Goal: Transaction & Acquisition: Subscribe to service/newsletter

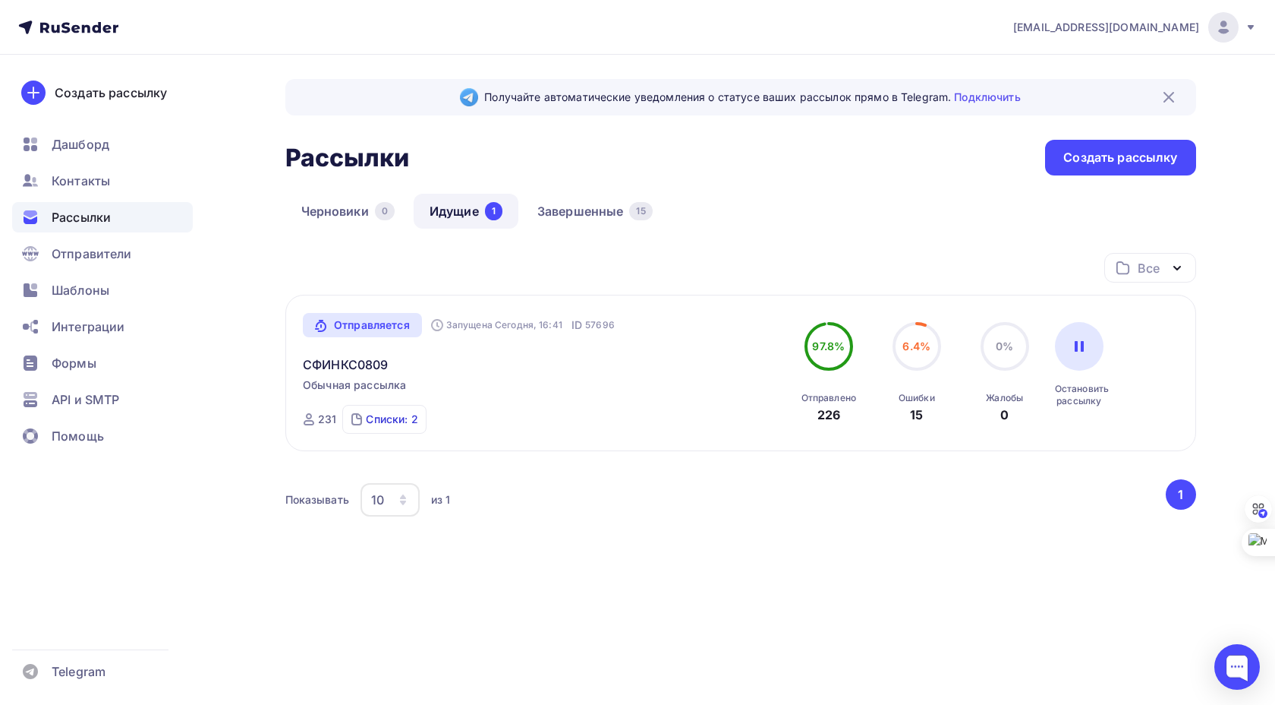
click at [394, 418] on div "Списки: 2" at bounding box center [392, 418] width 52 height 15
click at [415, 415] on div "[PERSON_NAME]" at bounding box center [399, 414] width 89 height 15
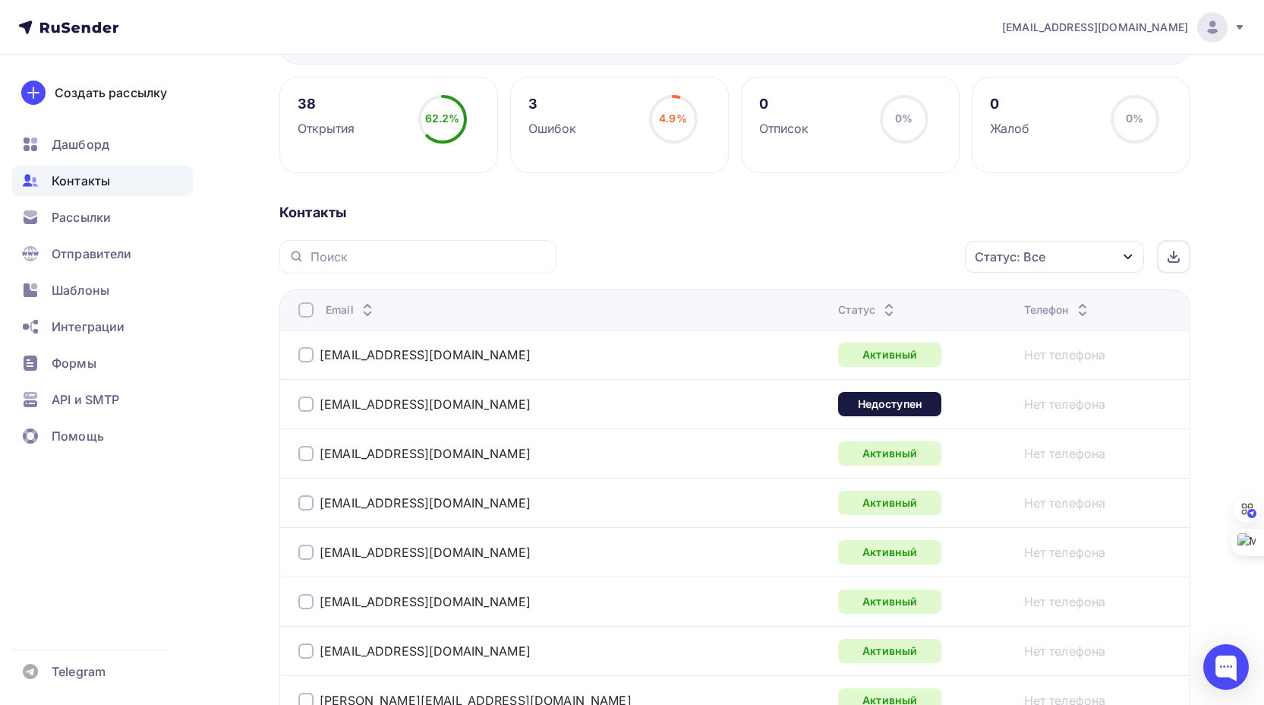
scroll to position [228, 0]
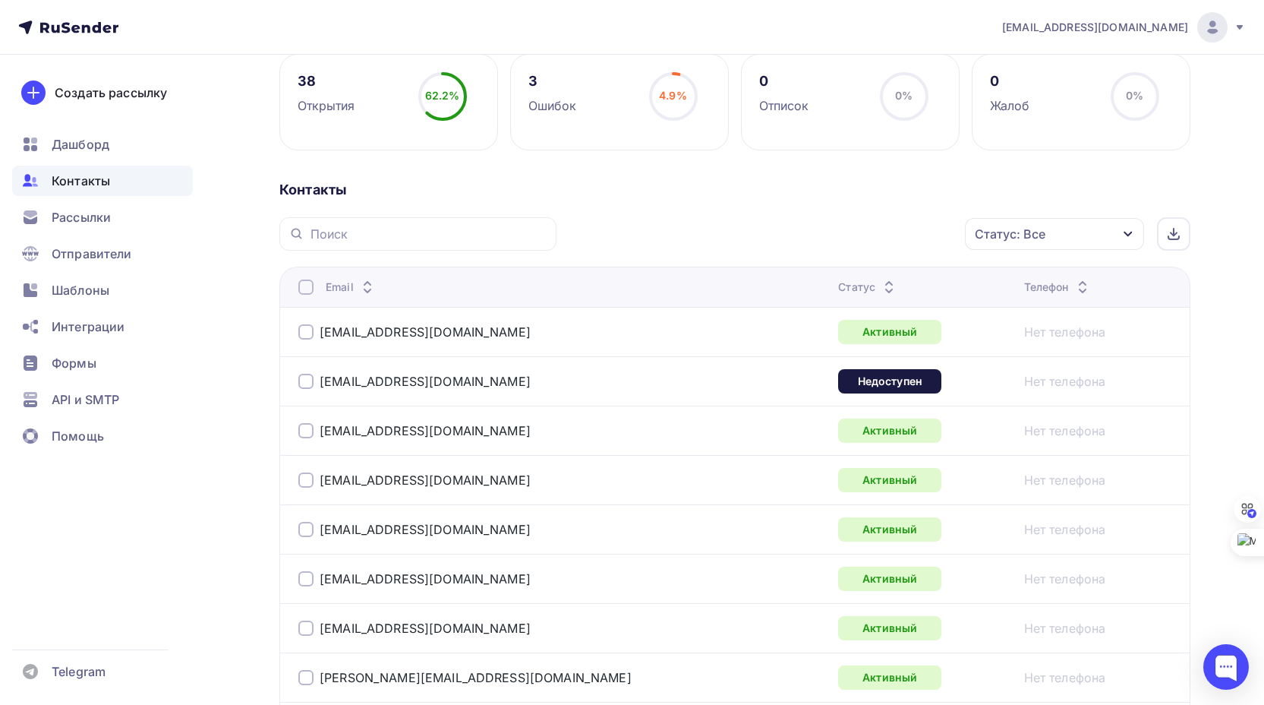
click at [307, 380] on div at bounding box center [305, 381] width 15 height 15
click at [850, 229] on div "Действие" at bounding box center [852, 234] width 200 height 30
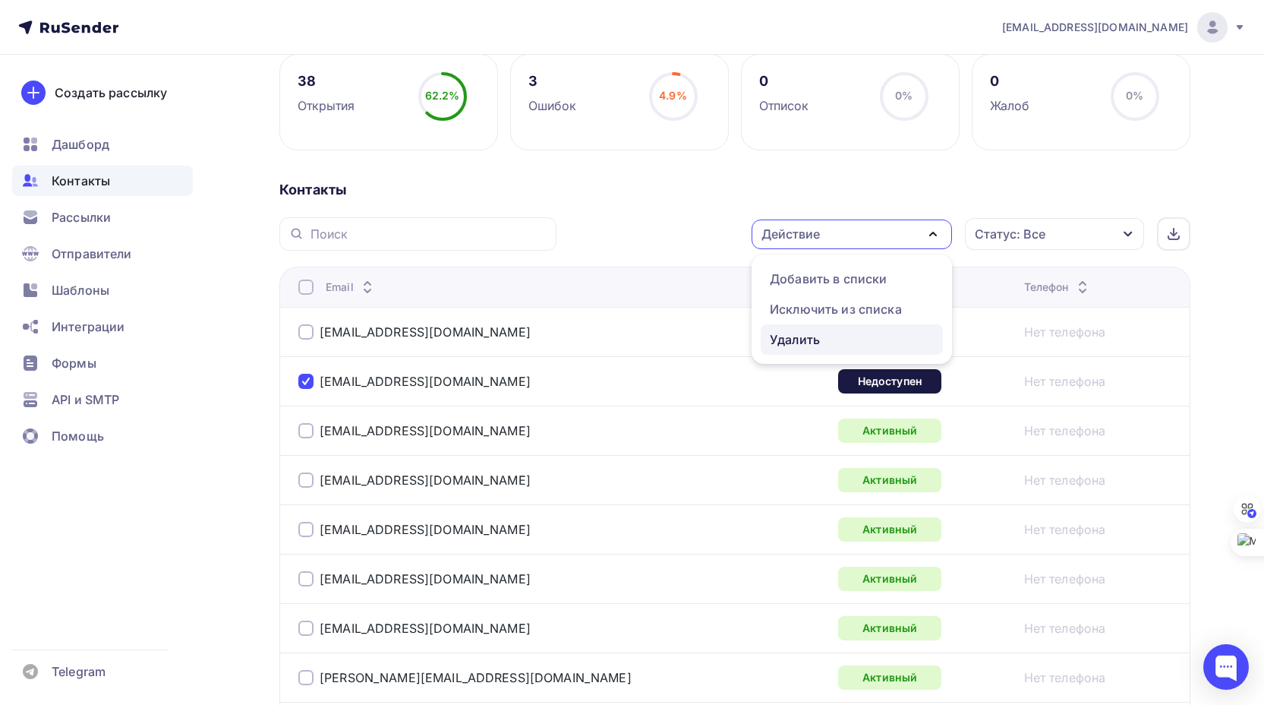
click at [811, 339] on div "Удалить" at bounding box center [795, 339] width 50 height 18
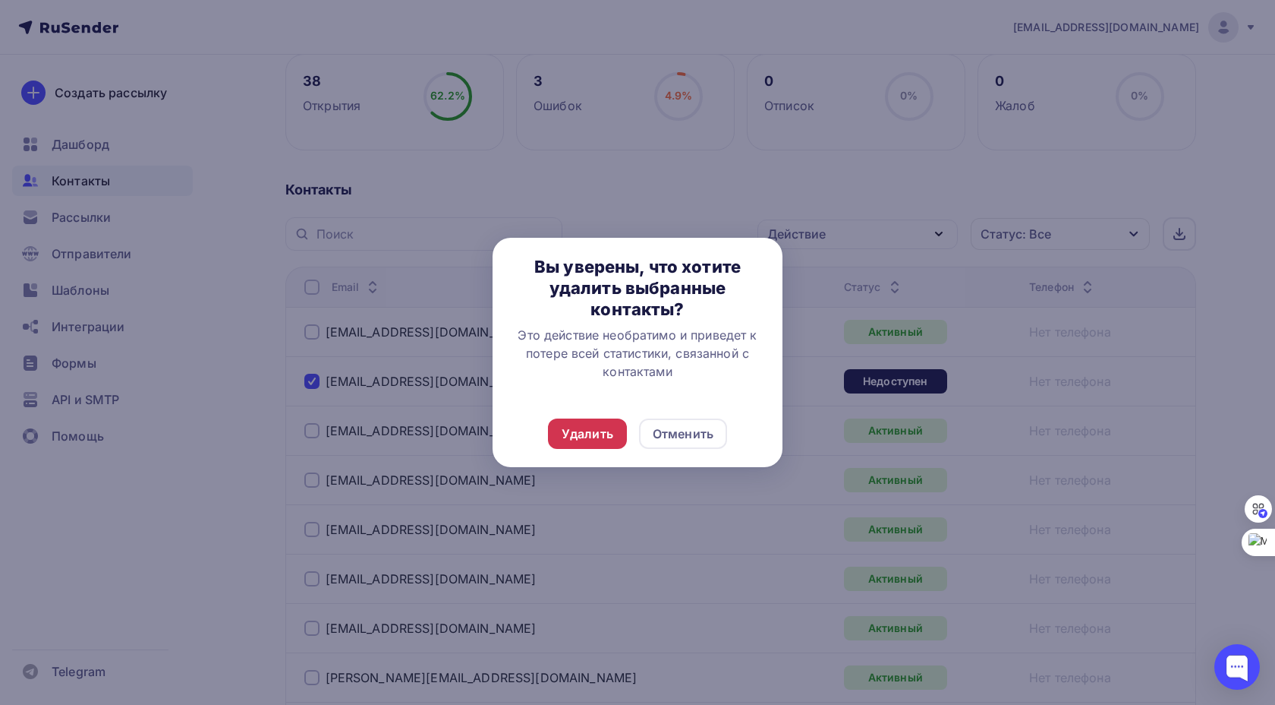
click at [586, 430] on div "Удалить" at bounding box center [588, 433] width 52 height 18
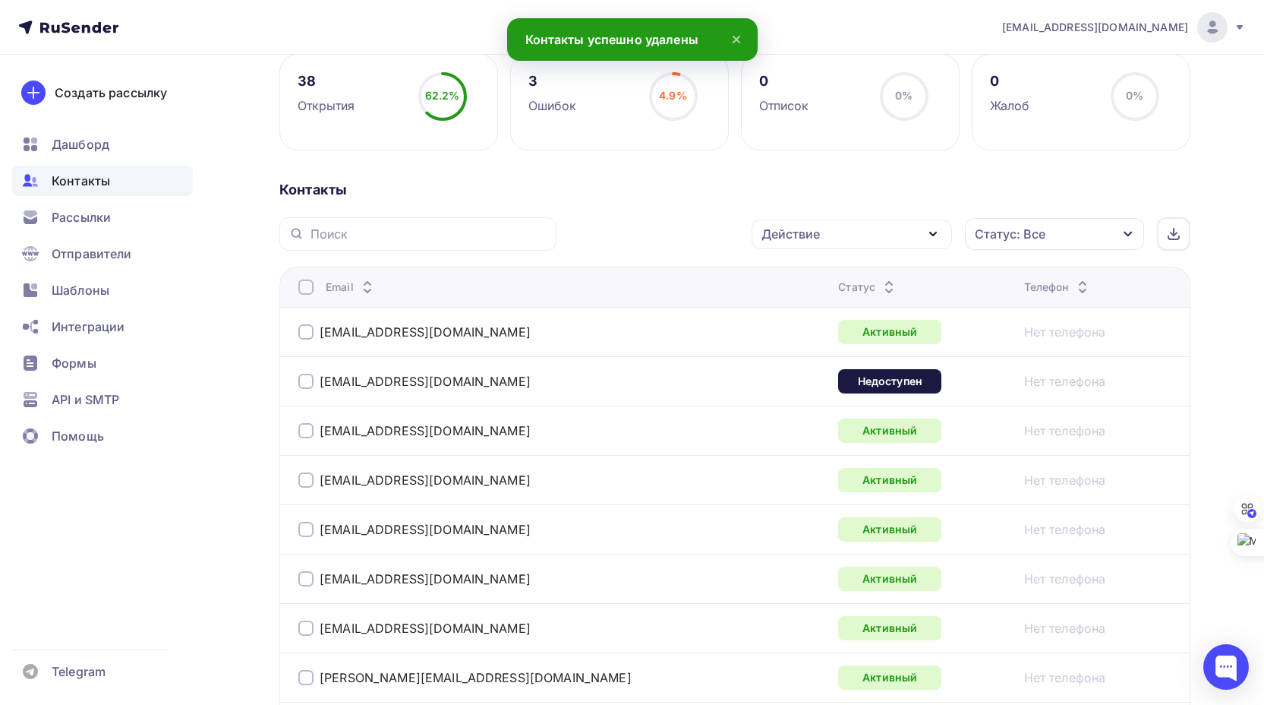
click at [306, 378] on div at bounding box center [305, 381] width 15 height 15
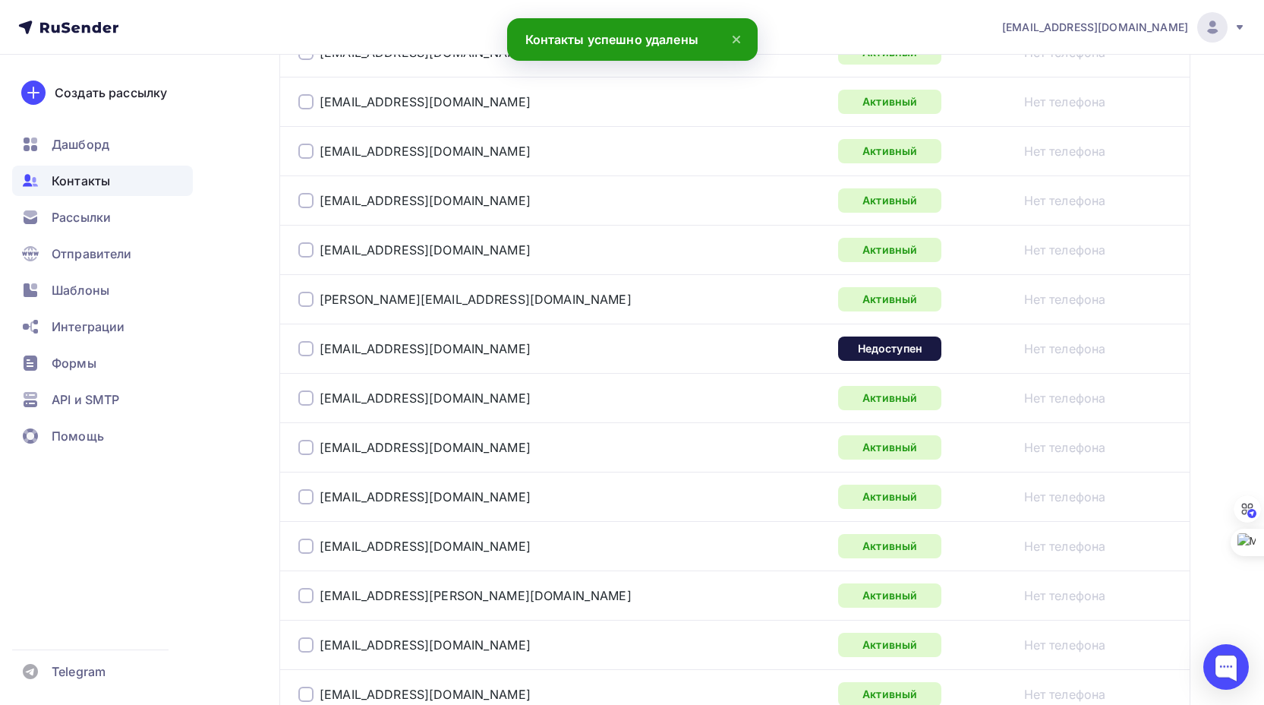
scroll to position [607, 0]
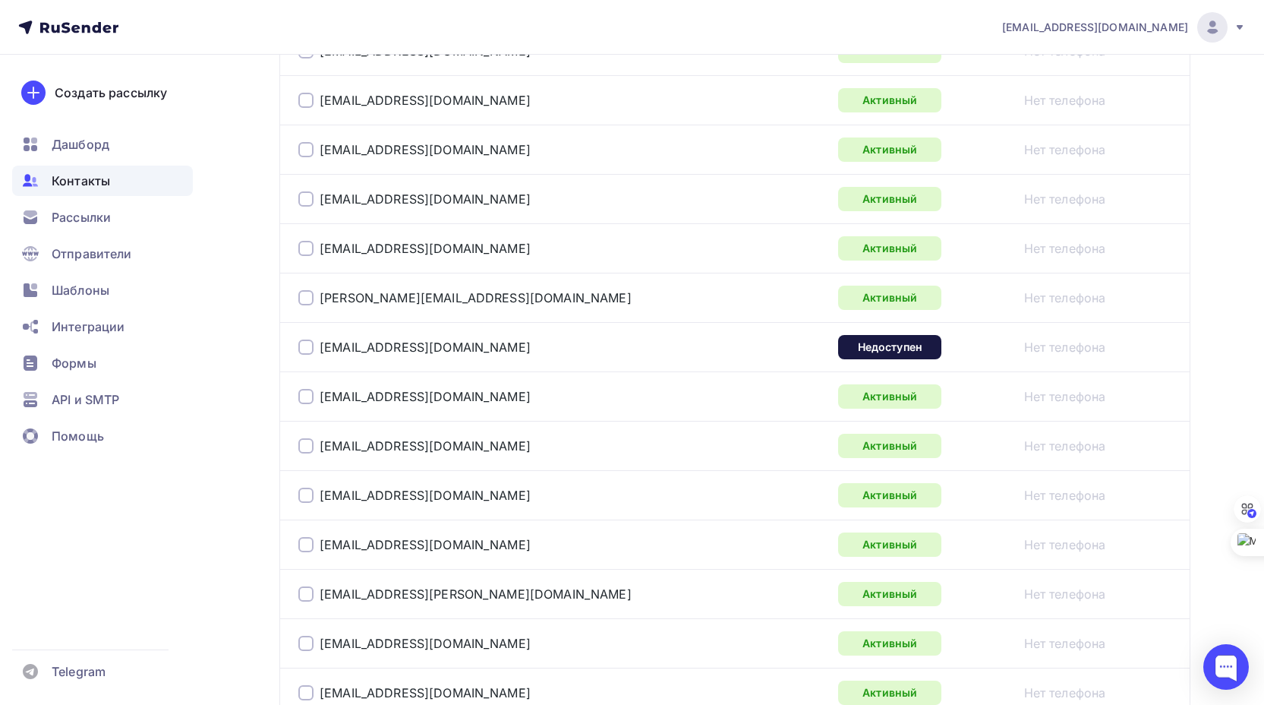
click at [307, 348] on div at bounding box center [305, 346] width 15 height 15
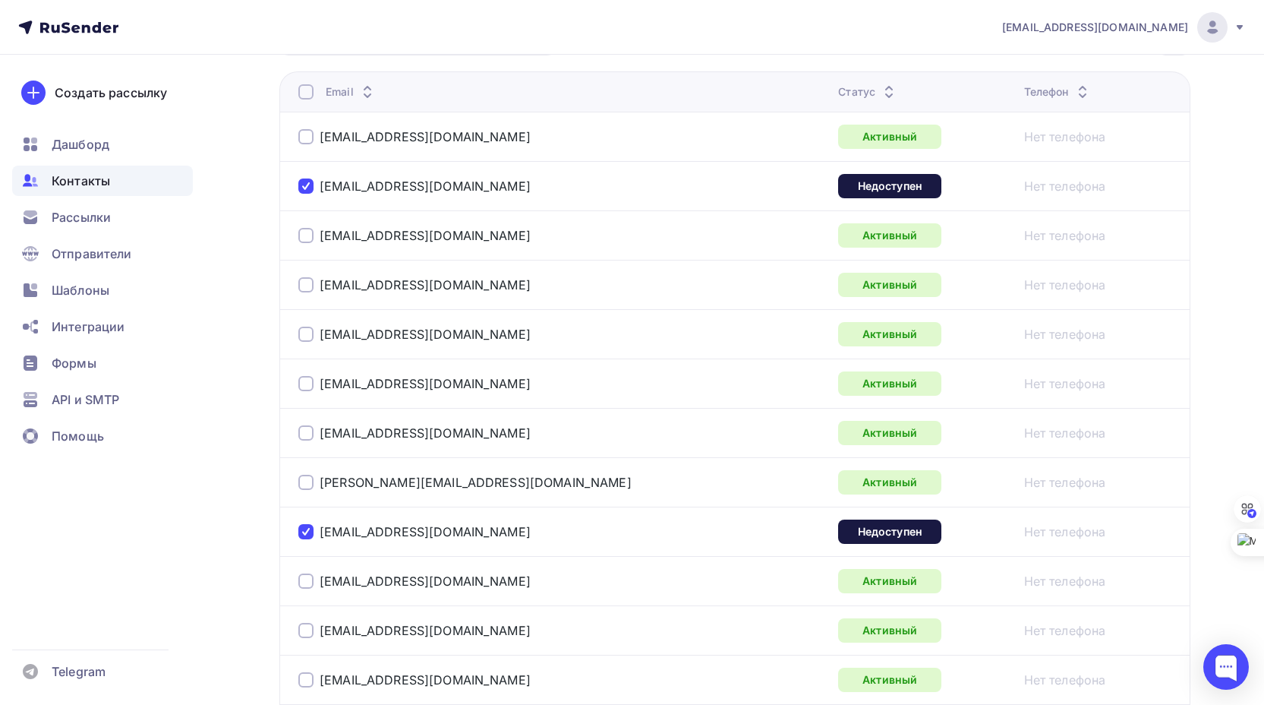
scroll to position [380, 0]
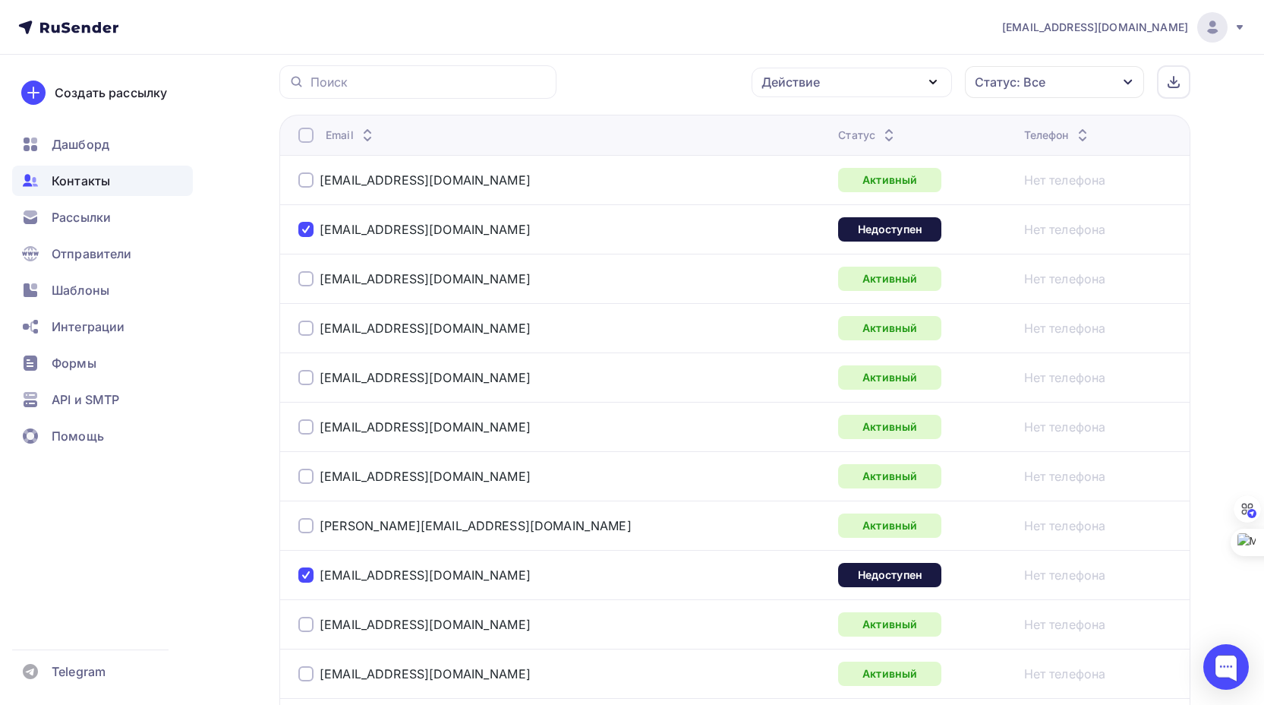
click at [808, 86] on div "Действие" at bounding box center [790, 82] width 58 height 18
click at [809, 155] on div "Исключить из списка" at bounding box center [836, 157] width 132 height 18
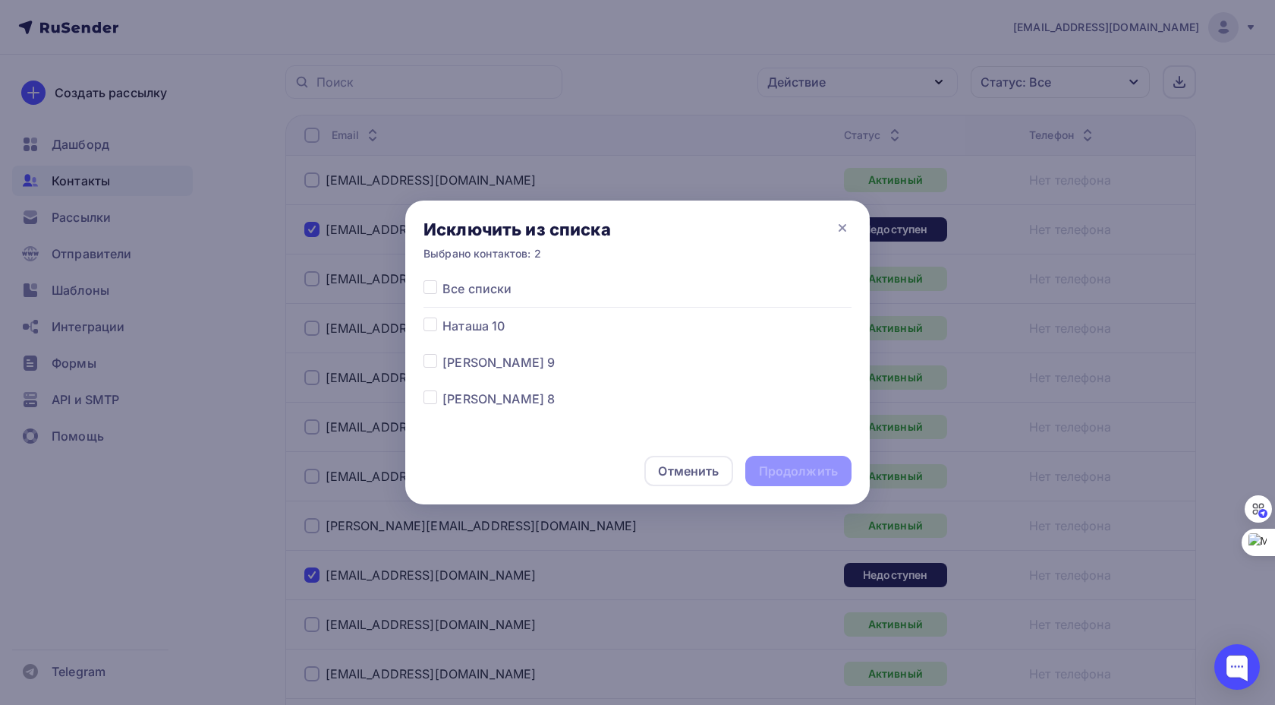
click at [437, 285] on div at bounding box center [433, 288] width 19 height 18
click at [443, 279] on label at bounding box center [443, 279] width 0 height 0
click at [430, 285] on input "checkbox" at bounding box center [431, 286] width 14 height 14
checkbox input "true"
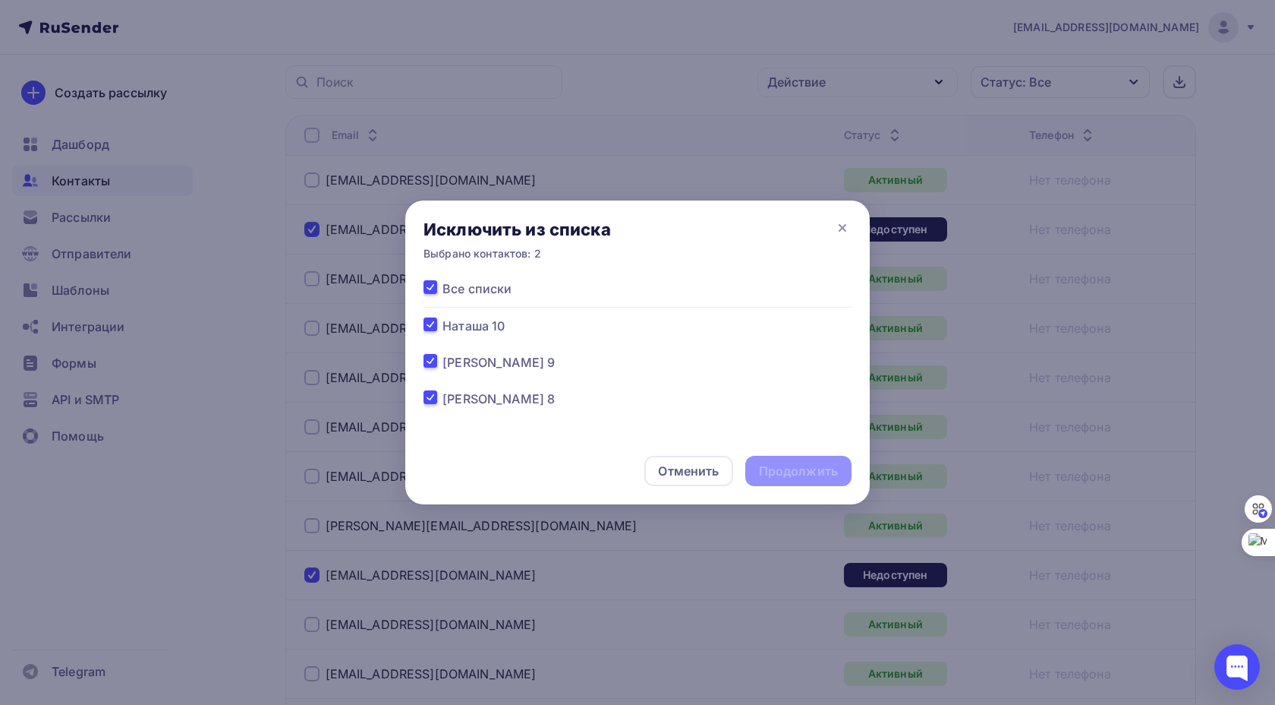
checkbox input "true"
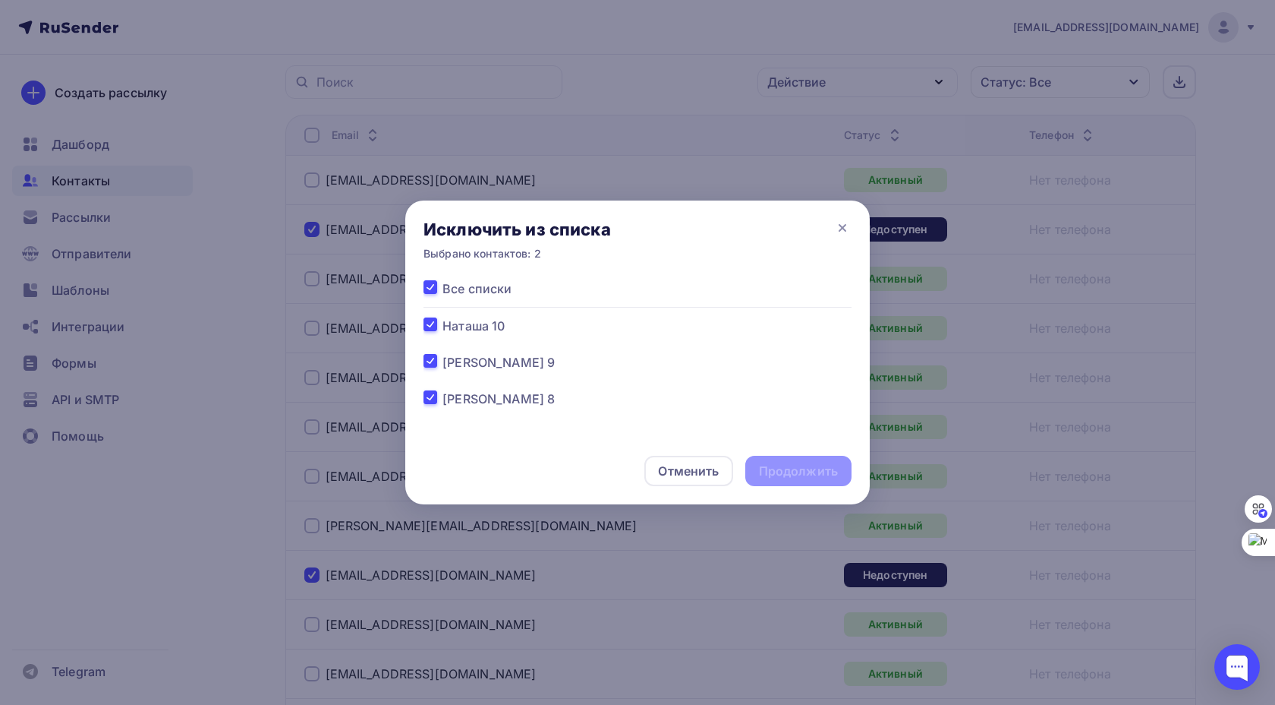
checkbox input "true"
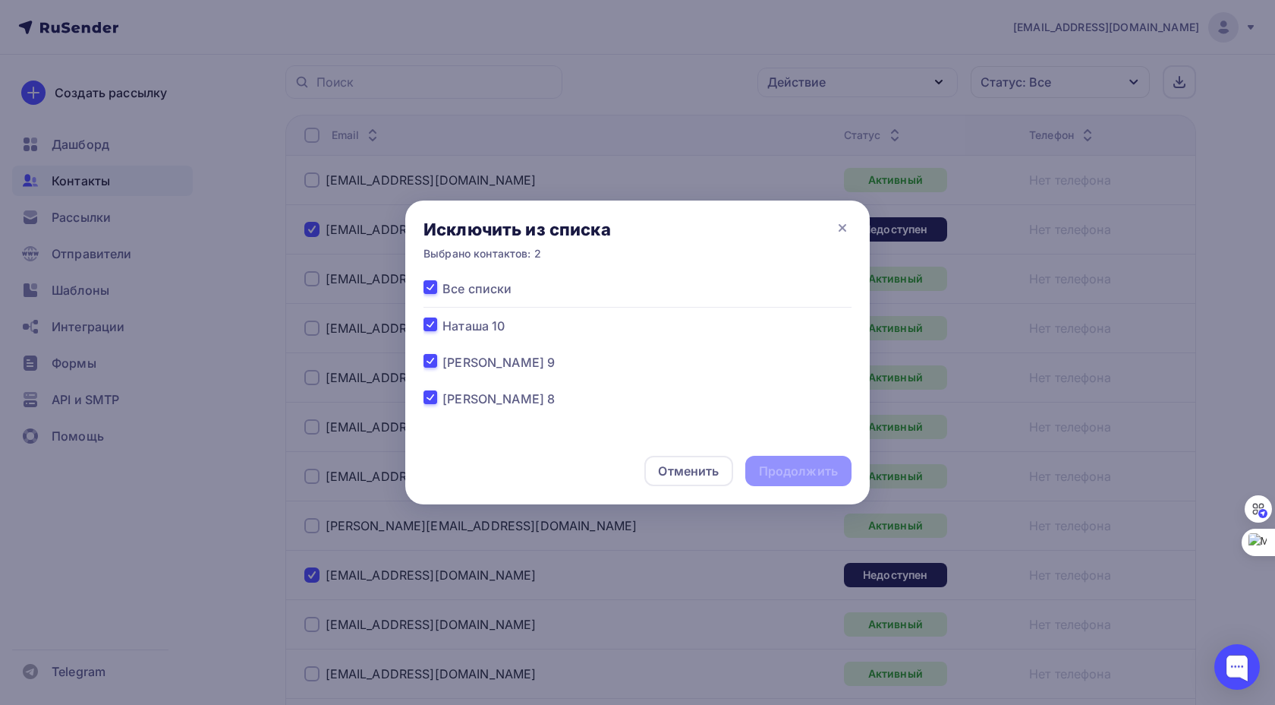
checkbox input "true"
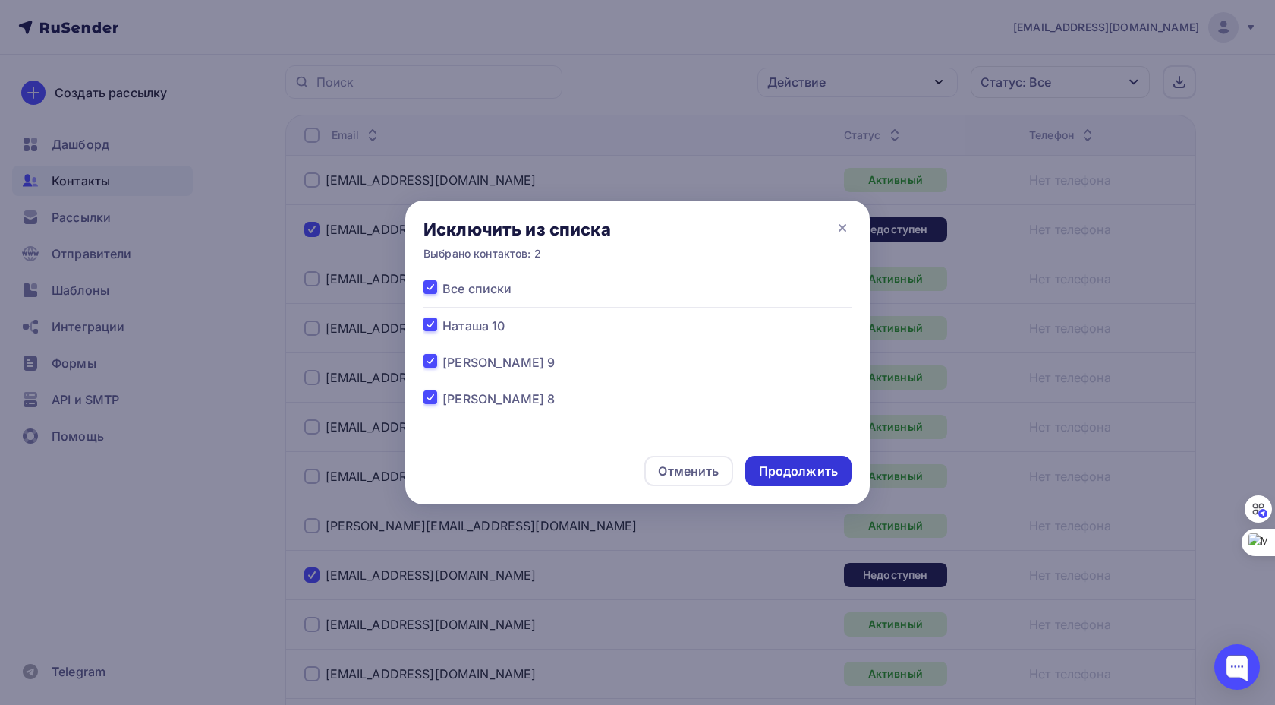
click at [790, 466] on div "Продолжить" at bounding box center [798, 470] width 79 height 17
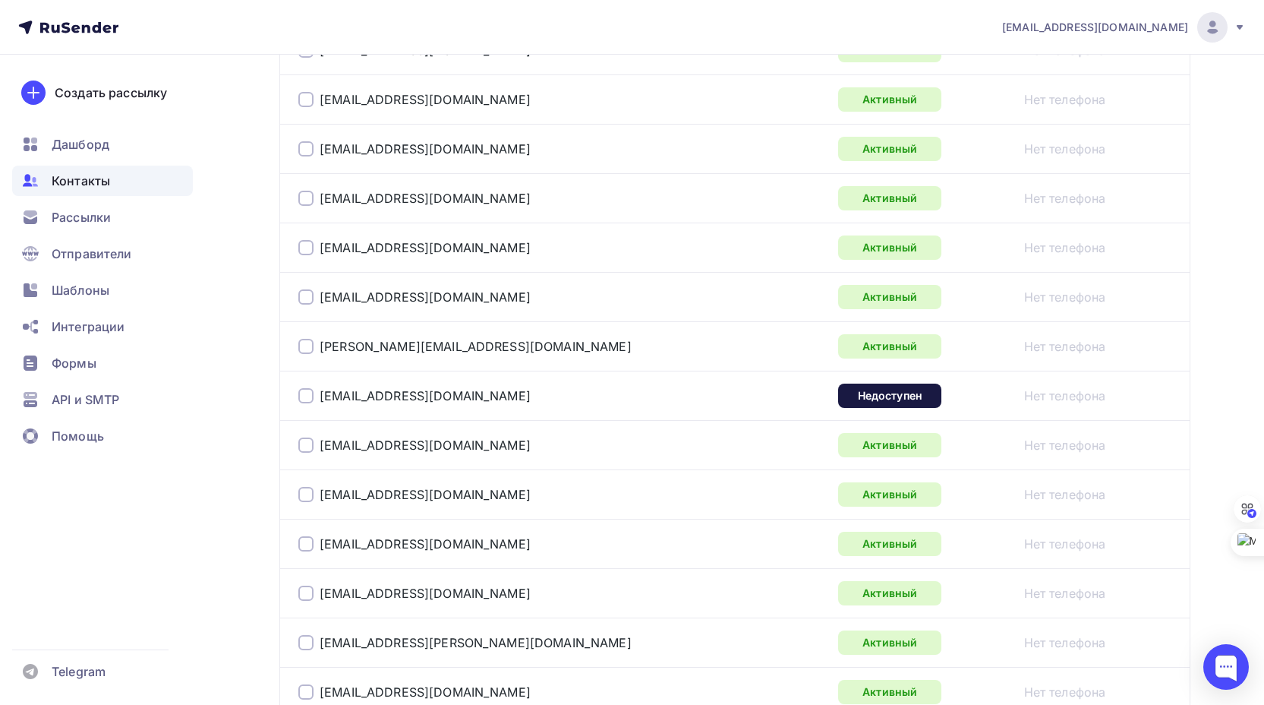
scroll to position [531, 0]
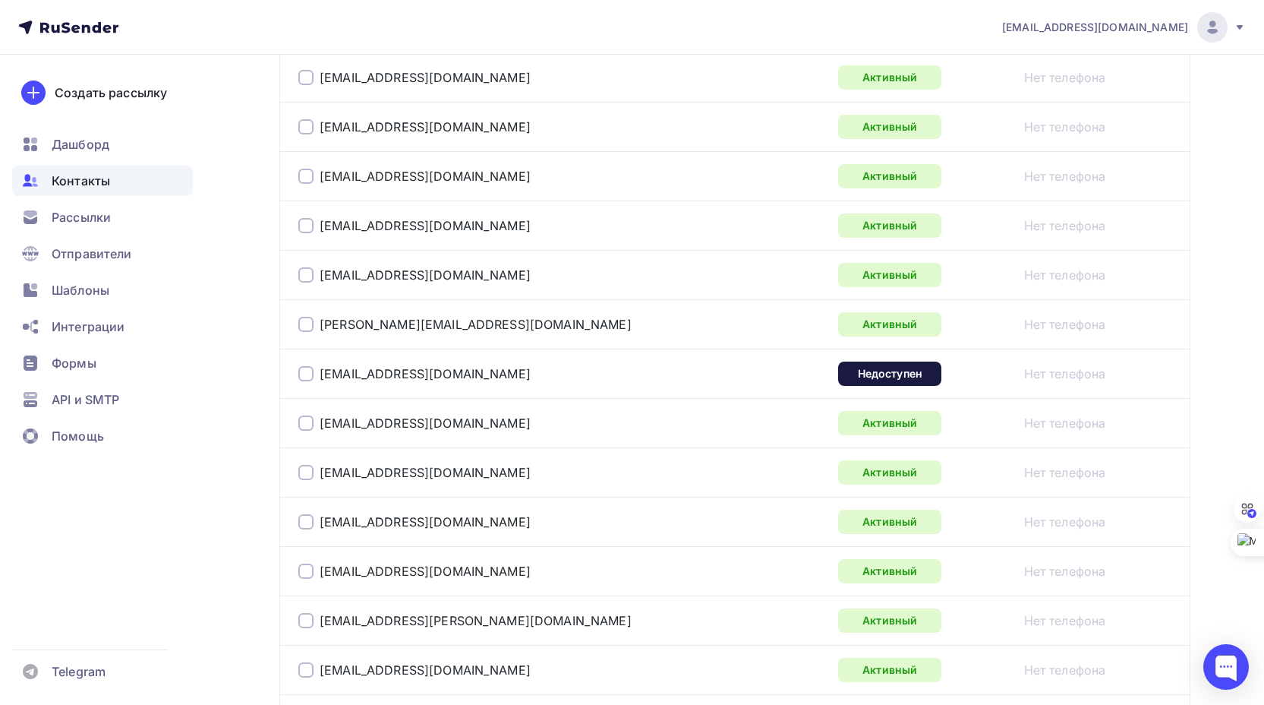
click at [304, 374] on div at bounding box center [305, 373] width 15 height 15
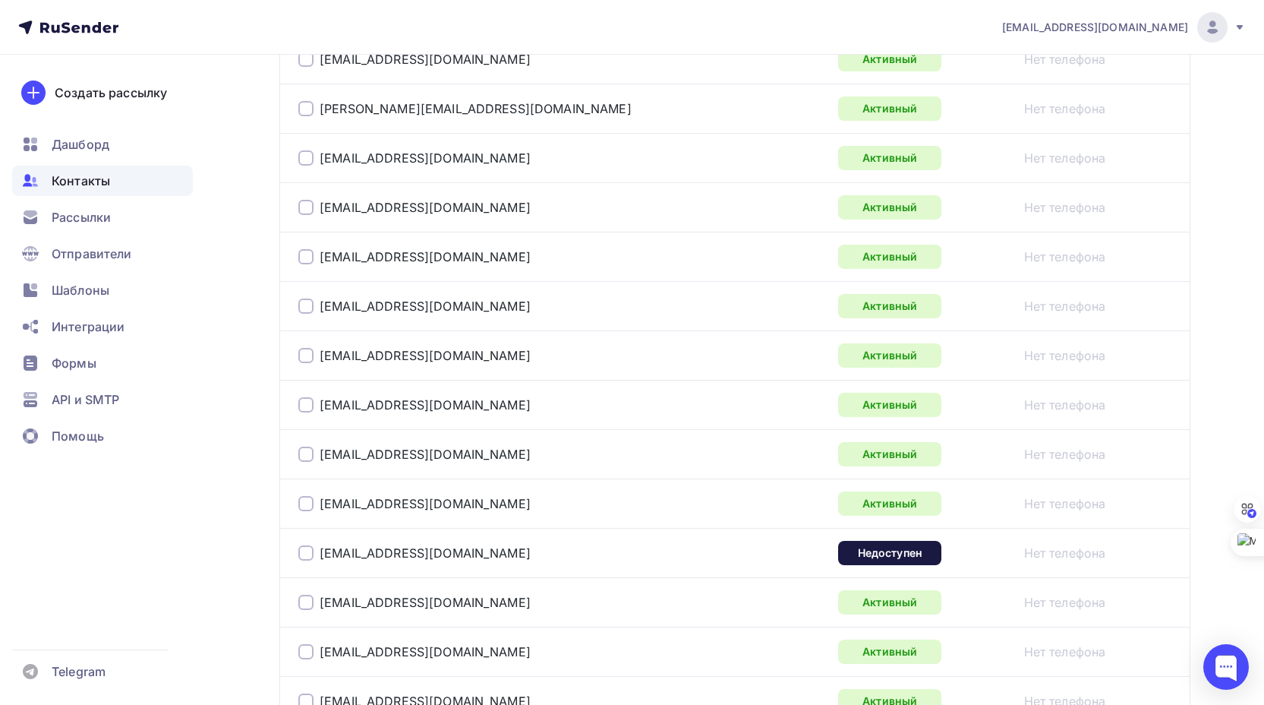
scroll to position [2453, 0]
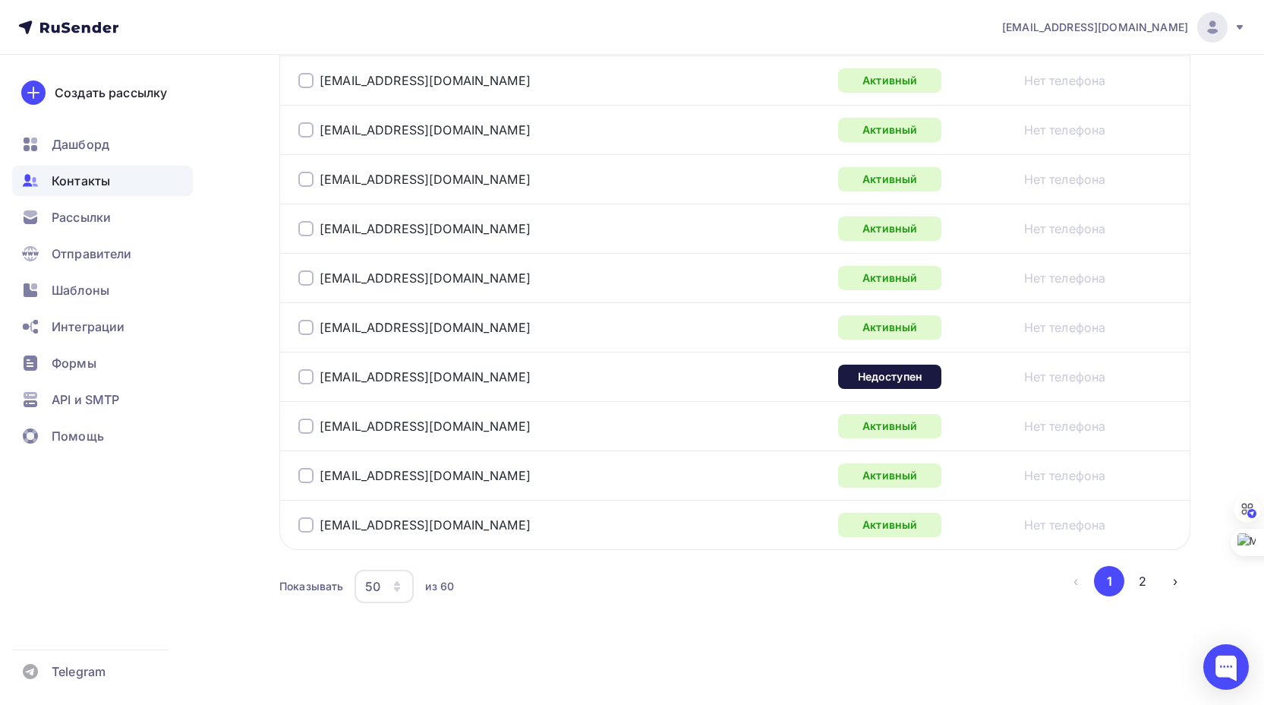
click at [305, 378] on div at bounding box center [305, 376] width 15 height 15
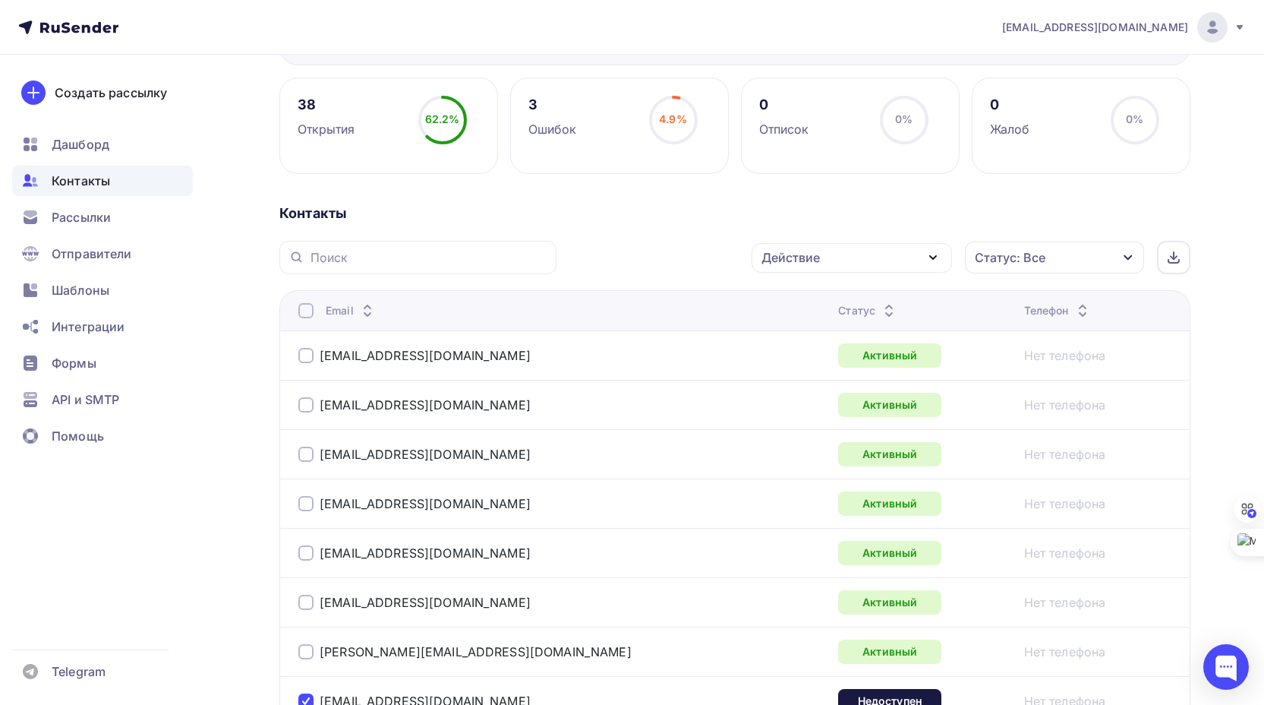
scroll to position [24, 0]
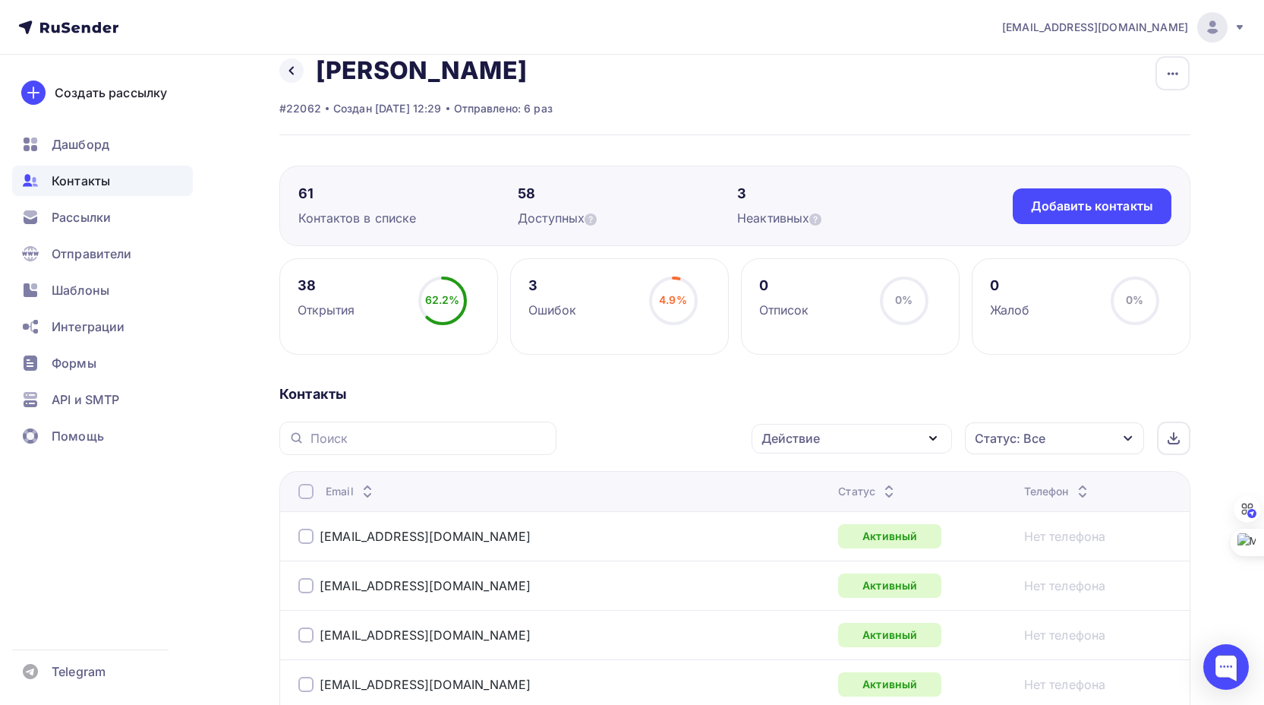
click at [902, 435] on div "Действие" at bounding box center [852, 439] width 200 height 30
click at [869, 513] on div "Исключить из списка" at bounding box center [836, 513] width 132 height 18
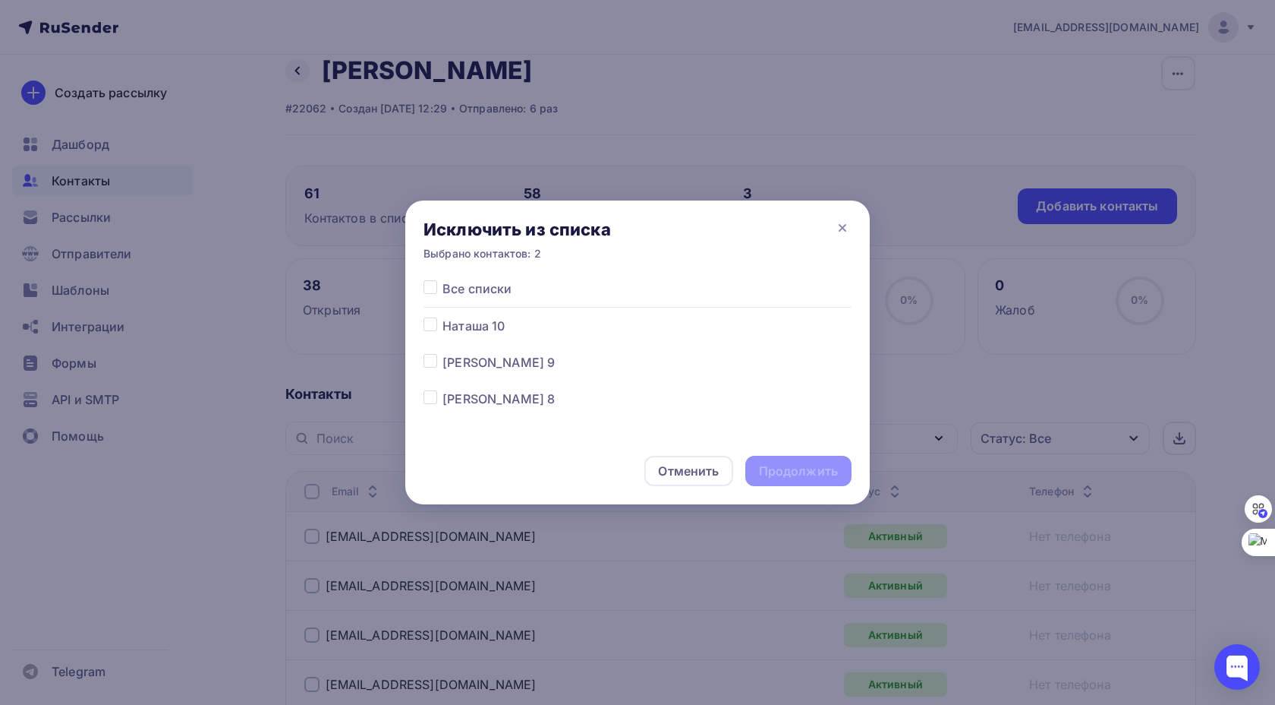
click at [443, 279] on label at bounding box center [443, 279] width 0 height 0
click at [430, 283] on input "checkbox" at bounding box center [431, 286] width 14 height 14
checkbox input "true"
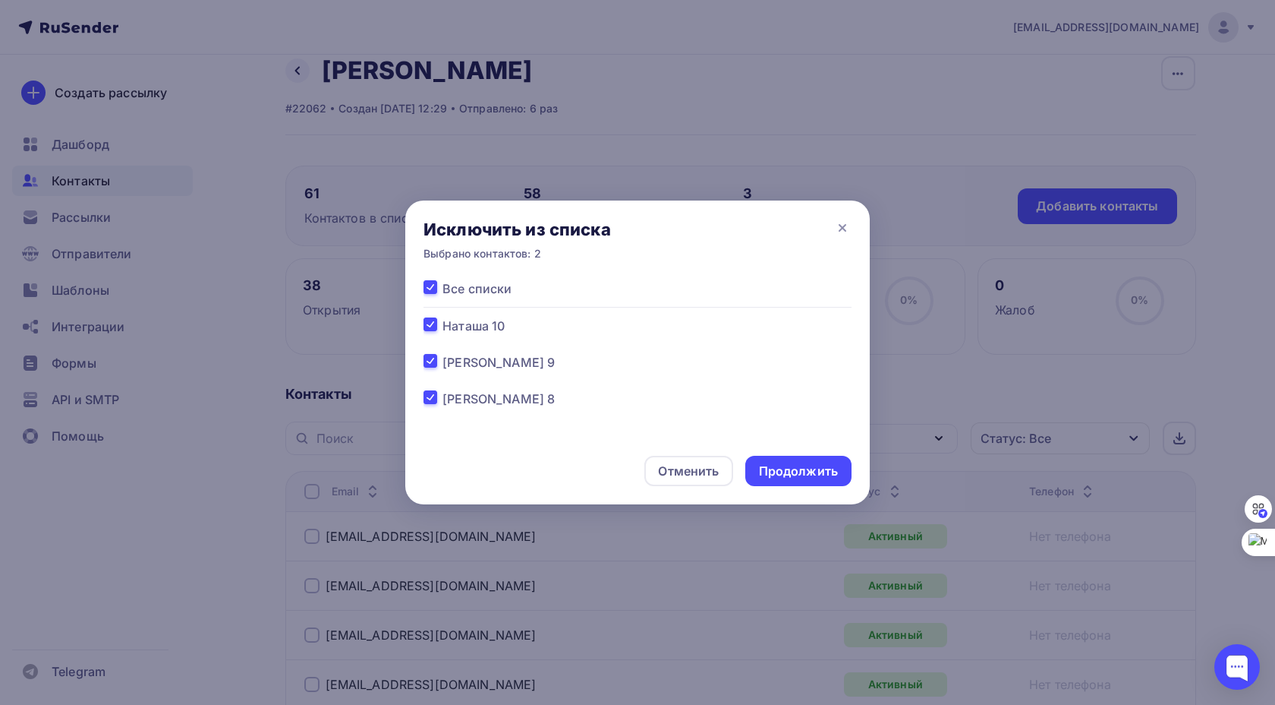
checkbox input "true"
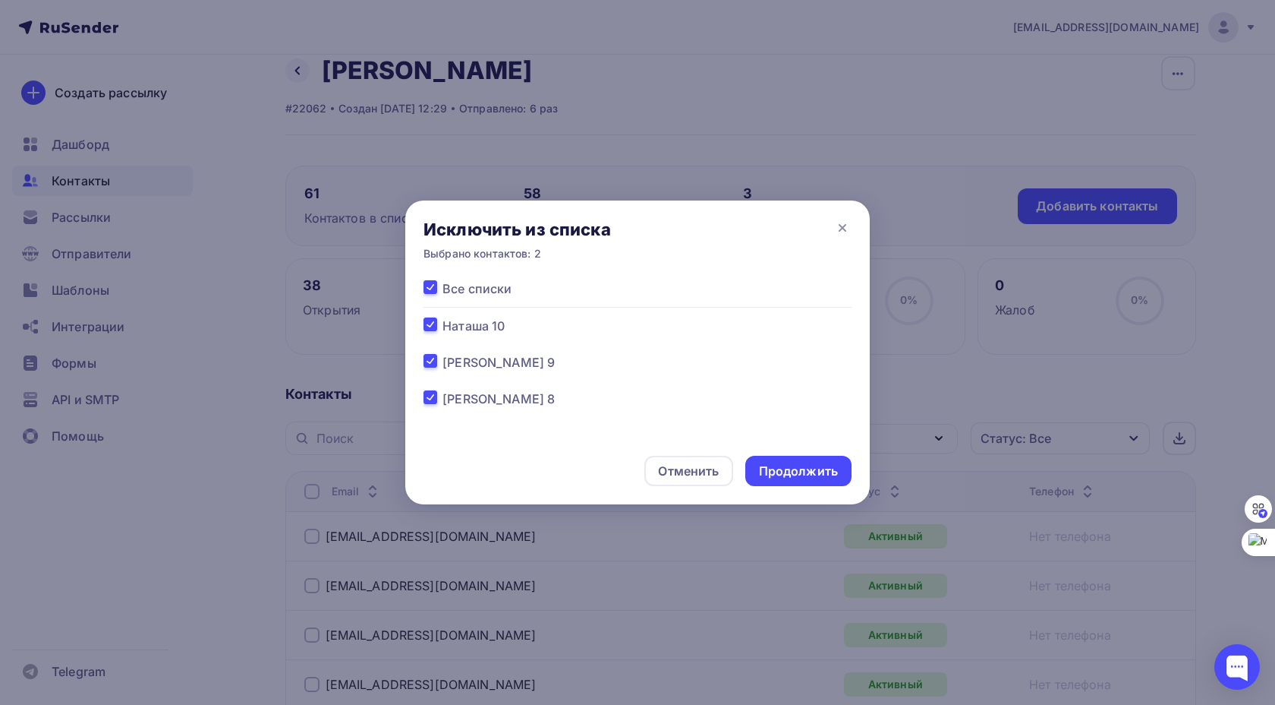
checkbox input "true"
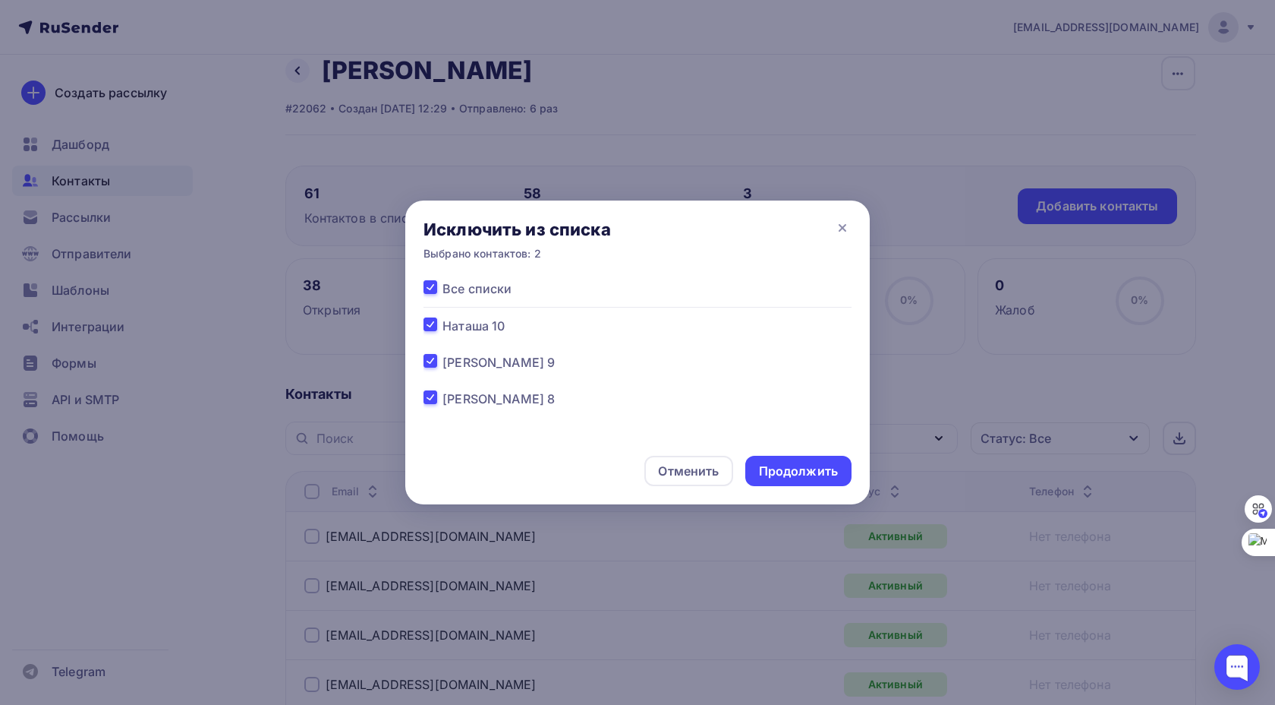
checkbox input "true"
click at [809, 471] on div "Продолжить" at bounding box center [798, 470] width 79 height 17
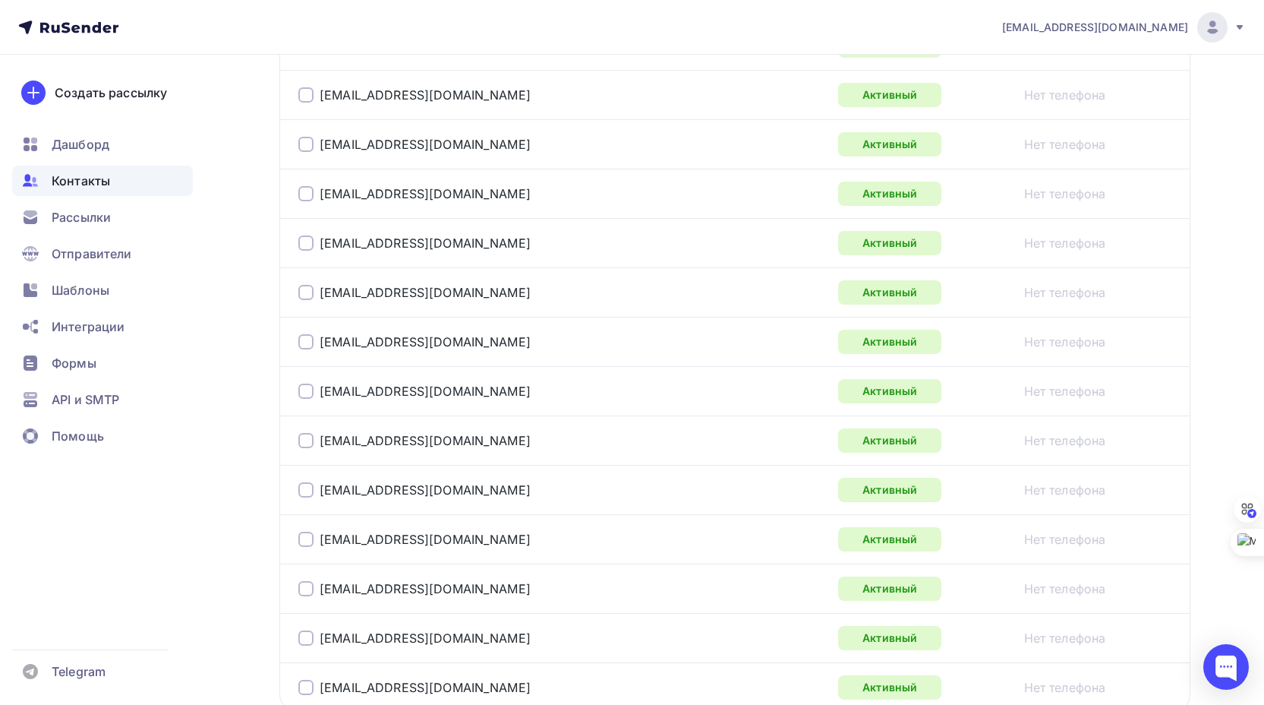
scroll to position [2453, 0]
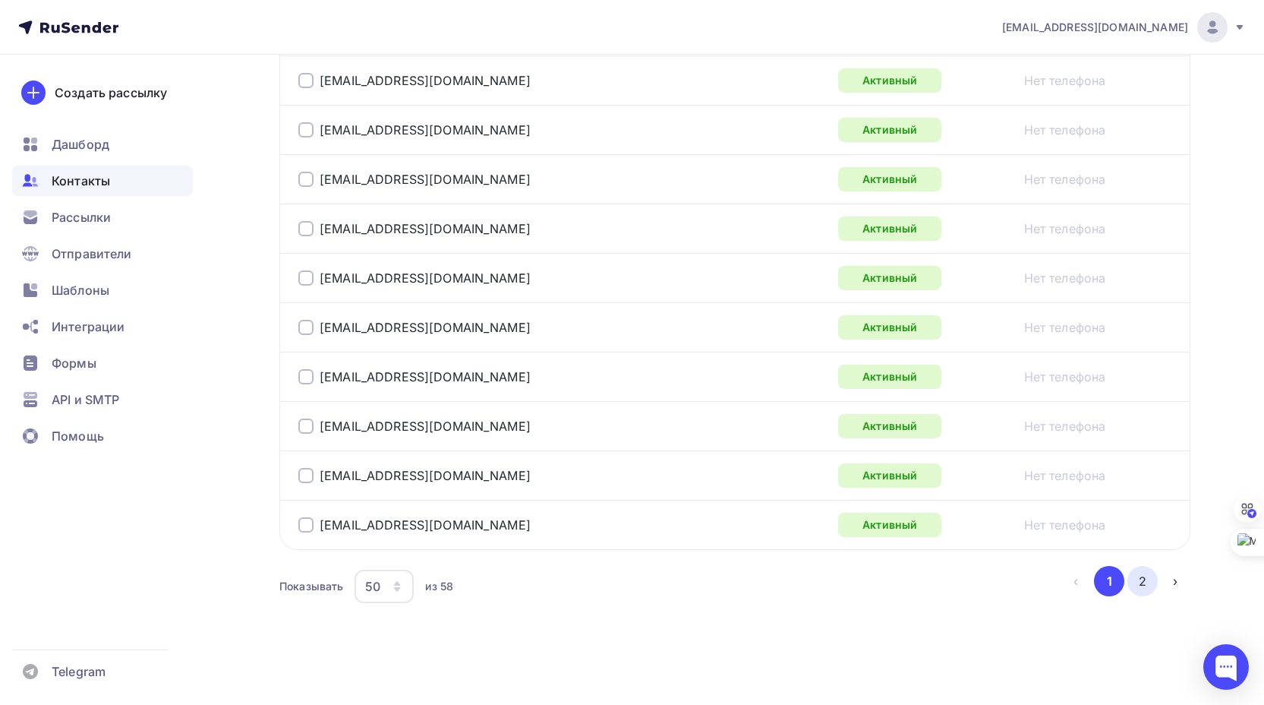
click at [1139, 580] on button "2" at bounding box center [1142, 581] width 30 height 30
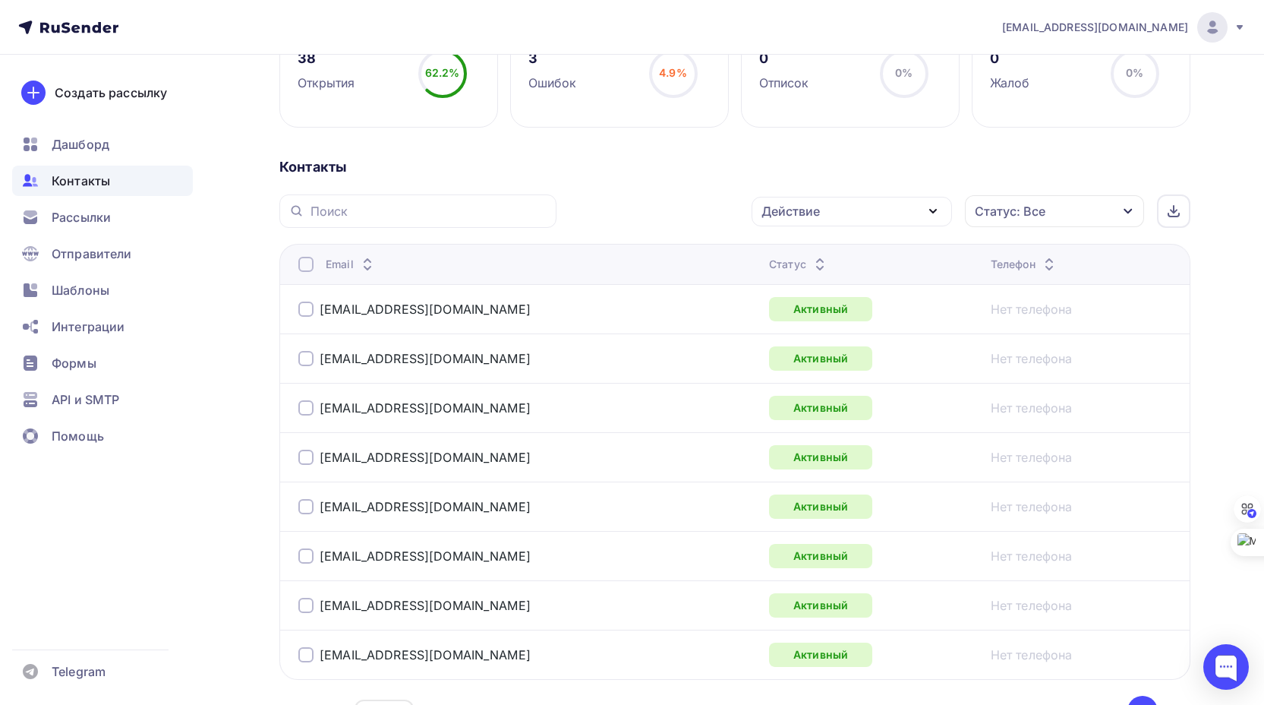
scroll to position [0, 0]
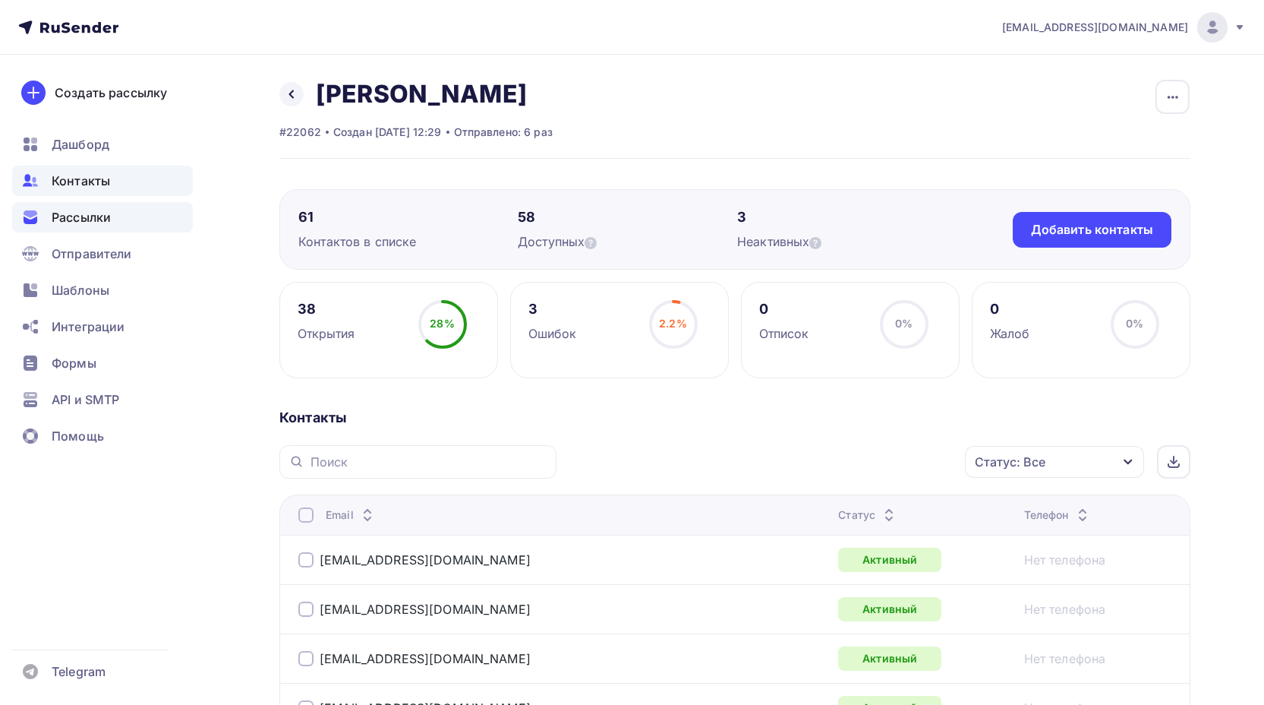
click at [88, 216] on span "Рассылки" at bounding box center [81, 217] width 59 height 18
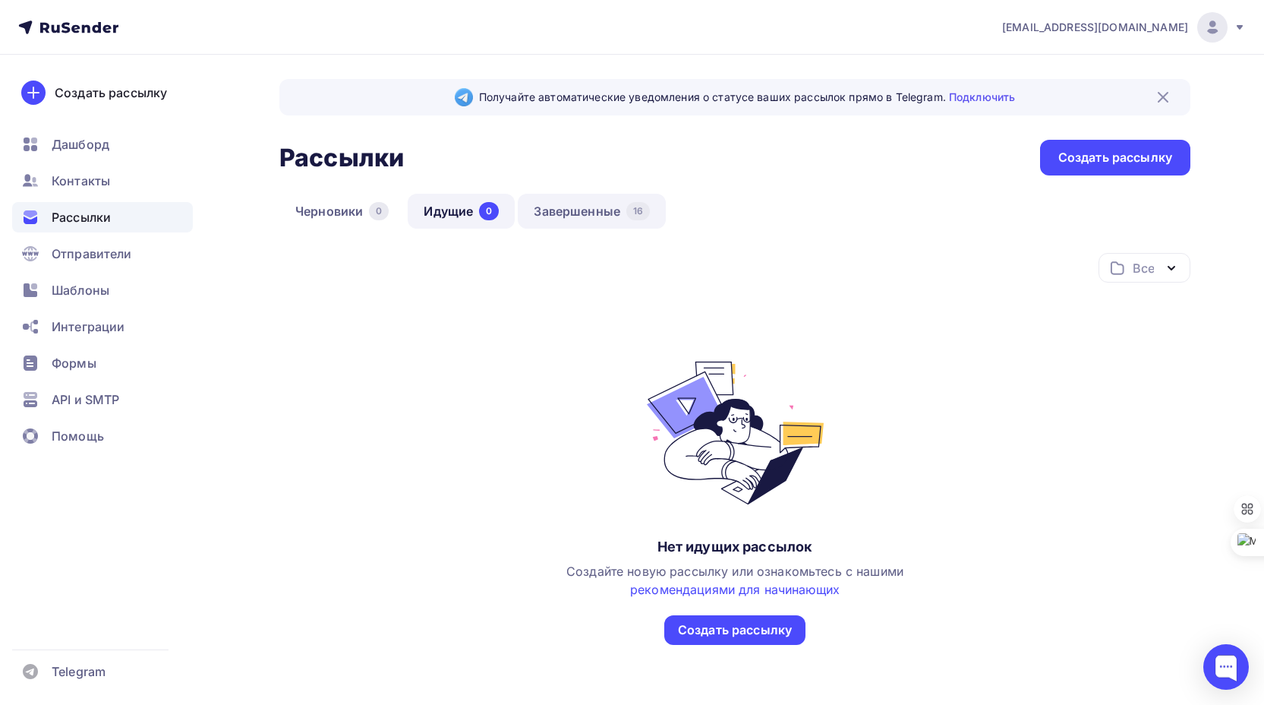
click at [560, 212] on link "Завершенные 16" at bounding box center [592, 211] width 148 height 35
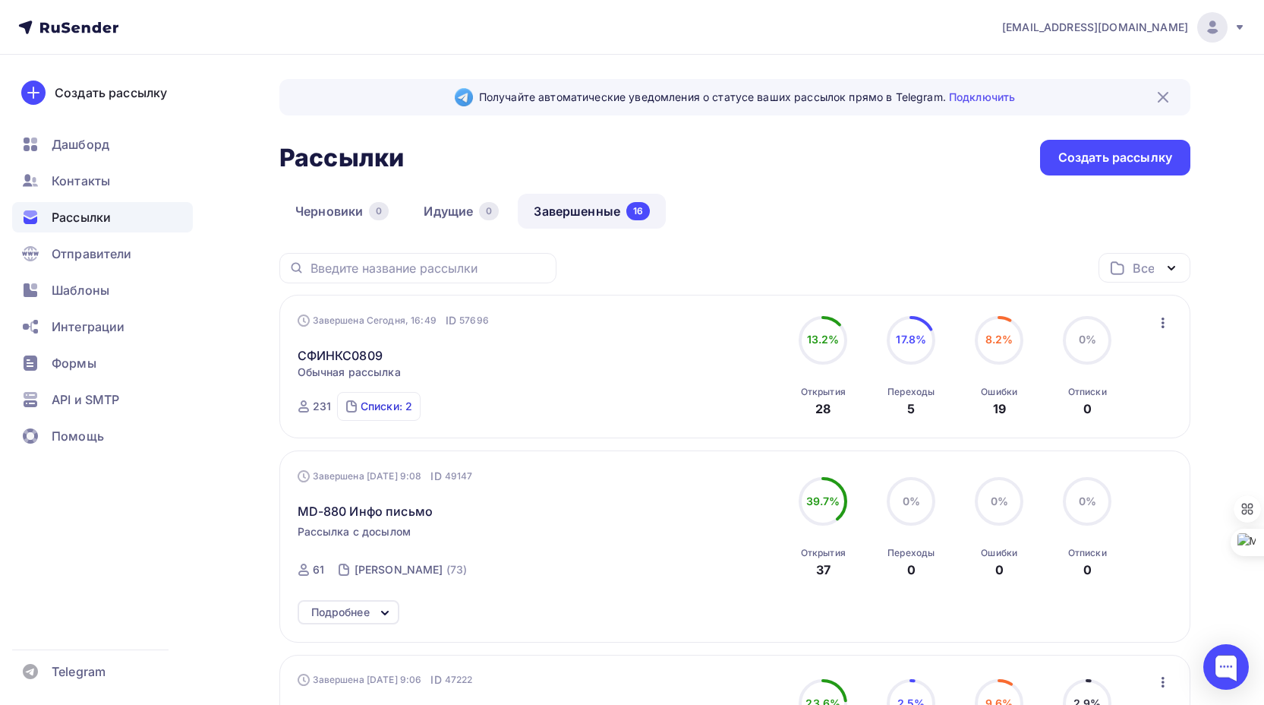
click at [389, 404] on div "Списки: 2" at bounding box center [387, 406] width 52 height 15
click at [415, 374] on div "СФИНКС Дилеры" at bounding box center [397, 377] width 95 height 15
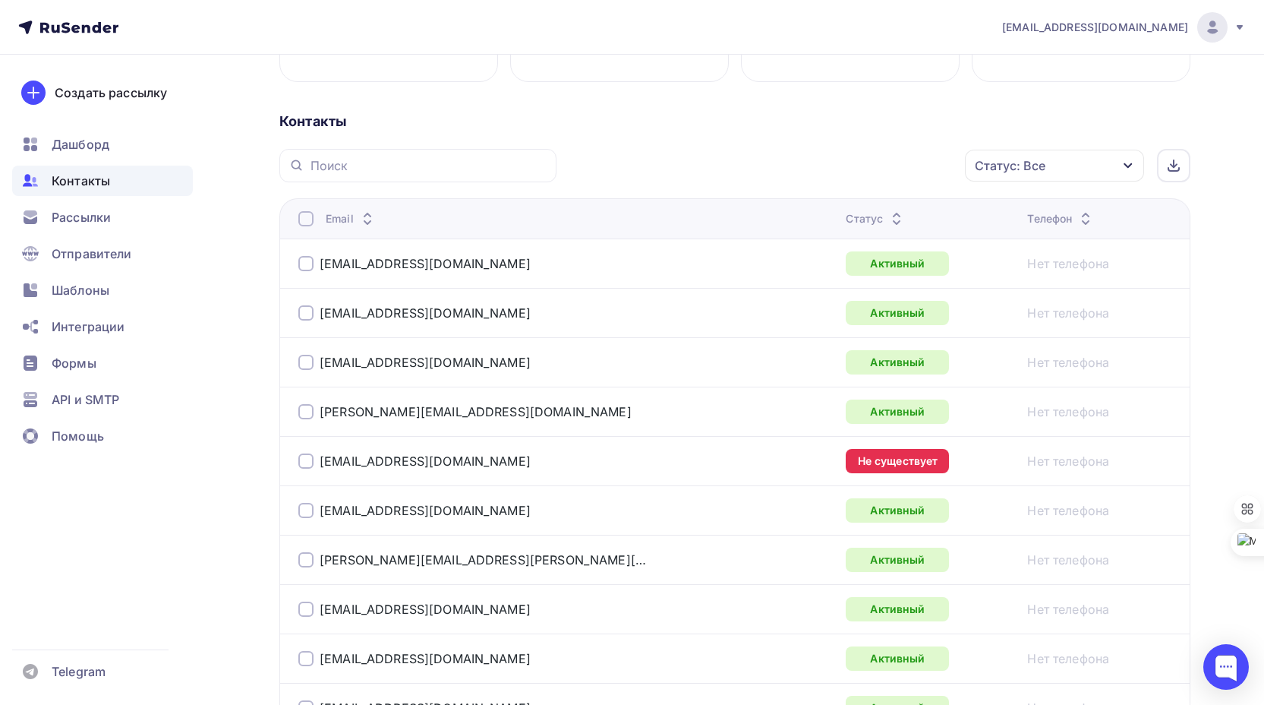
scroll to position [304, 0]
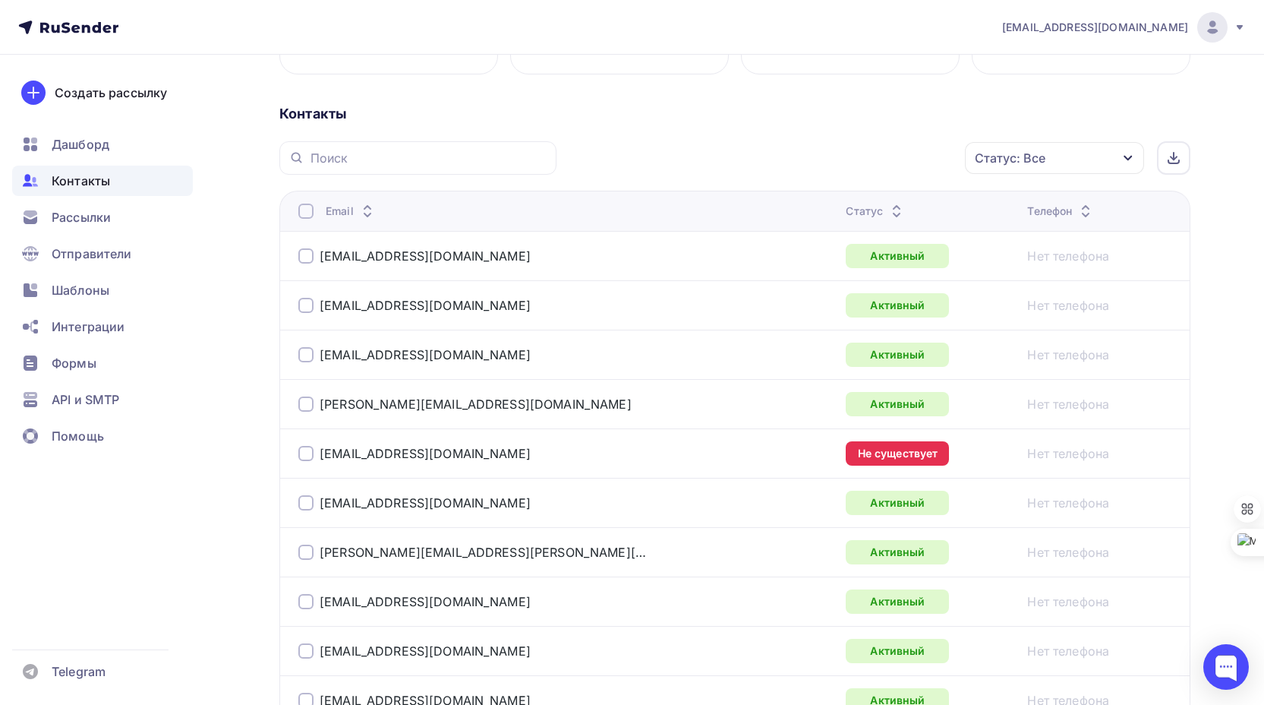
click at [307, 454] on div at bounding box center [305, 453] width 15 height 15
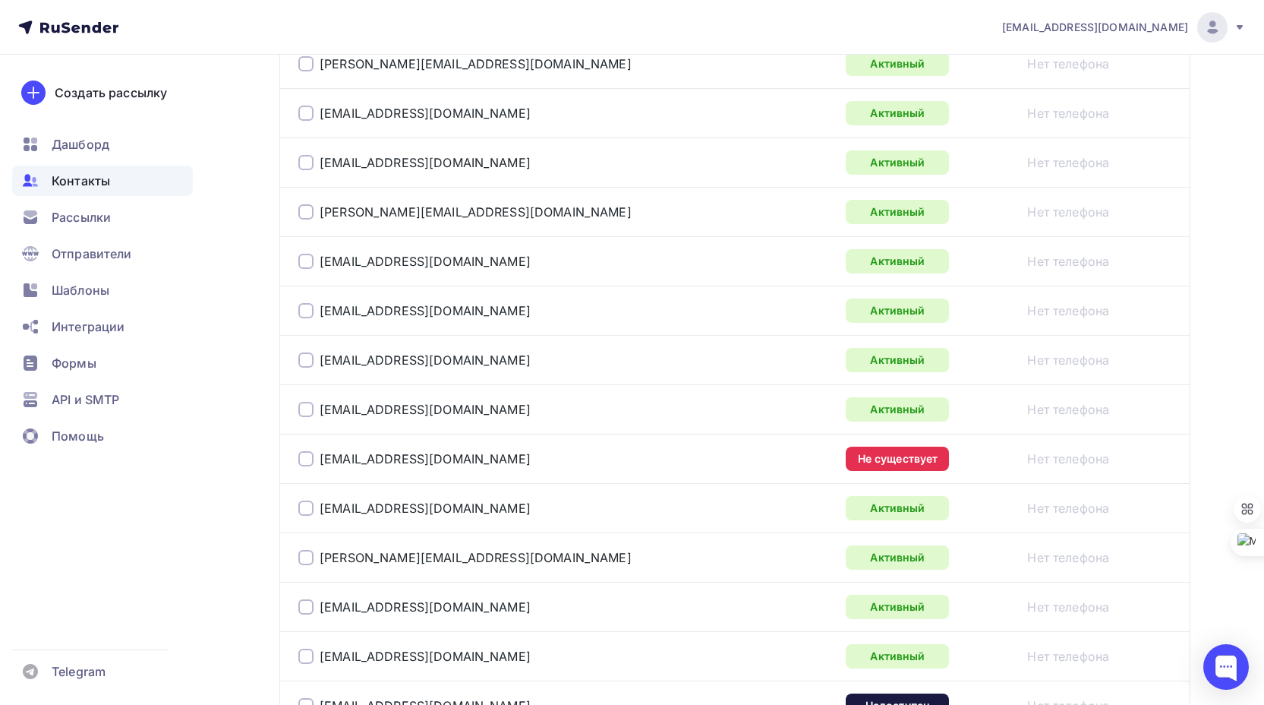
scroll to position [2050, 0]
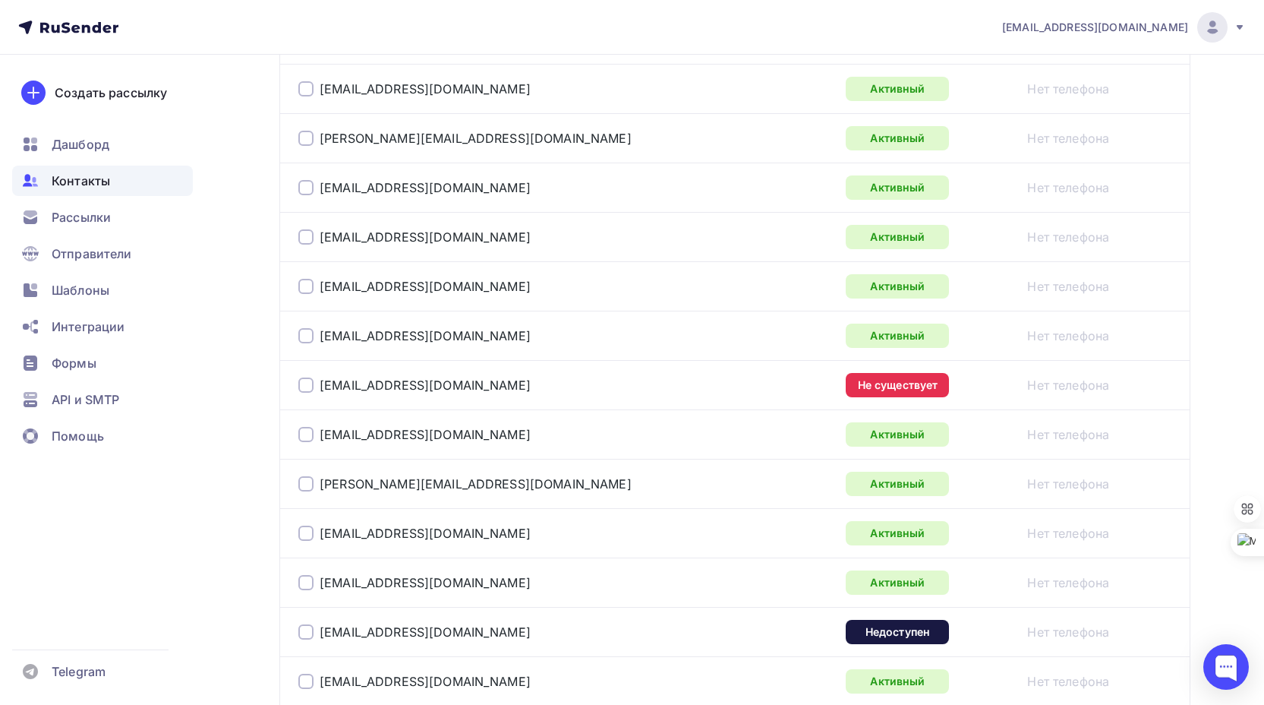
click at [306, 383] on div at bounding box center [305, 384] width 15 height 15
click at [300, 631] on div at bounding box center [305, 631] width 15 height 15
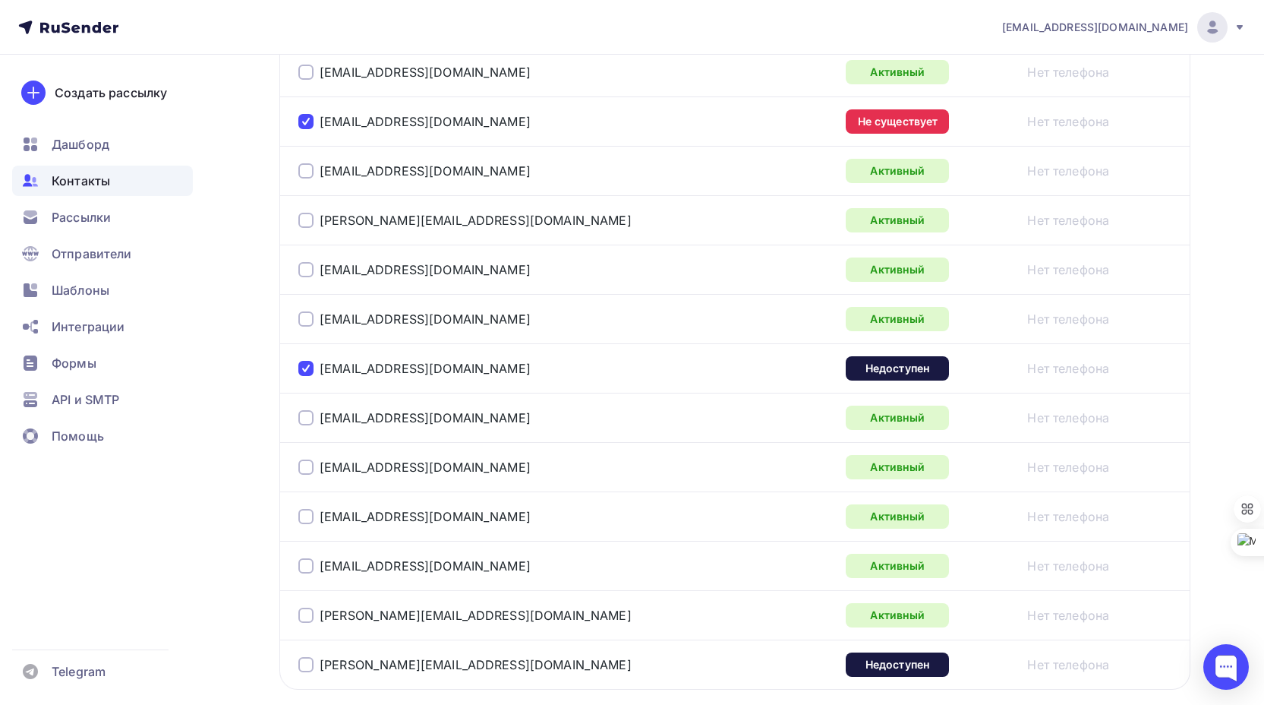
scroll to position [2353, 0]
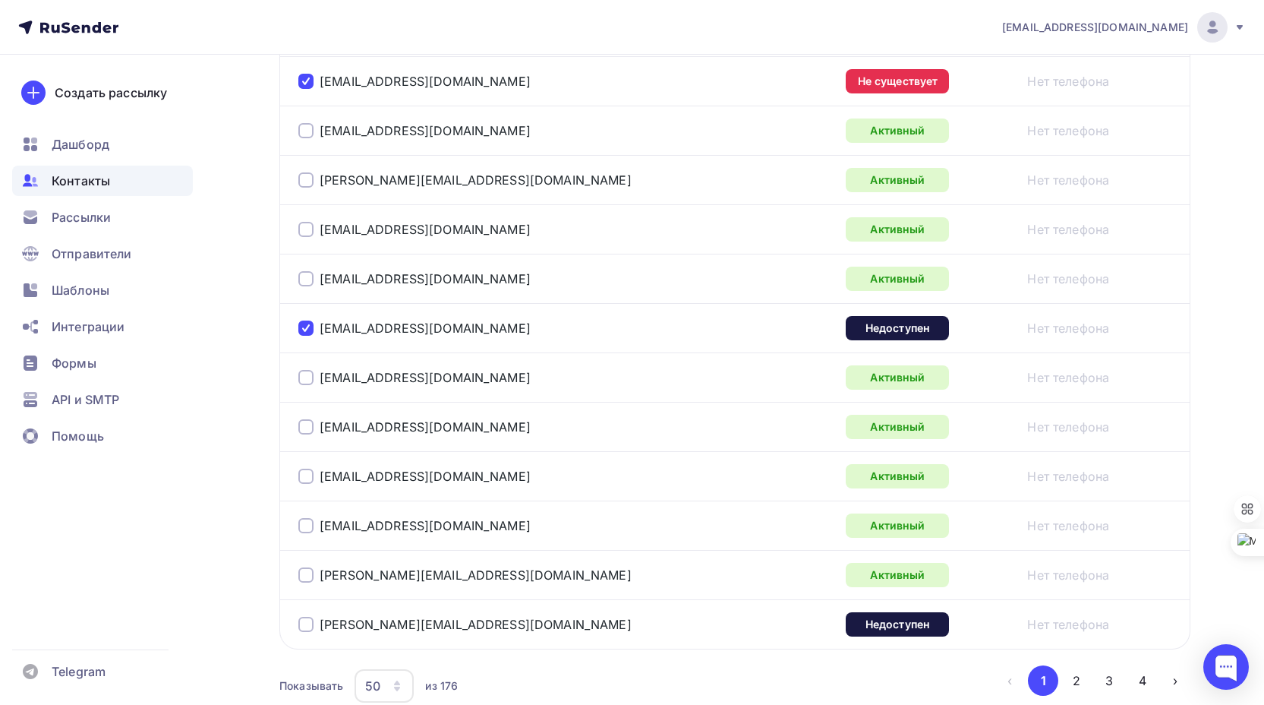
click at [308, 623] on div at bounding box center [305, 623] width 15 height 15
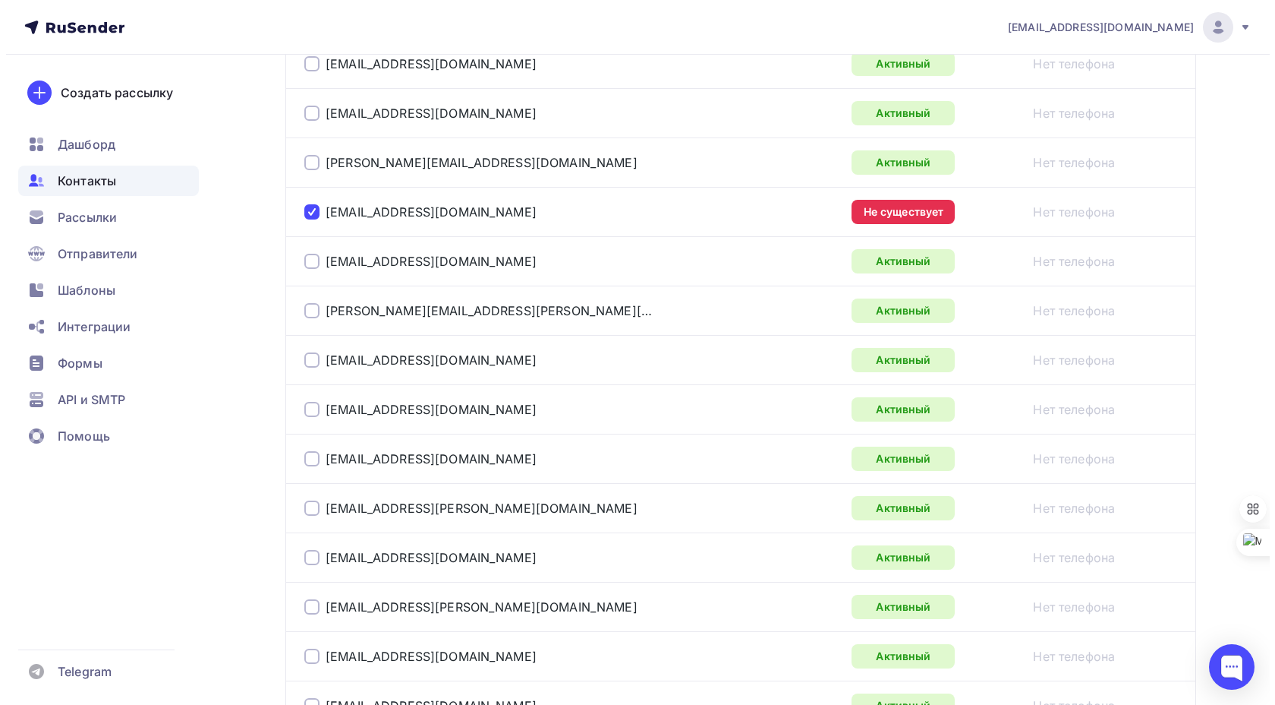
scroll to position [304, 0]
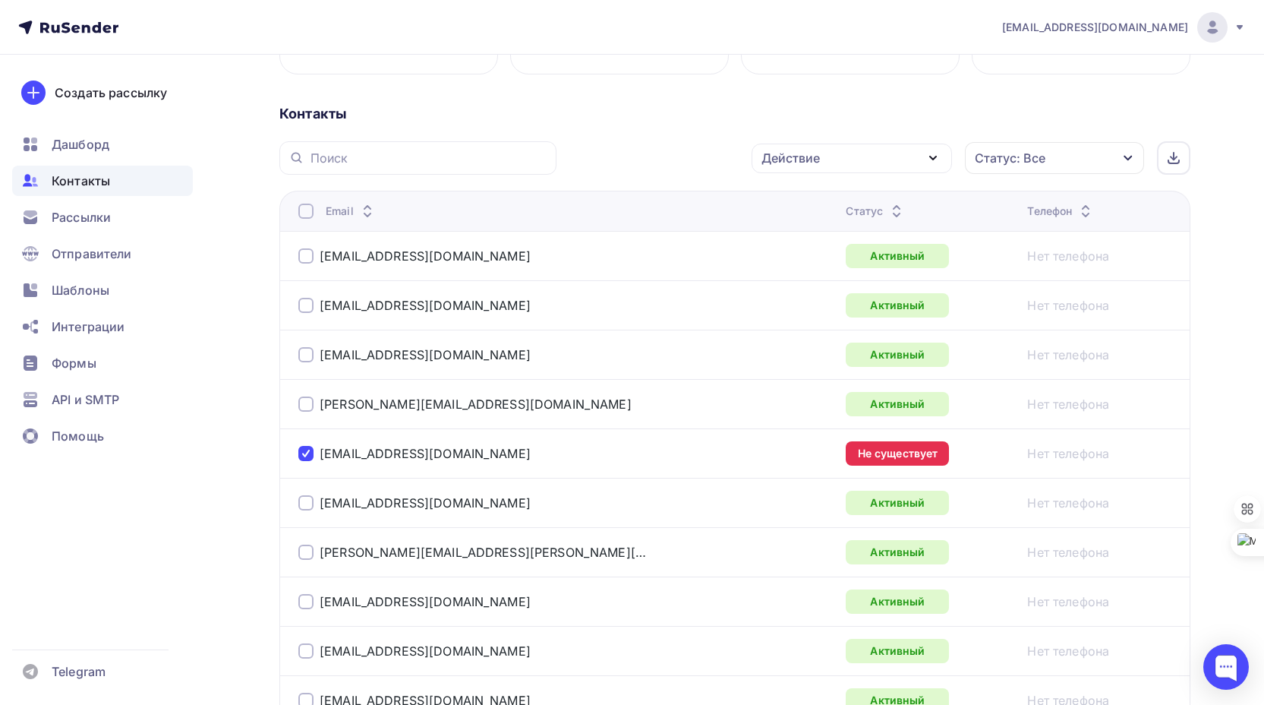
click at [873, 157] on div "Действие" at bounding box center [852, 158] width 200 height 30
click at [868, 233] on div "Исключить из списка" at bounding box center [836, 233] width 132 height 18
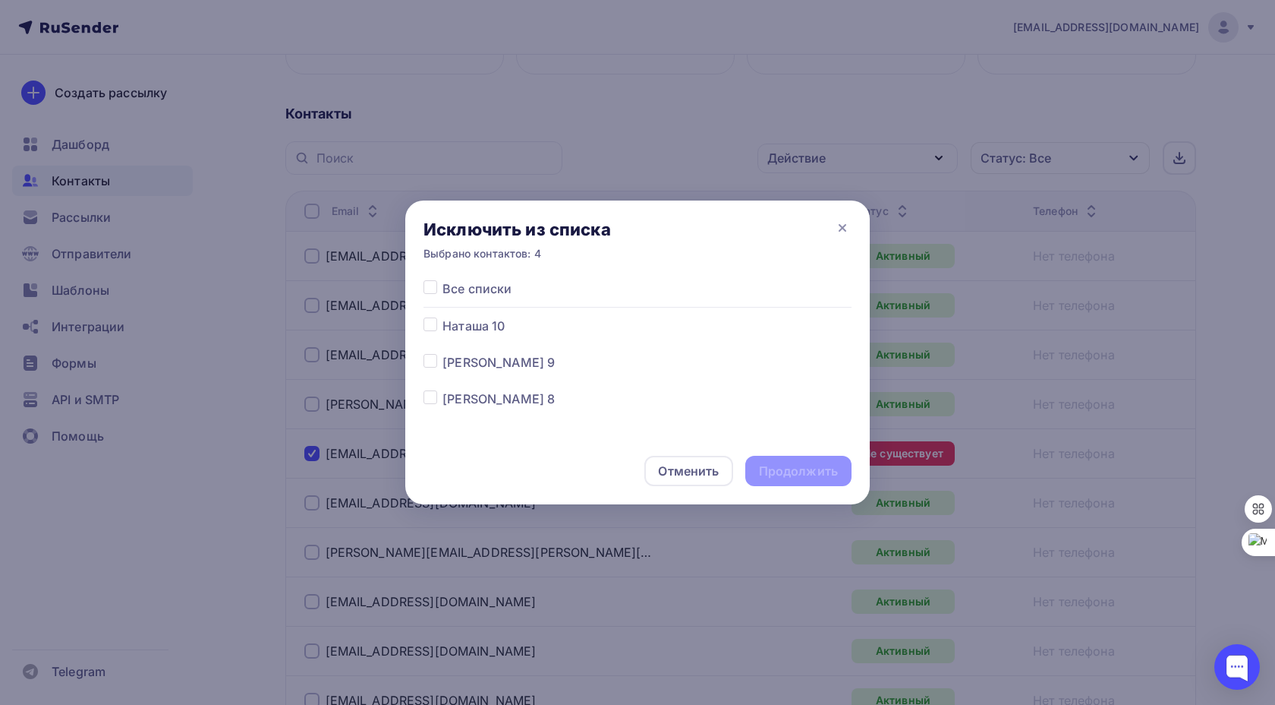
click at [443, 279] on label at bounding box center [443, 279] width 0 height 0
click at [430, 287] on input "checkbox" at bounding box center [431, 286] width 14 height 14
checkbox input "true"
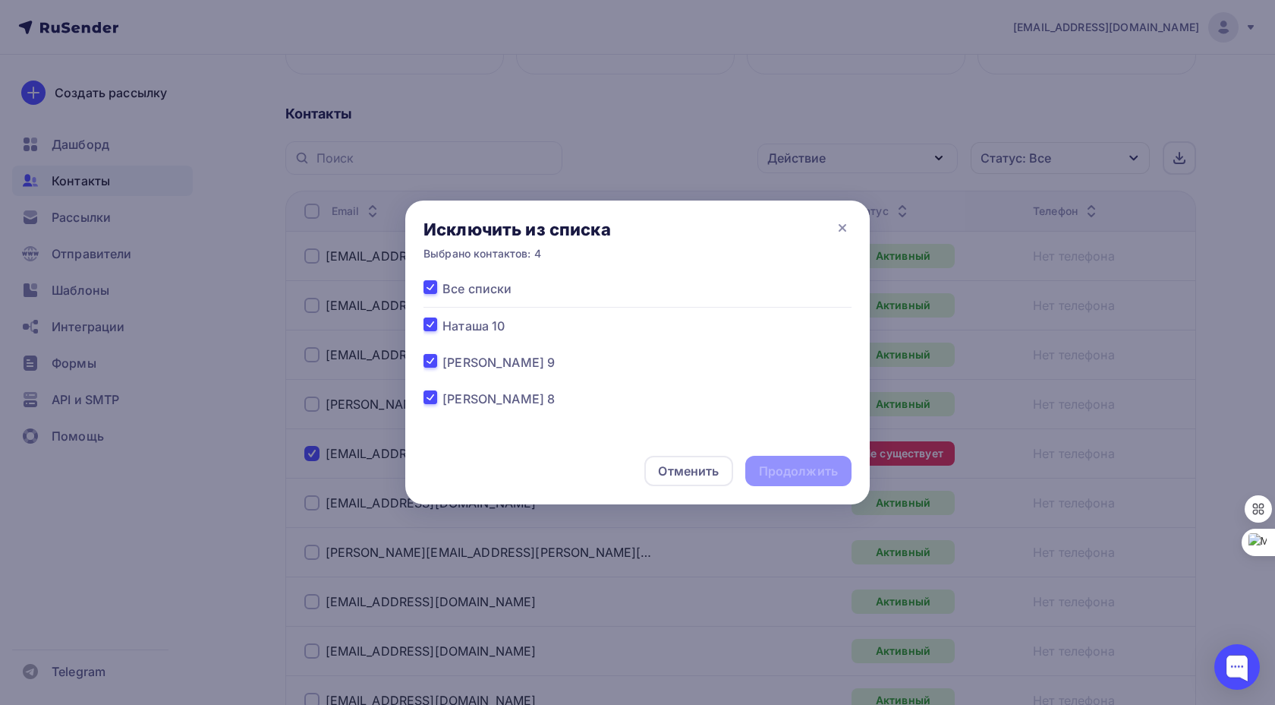
checkbox input "true"
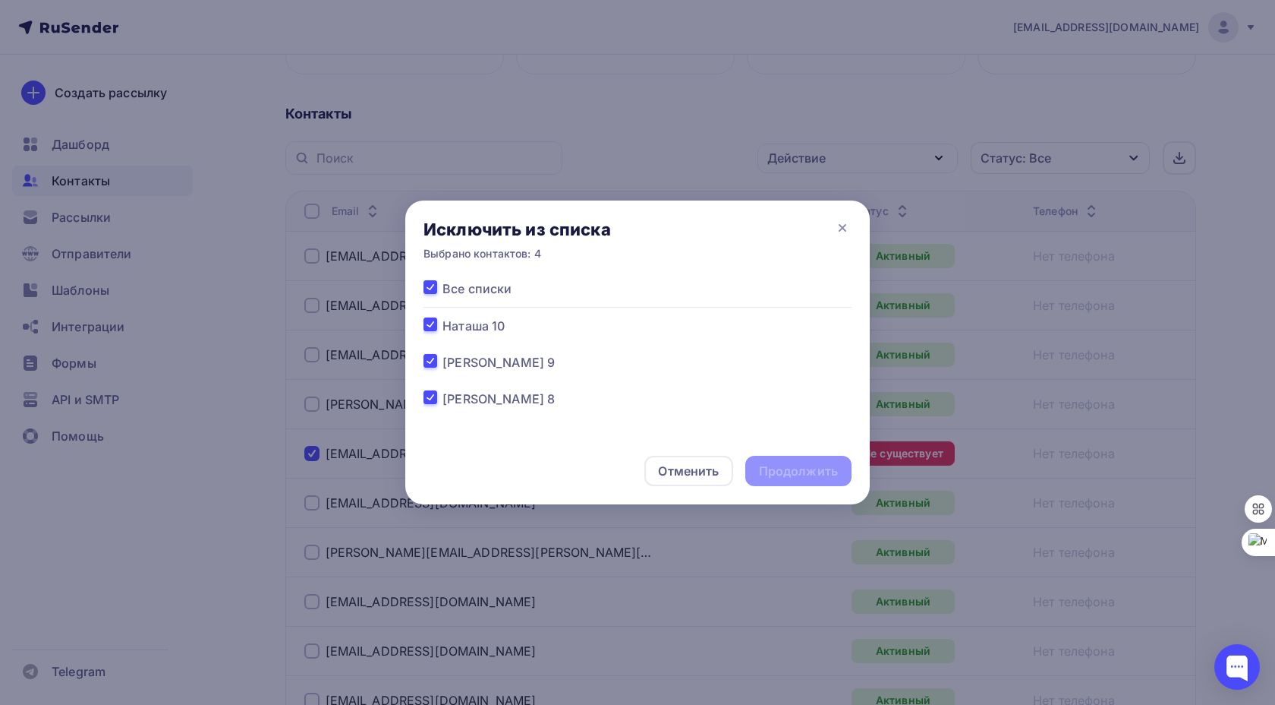
checkbox input "true"
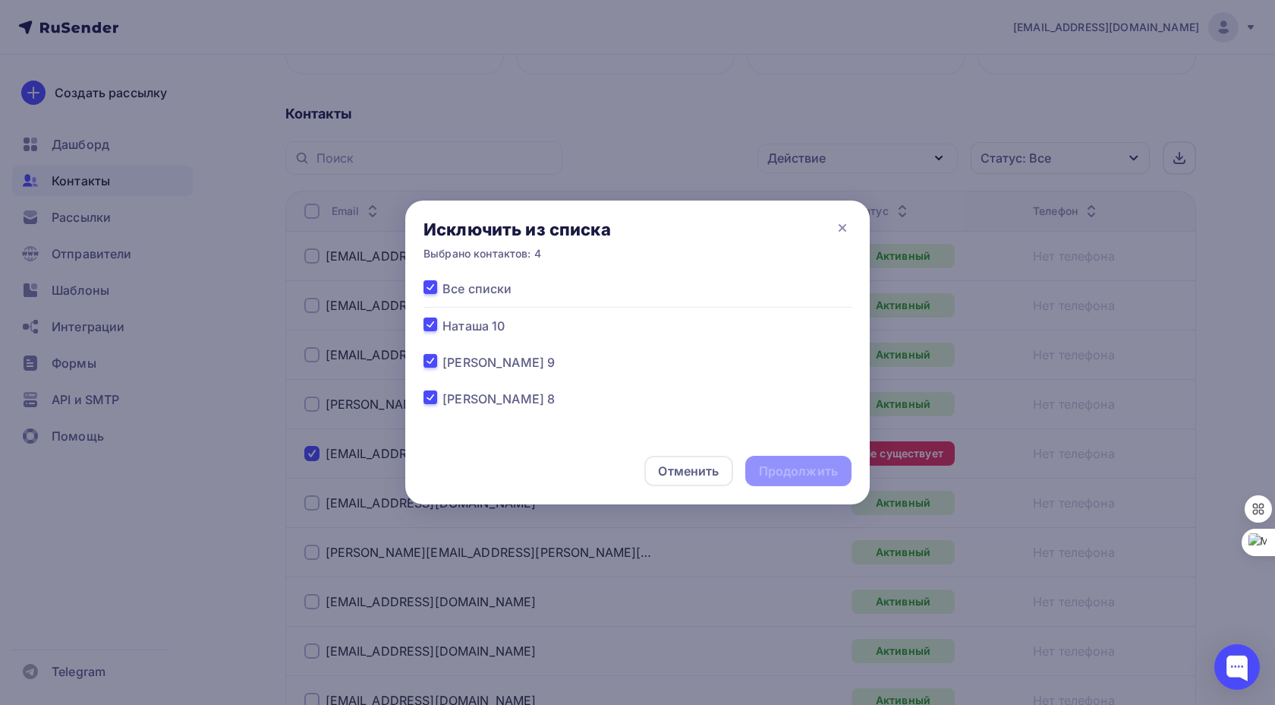
checkbox input "true"
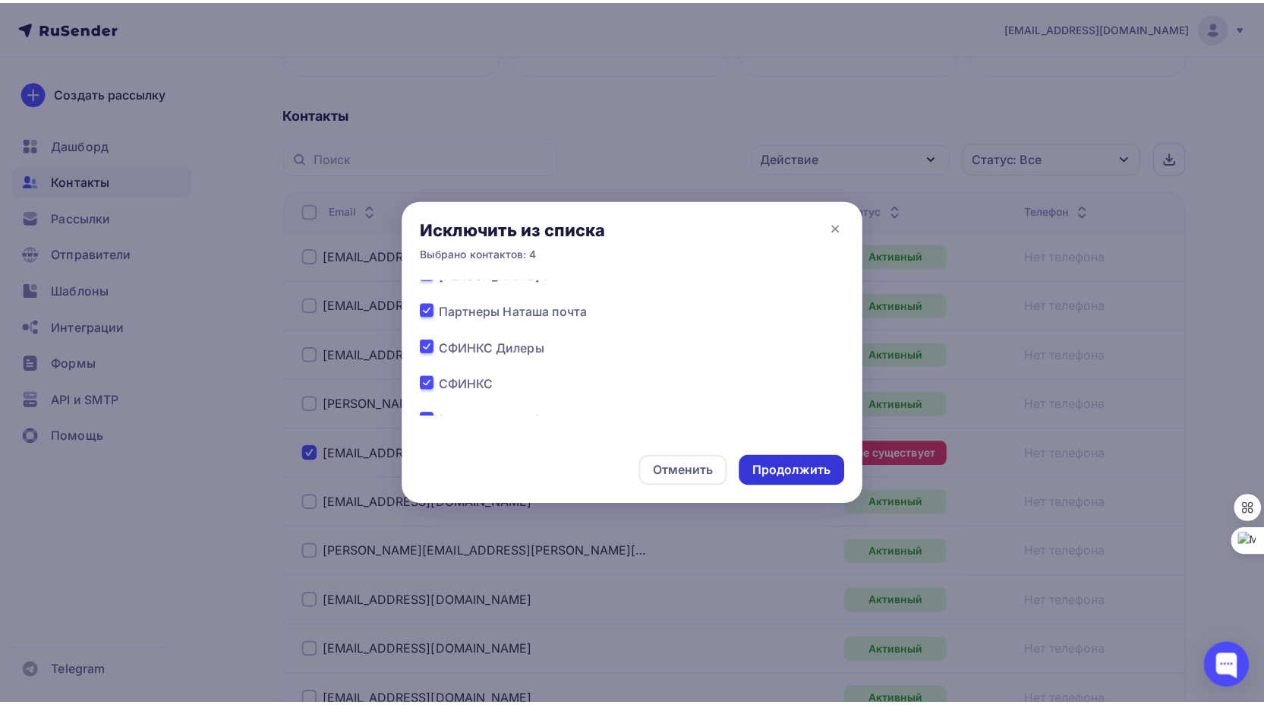
scroll to position [380, 0]
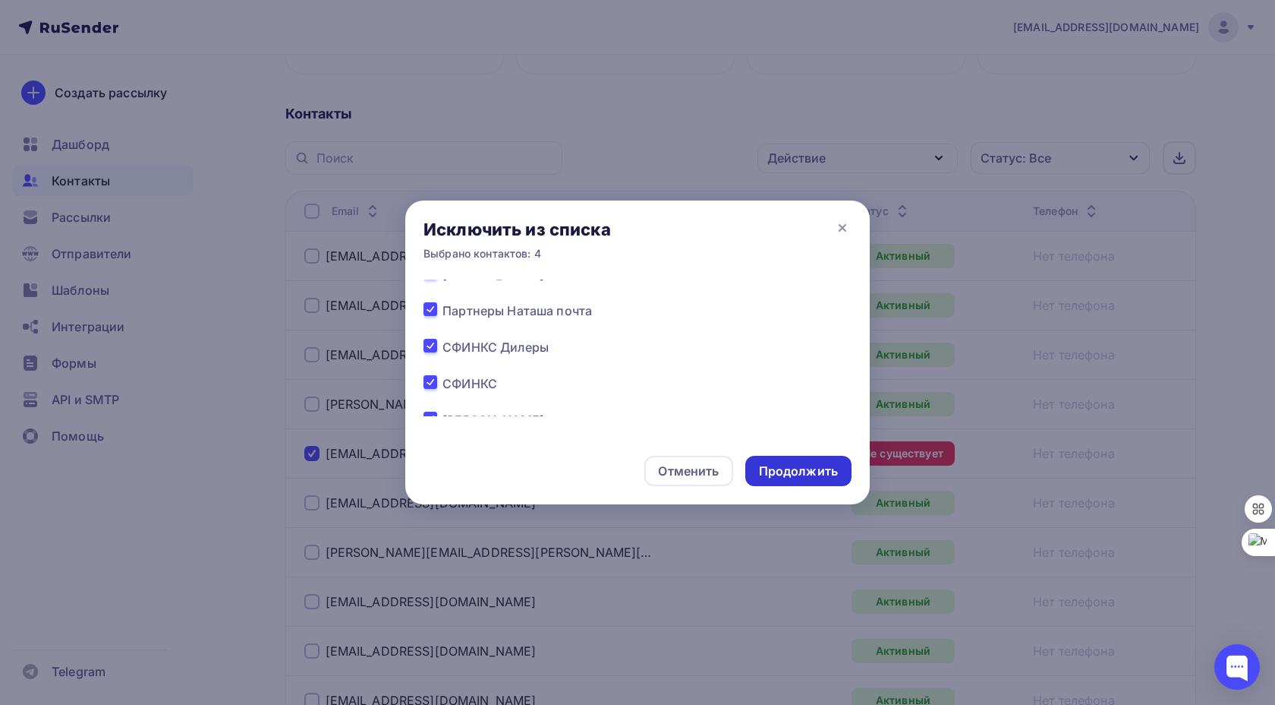
click at [793, 471] on div "Продолжить" at bounding box center [798, 470] width 79 height 17
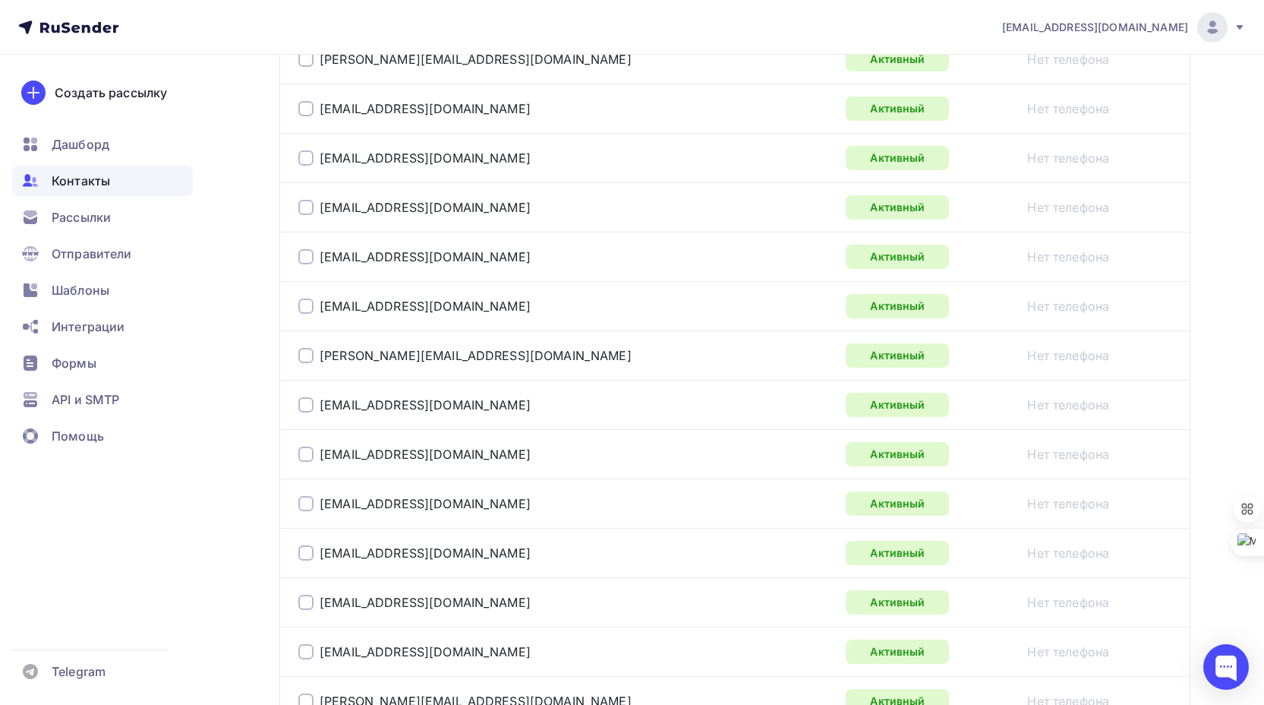
scroll to position [2429, 0]
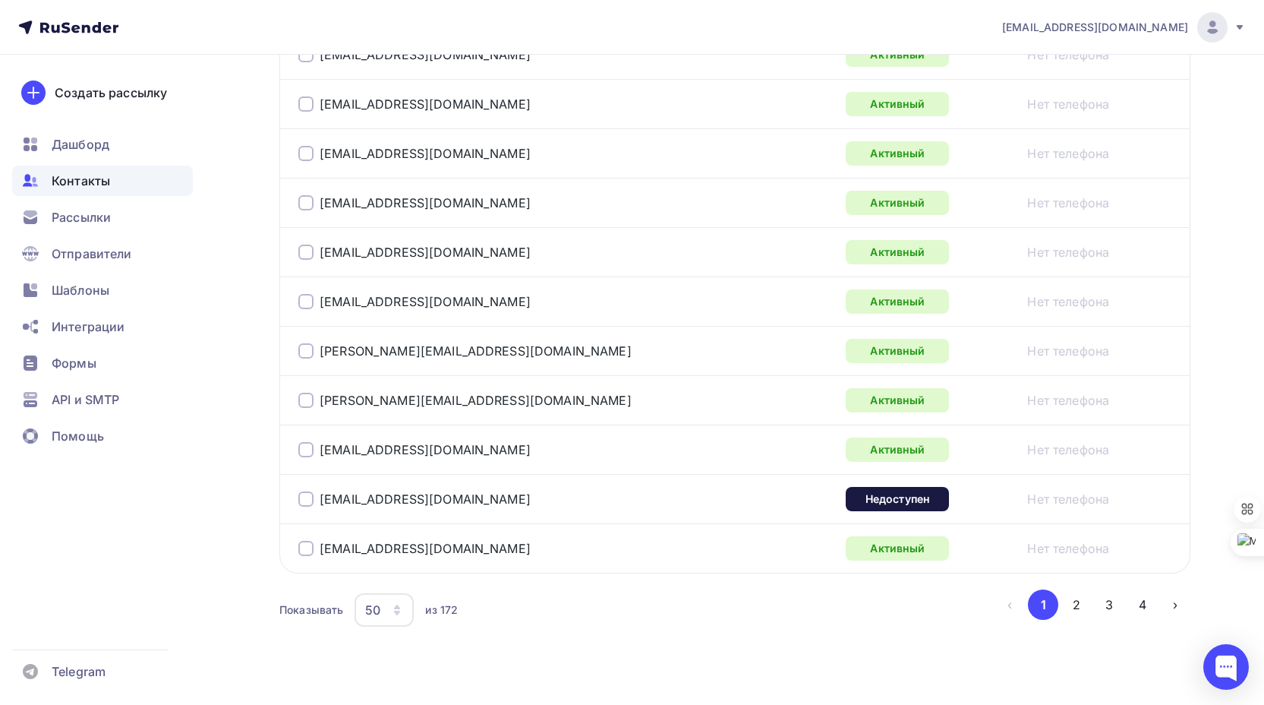
click at [305, 500] on div at bounding box center [305, 498] width 15 height 15
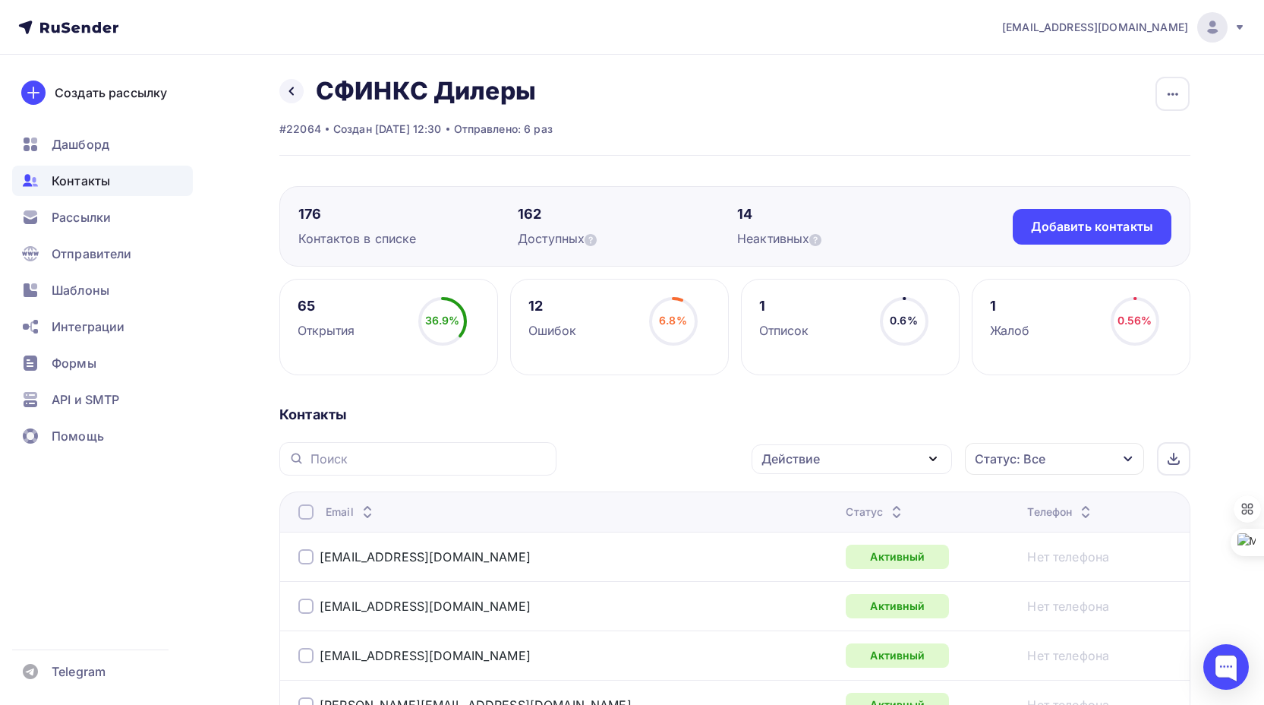
scroll to position [0, 0]
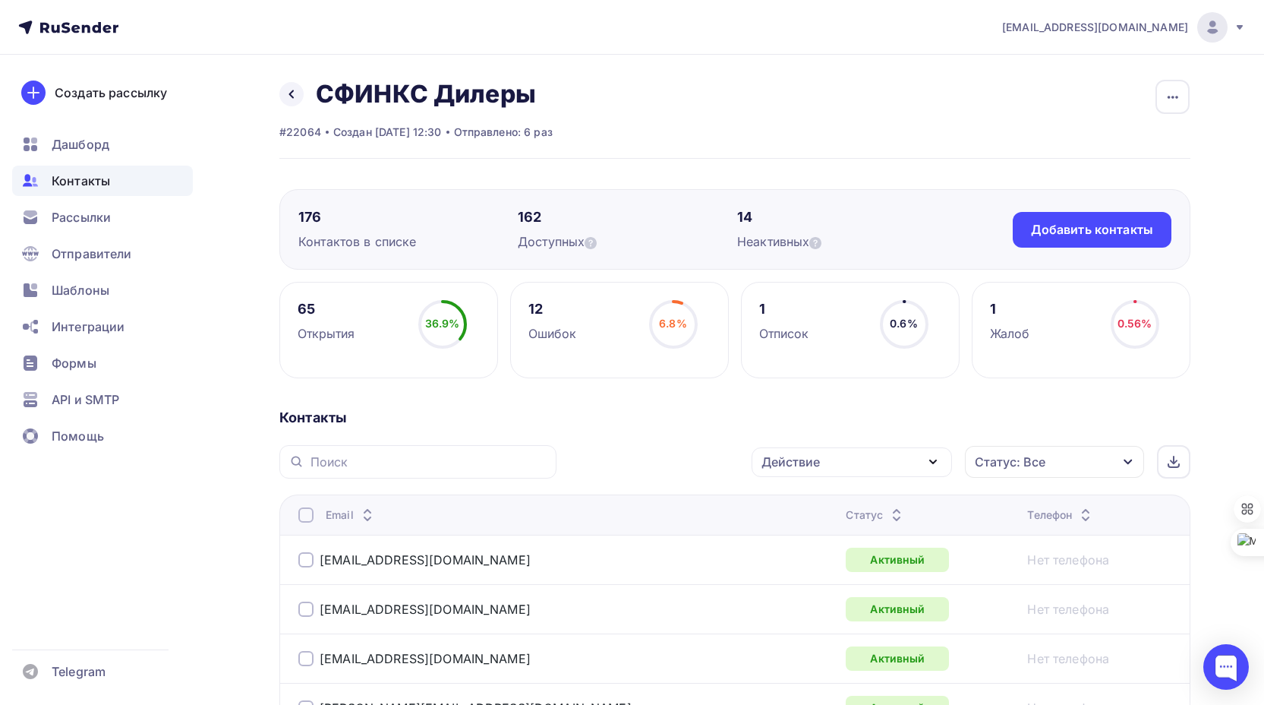
click at [914, 460] on div "Действие" at bounding box center [852, 462] width 200 height 30
click at [854, 537] on div "Исключить из списка" at bounding box center [836, 537] width 132 height 18
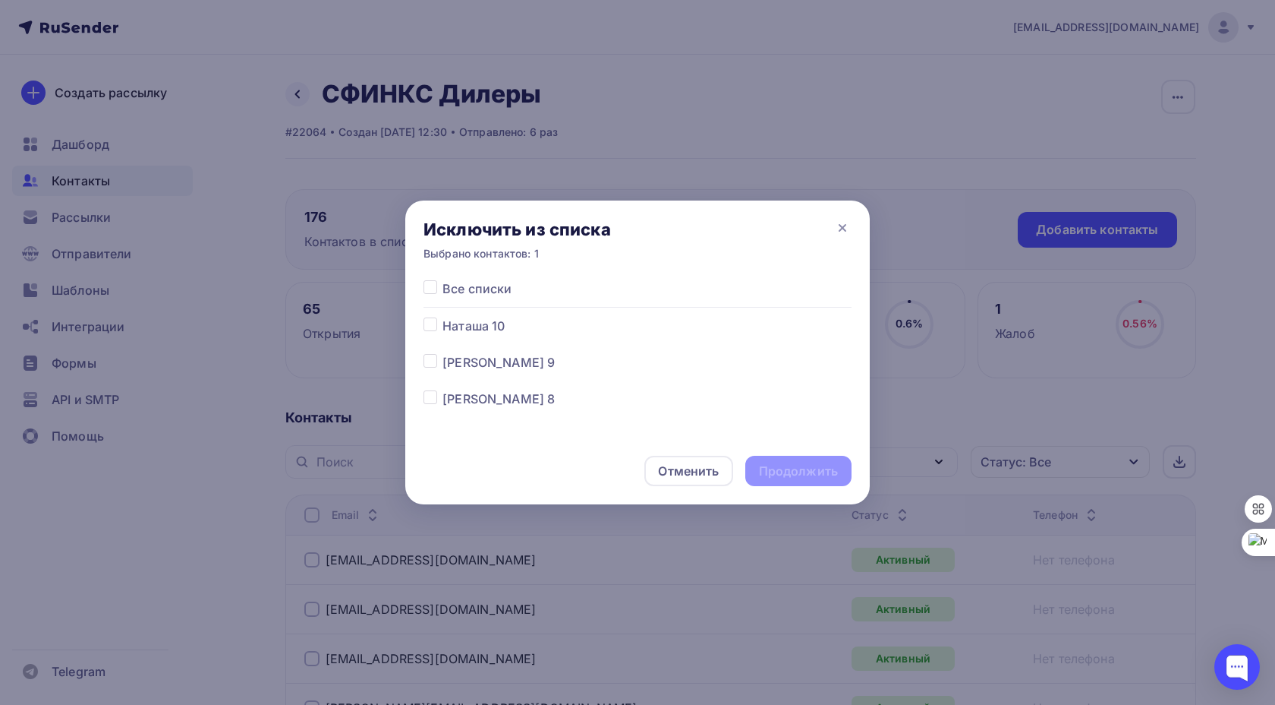
click at [443, 279] on label at bounding box center [443, 279] width 0 height 0
click at [428, 285] on input "checkbox" at bounding box center [431, 286] width 14 height 14
checkbox input "true"
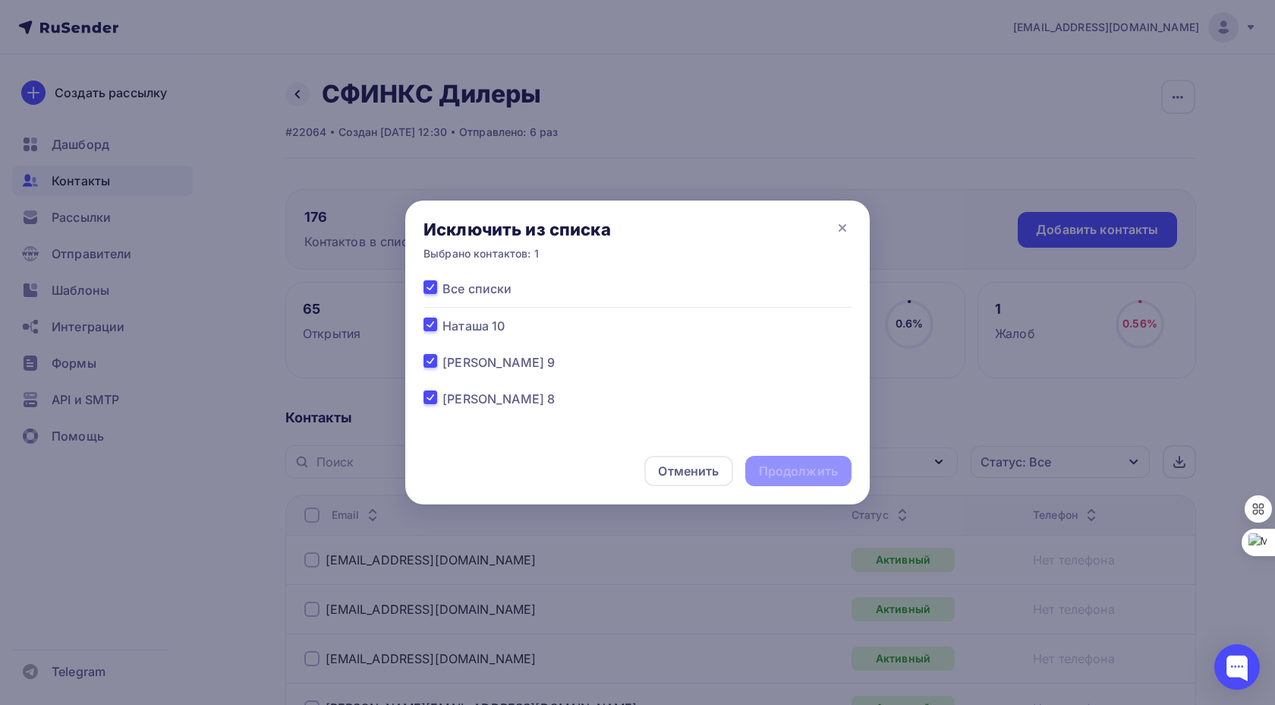
checkbox input "true"
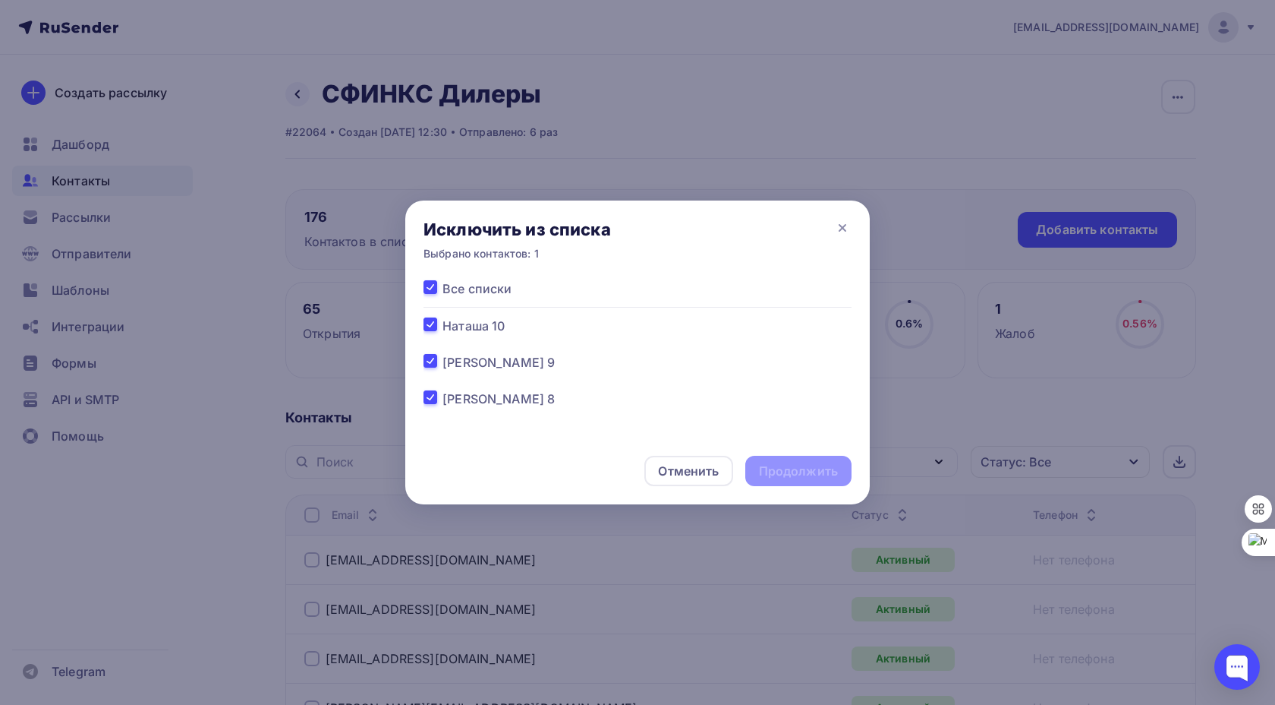
checkbox input "true"
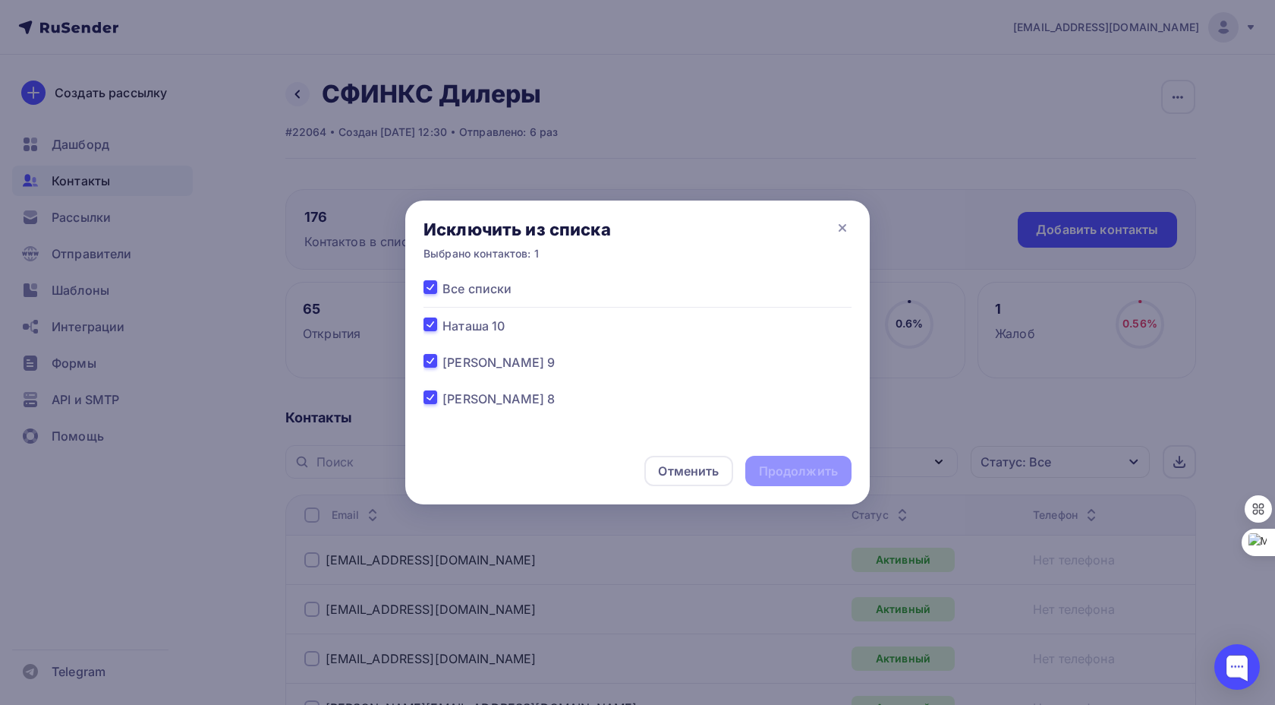
checkbox input "true"
click at [789, 468] on div "Продолжить" at bounding box center [798, 470] width 79 height 17
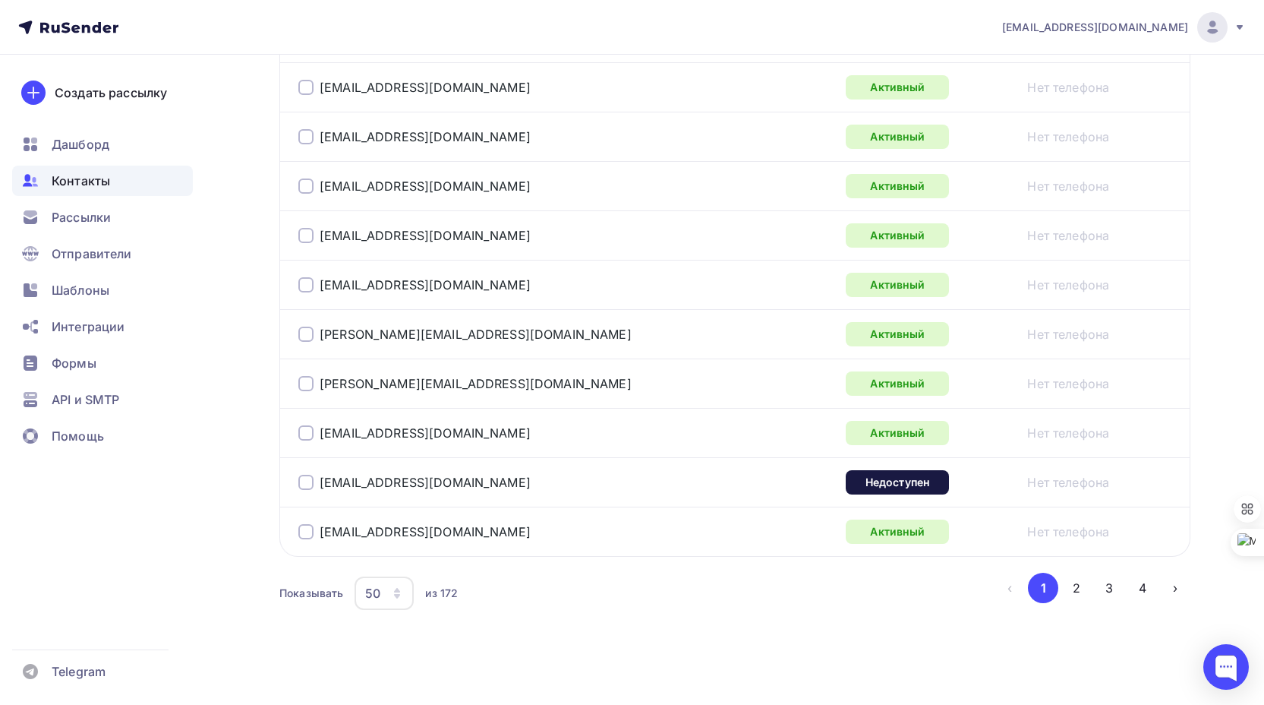
scroll to position [2453, 0]
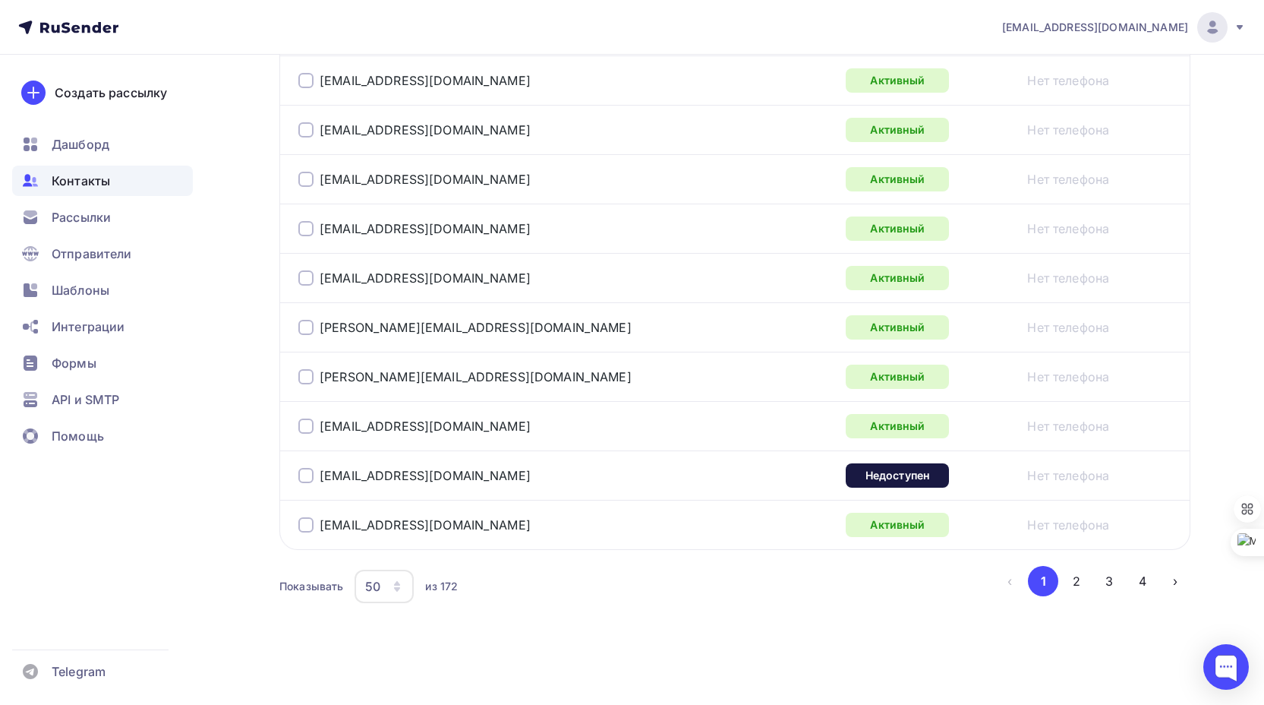
click at [306, 474] on div at bounding box center [305, 475] width 15 height 15
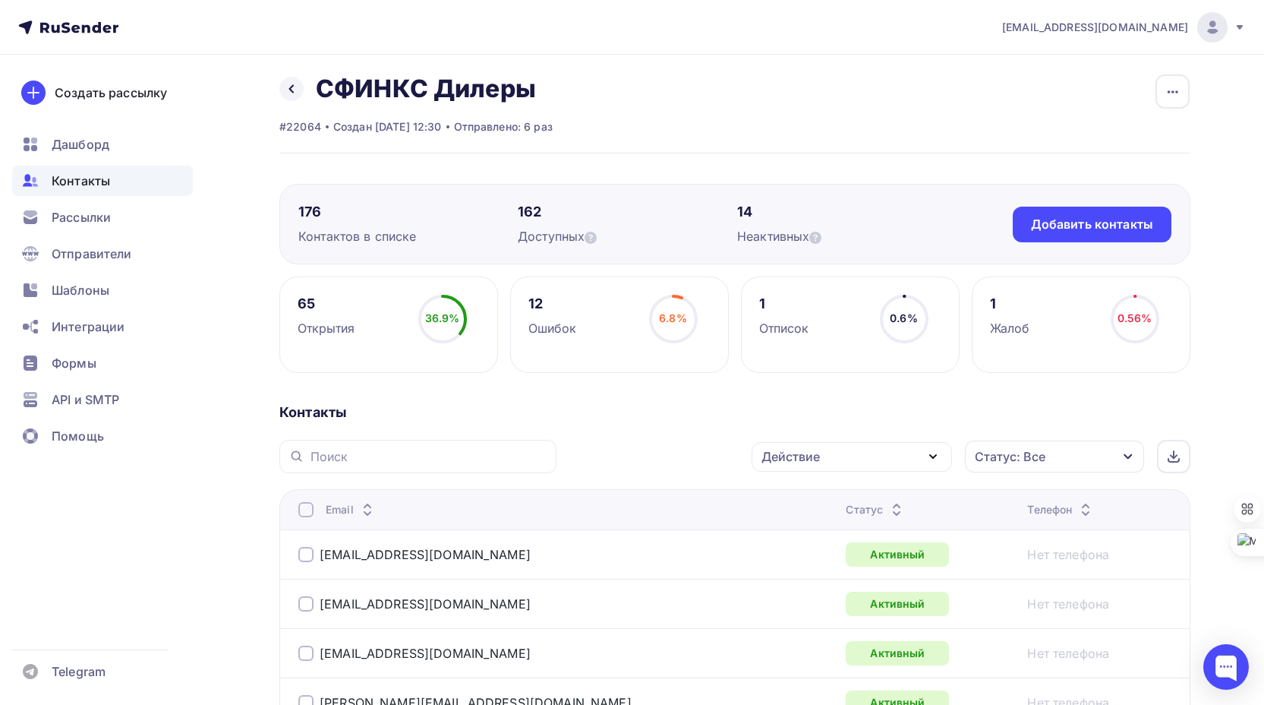
scroll to position [0, 0]
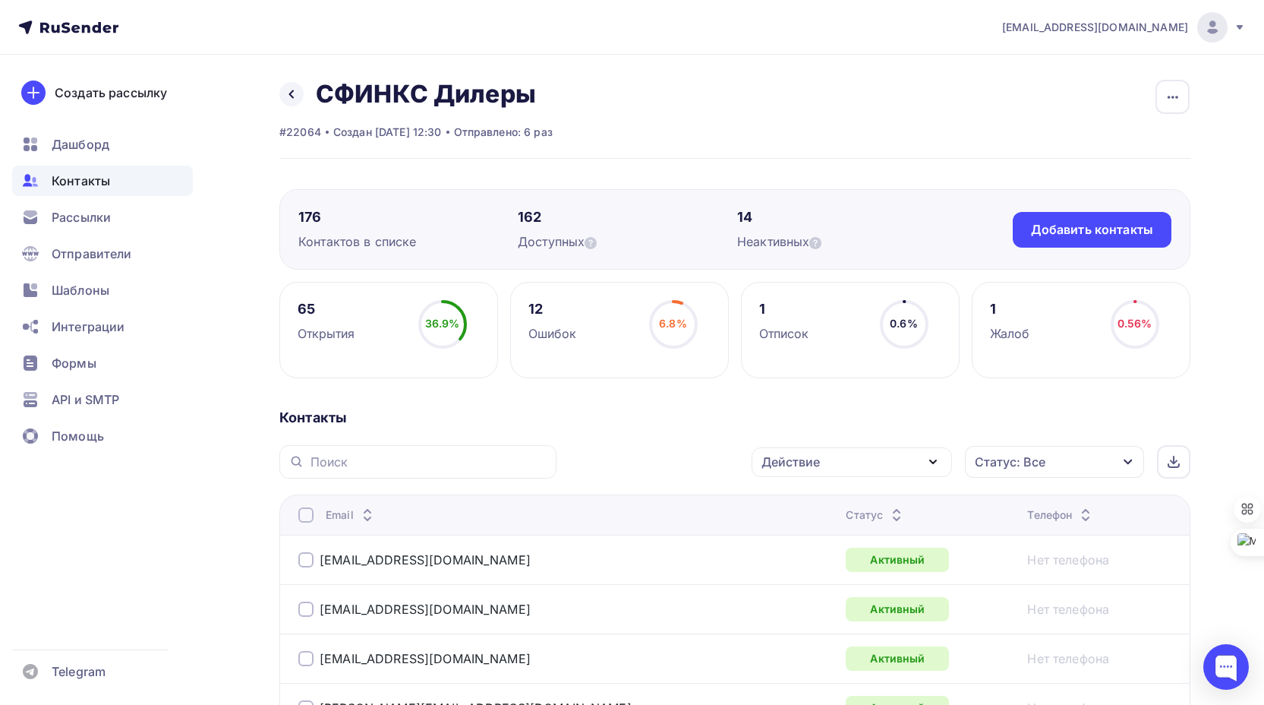
click at [901, 459] on div "Действие" at bounding box center [852, 462] width 200 height 30
click at [877, 536] on div "Исключить из списка" at bounding box center [836, 537] width 132 height 18
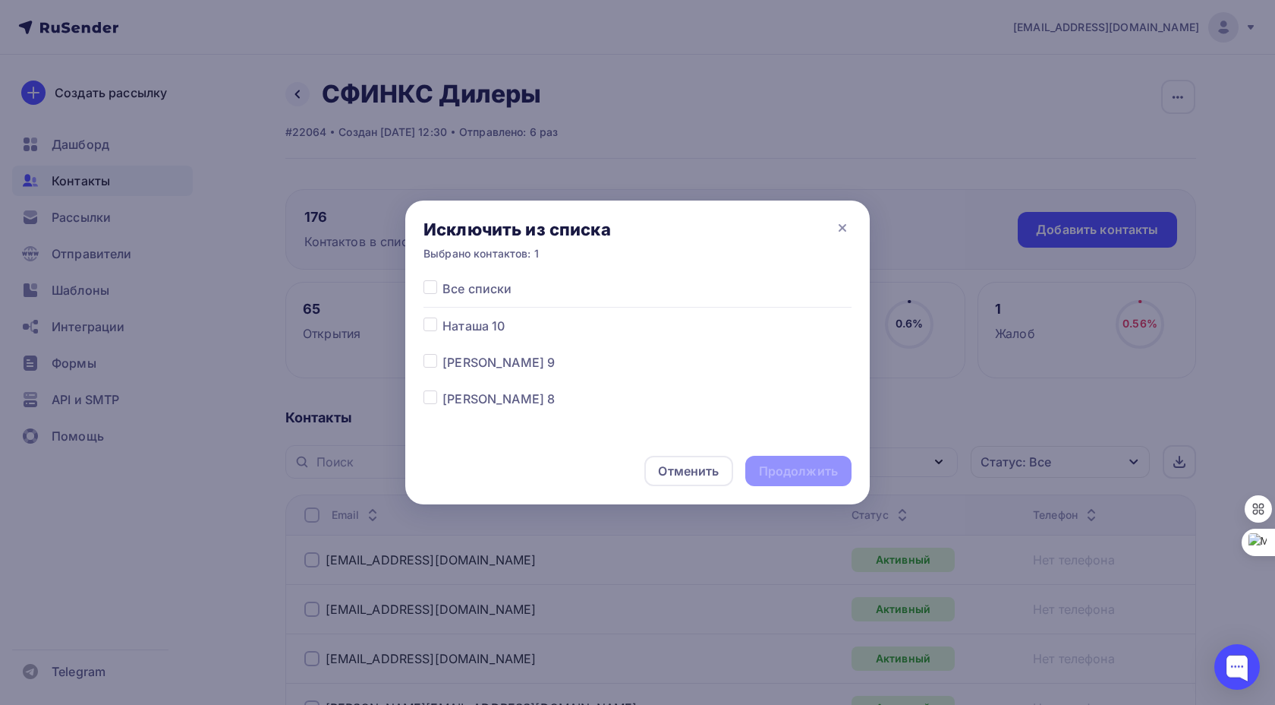
click at [443, 279] on label at bounding box center [443, 279] width 0 height 0
click at [430, 290] on input "checkbox" at bounding box center [431, 286] width 14 height 14
checkbox input "true"
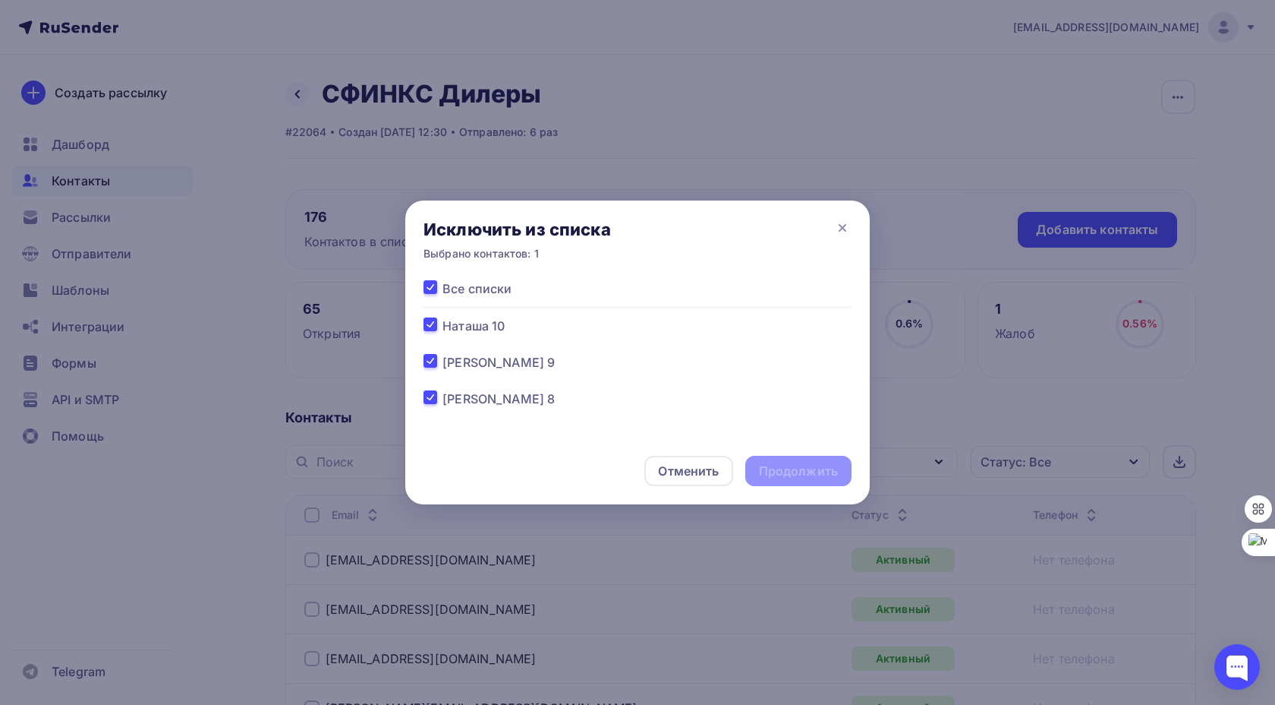
checkbox input "true"
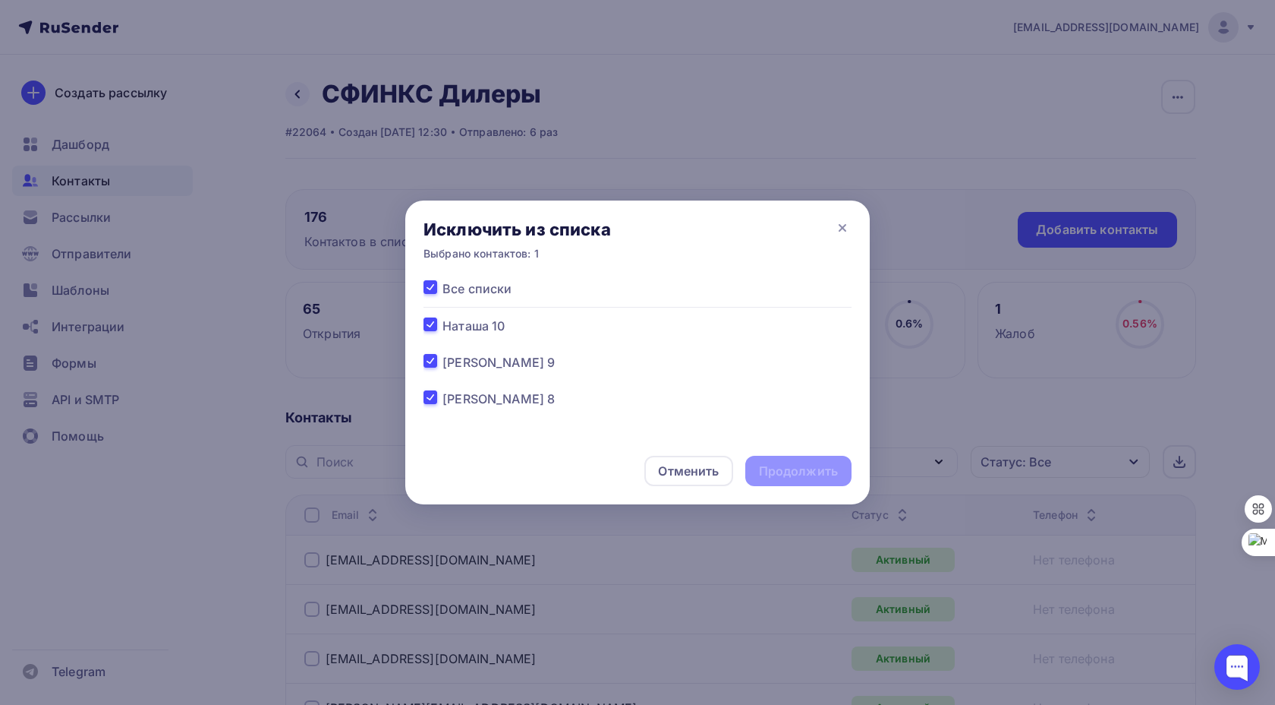
checkbox input "true"
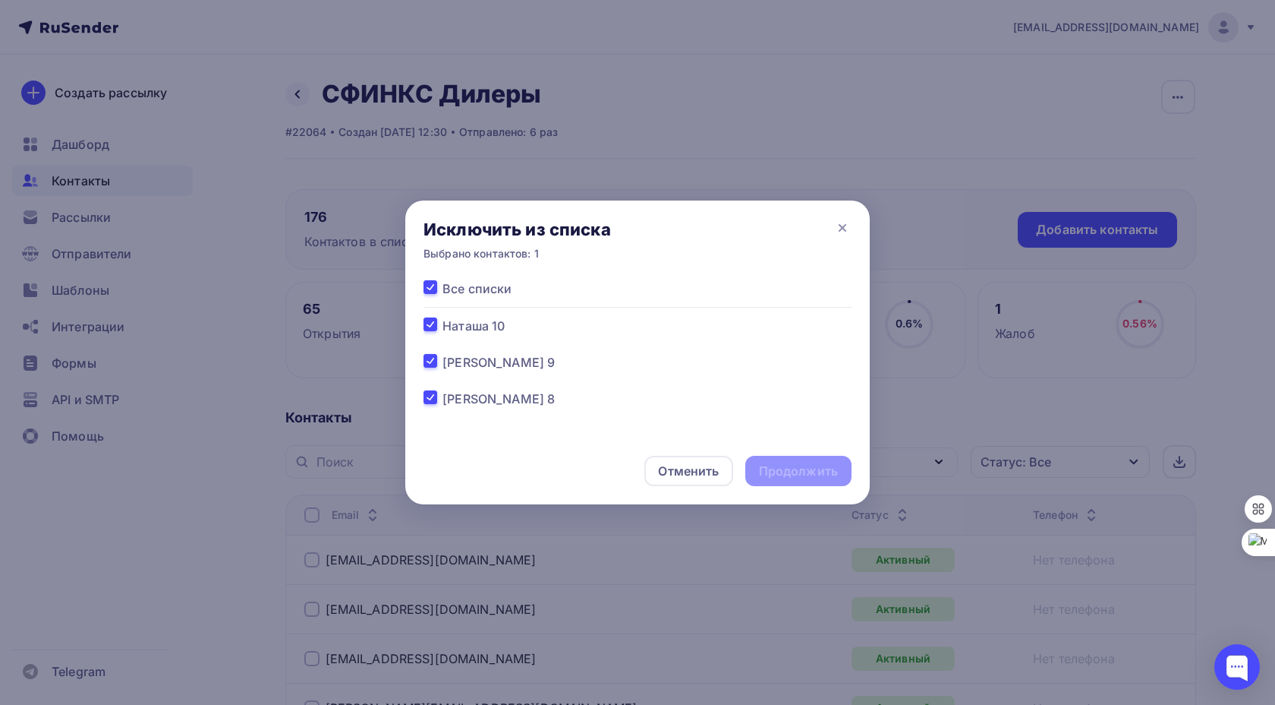
checkbox input "true"
click at [787, 470] on div "Продолжить" at bounding box center [798, 470] width 79 height 17
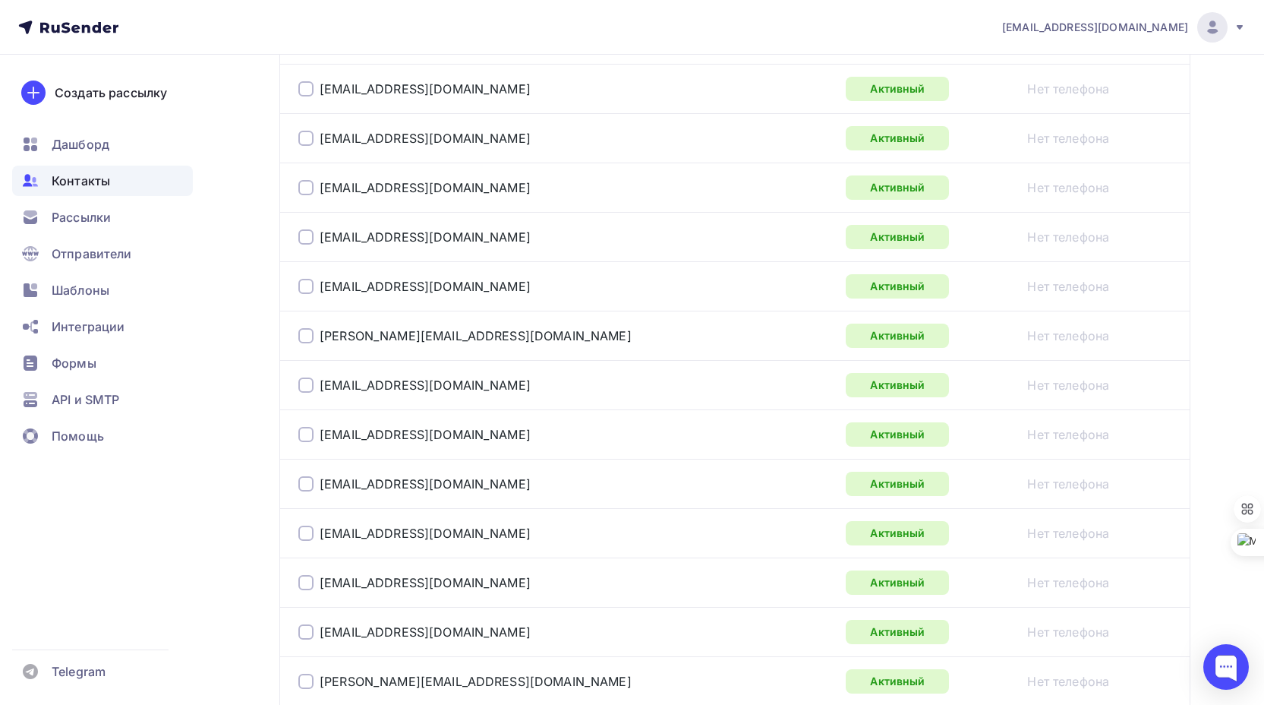
scroll to position [2453, 0]
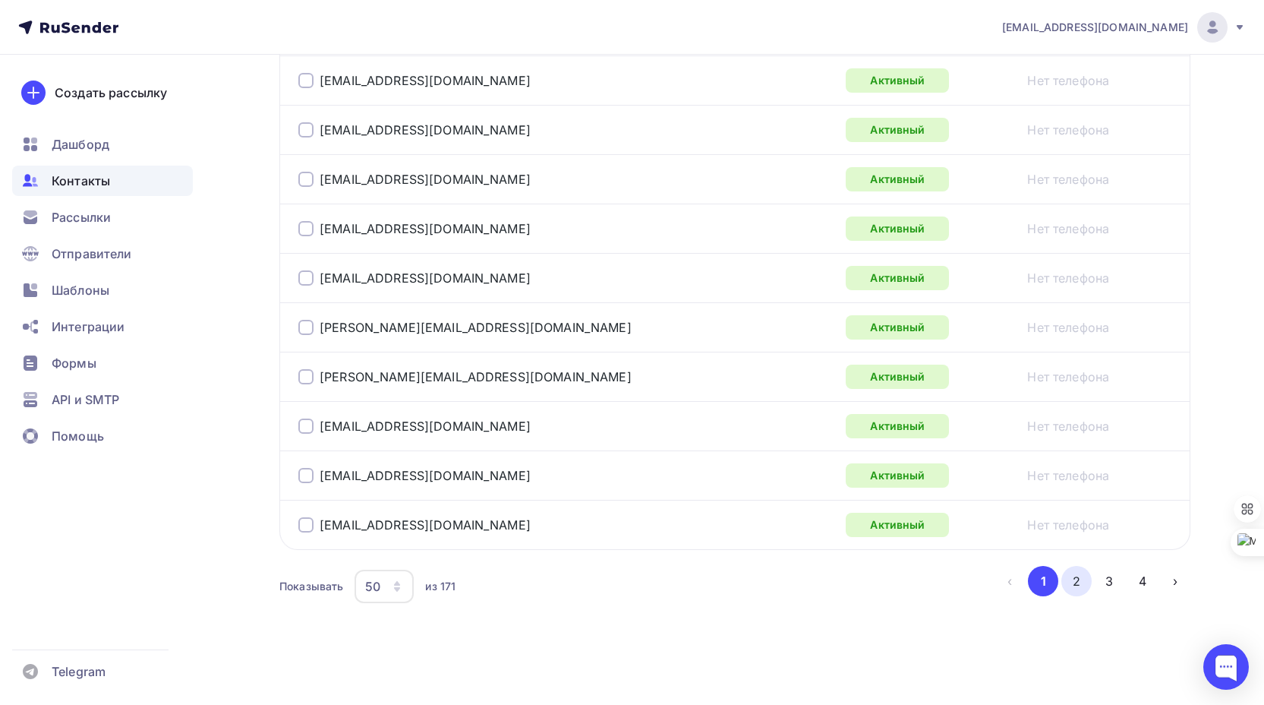
click at [1076, 583] on button "2" at bounding box center [1076, 581] width 30 height 30
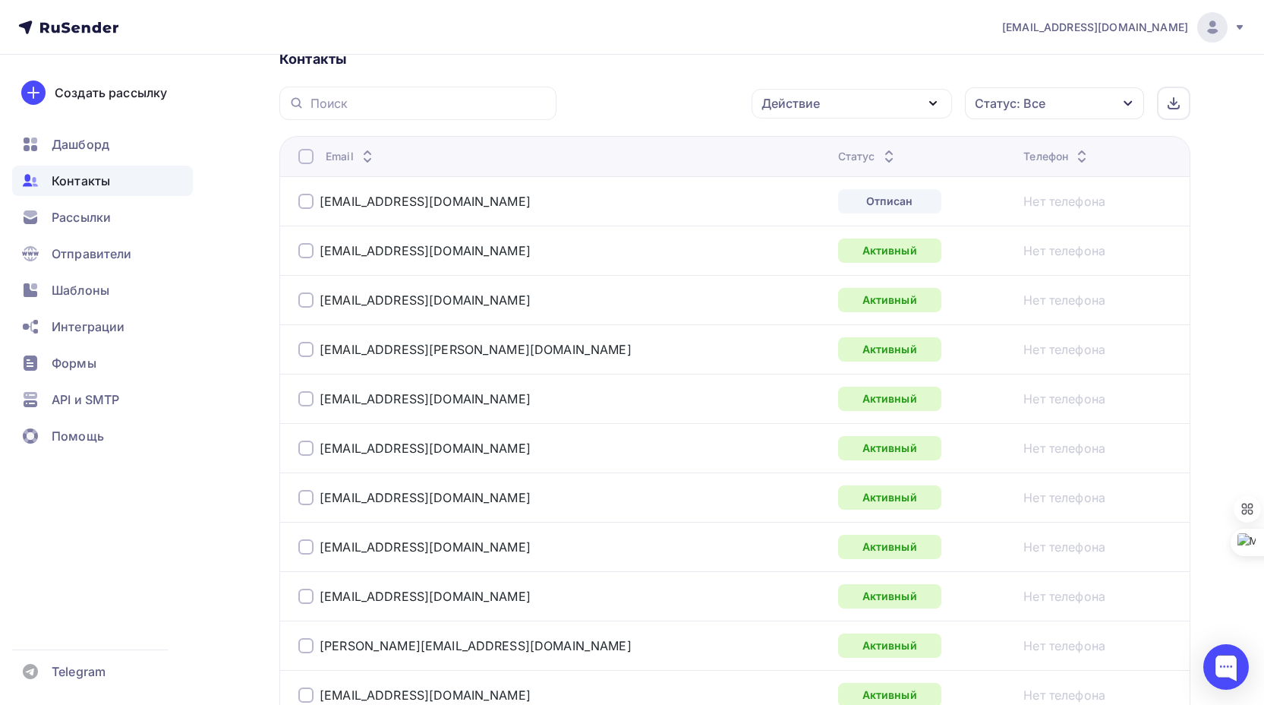
click at [306, 199] on div at bounding box center [305, 201] width 15 height 15
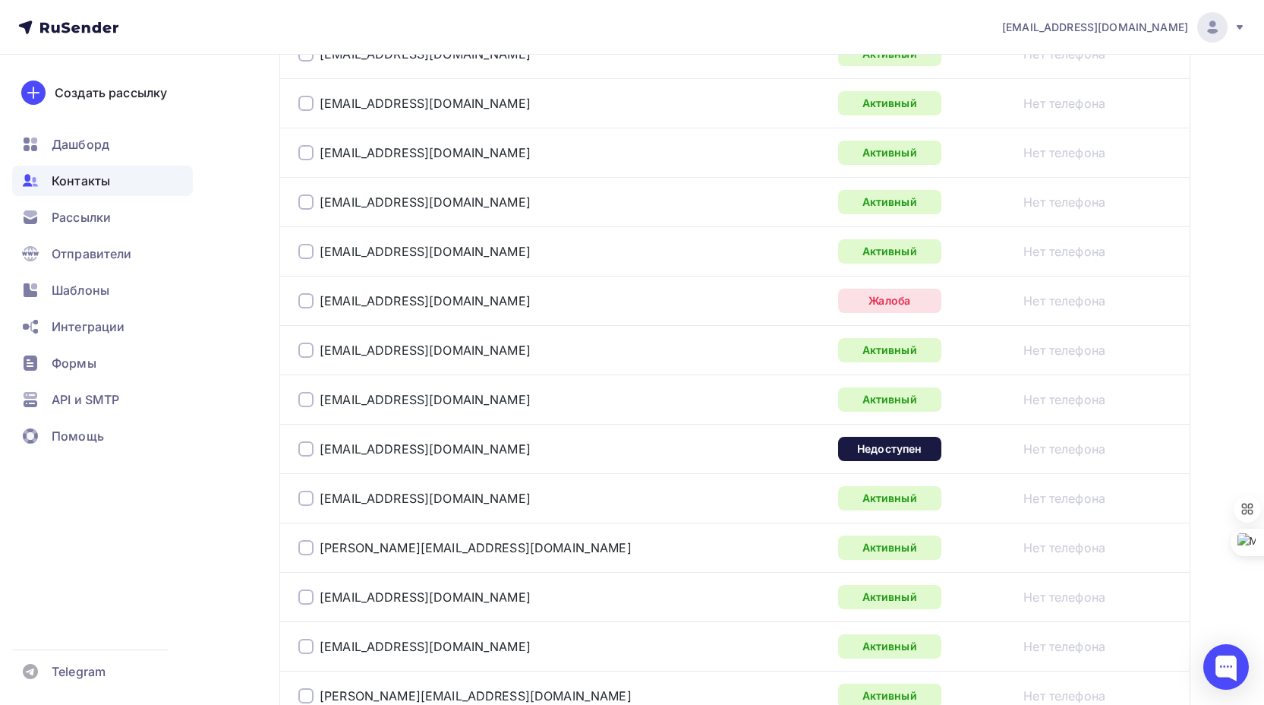
scroll to position [1953, 0]
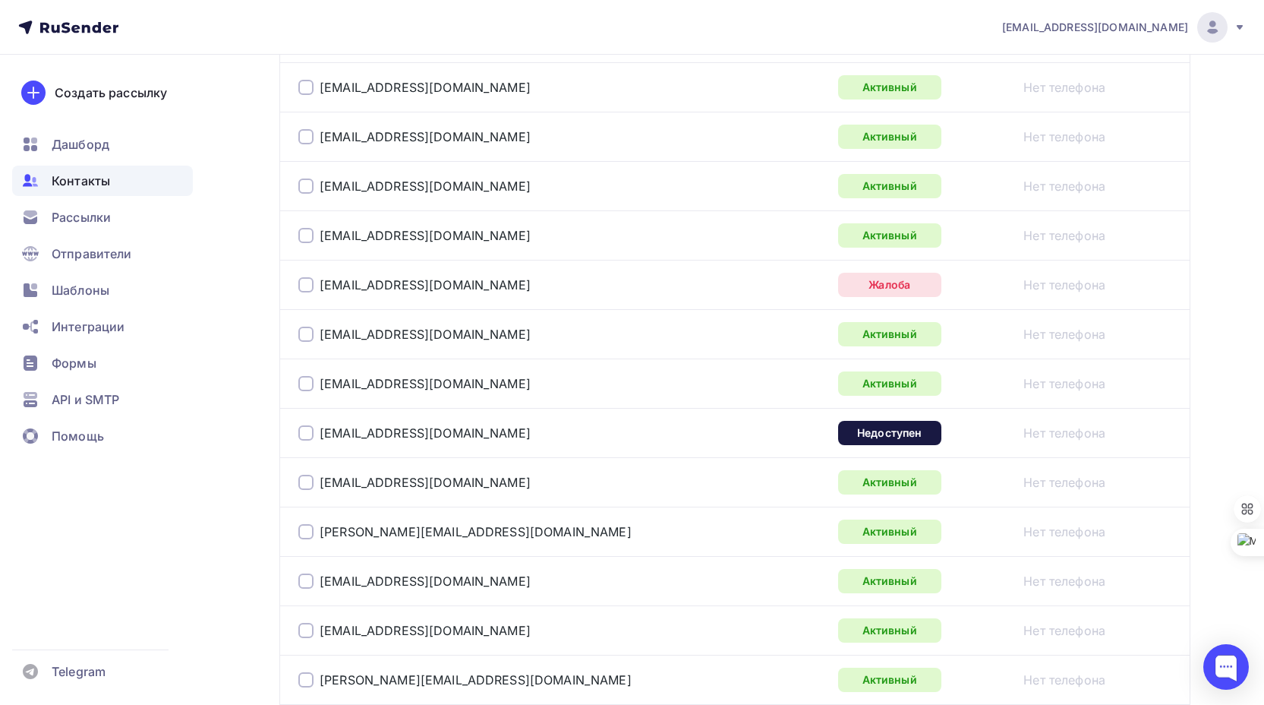
click at [305, 285] on div at bounding box center [305, 284] width 15 height 15
click at [306, 433] on div at bounding box center [305, 432] width 15 height 15
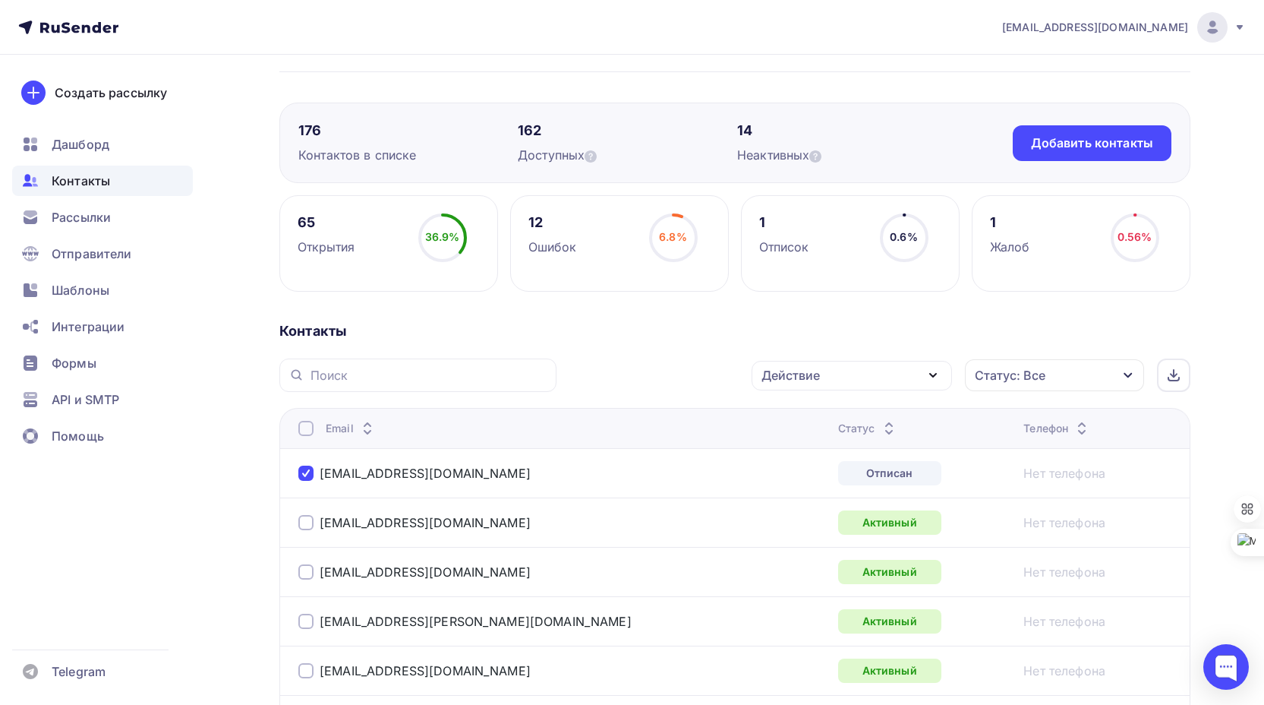
scroll to position [0, 0]
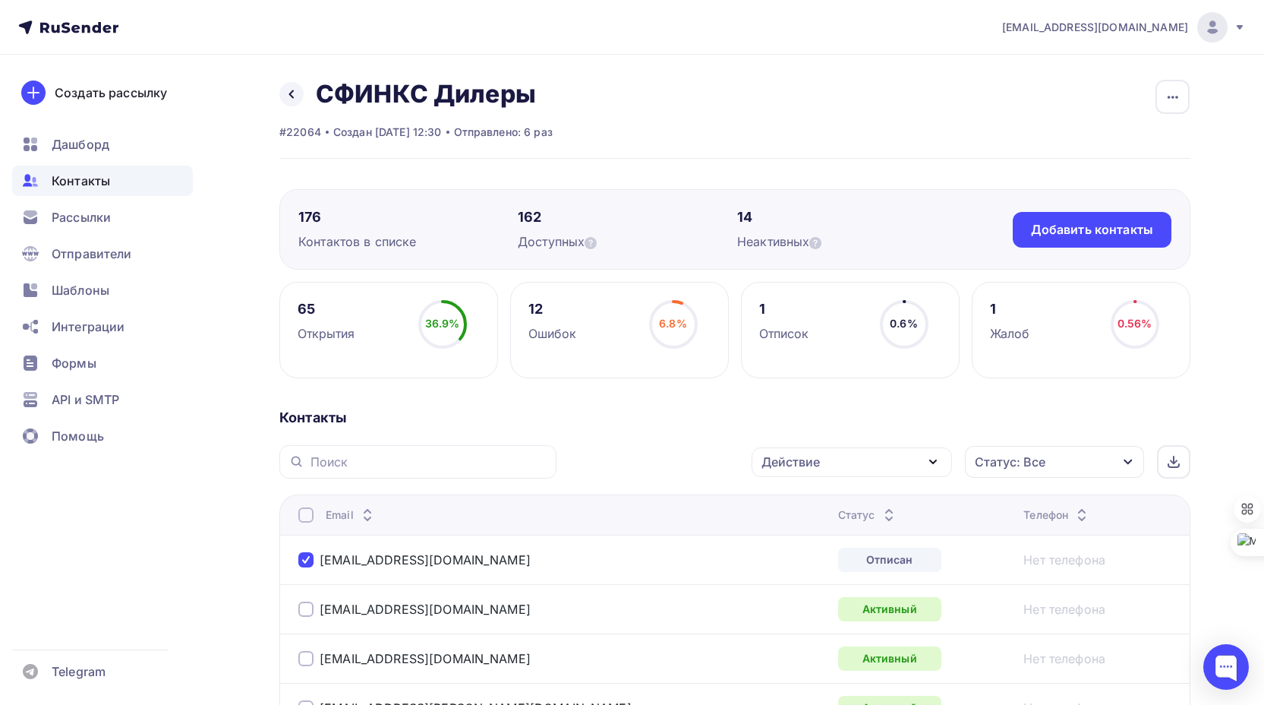
click at [903, 456] on div "Действие" at bounding box center [852, 462] width 200 height 30
click at [880, 537] on div "Исключить из списка" at bounding box center [836, 537] width 132 height 18
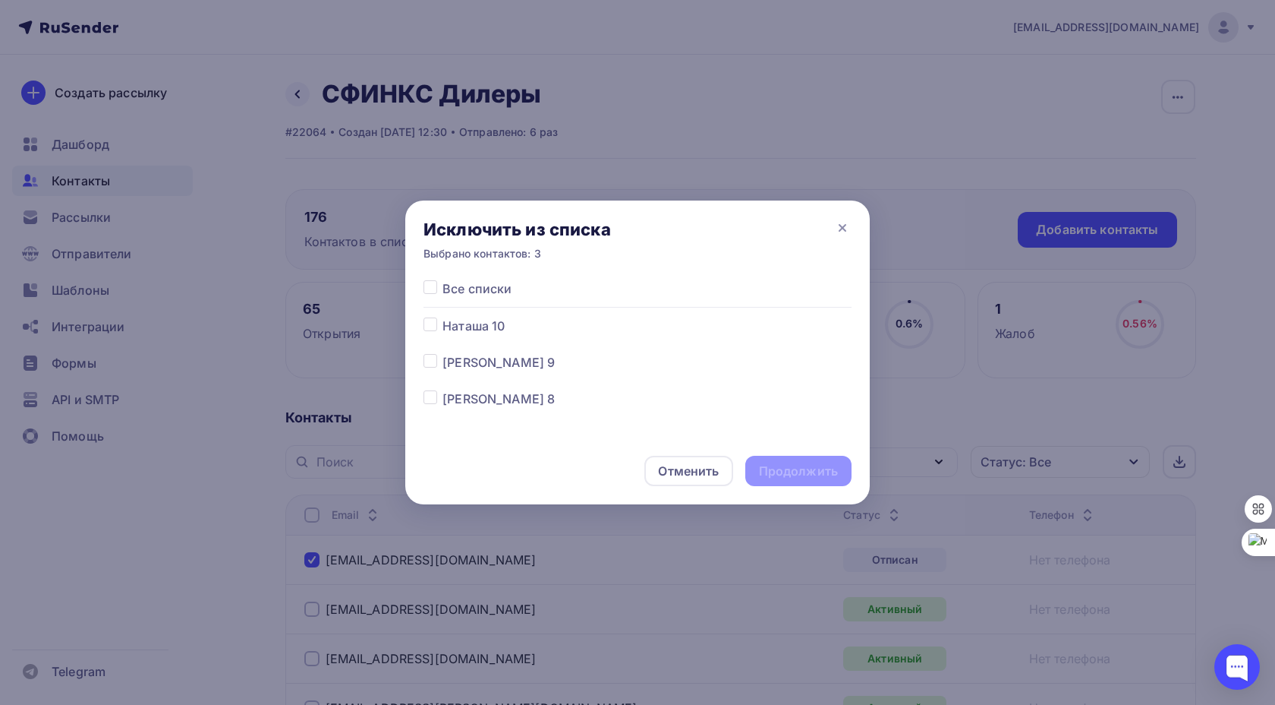
click at [443, 279] on label at bounding box center [443, 279] width 0 height 0
click at [429, 288] on input "checkbox" at bounding box center [431, 286] width 14 height 14
checkbox input "true"
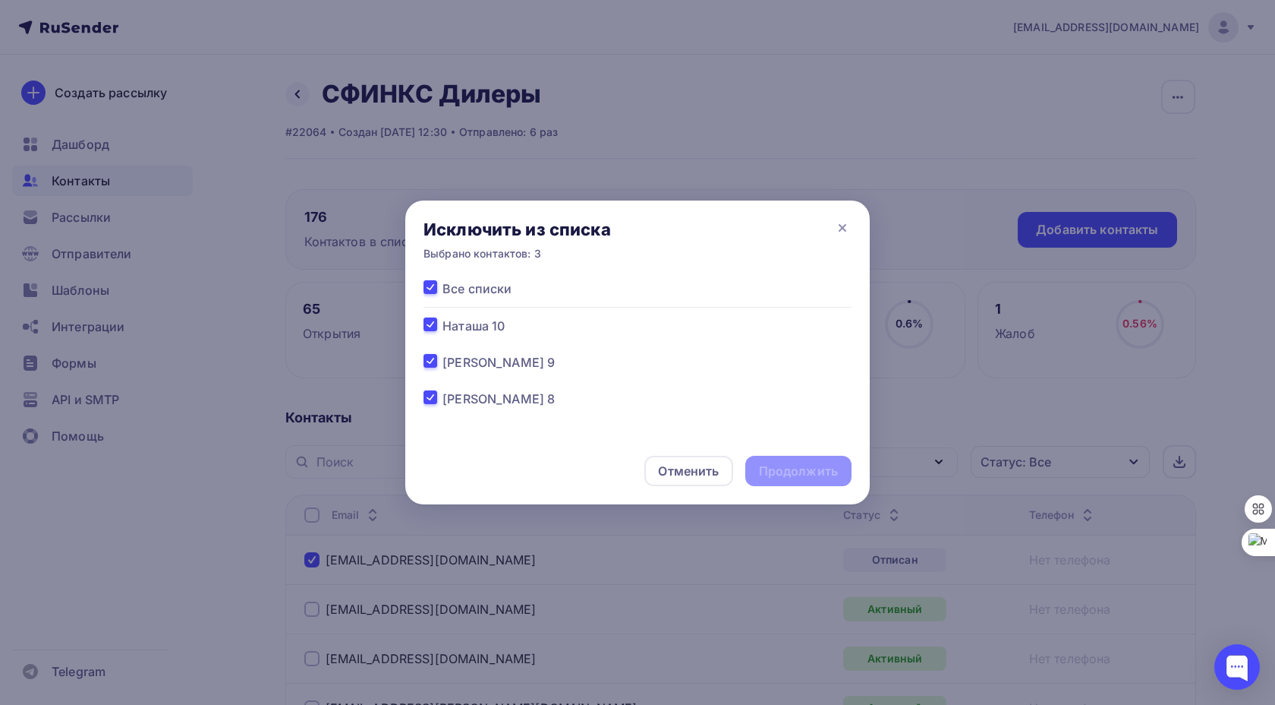
checkbox input "true"
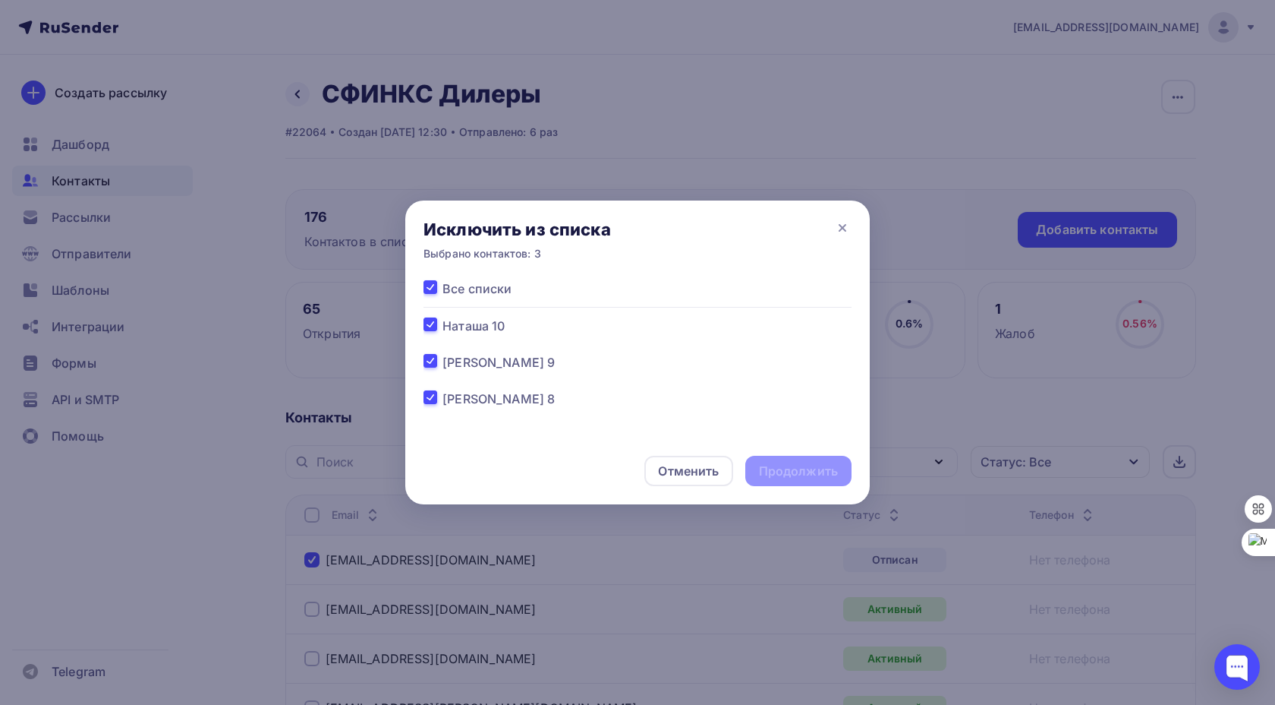
checkbox input "true"
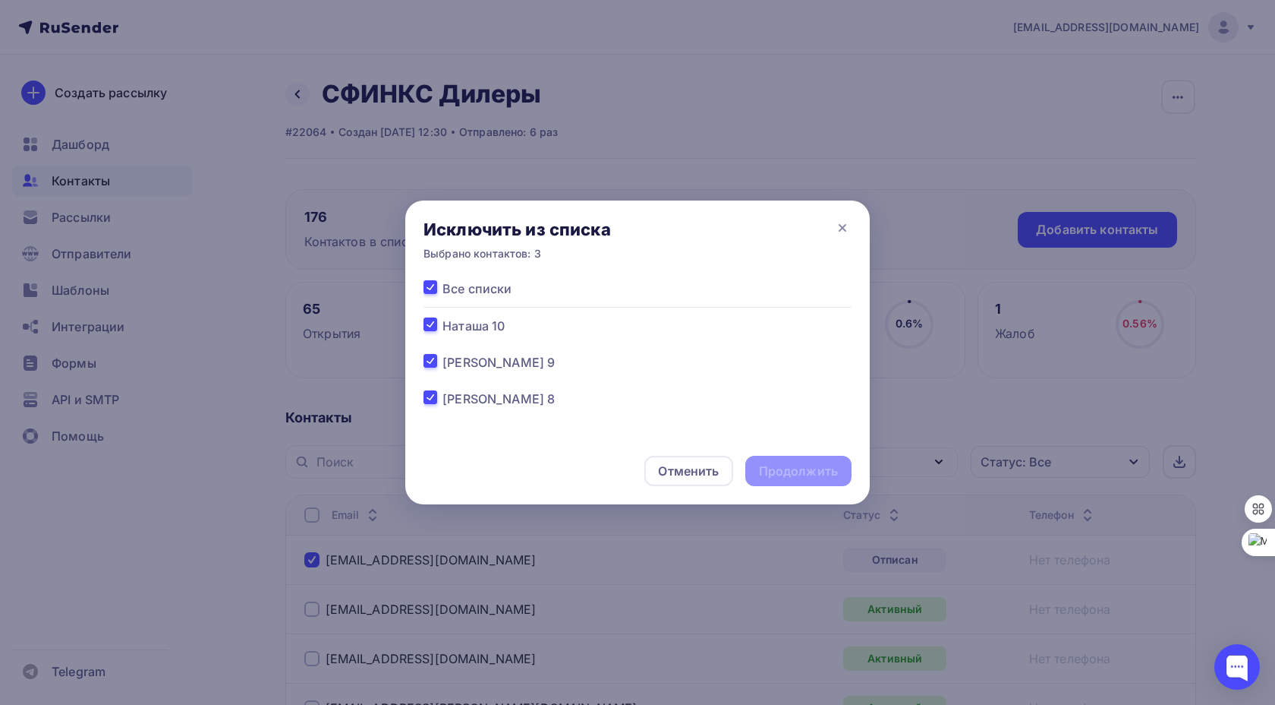
checkbox input "true"
click at [807, 471] on div "Продолжить" at bounding box center [798, 470] width 79 height 17
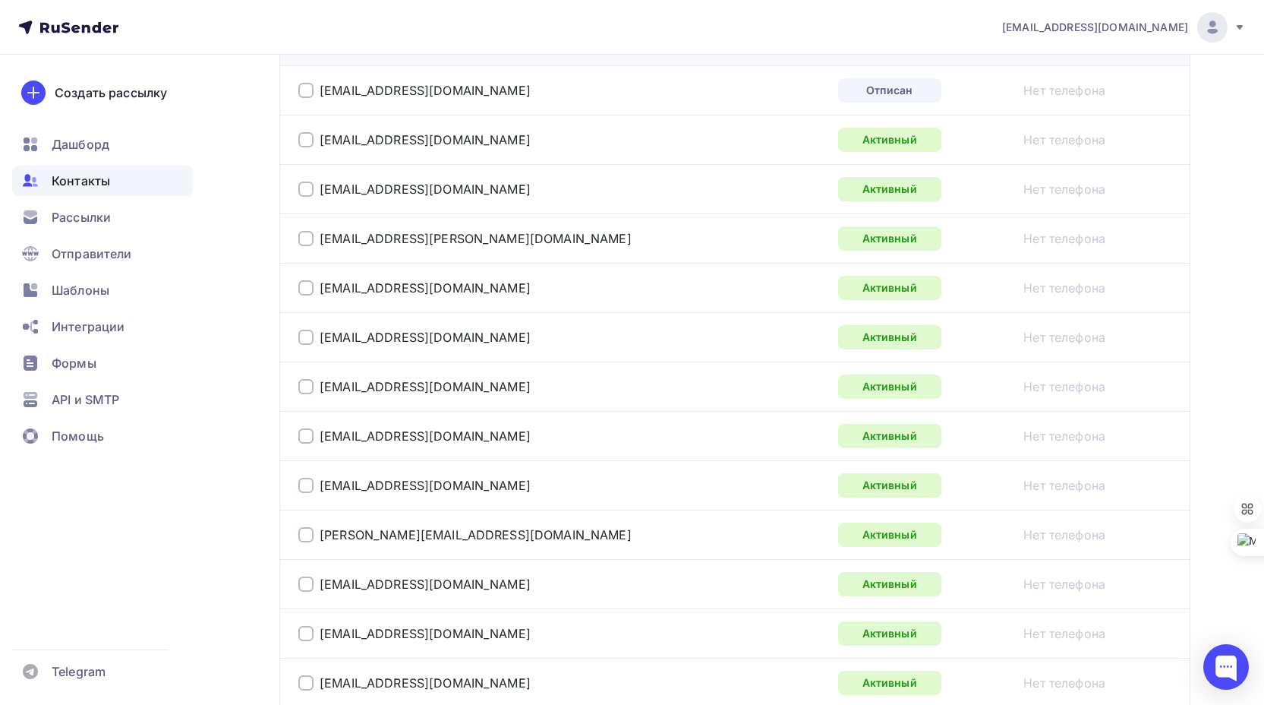
scroll to position [228, 0]
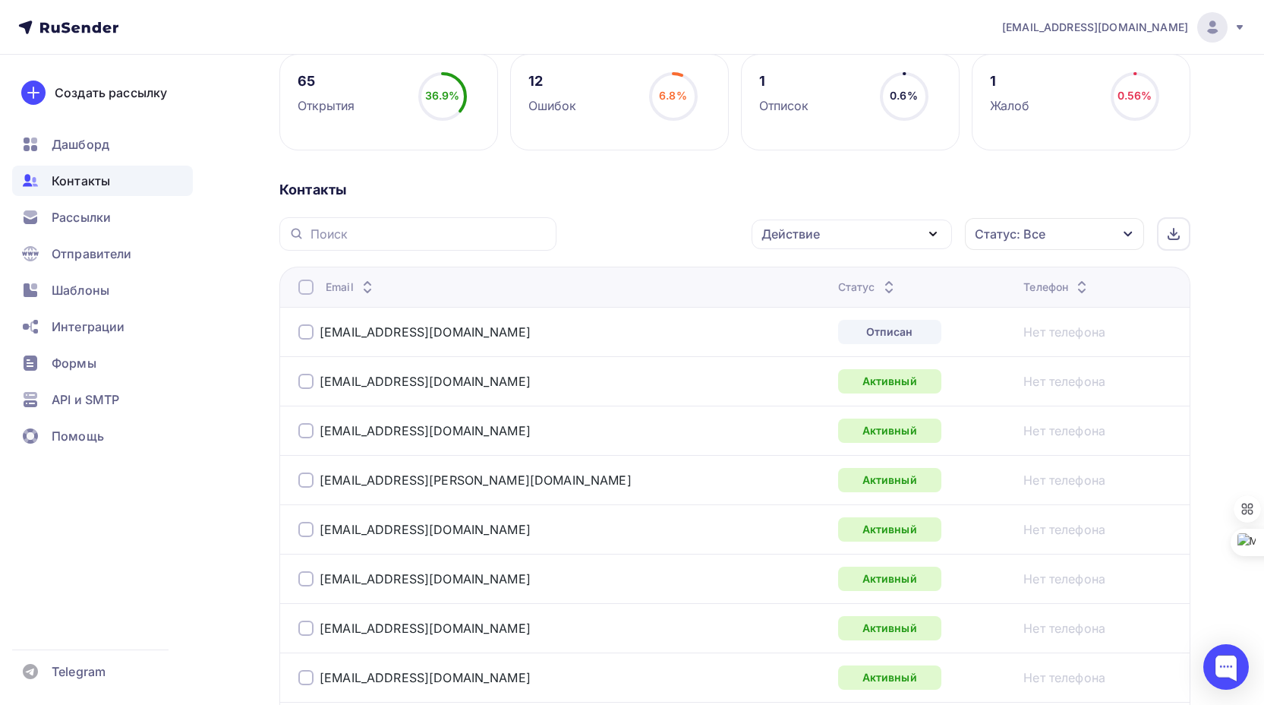
click at [307, 333] on div at bounding box center [305, 331] width 15 height 15
click at [839, 229] on div "Действие" at bounding box center [852, 234] width 200 height 30
click at [805, 339] on div "Удалить" at bounding box center [795, 339] width 50 height 18
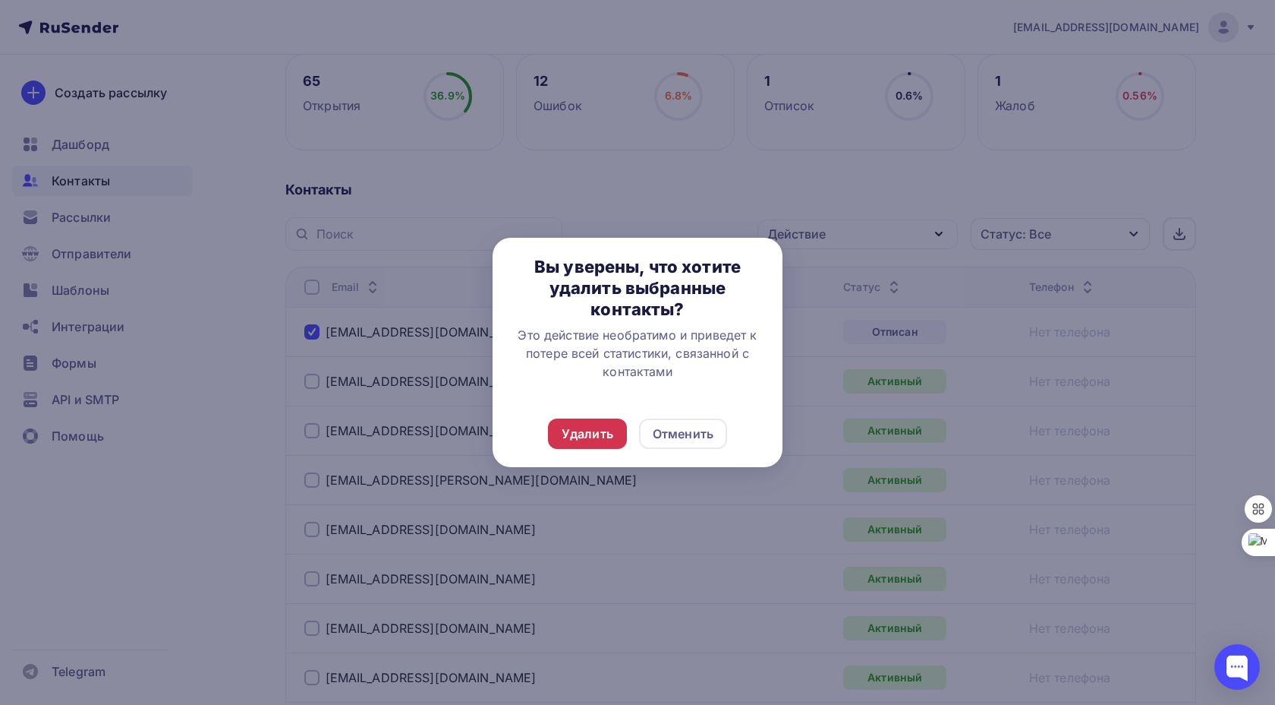
click at [610, 433] on div "Удалить" at bounding box center [588, 433] width 52 height 18
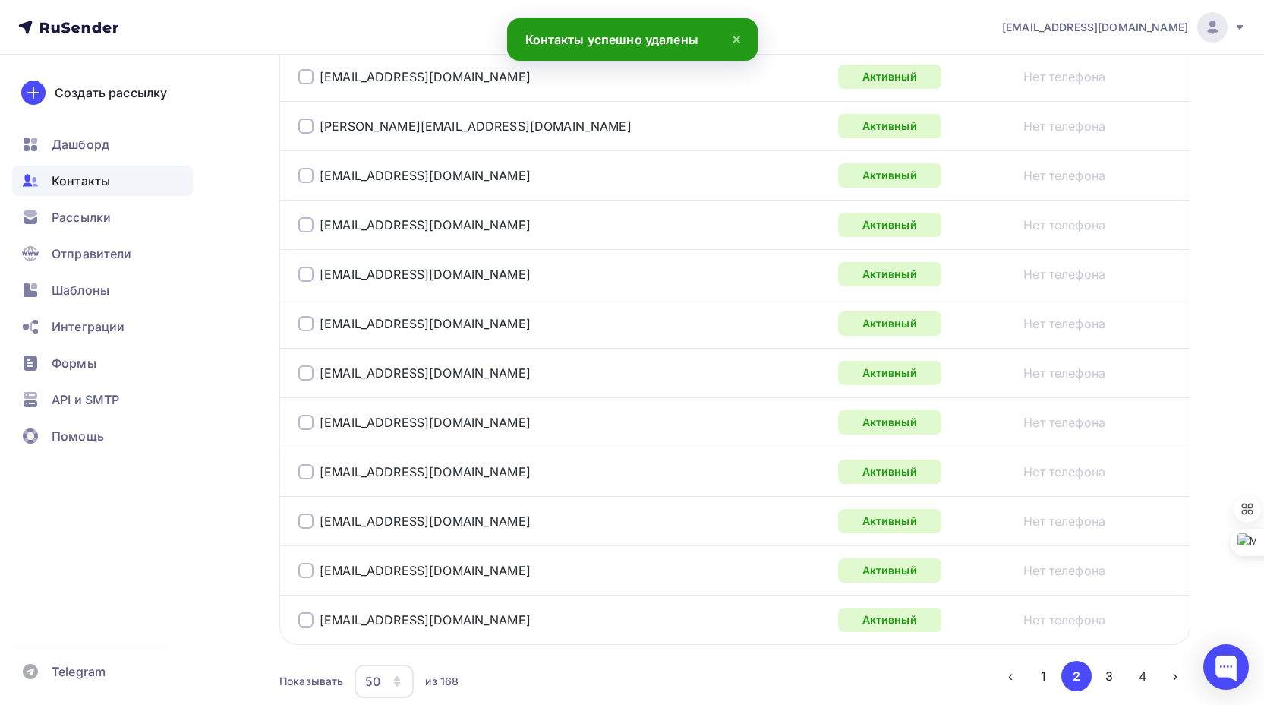
scroll to position [2453, 0]
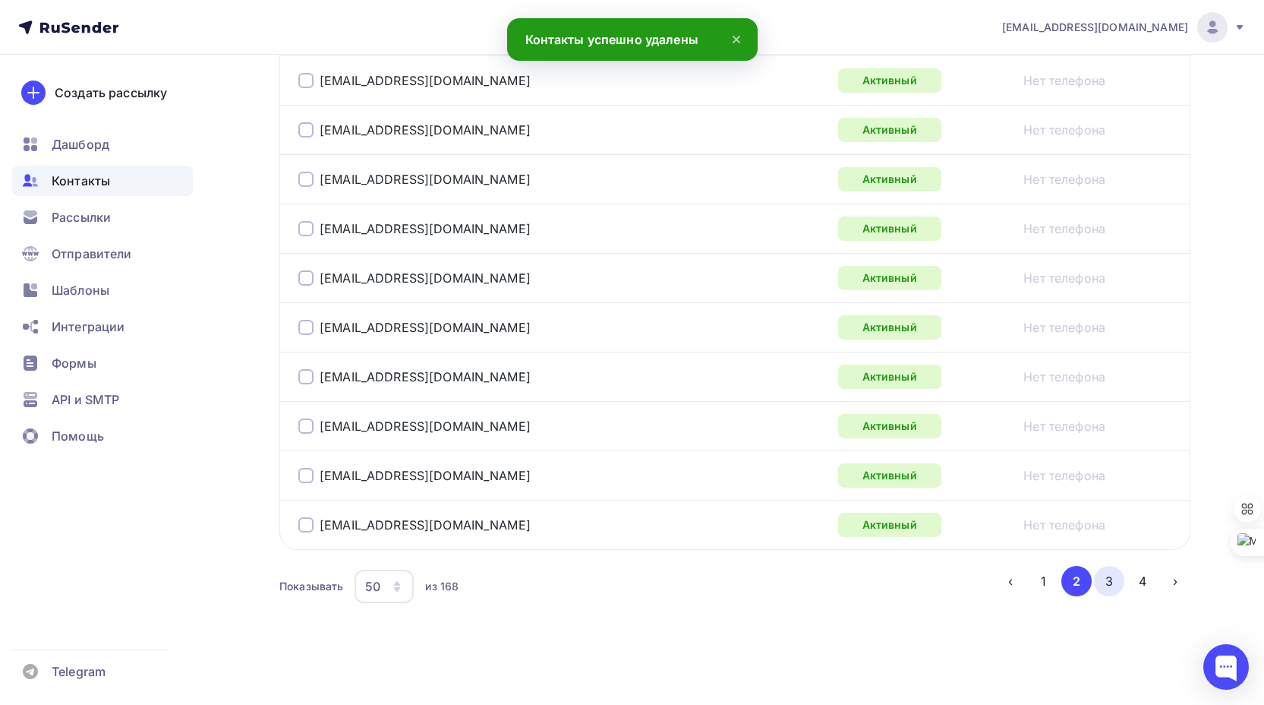
click at [1111, 580] on button "3" at bounding box center [1109, 581] width 30 height 30
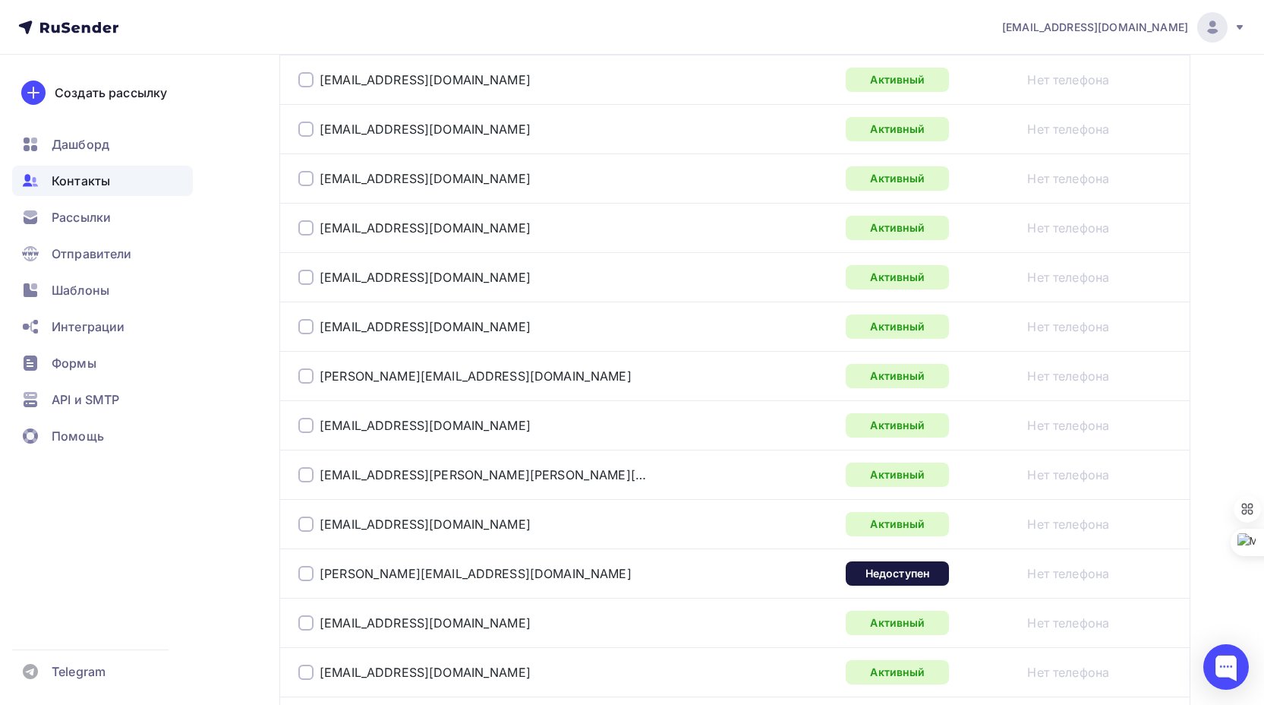
scroll to position [1801, 0]
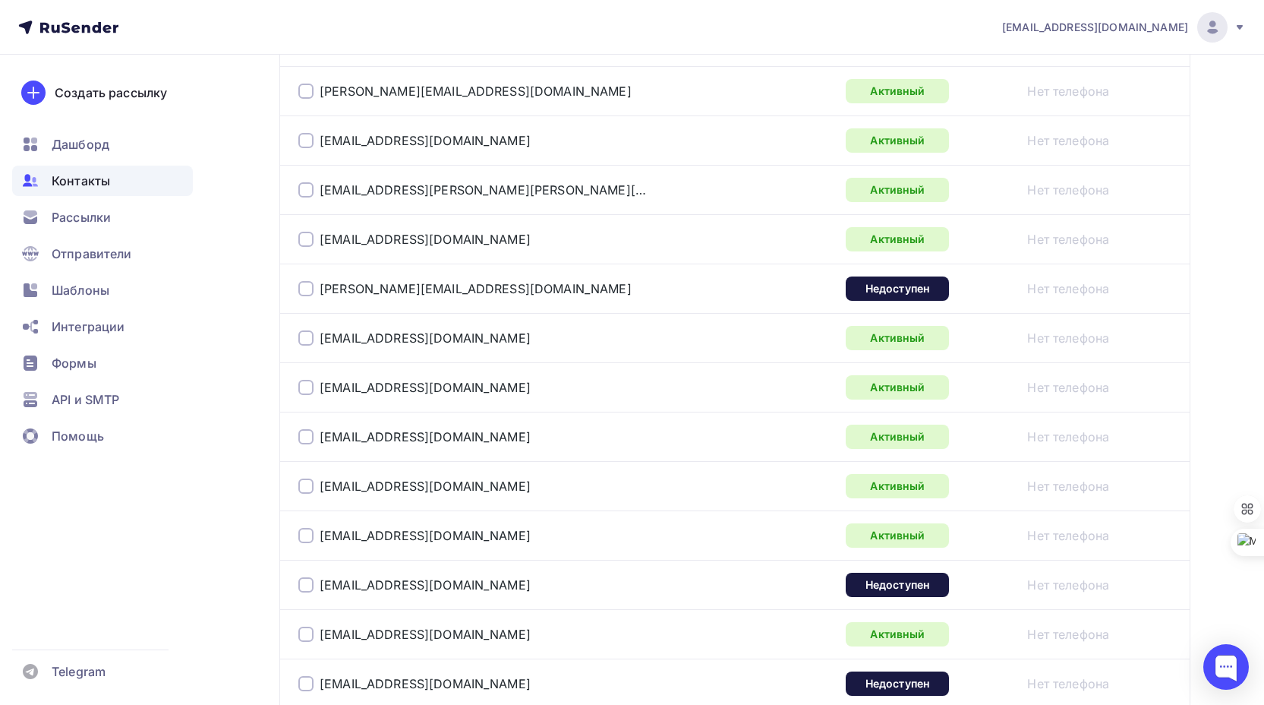
click at [305, 284] on div at bounding box center [305, 288] width 15 height 15
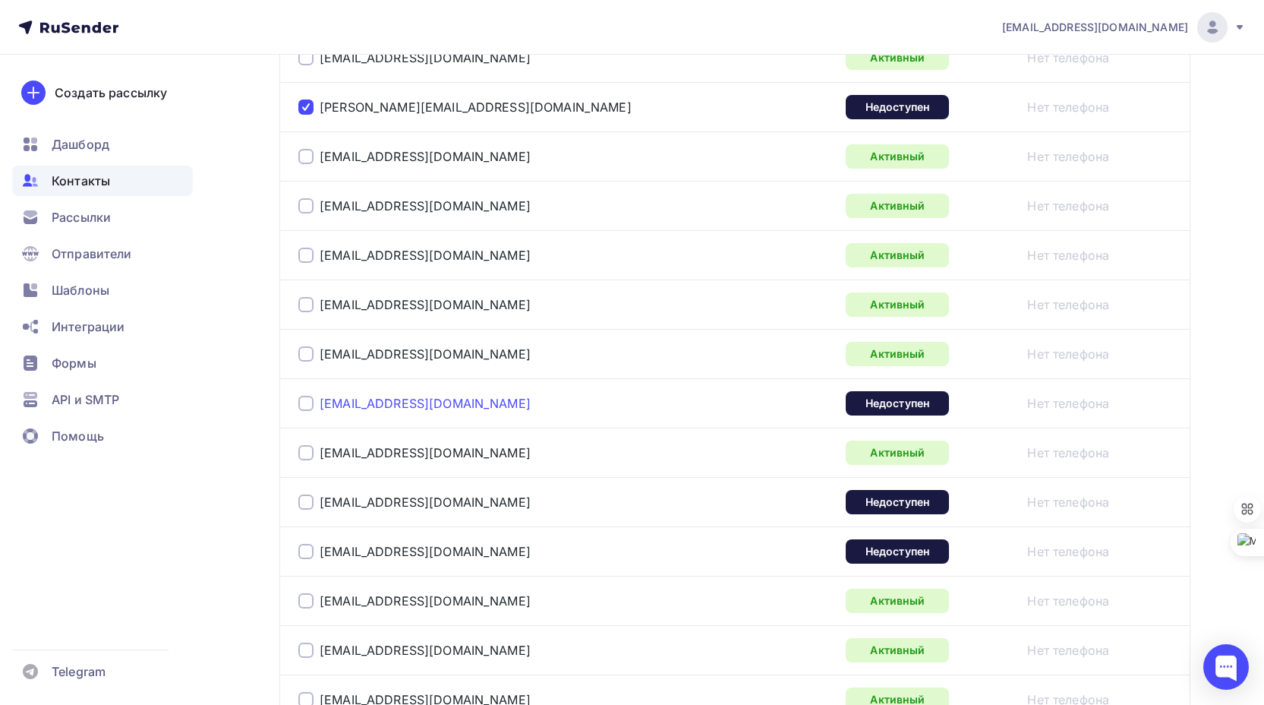
scroll to position [2028, 0]
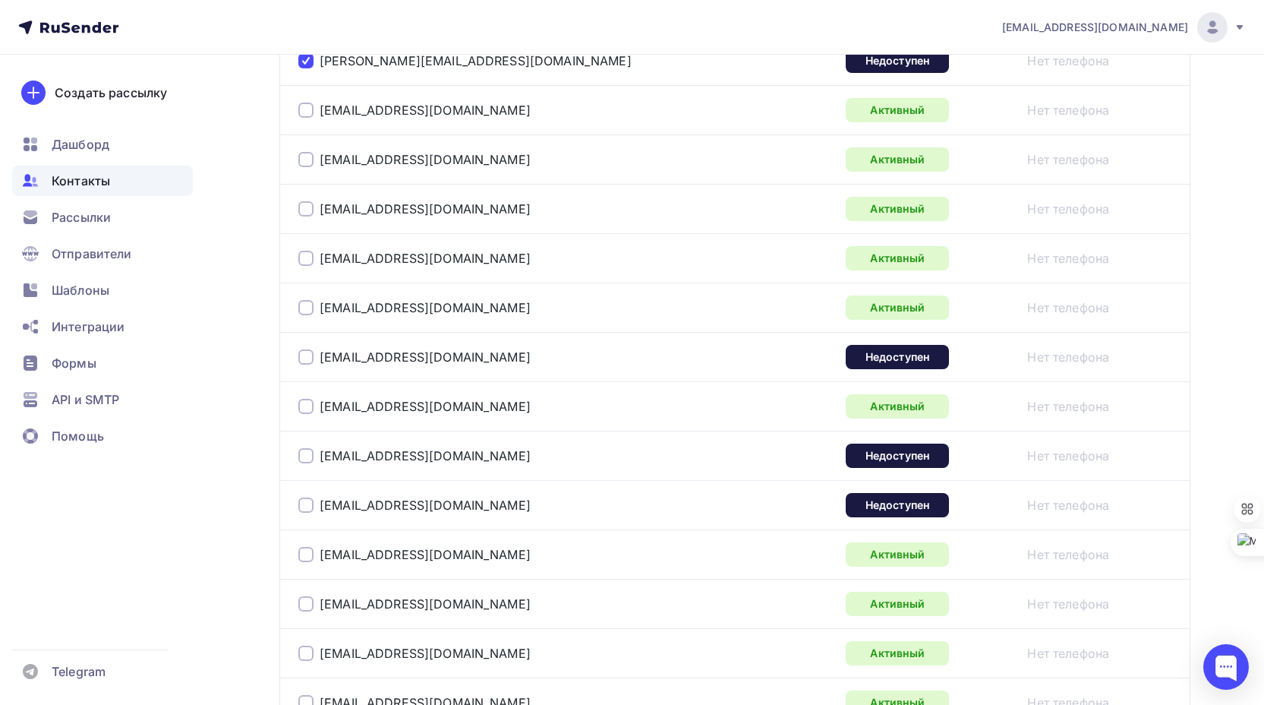
click at [307, 356] on div at bounding box center [305, 356] width 15 height 15
click at [307, 459] on div at bounding box center [305, 455] width 15 height 15
click at [310, 501] on div at bounding box center [305, 504] width 15 height 15
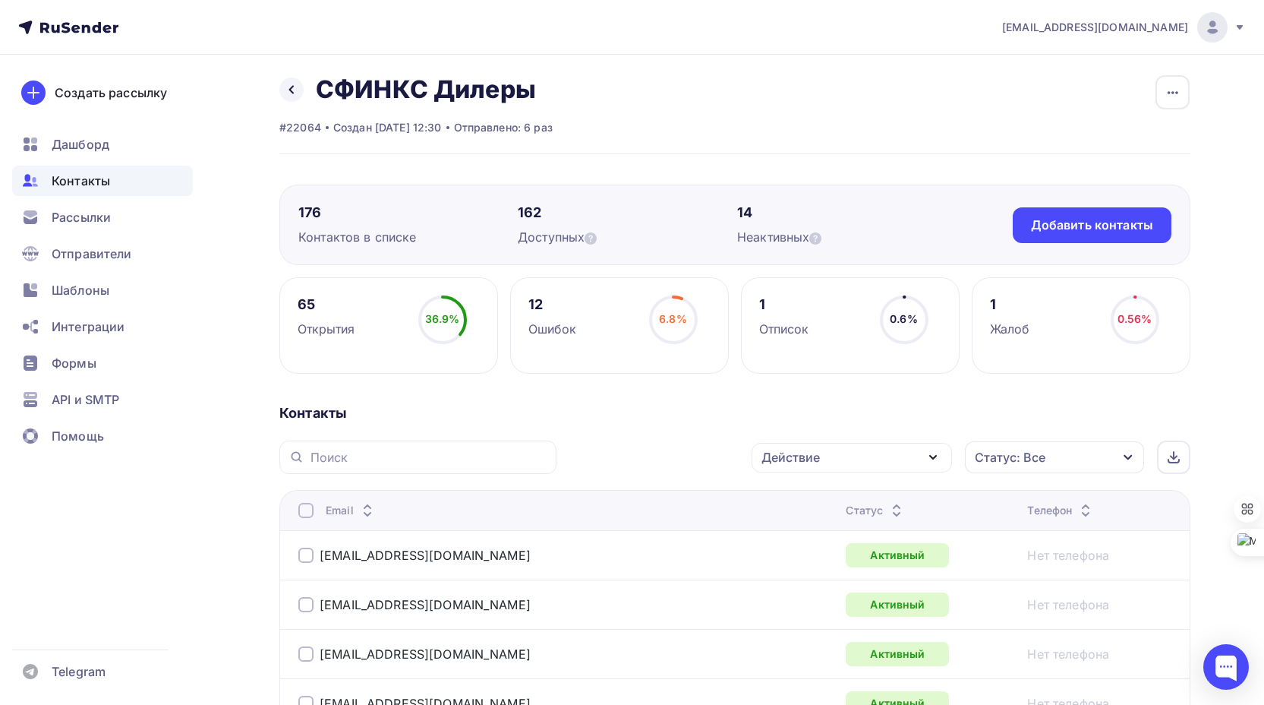
scroll to position [0, 0]
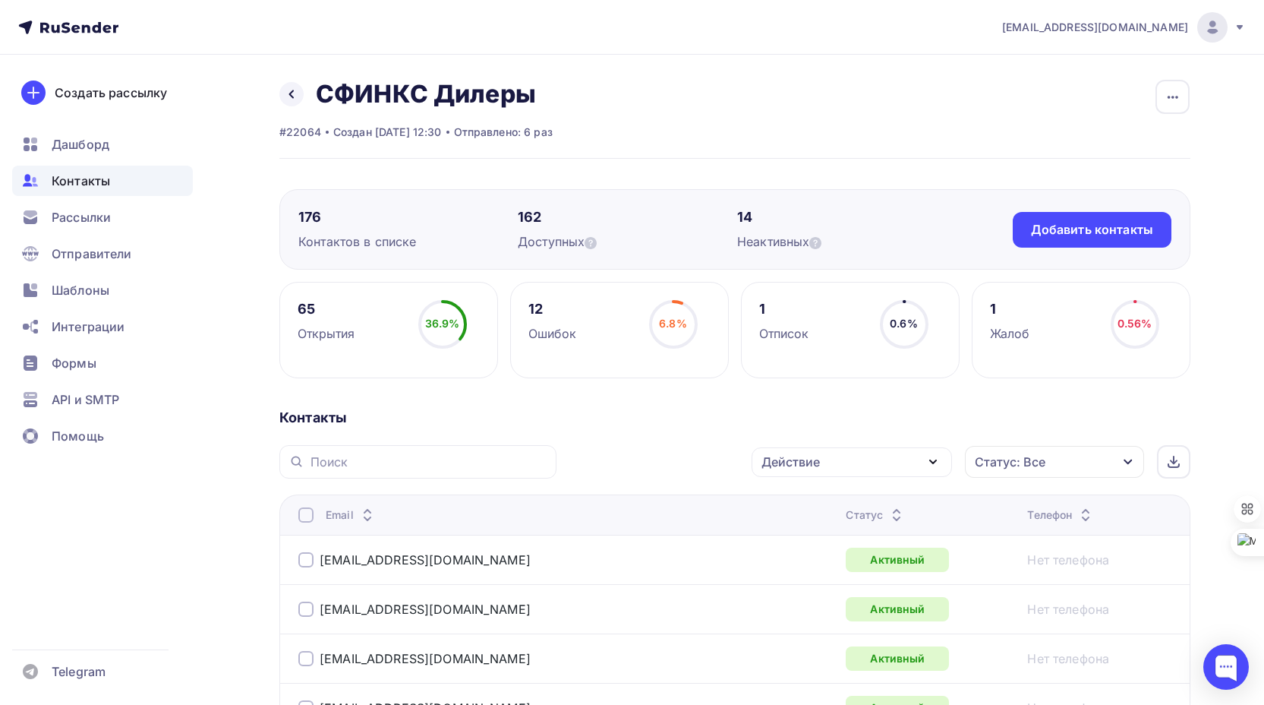
click at [903, 456] on div "Действие" at bounding box center [852, 462] width 200 height 30
click at [880, 535] on div "Исключить из списка" at bounding box center [836, 537] width 132 height 18
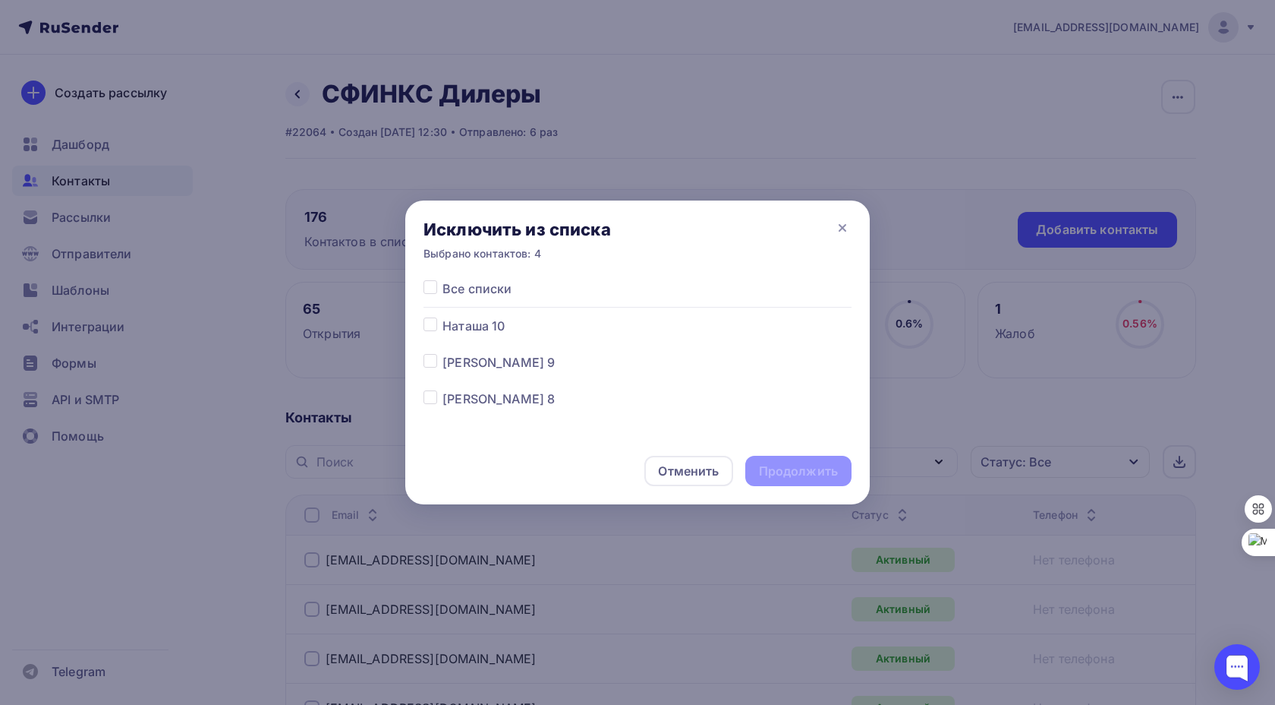
click at [443, 279] on label at bounding box center [443, 279] width 0 height 0
click at [430, 286] on input "checkbox" at bounding box center [431, 286] width 14 height 14
checkbox input "true"
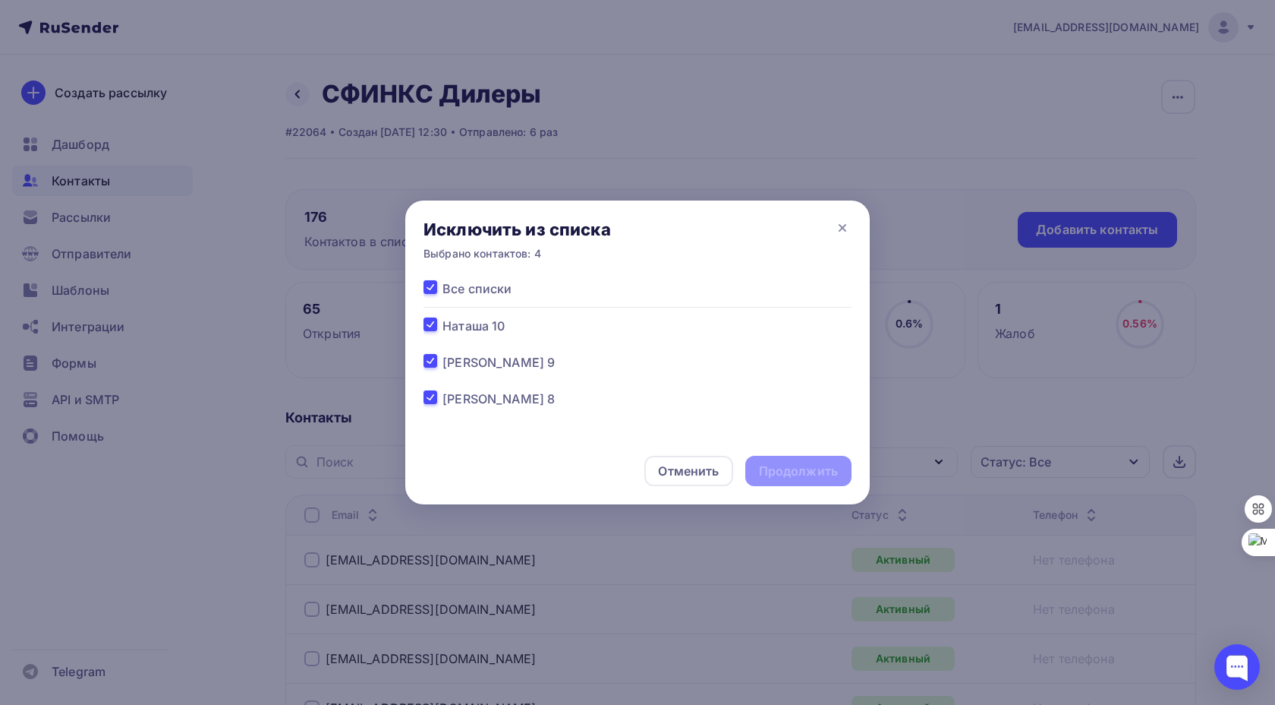
checkbox input "true"
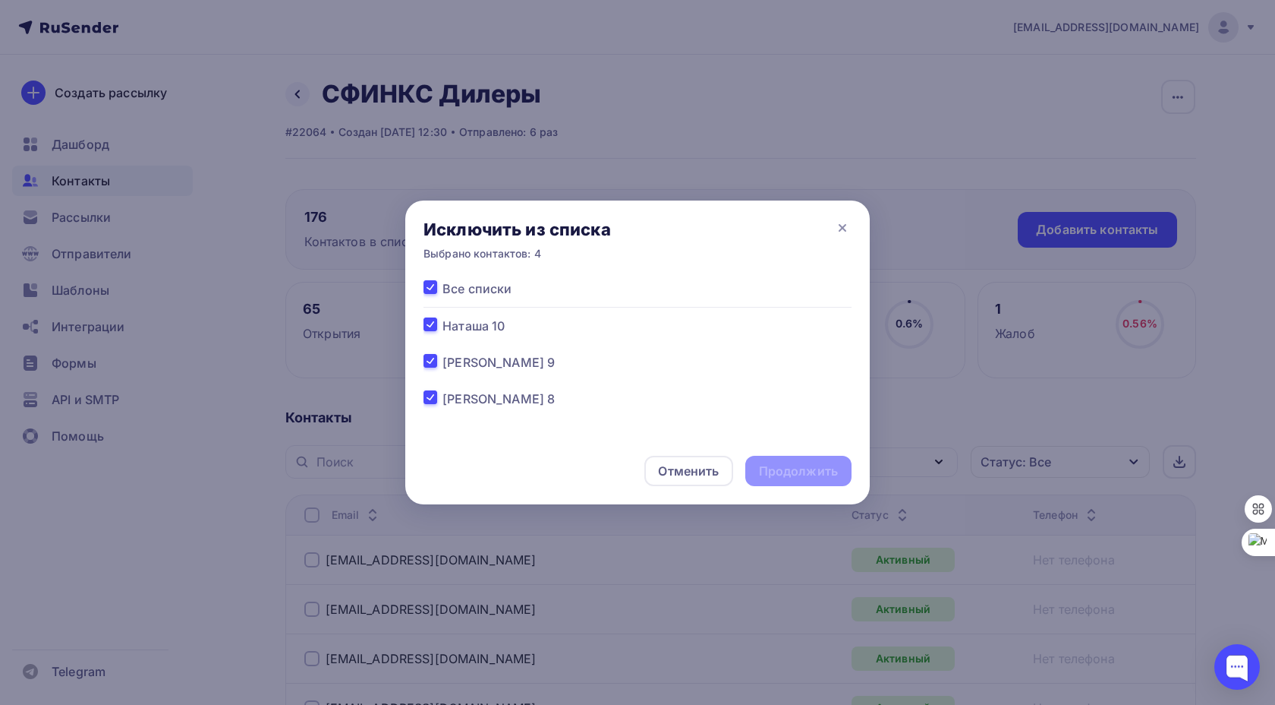
checkbox input "true"
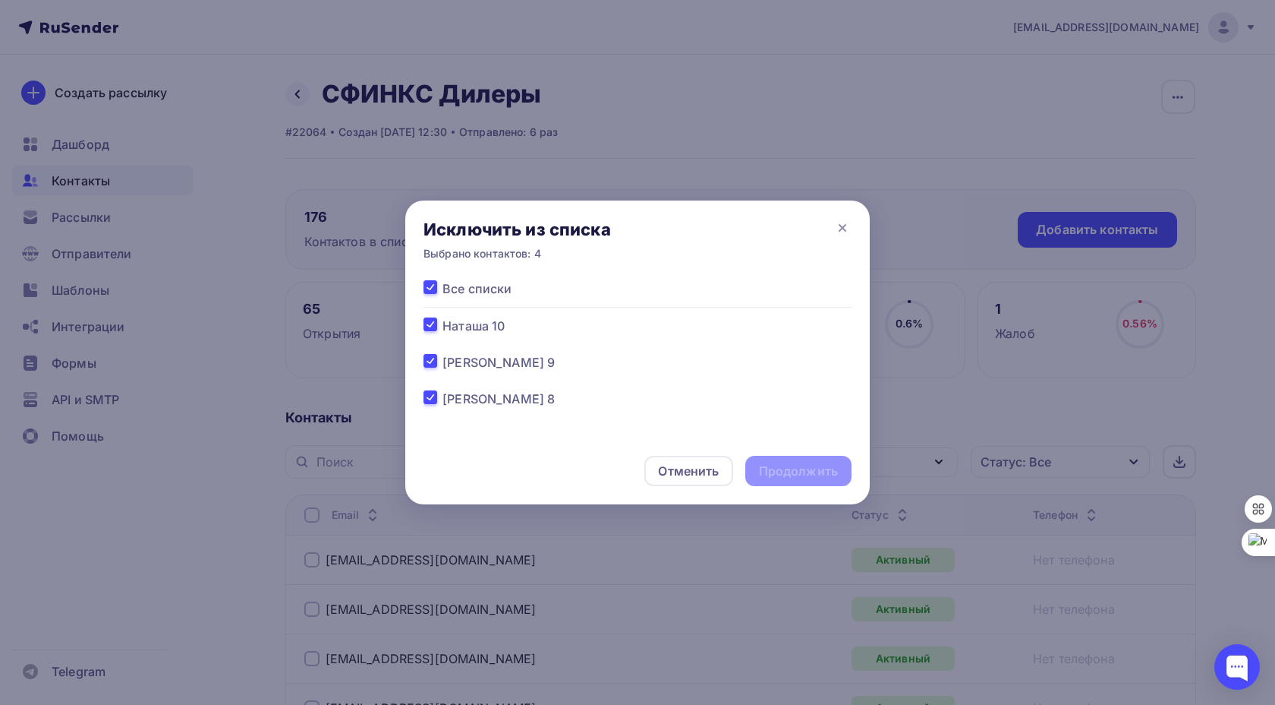
checkbox input "true"
click at [793, 472] on div "Продолжить" at bounding box center [798, 470] width 79 height 17
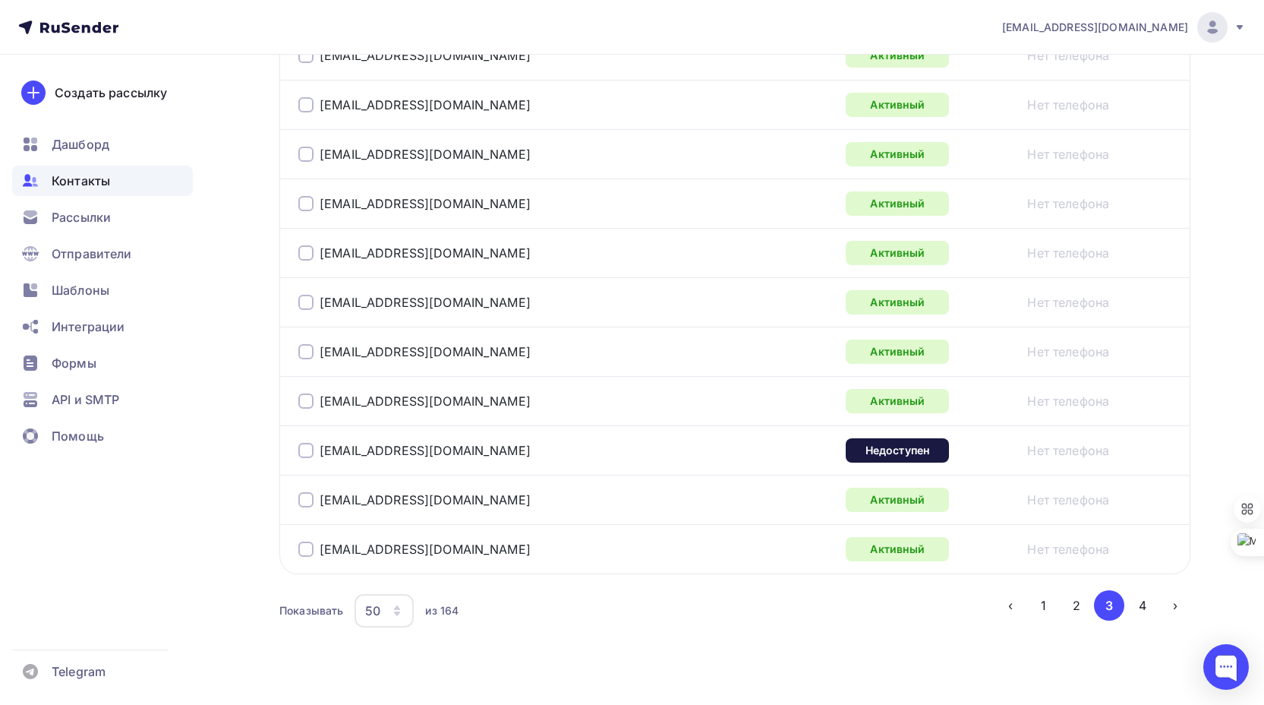
scroll to position [2429, 0]
click at [306, 452] on div at bounding box center [305, 449] width 15 height 15
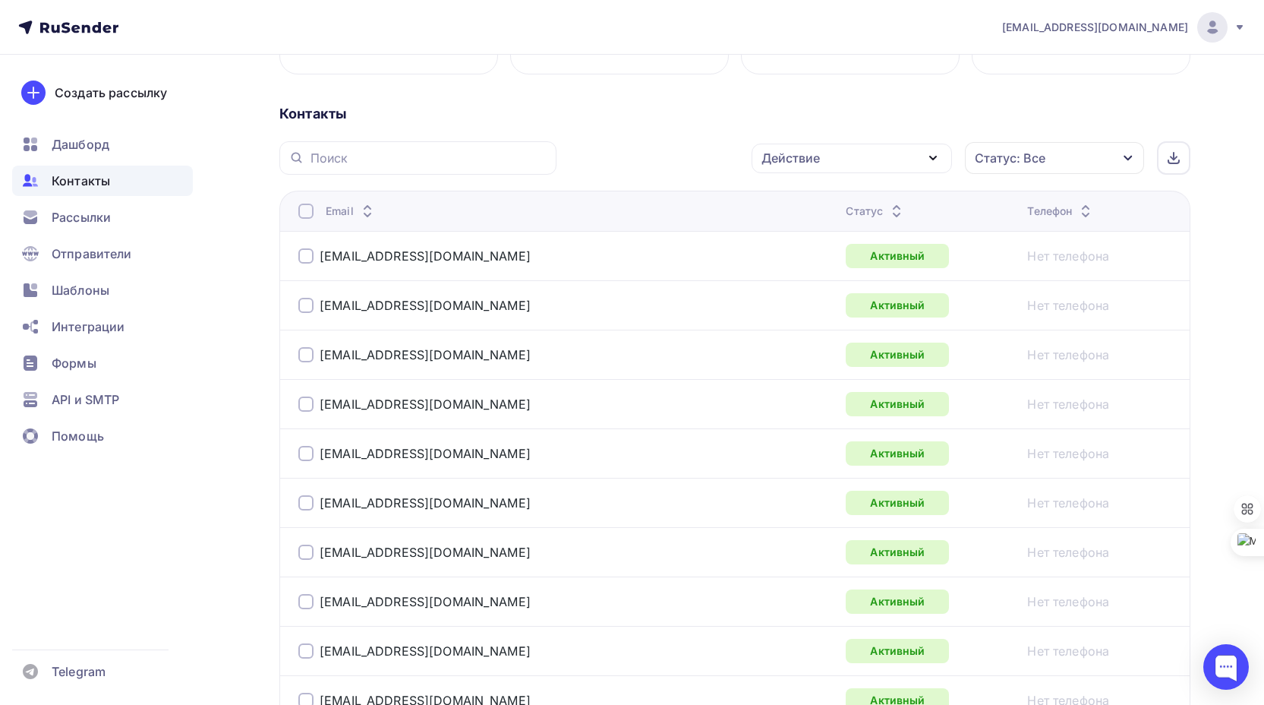
scroll to position [0, 0]
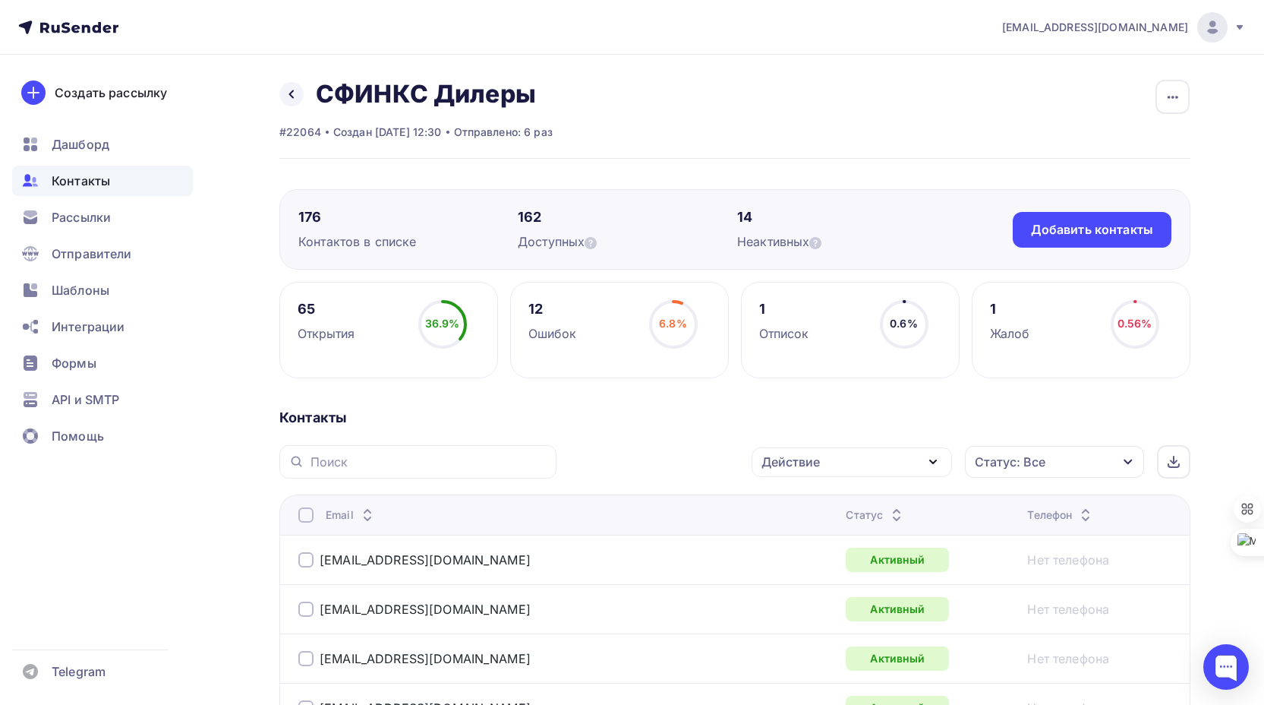
click at [879, 462] on div "Действие" at bounding box center [852, 462] width 200 height 30
click at [886, 539] on div "Исключить из списка" at bounding box center [836, 537] width 132 height 18
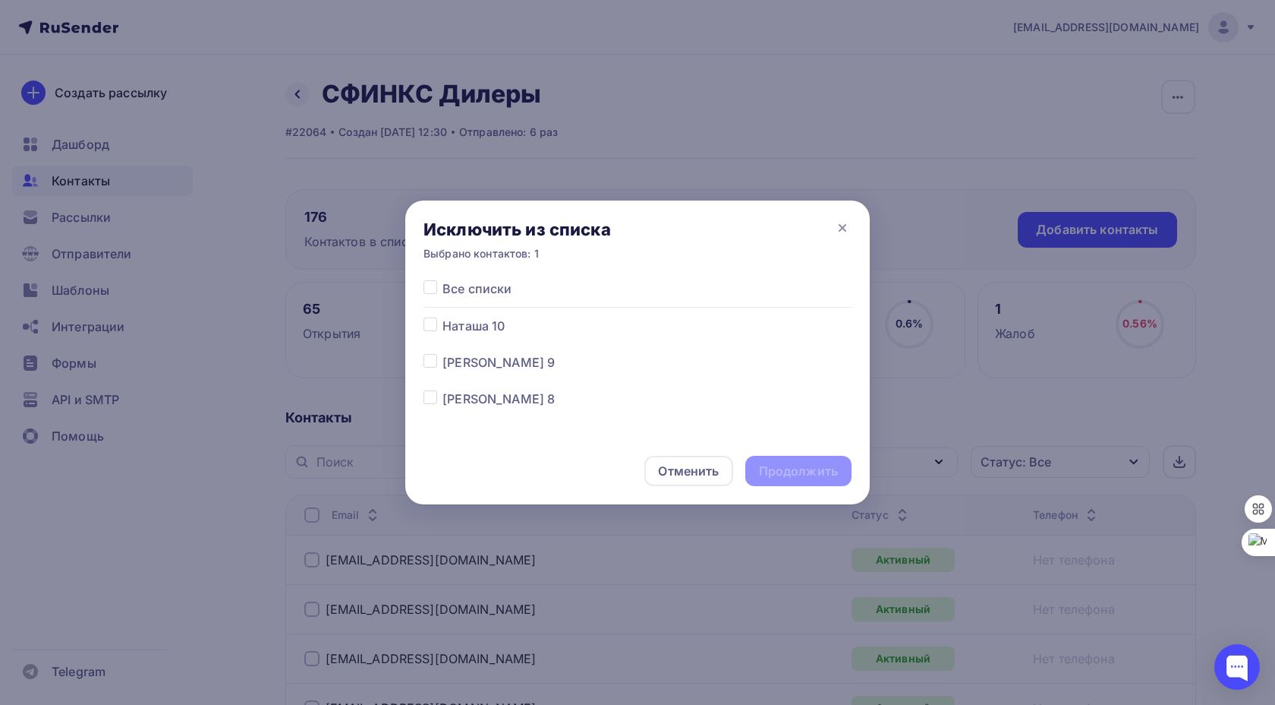
click at [443, 279] on label at bounding box center [443, 279] width 0 height 0
click at [429, 288] on input "checkbox" at bounding box center [431, 286] width 14 height 14
checkbox input "true"
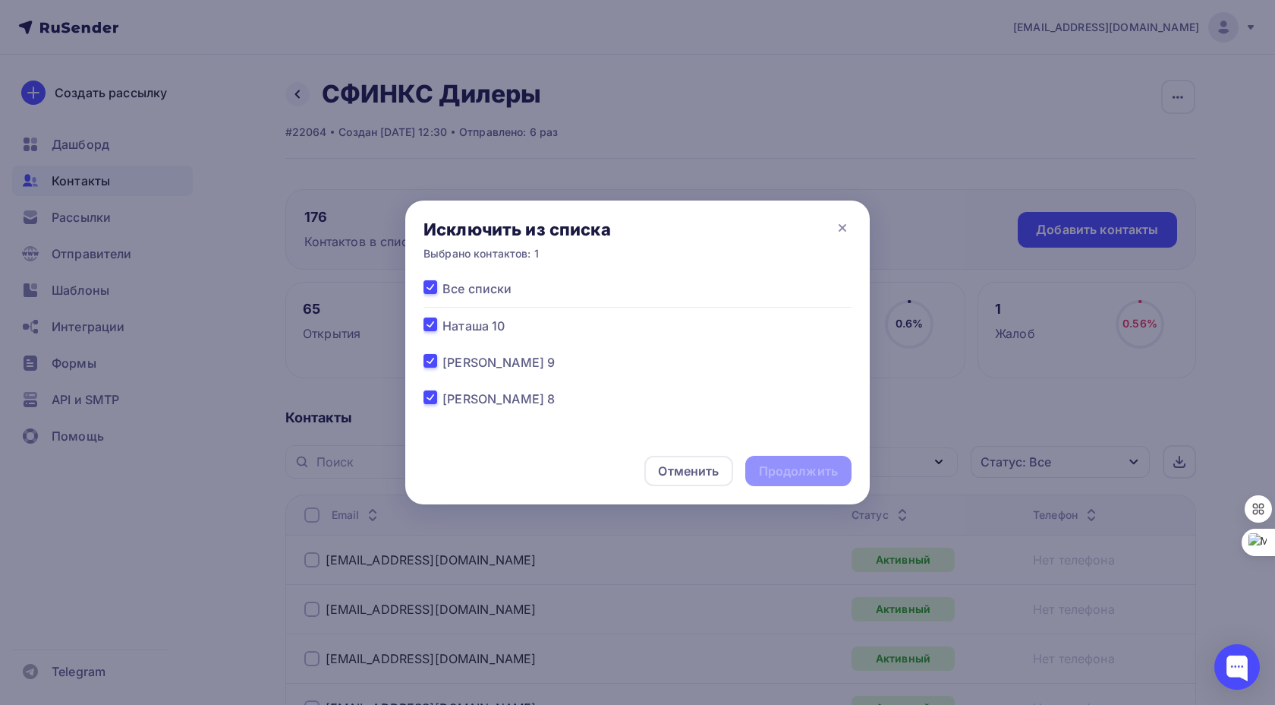
checkbox input "true"
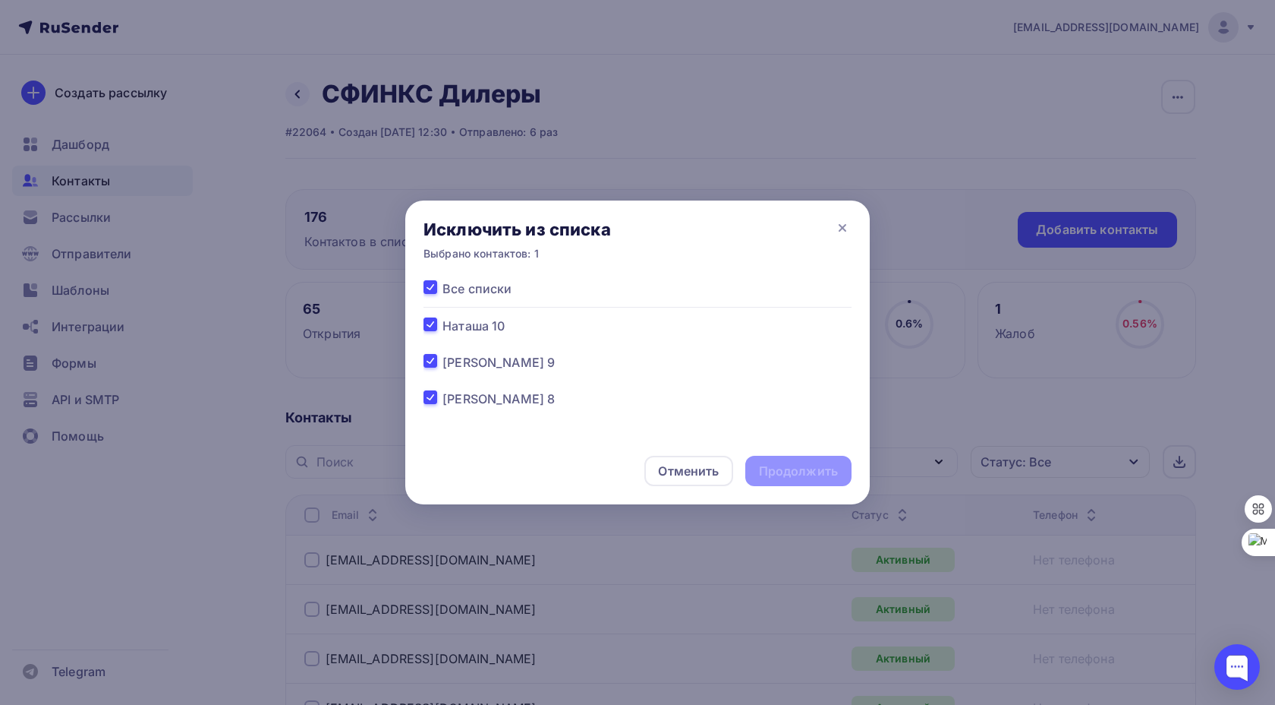
checkbox input "true"
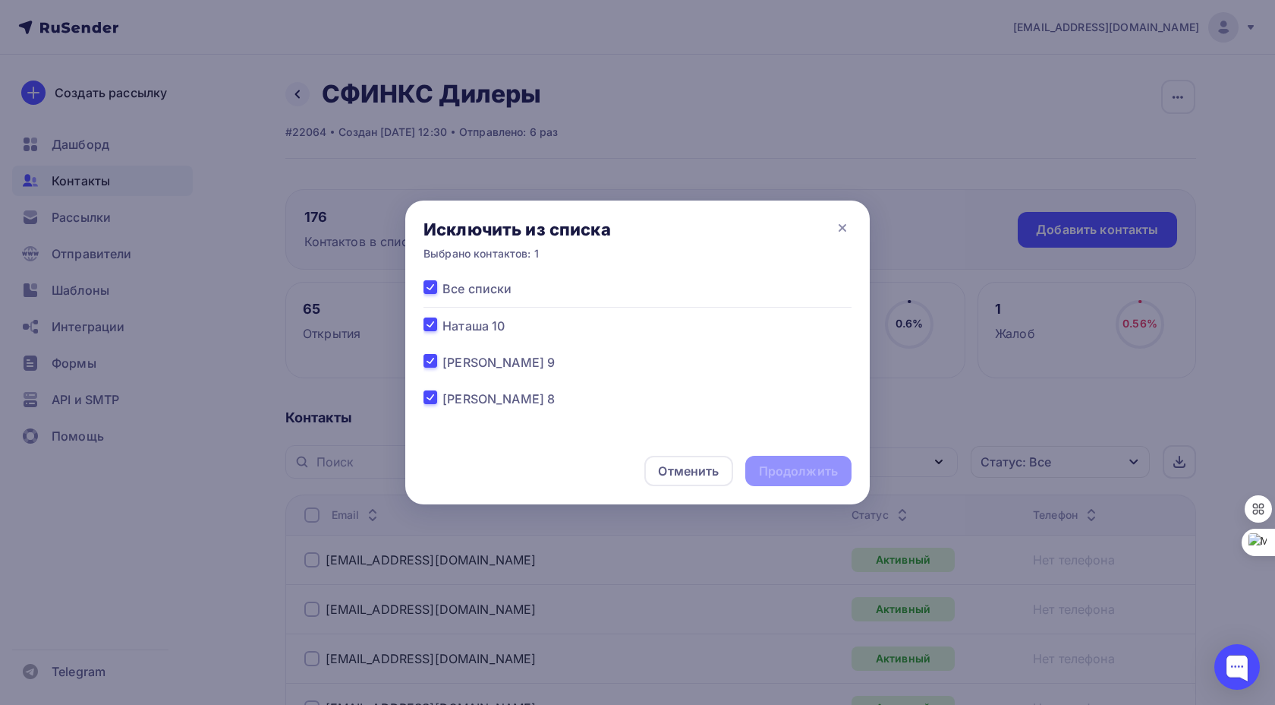
checkbox input "true"
click at [802, 471] on div "Продолжить" at bounding box center [798, 470] width 79 height 17
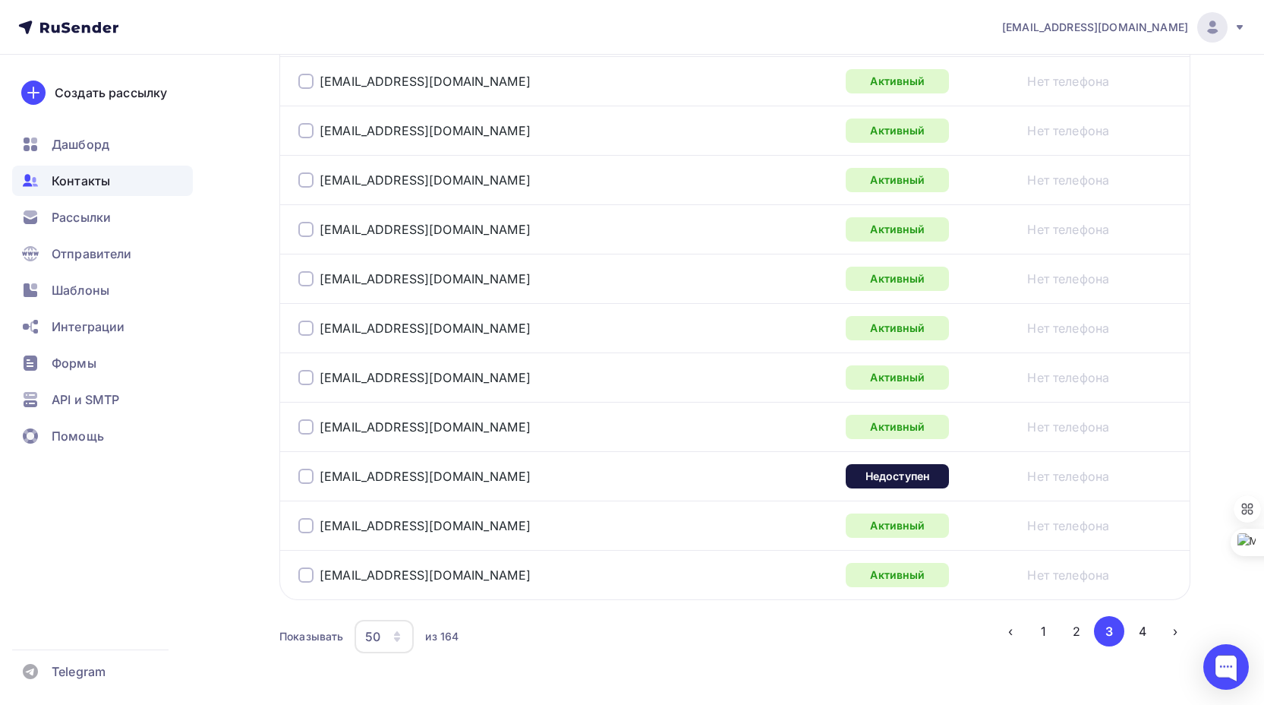
scroll to position [2453, 0]
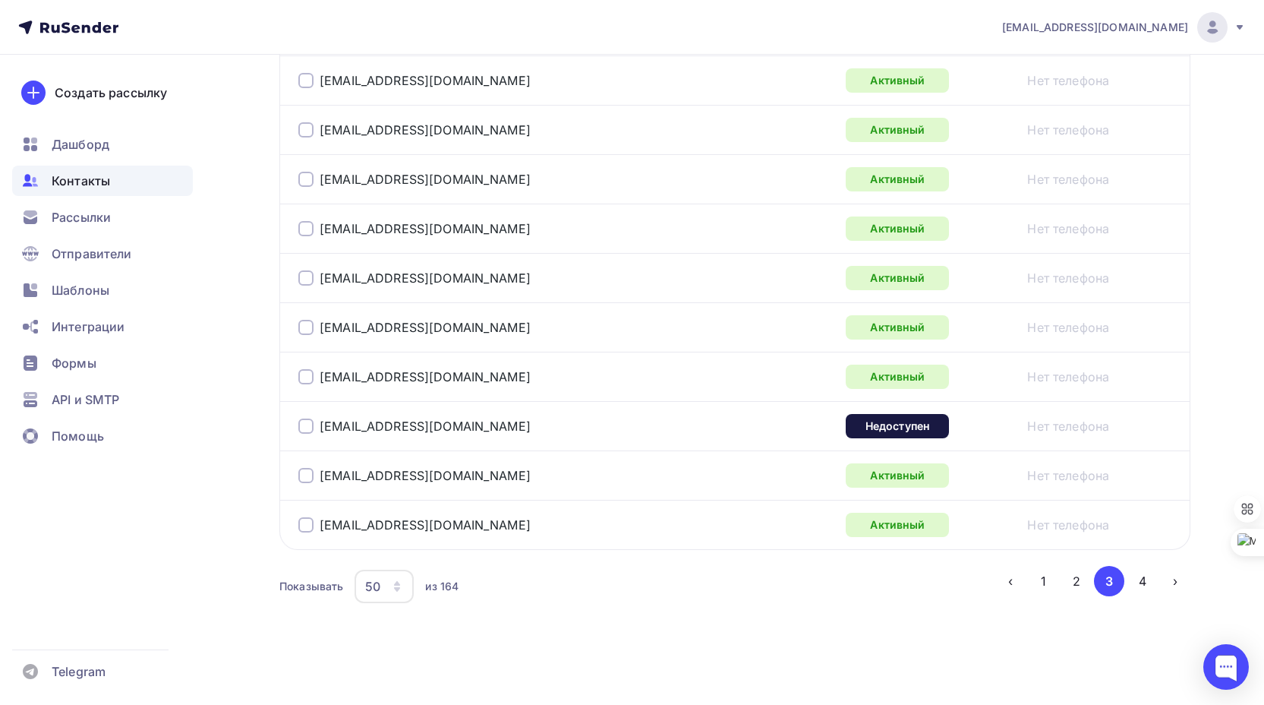
click at [304, 427] on div at bounding box center [305, 425] width 15 height 15
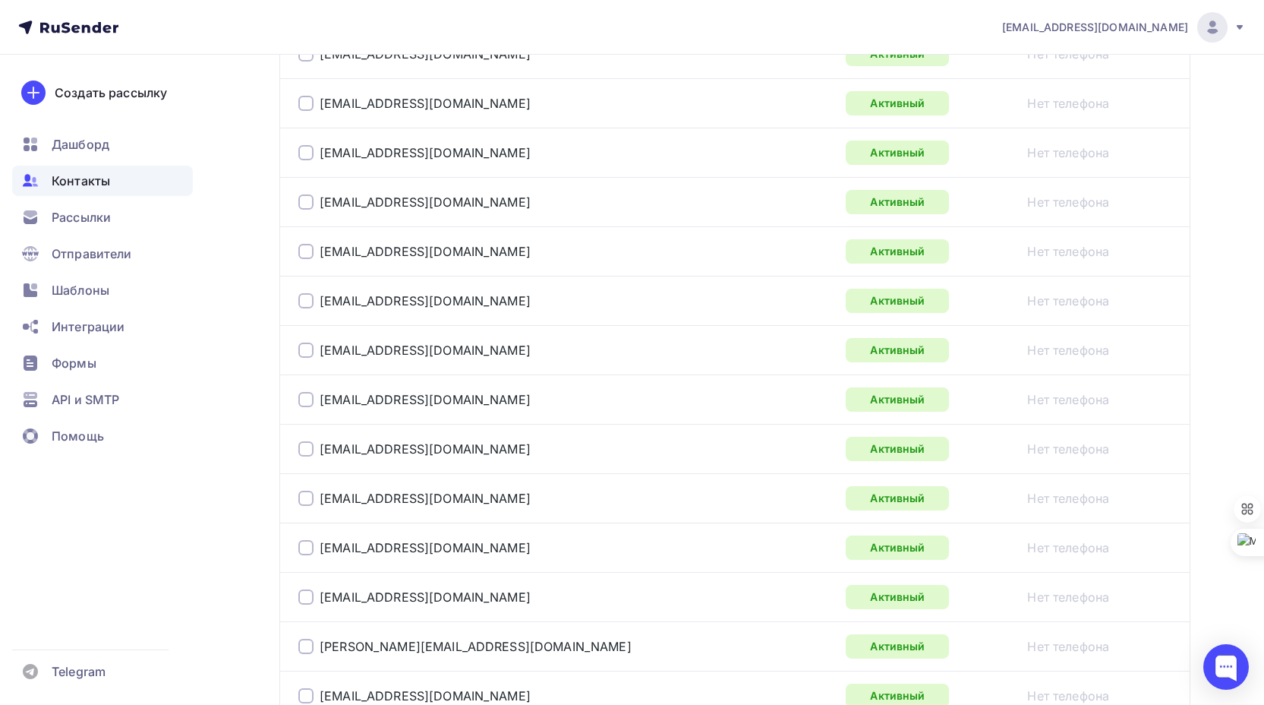
scroll to position [99, 0]
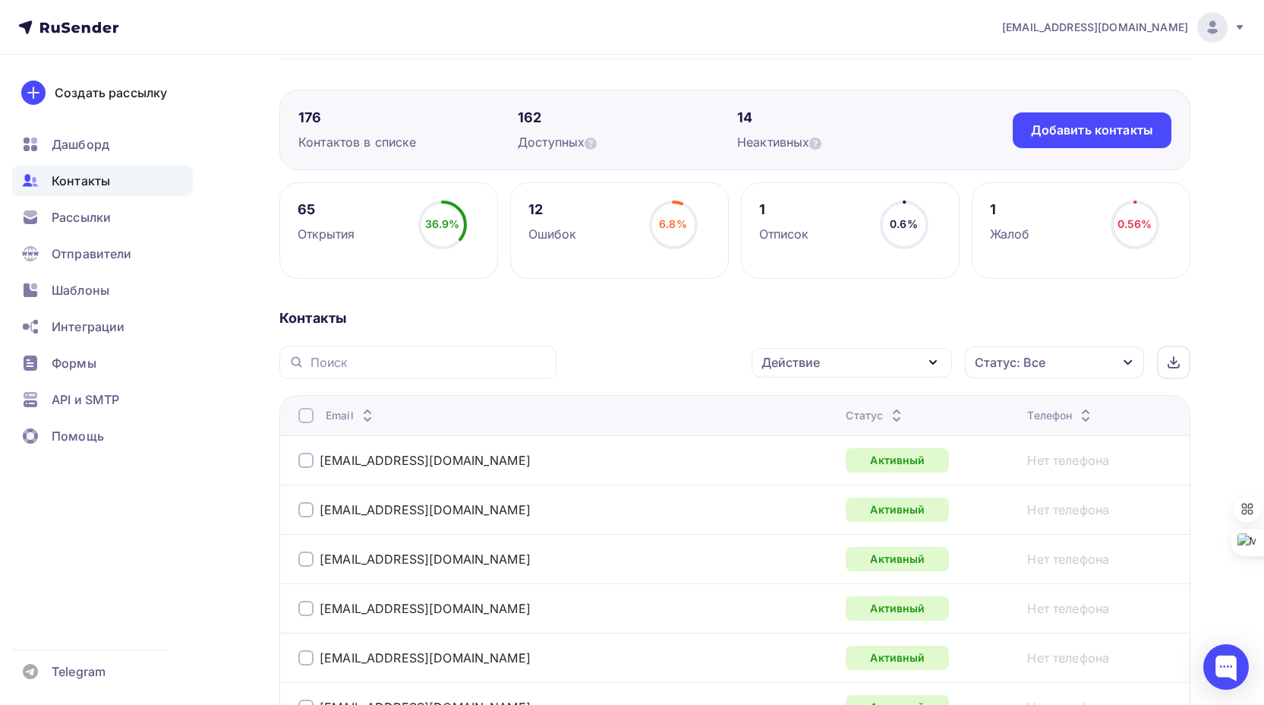
click at [905, 361] on div "Действие" at bounding box center [852, 363] width 200 height 30
click at [794, 470] on div "Удалить" at bounding box center [795, 468] width 50 height 18
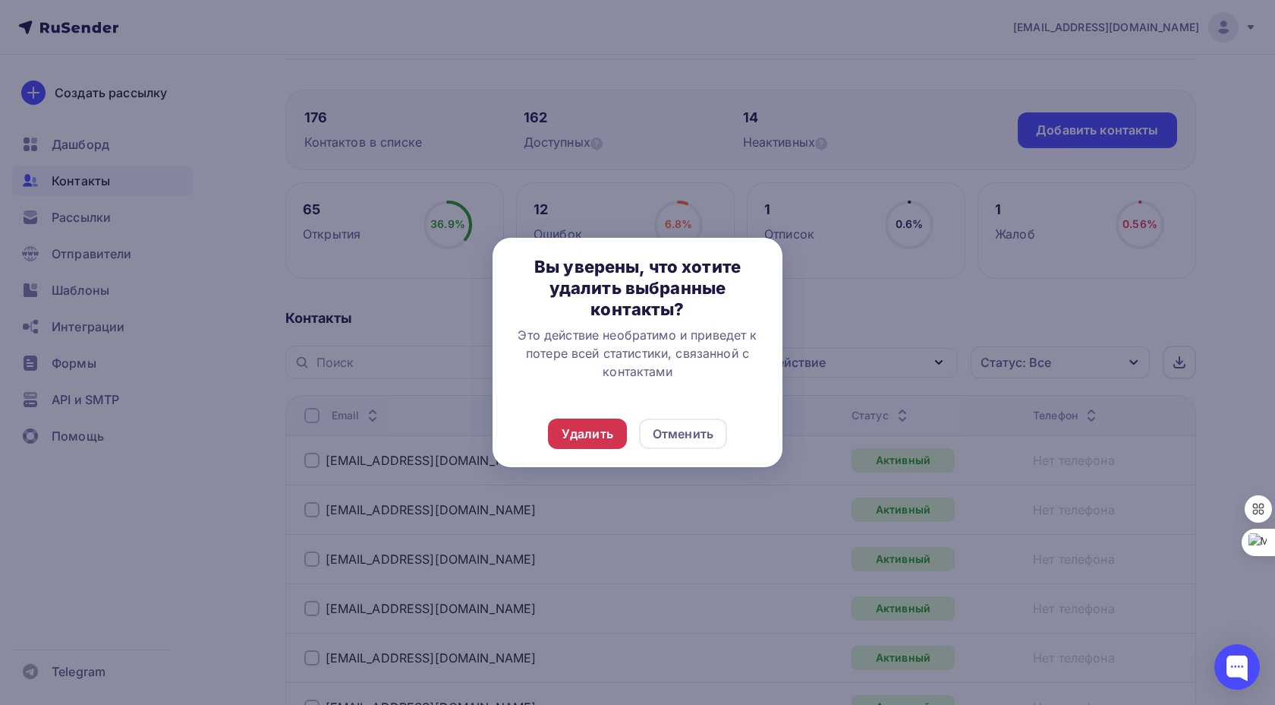
click at [597, 432] on div "Удалить" at bounding box center [588, 433] width 52 height 18
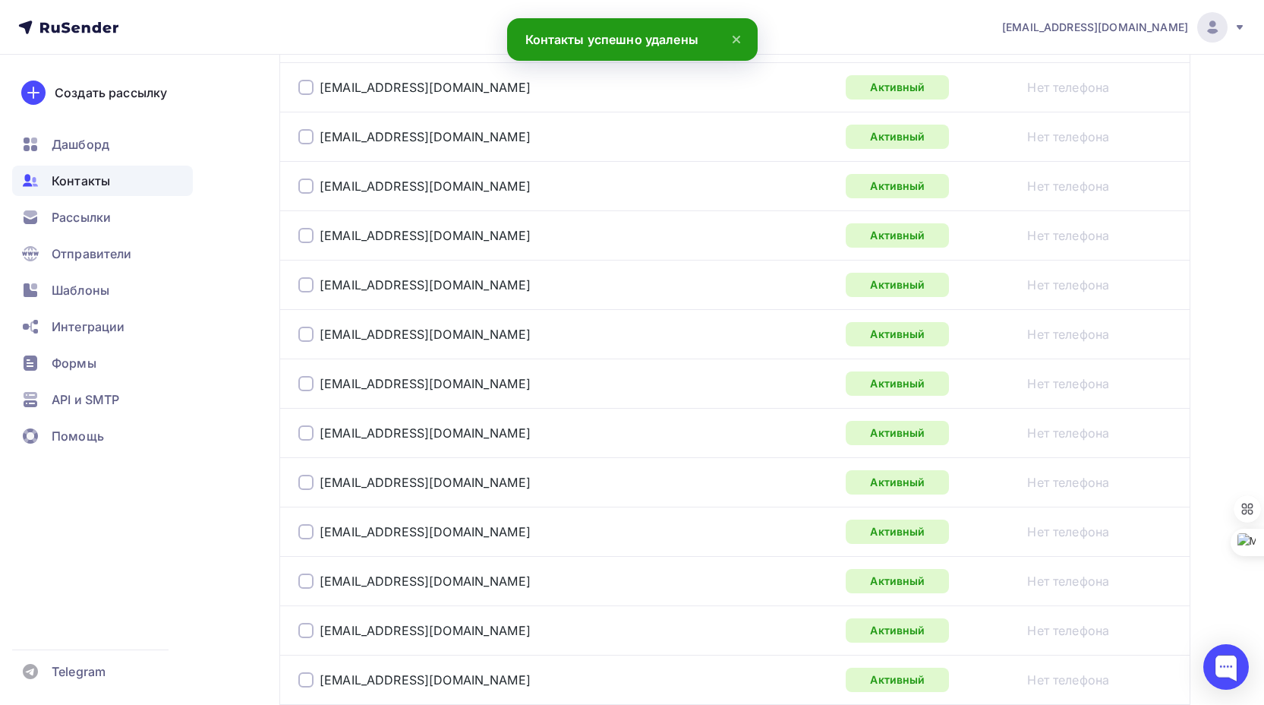
scroll to position [2453, 0]
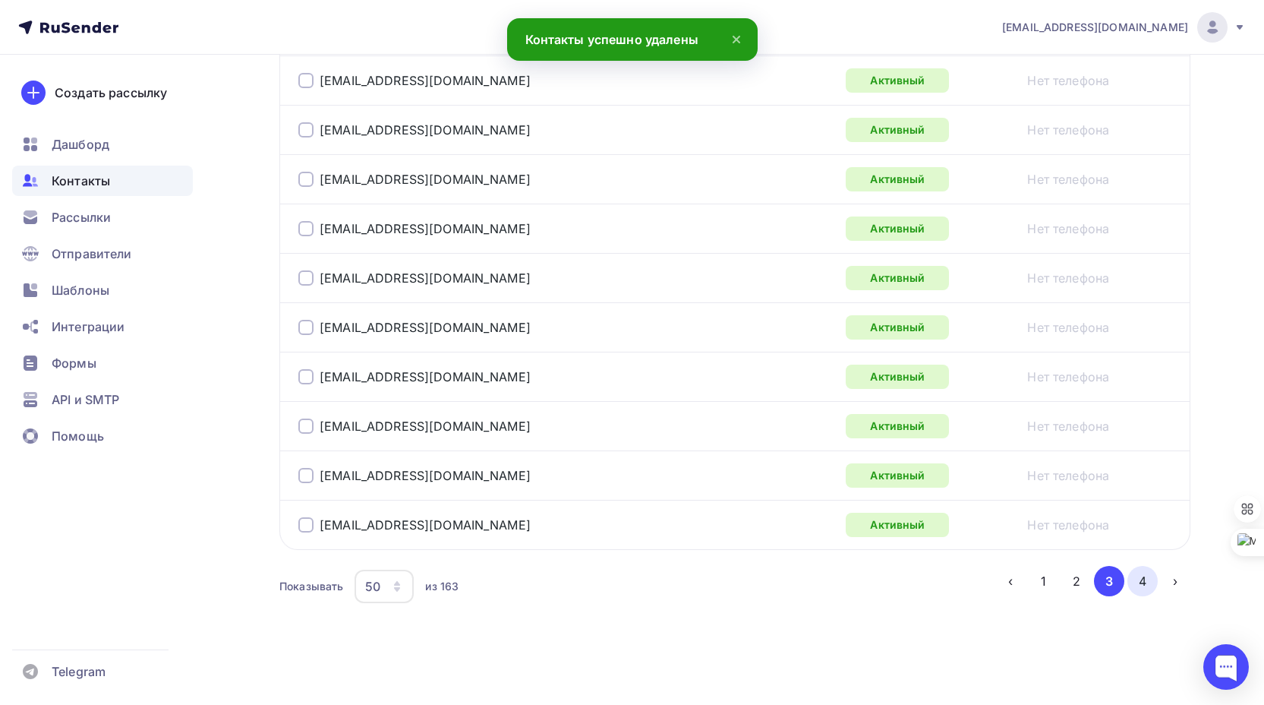
click at [1141, 582] on button "4" at bounding box center [1142, 581] width 30 height 30
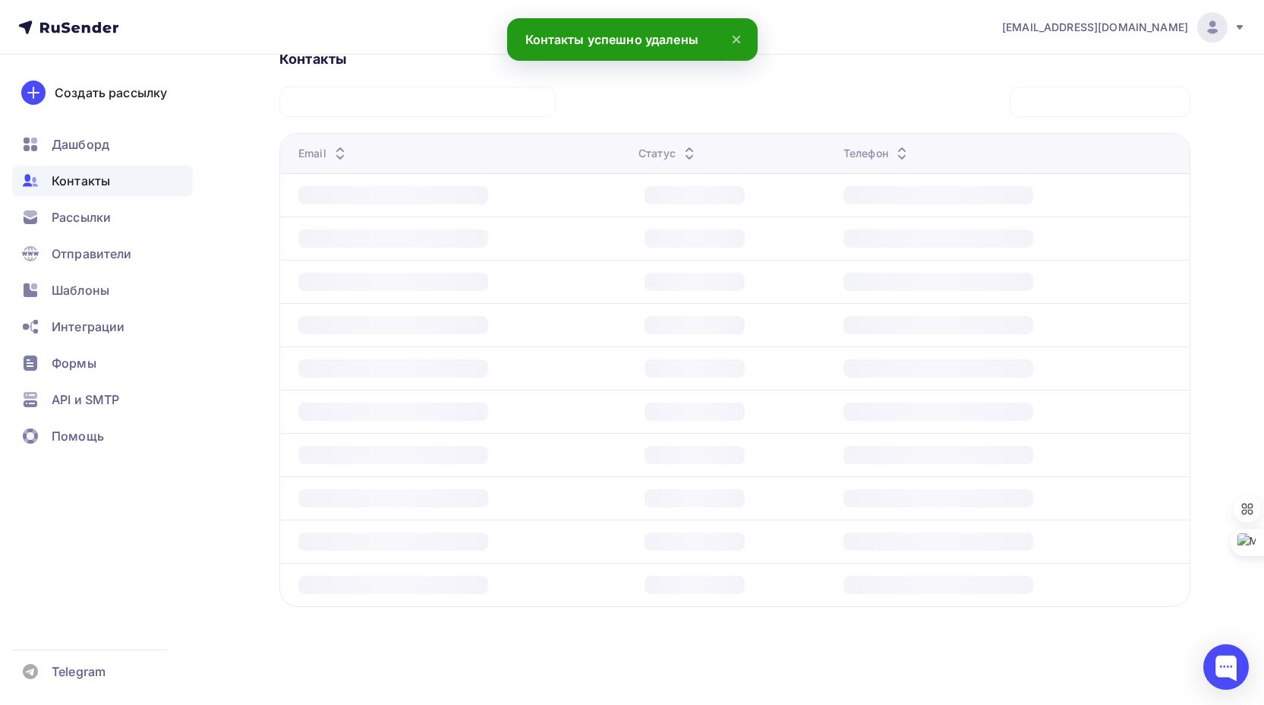
scroll to position [358, 0]
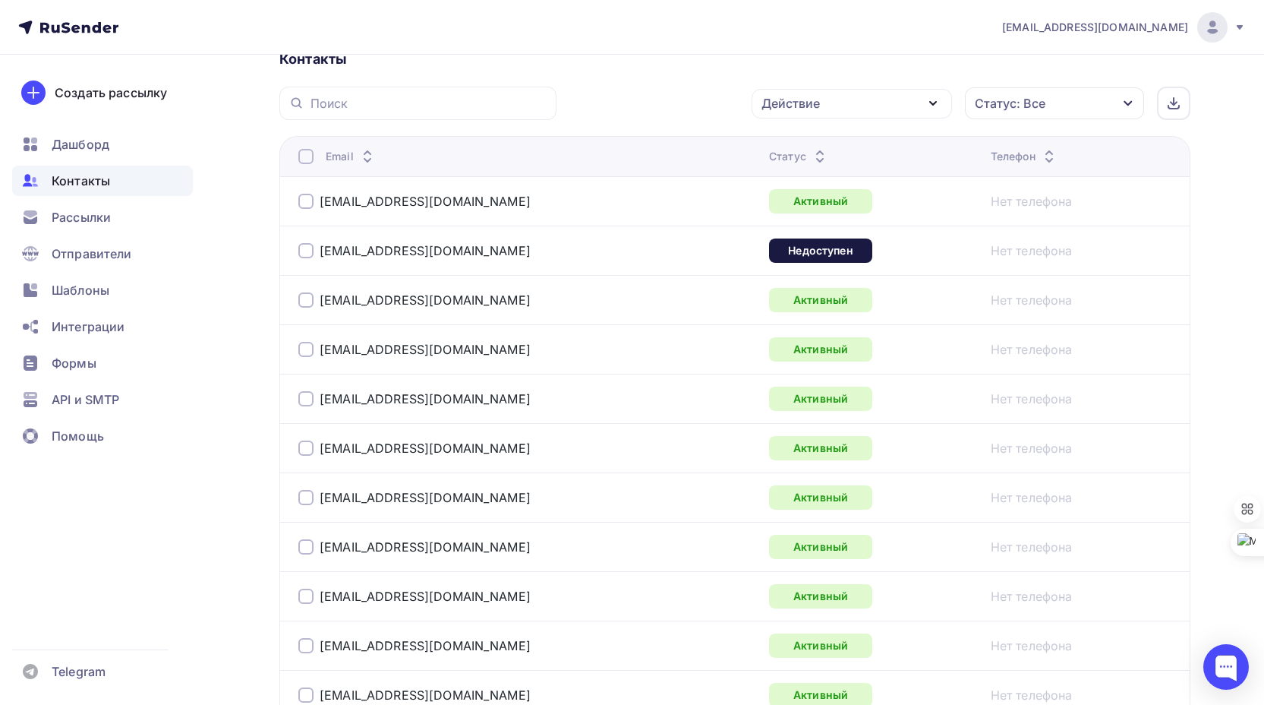
click at [306, 251] on div at bounding box center [305, 250] width 15 height 15
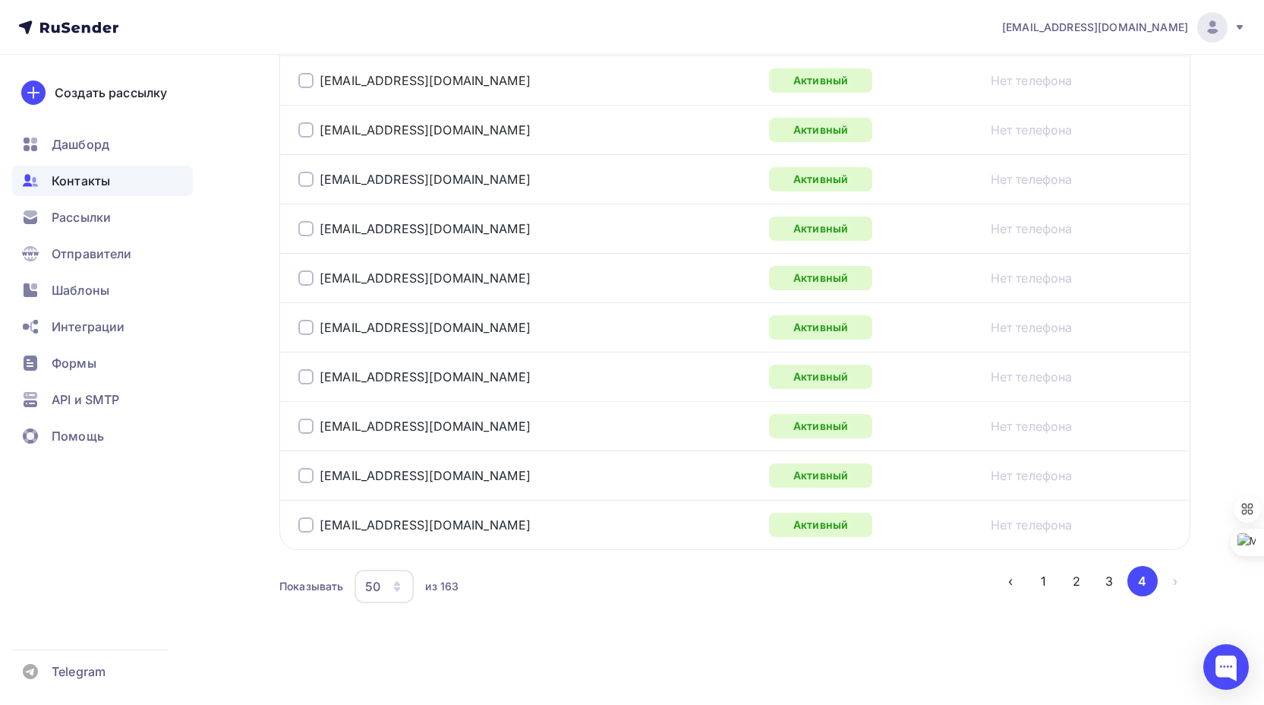
scroll to position [0, 0]
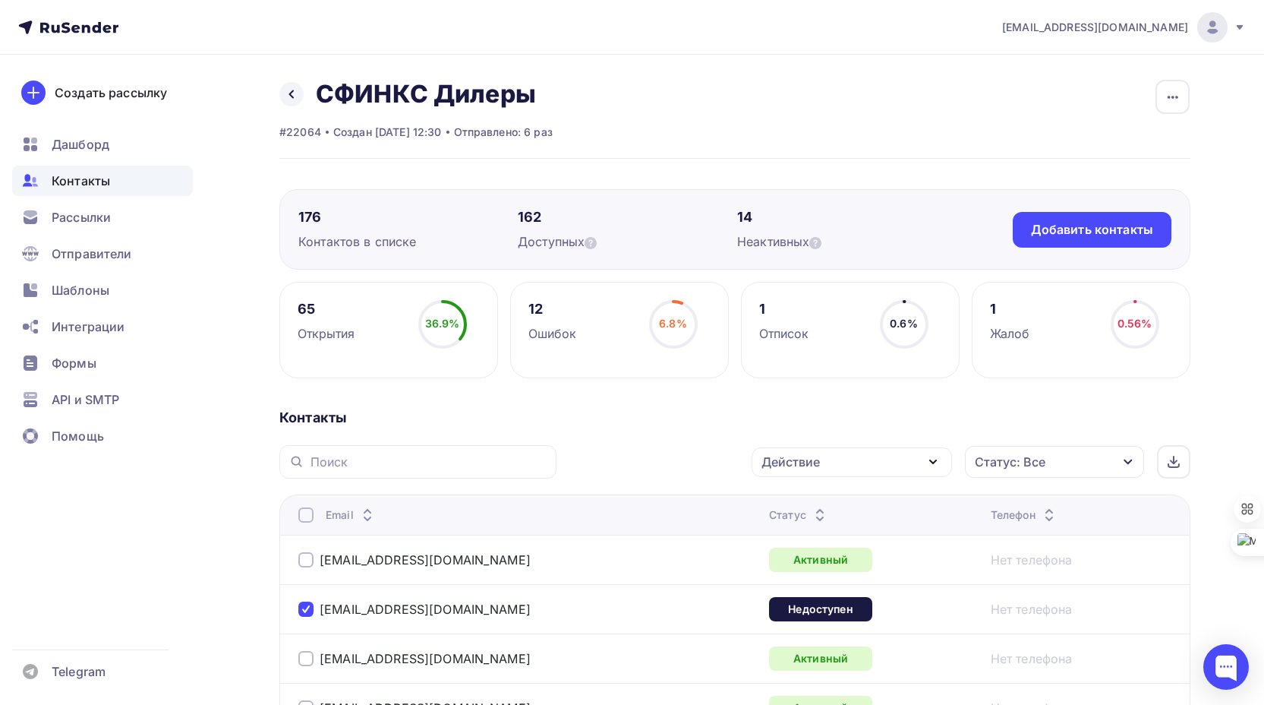
click at [863, 458] on div "Действие" at bounding box center [852, 462] width 200 height 30
click at [855, 536] on div "Исключить из списка" at bounding box center [836, 537] width 132 height 18
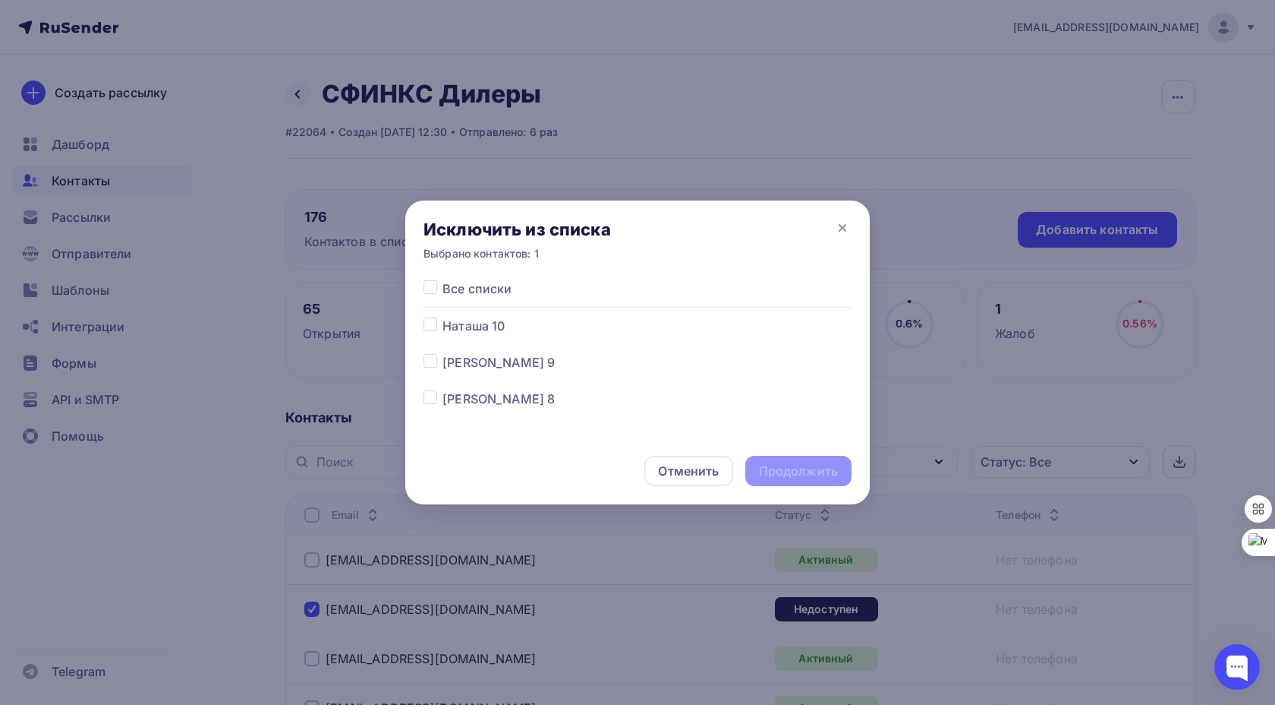
click at [443, 279] on label at bounding box center [443, 279] width 0 height 0
click at [433, 288] on input "checkbox" at bounding box center [431, 286] width 14 height 14
checkbox input "true"
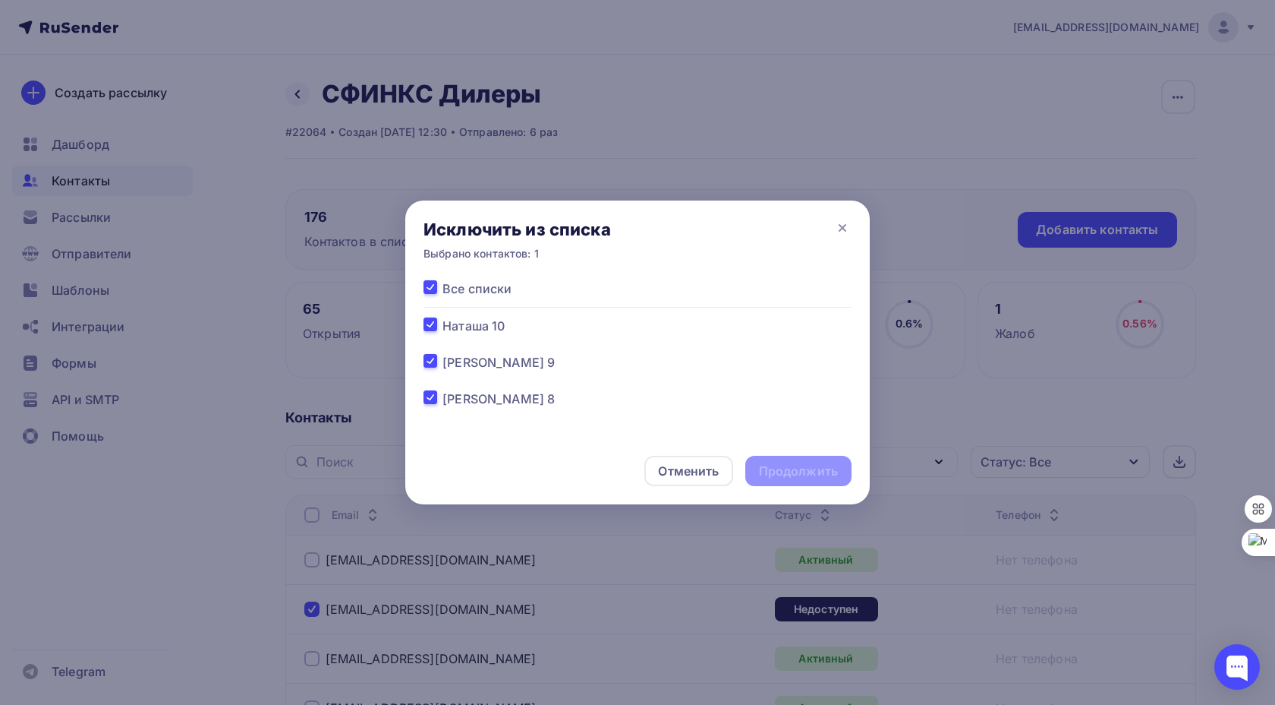
checkbox input "true"
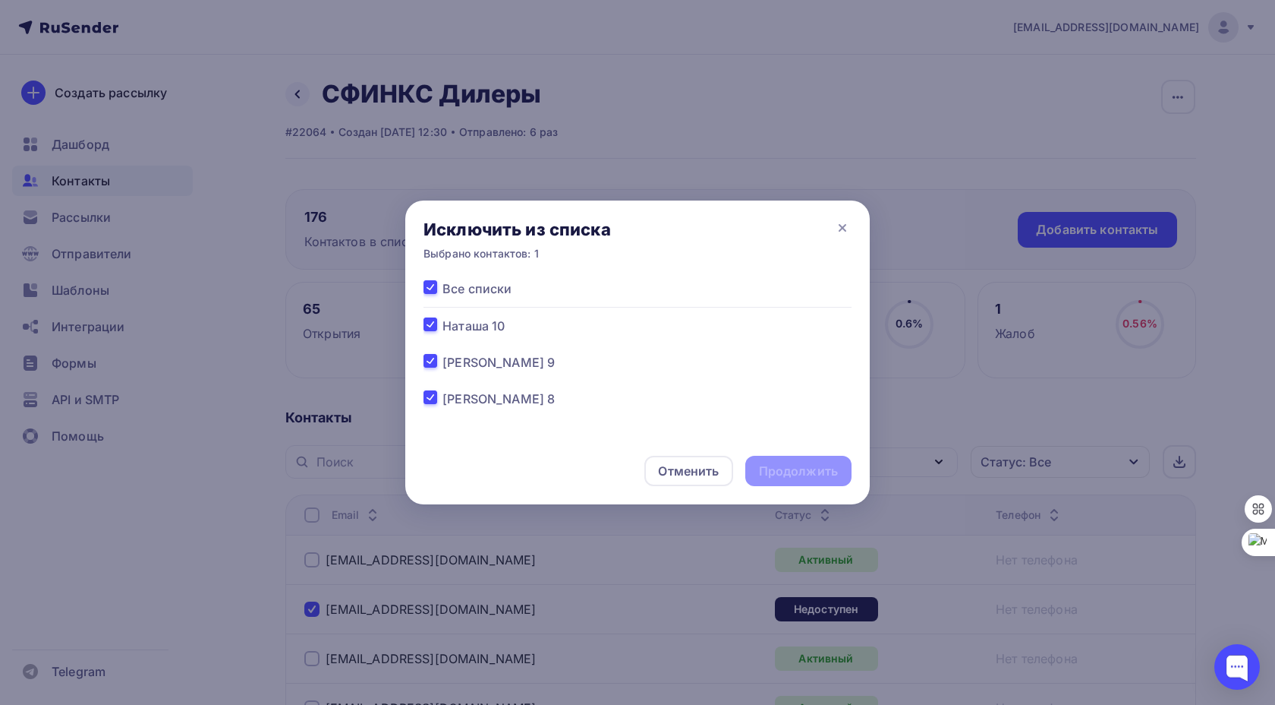
checkbox input "true"
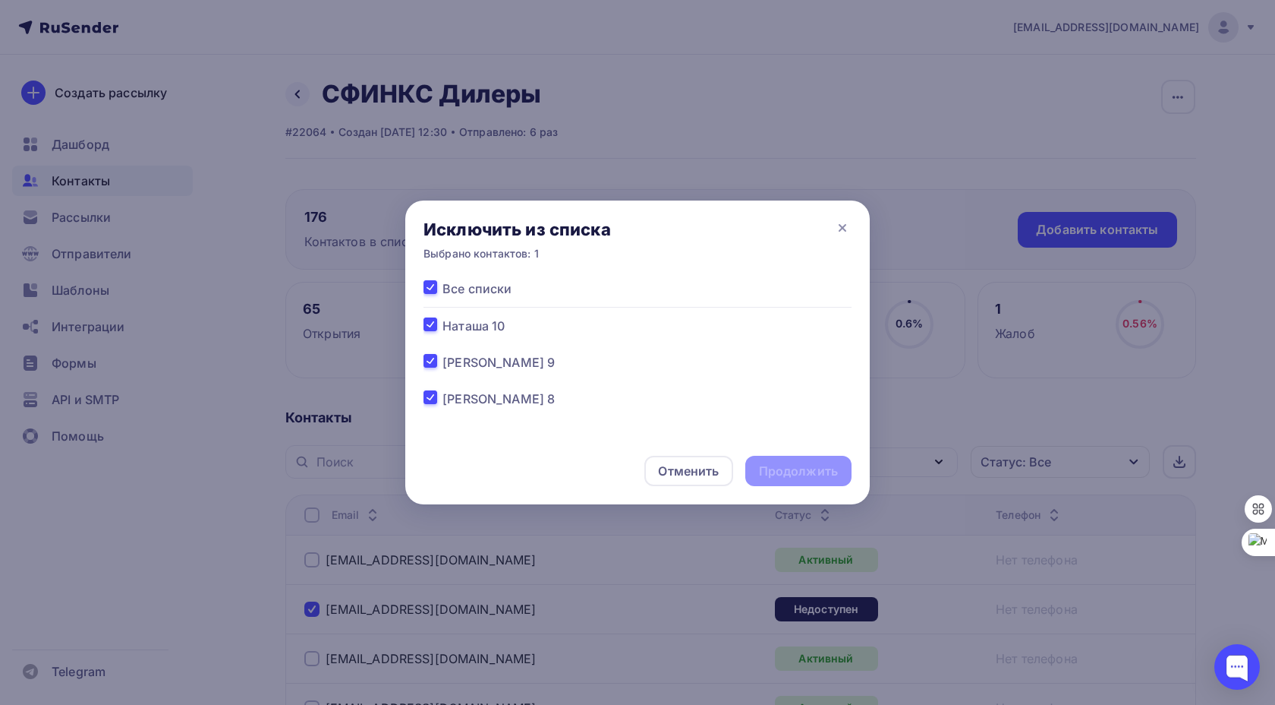
checkbox input "true"
click at [809, 471] on div "Продолжить" at bounding box center [798, 470] width 79 height 17
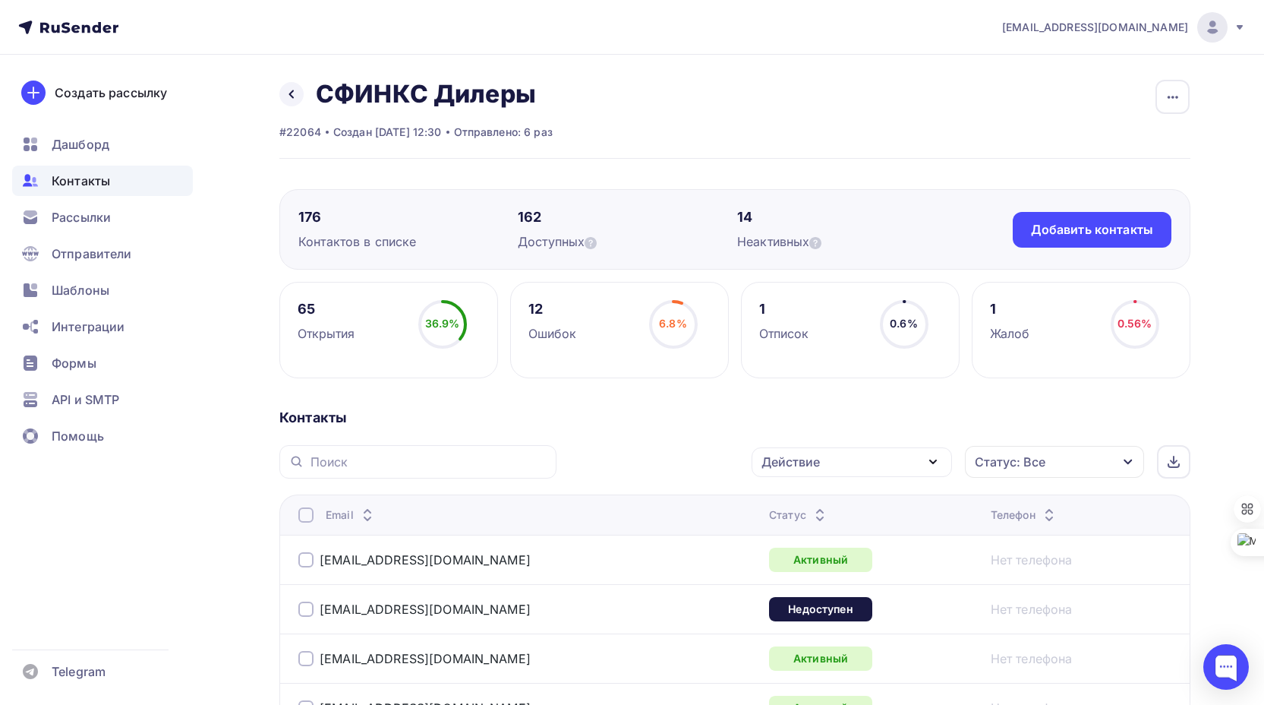
click at [313, 610] on div at bounding box center [305, 608] width 15 height 15
click at [901, 465] on div "Действие" at bounding box center [852, 462] width 200 height 30
click at [813, 565] on div "Удалить" at bounding box center [795, 567] width 50 height 18
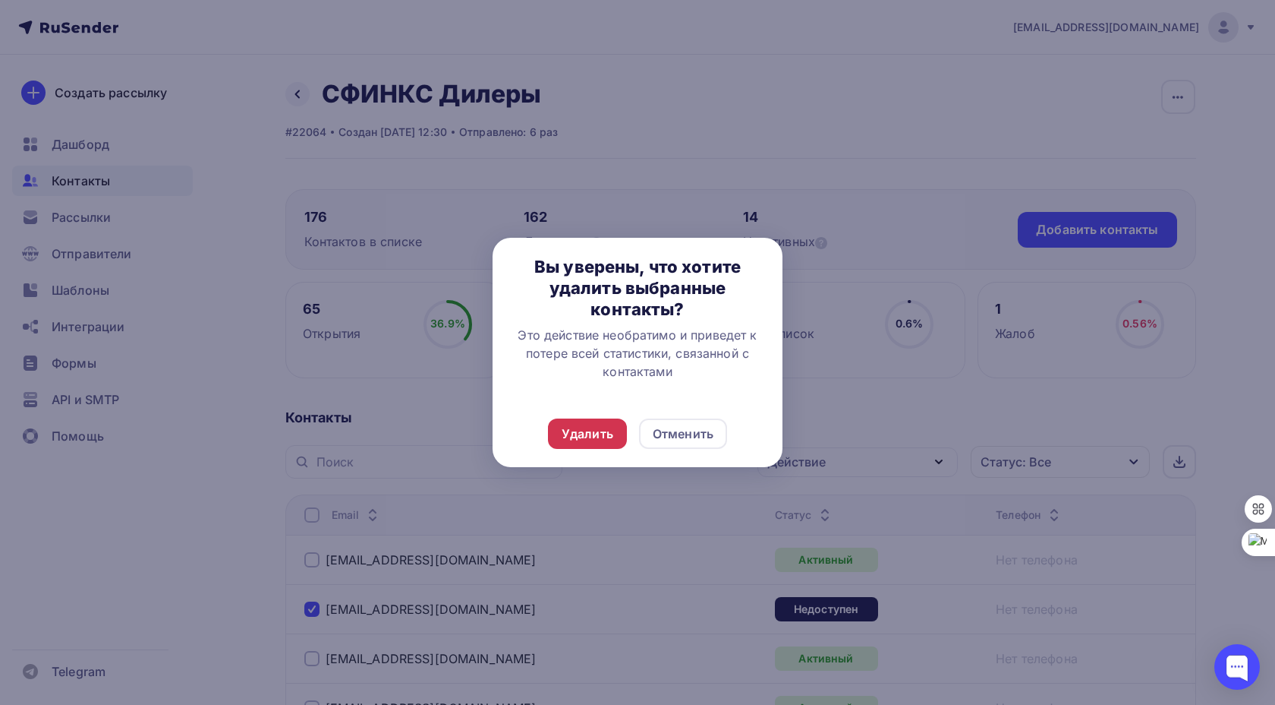
click at [589, 430] on div "Удалить" at bounding box center [588, 433] width 52 height 18
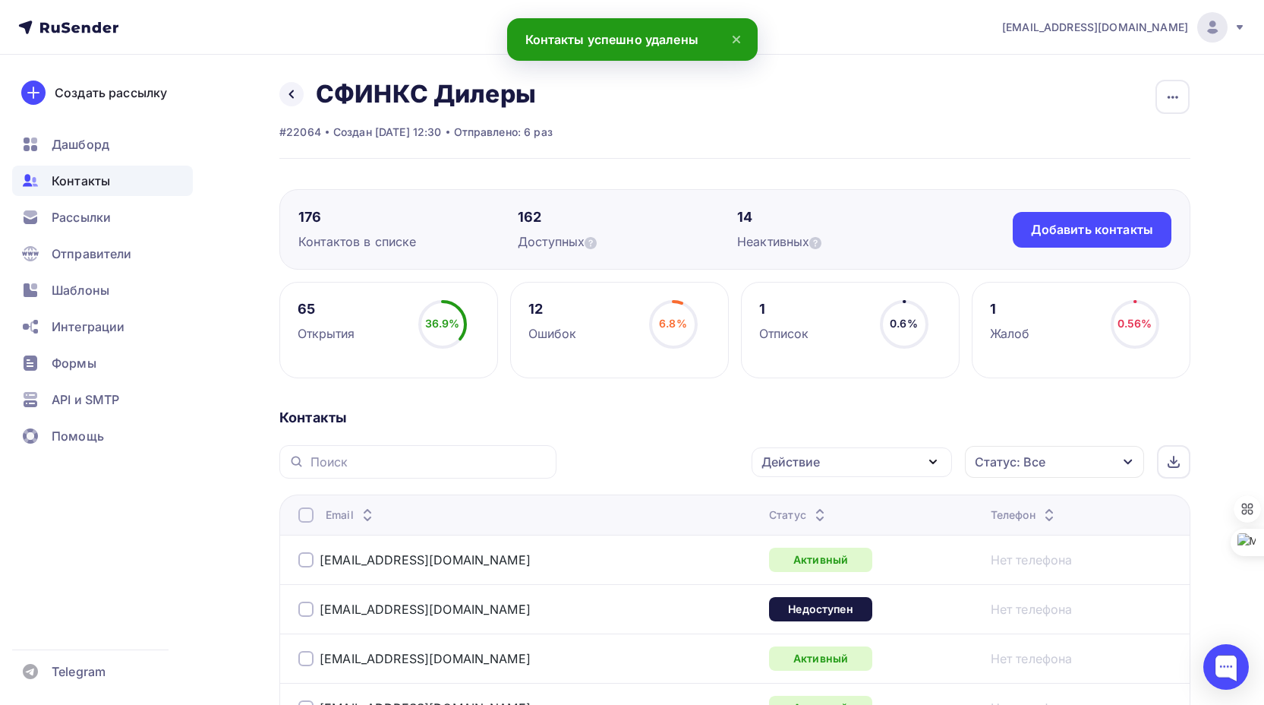
click at [306, 610] on div at bounding box center [305, 608] width 15 height 15
click at [863, 465] on div "Действие" at bounding box center [852, 462] width 200 height 30
click at [834, 538] on div "Исключить из списка" at bounding box center [836, 537] width 132 height 18
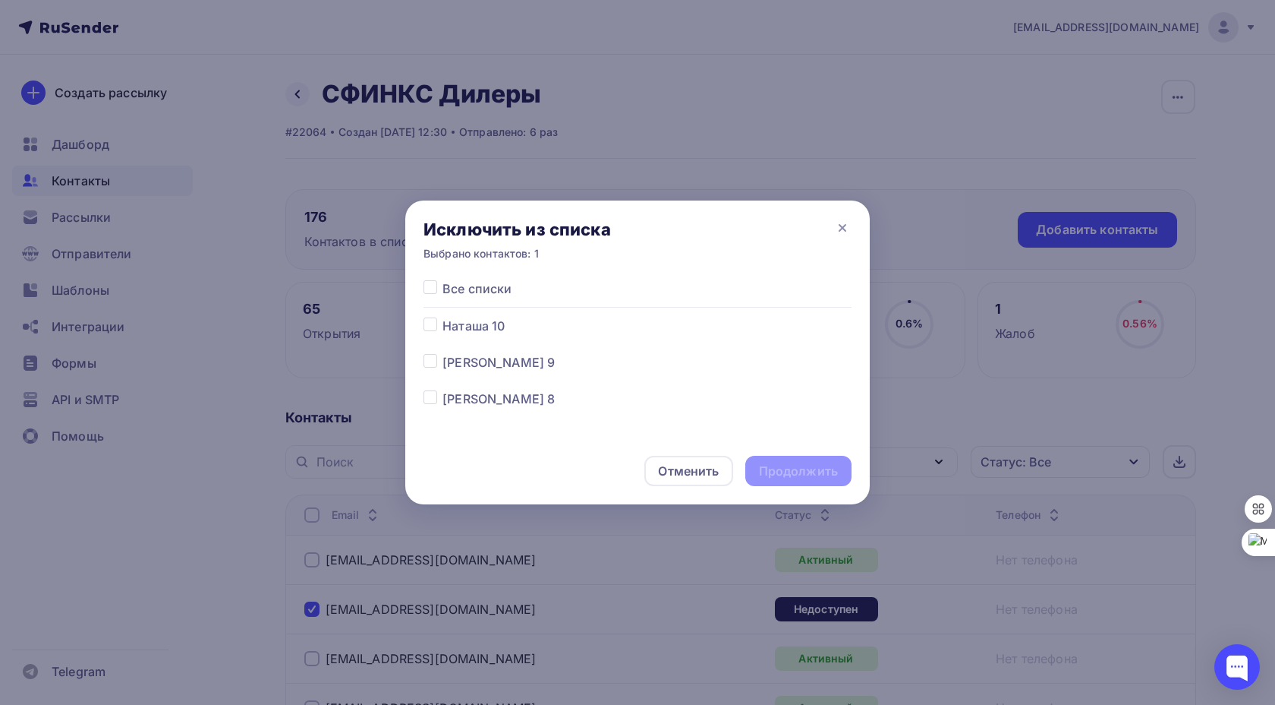
click at [443, 279] on label at bounding box center [443, 279] width 0 height 0
click at [430, 288] on input "checkbox" at bounding box center [431, 286] width 14 height 14
checkbox input "true"
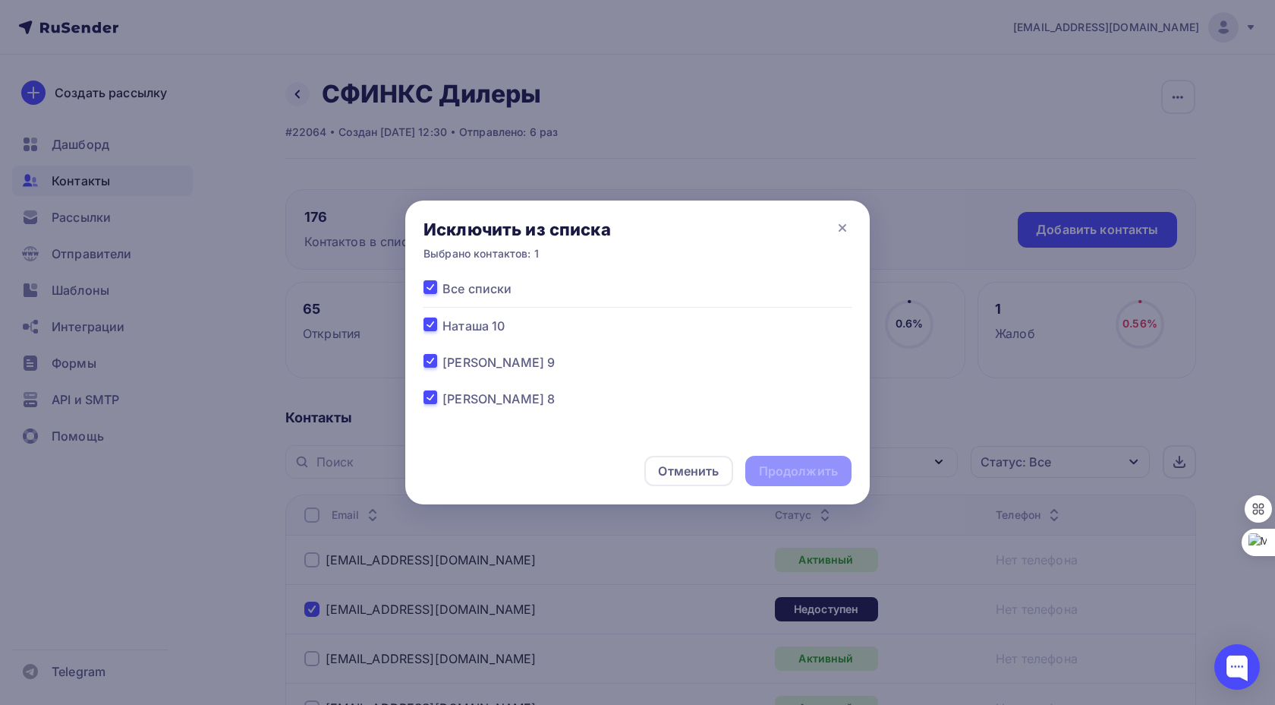
checkbox input "true"
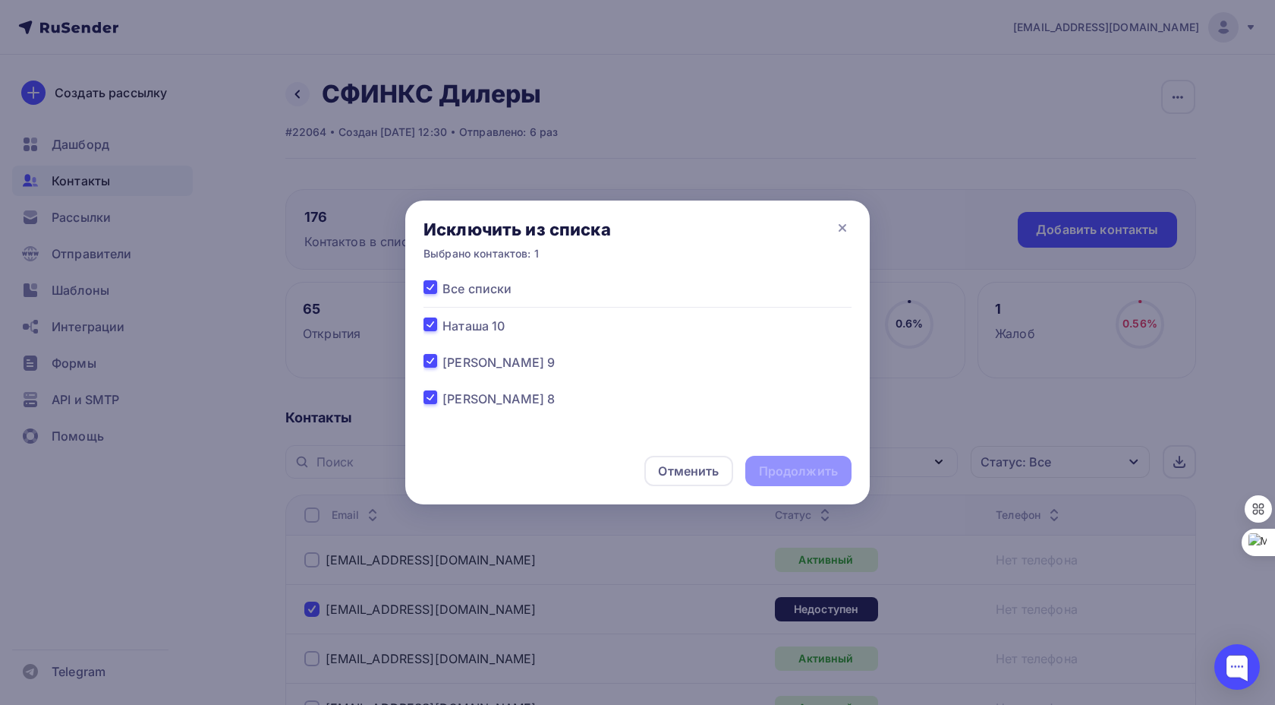
checkbox input "true"
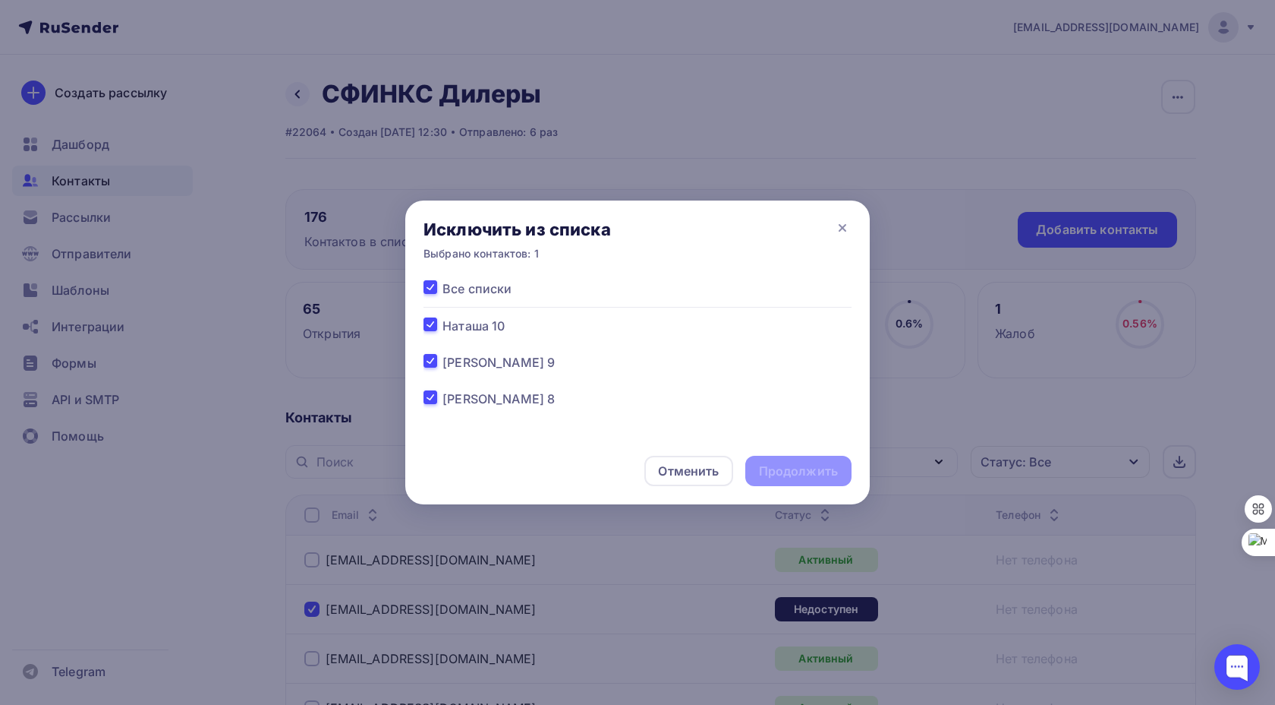
checkbox input "true"
click at [797, 474] on div "Продолжить" at bounding box center [798, 470] width 79 height 17
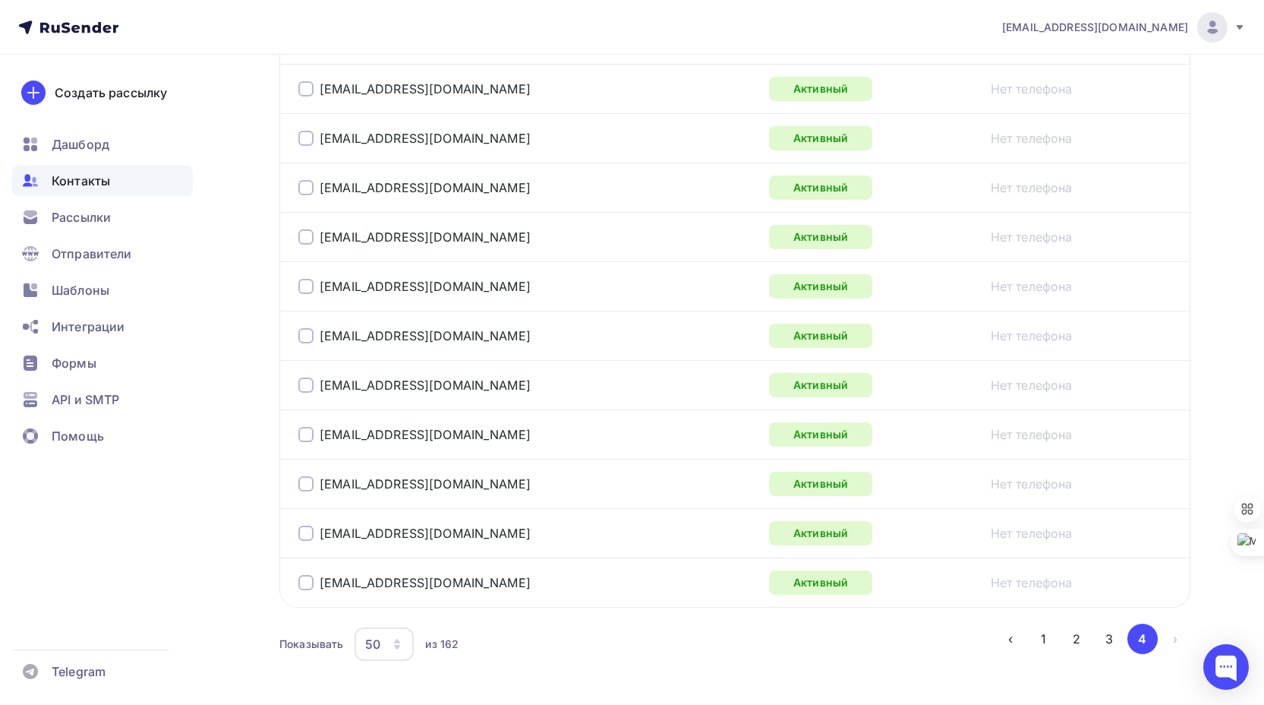
scroll to position [578, 0]
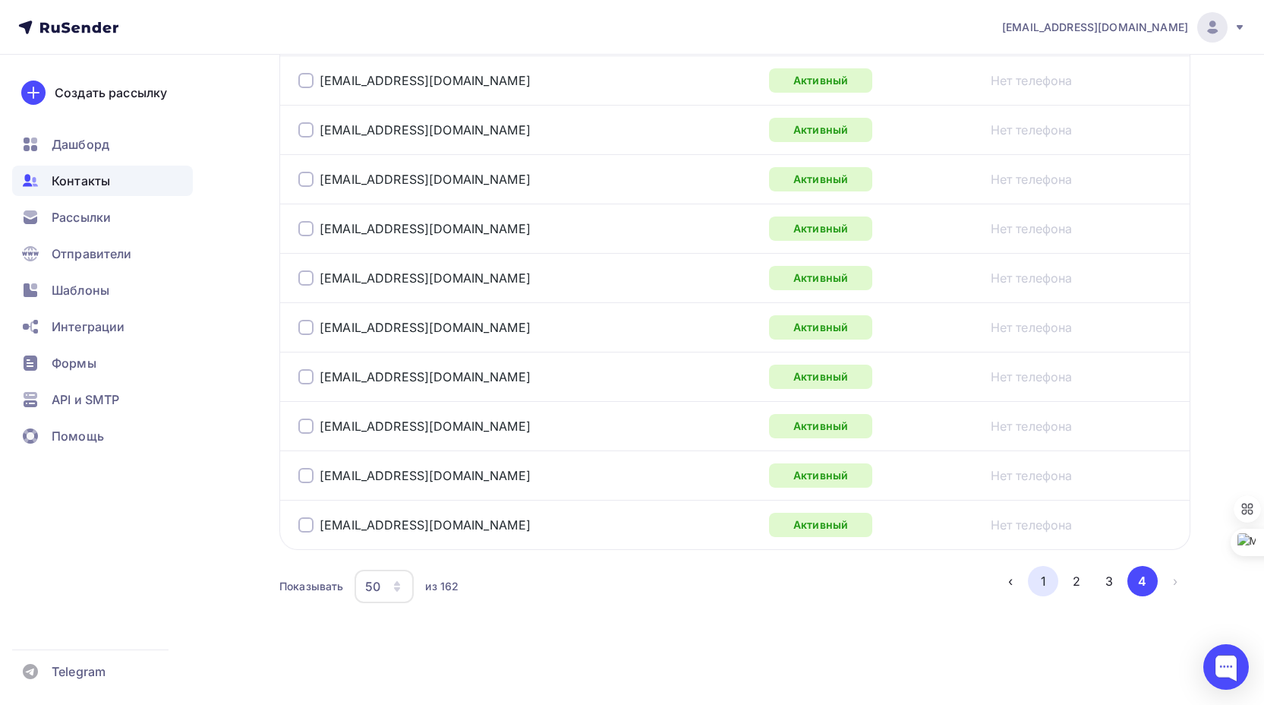
click at [1042, 580] on button "1" at bounding box center [1043, 581] width 30 height 30
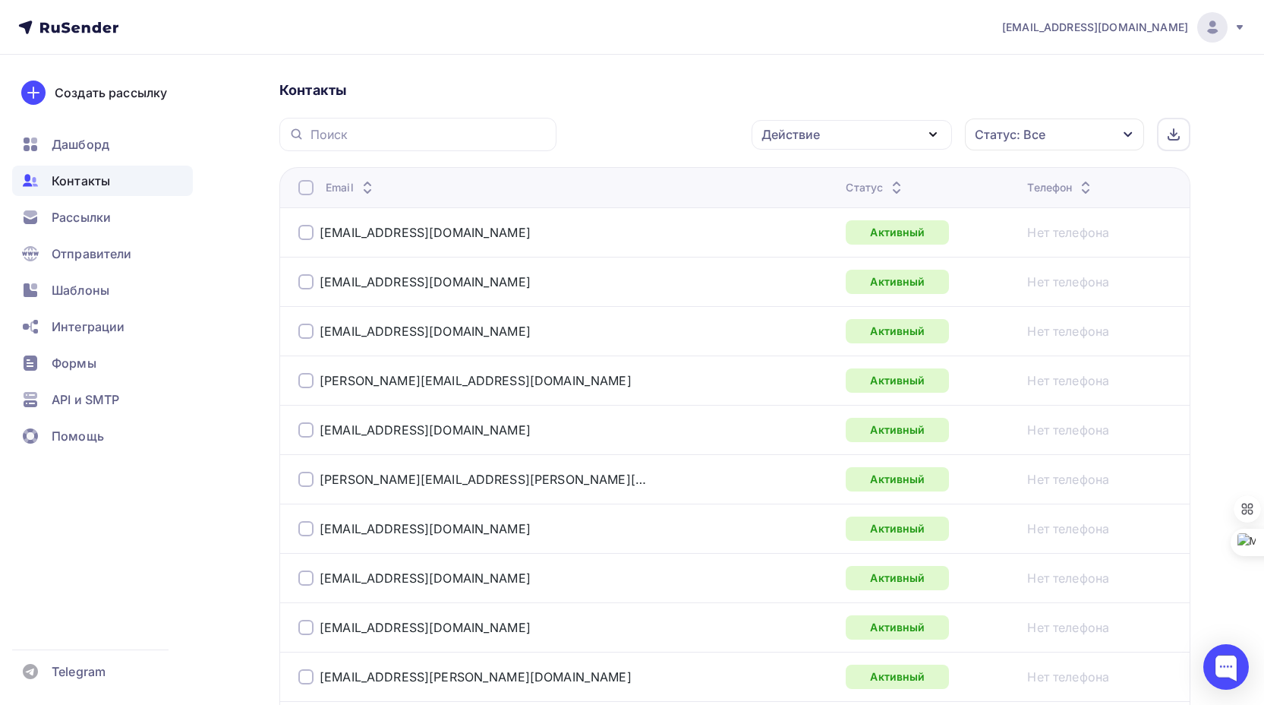
scroll to position [0, 0]
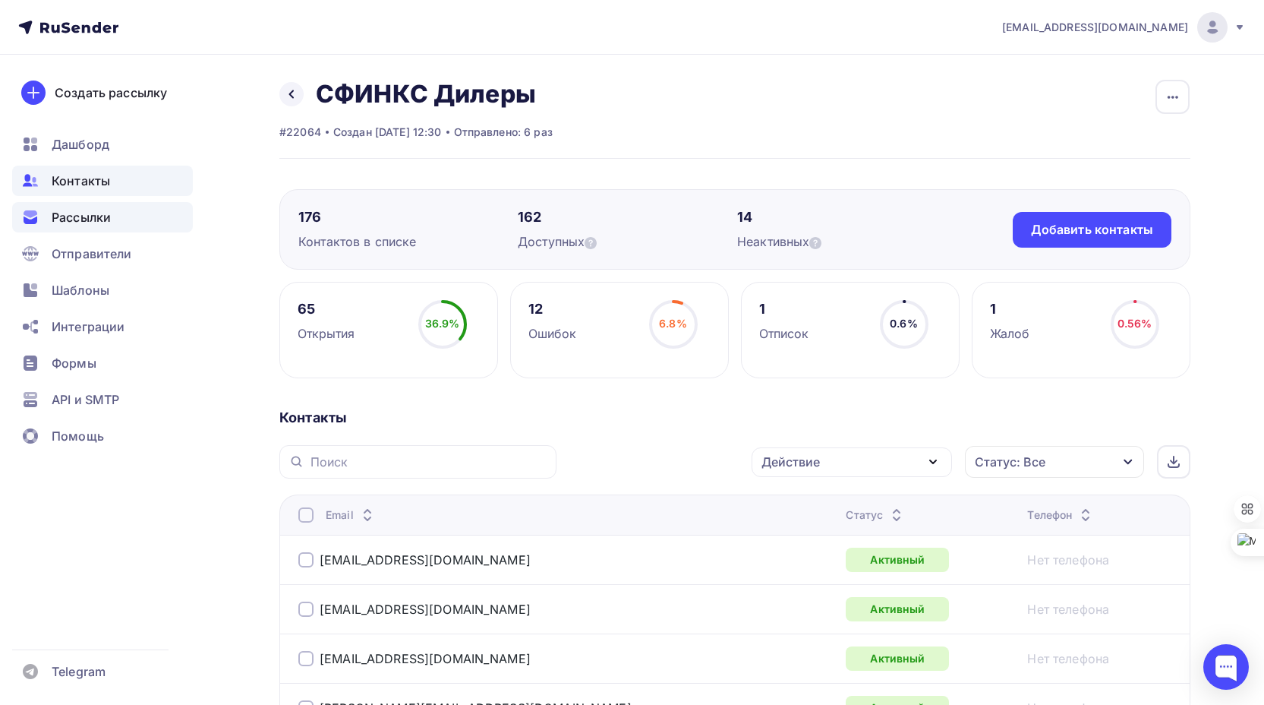
click at [77, 213] on span "Рассылки" at bounding box center [81, 217] width 59 height 18
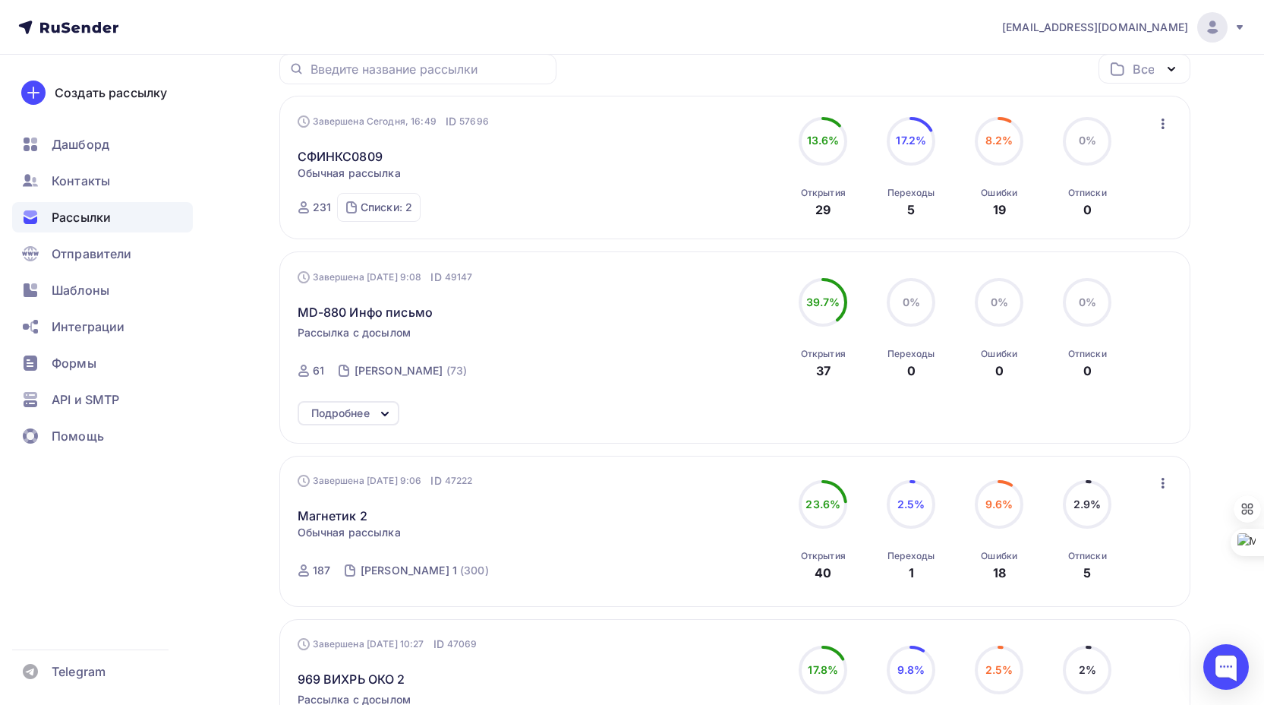
scroll to position [380, 0]
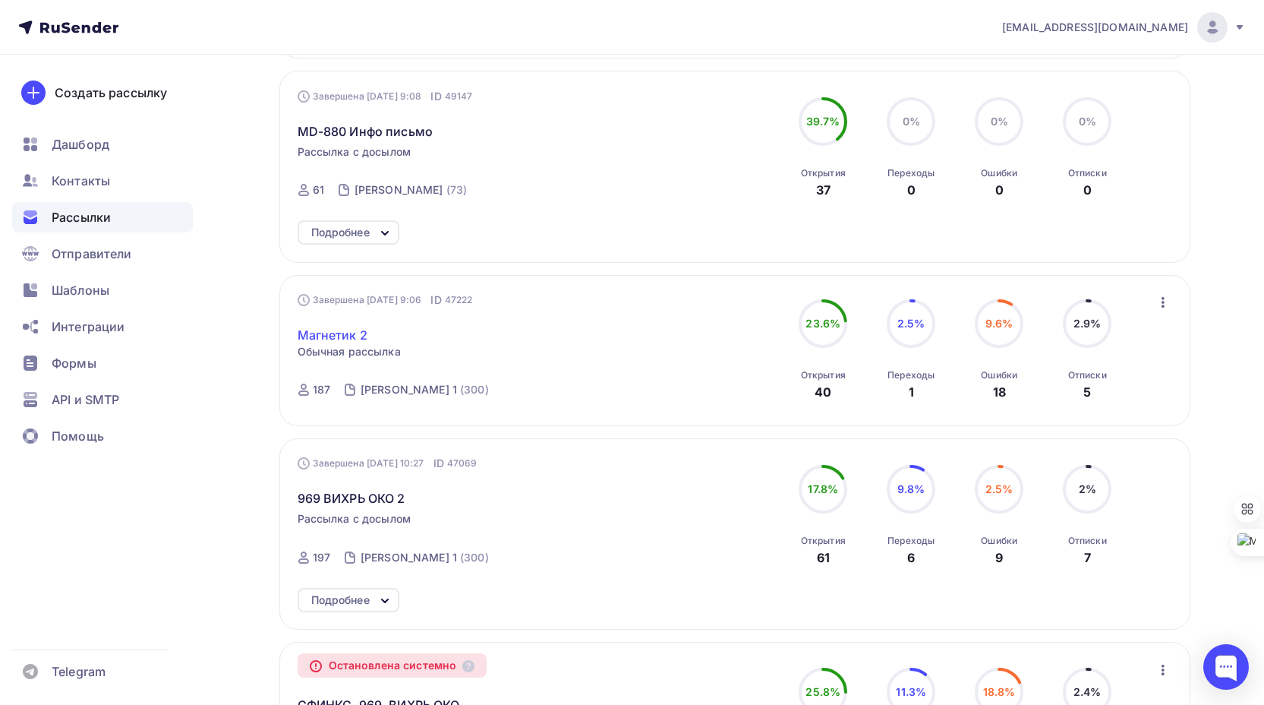
click at [333, 334] on link "Магнетик 2" at bounding box center [333, 335] width 70 height 18
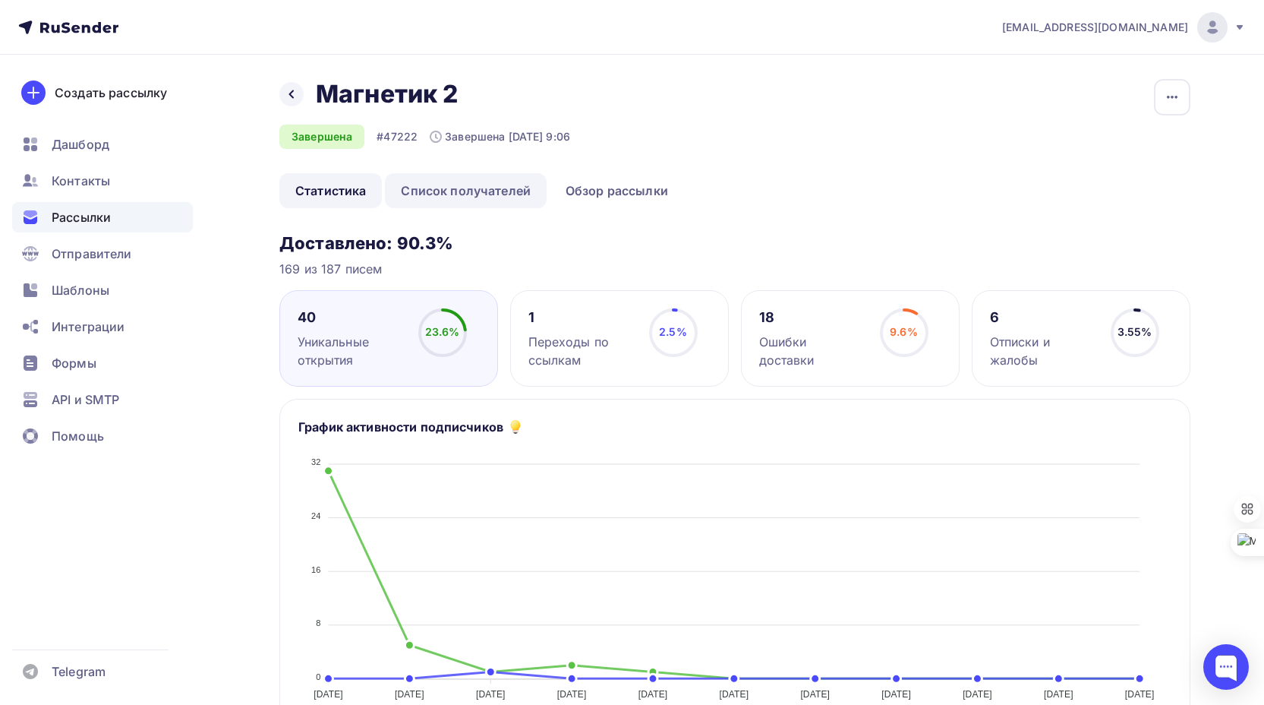
click at [493, 189] on link "Список получателей" at bounding box center [466, 190] width 162 height 35
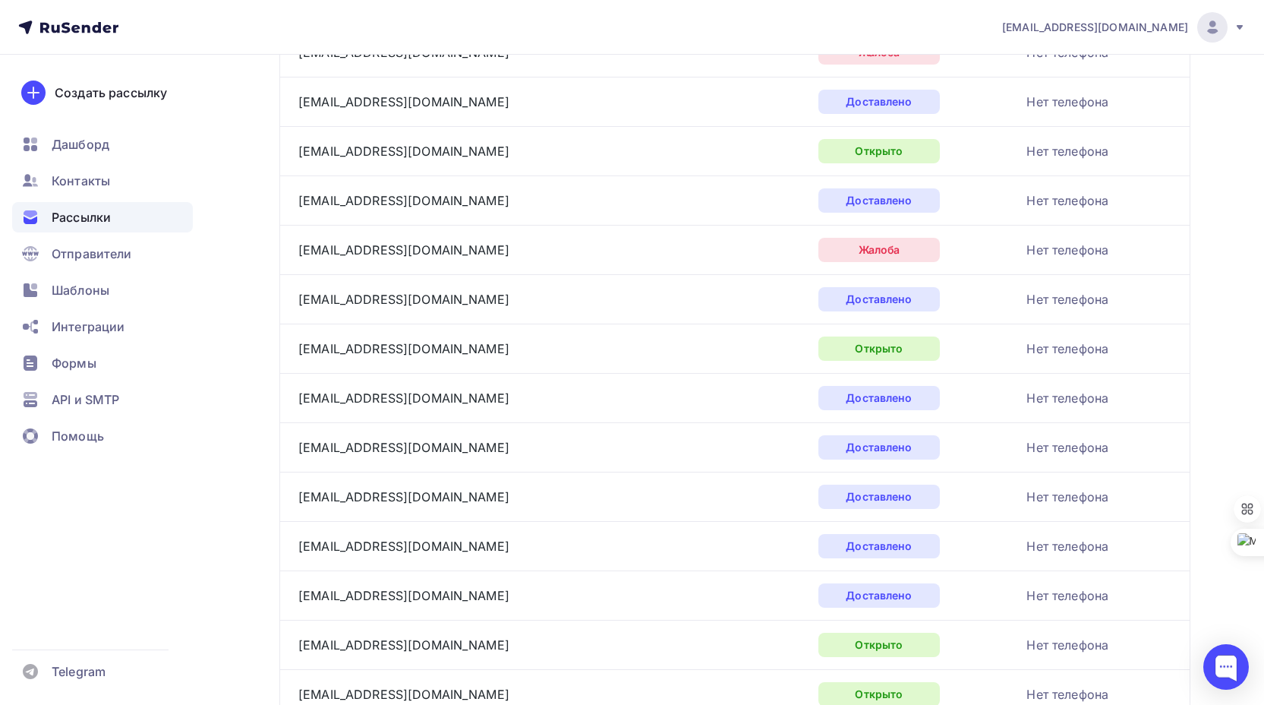
scroll to position [1139, 0]
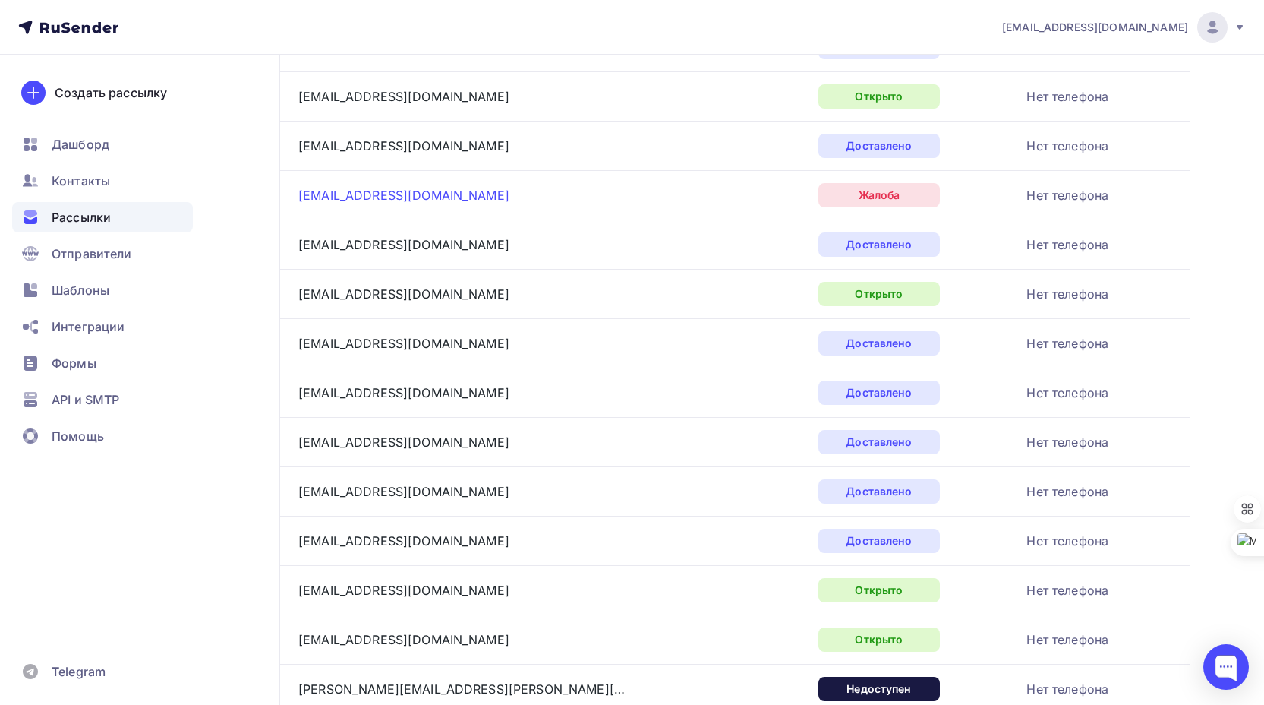
click at [333, 193] on link "[EMAIL_ADDRESS][DOMAIN_NAME]" at bounding box center [403, 195] width 211 height 15
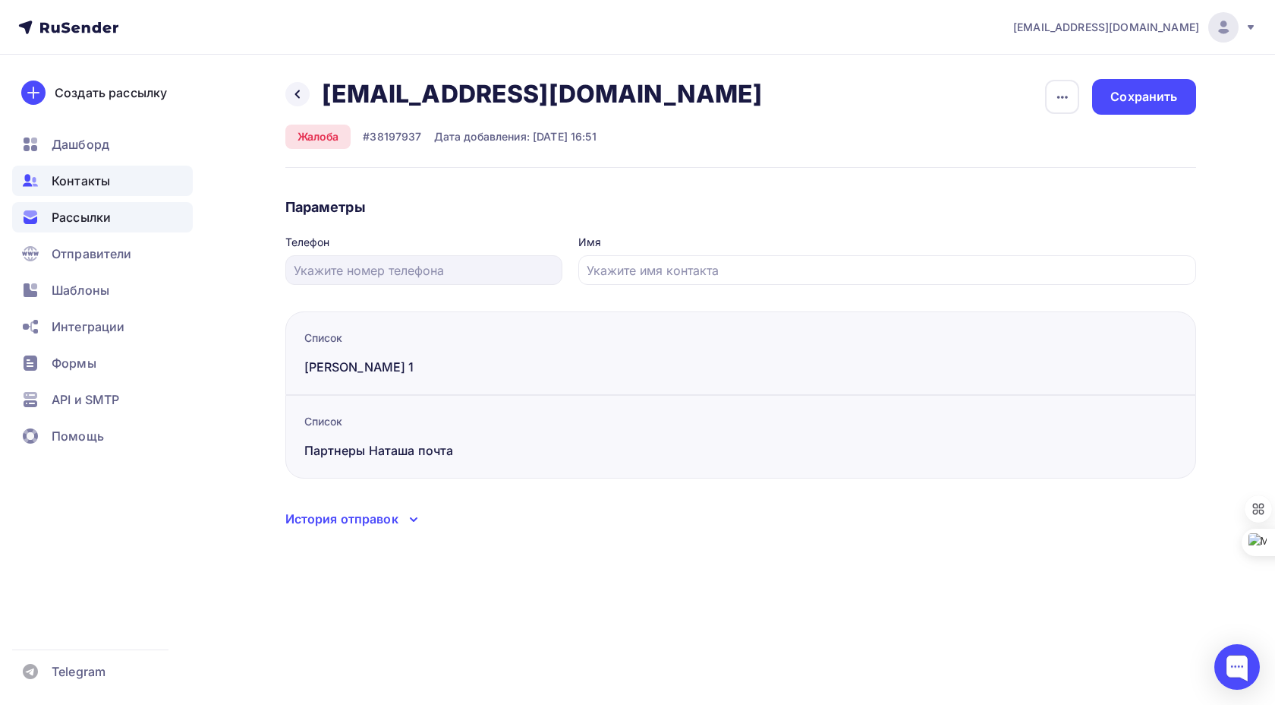
click at [83, 217] on span "Рассылки" at bounding box center [81, 217] width 59 height 18
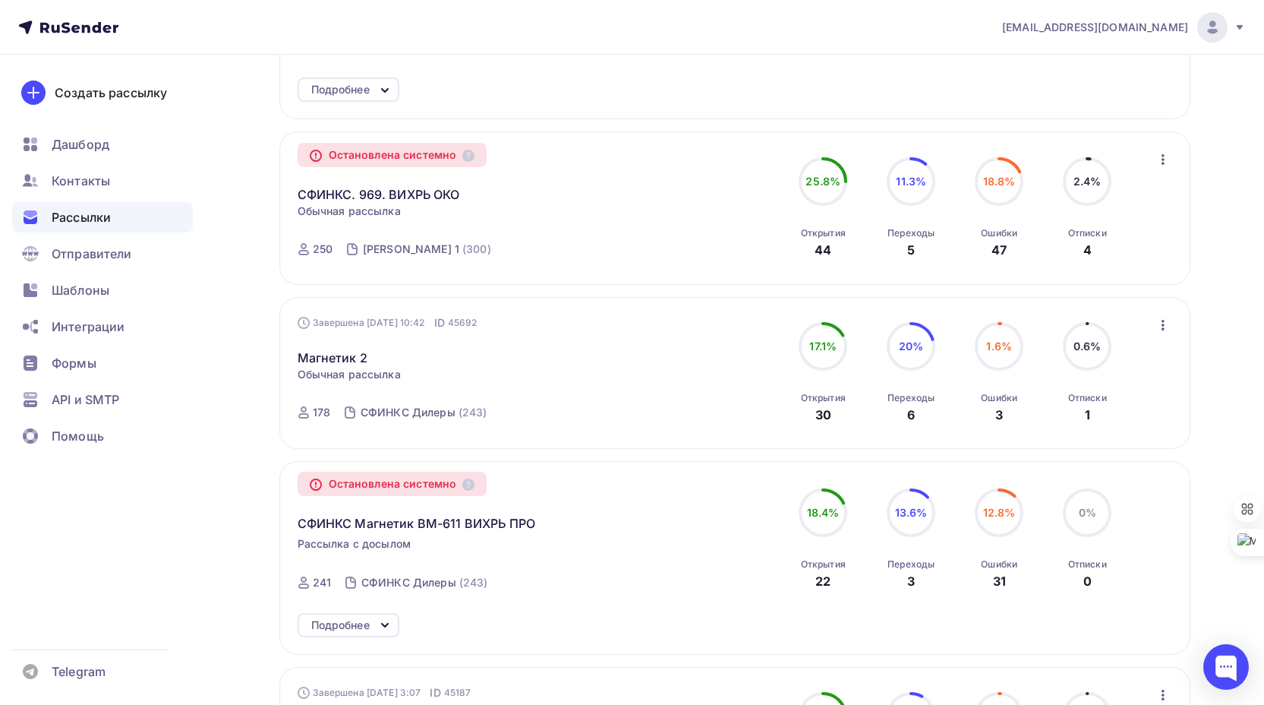
scroll to position [911, 0]
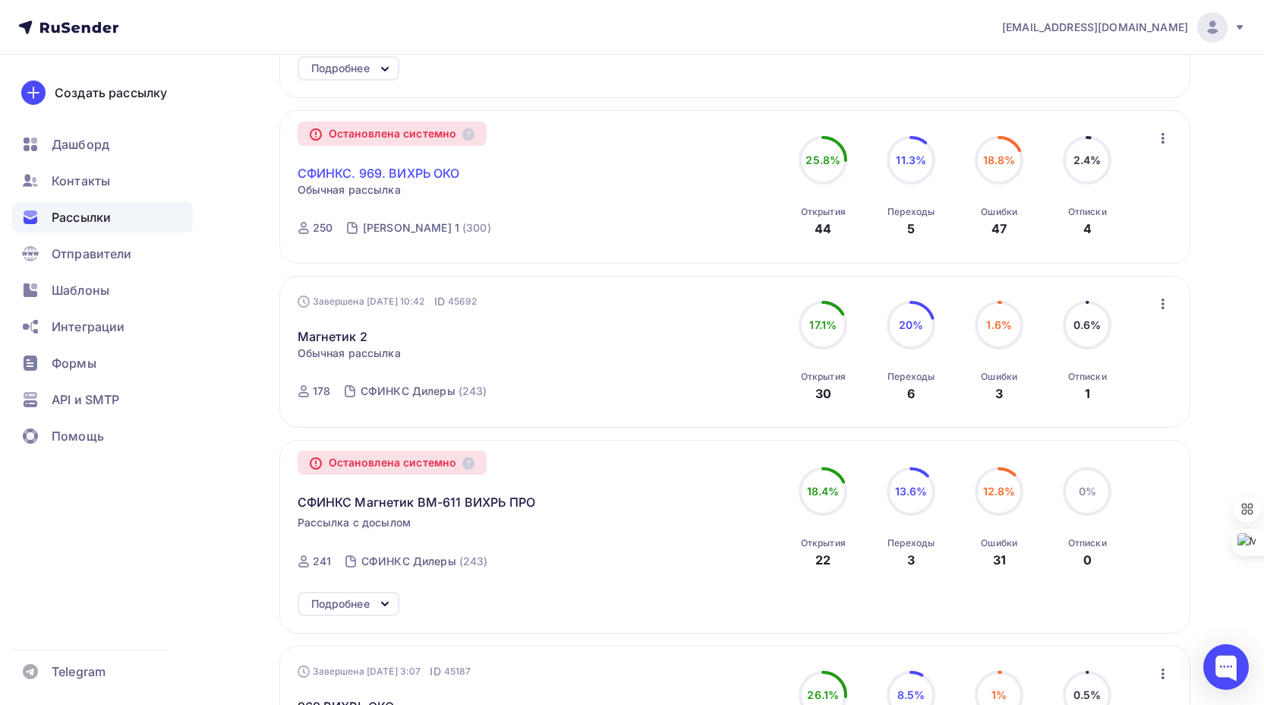
click at [406, 171] on link "СФИНКС. 969. ВИХРЬ ОКО" at bounding box center [379, 173] width 162 height 18
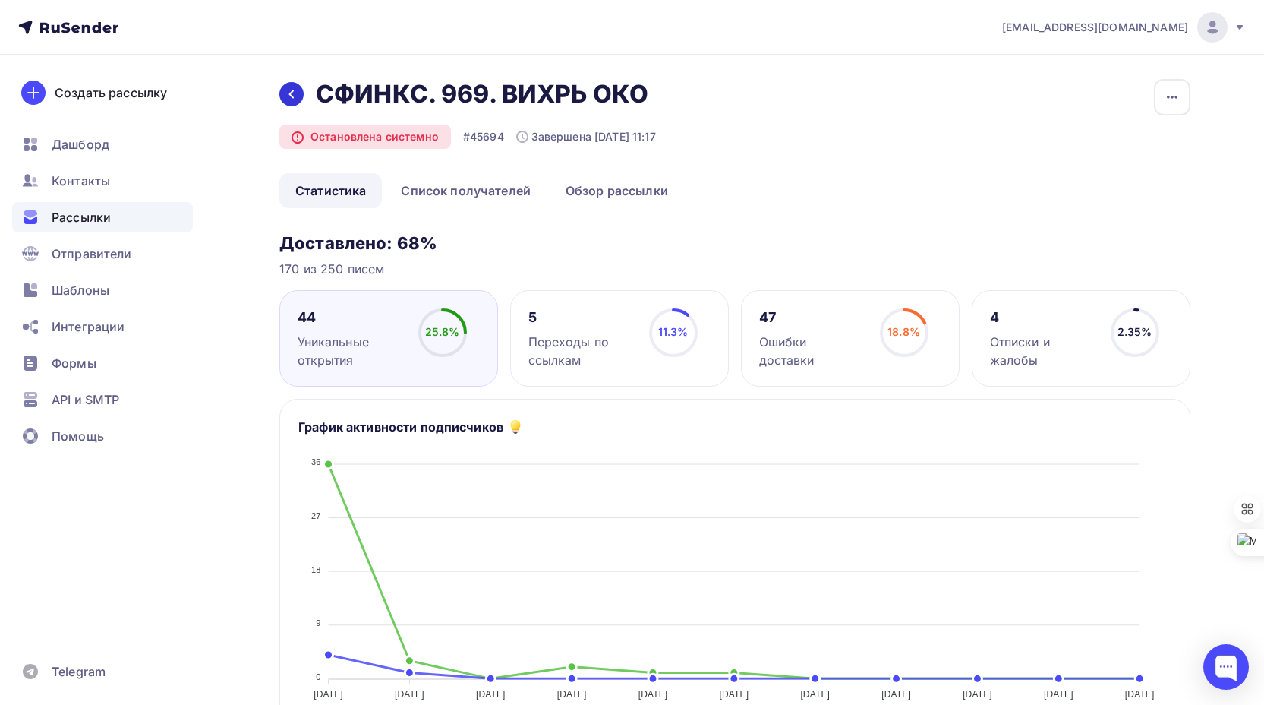
click at [293, 93] on icon at bounding box center [291, 94] width 12 height 12
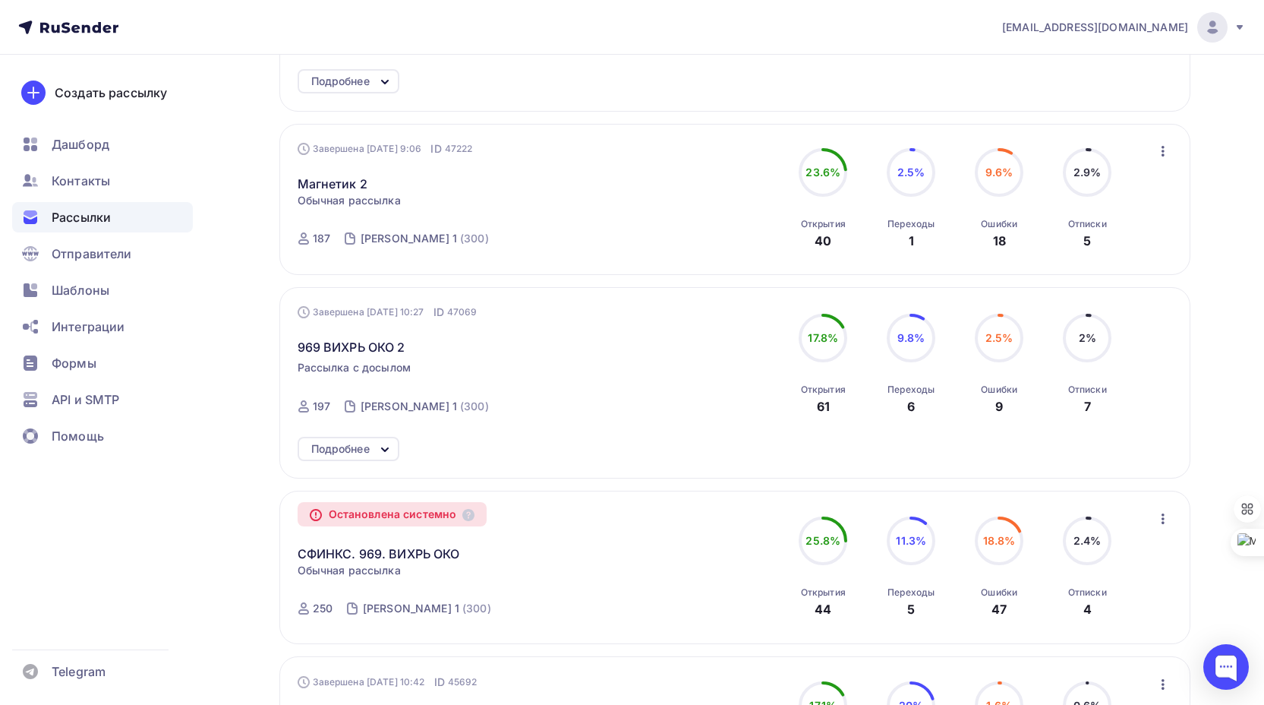
scroll to position [531, 0]
click at [387, 443] on icon at bounding box center [385, 449] width 18 height 18
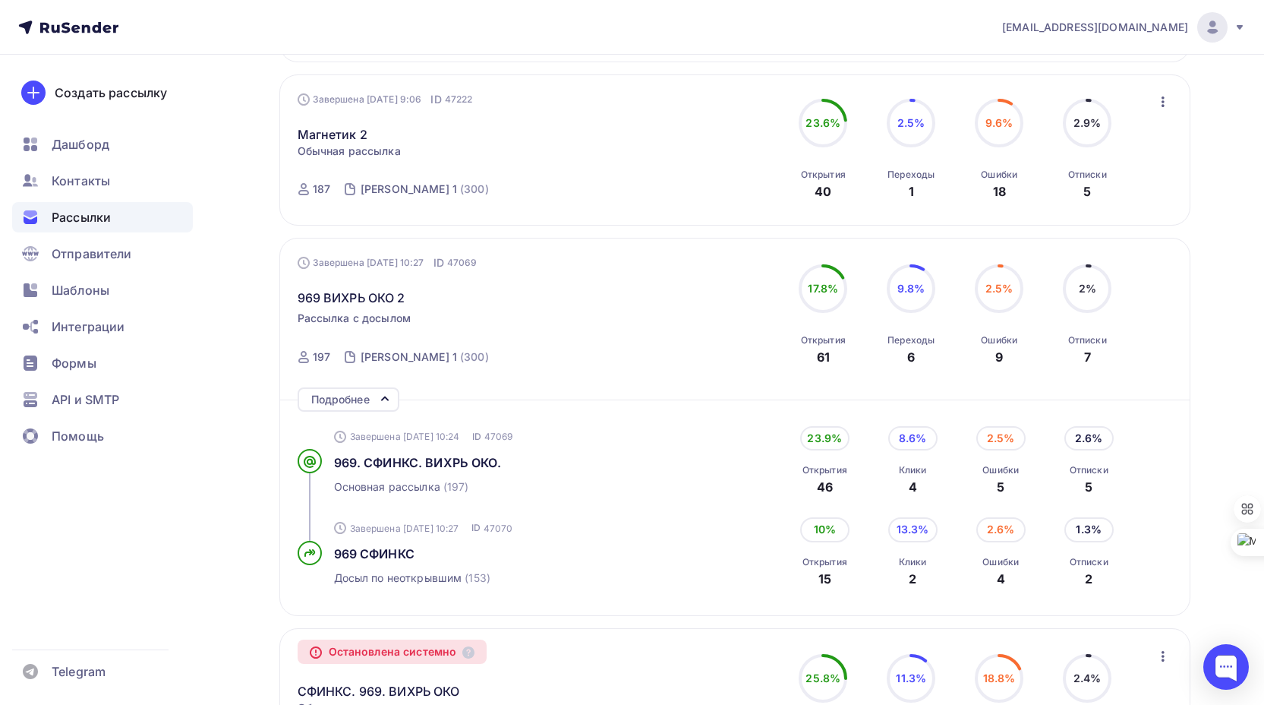
scroll to position [607, 0]
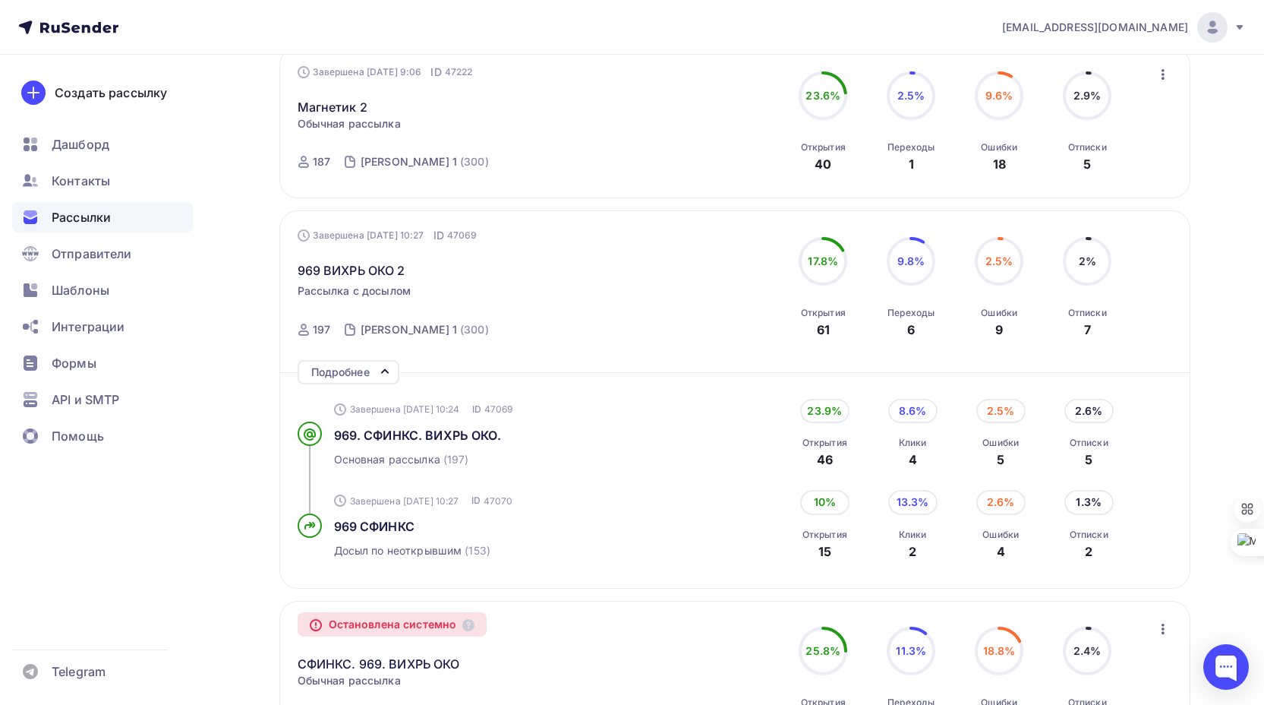
click at [377, 372] on div "Подробнее" at bounding box center [349, 372] width 102 height 24
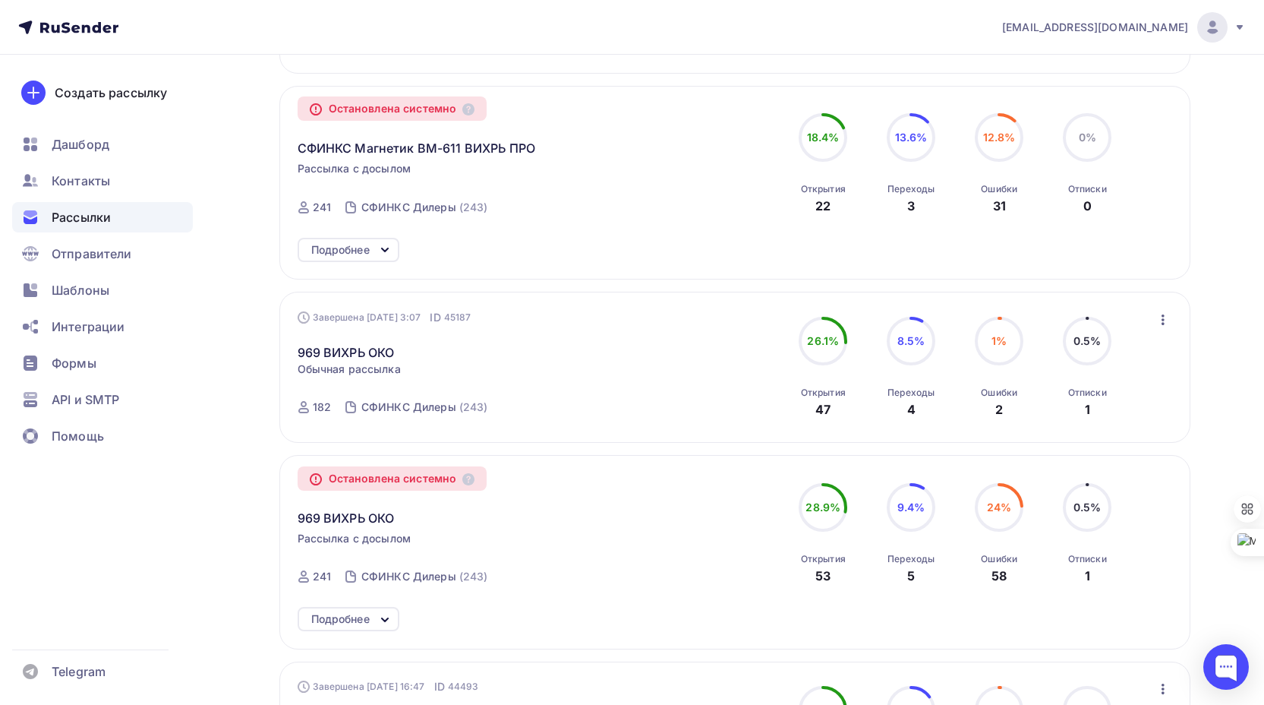
scroll to position [1291, 0]
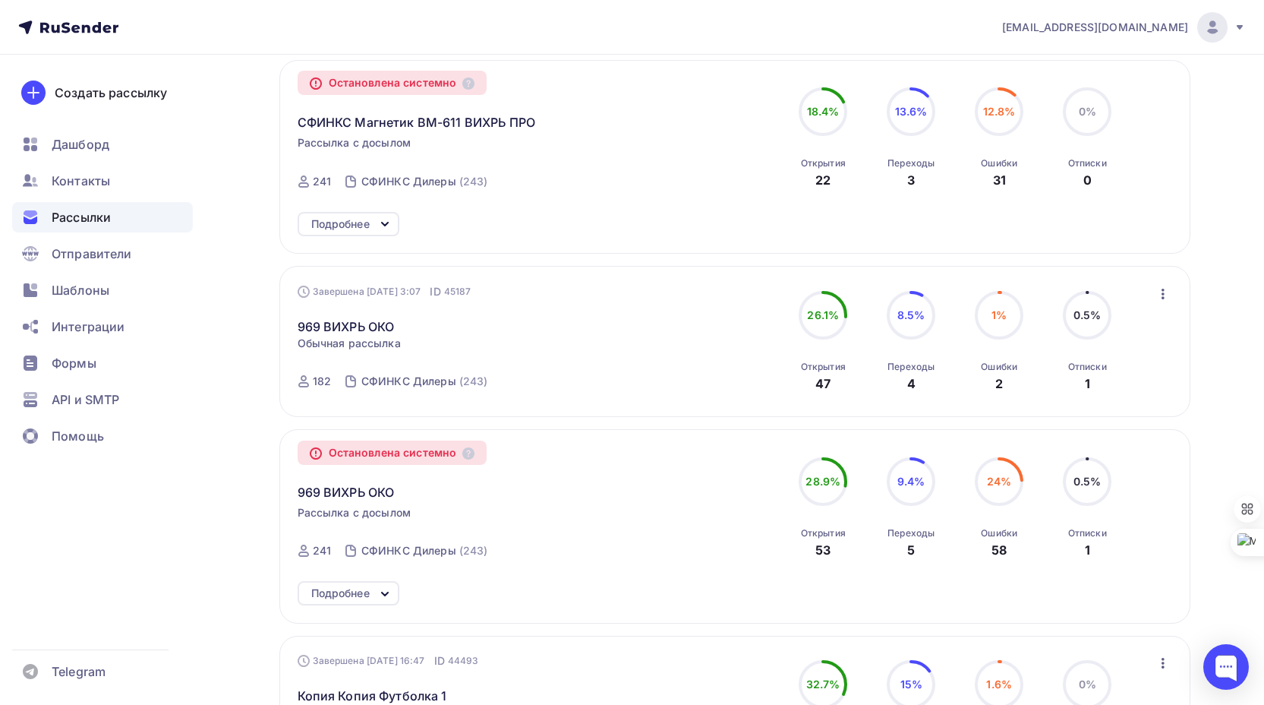
click at [1163, 292] on icon "button" at bounding box center [1163, 294] width 18 height 18
click at [1094, 393] on div "Копировать в новую" at bounding box center [1094, 394] width 156 height 18
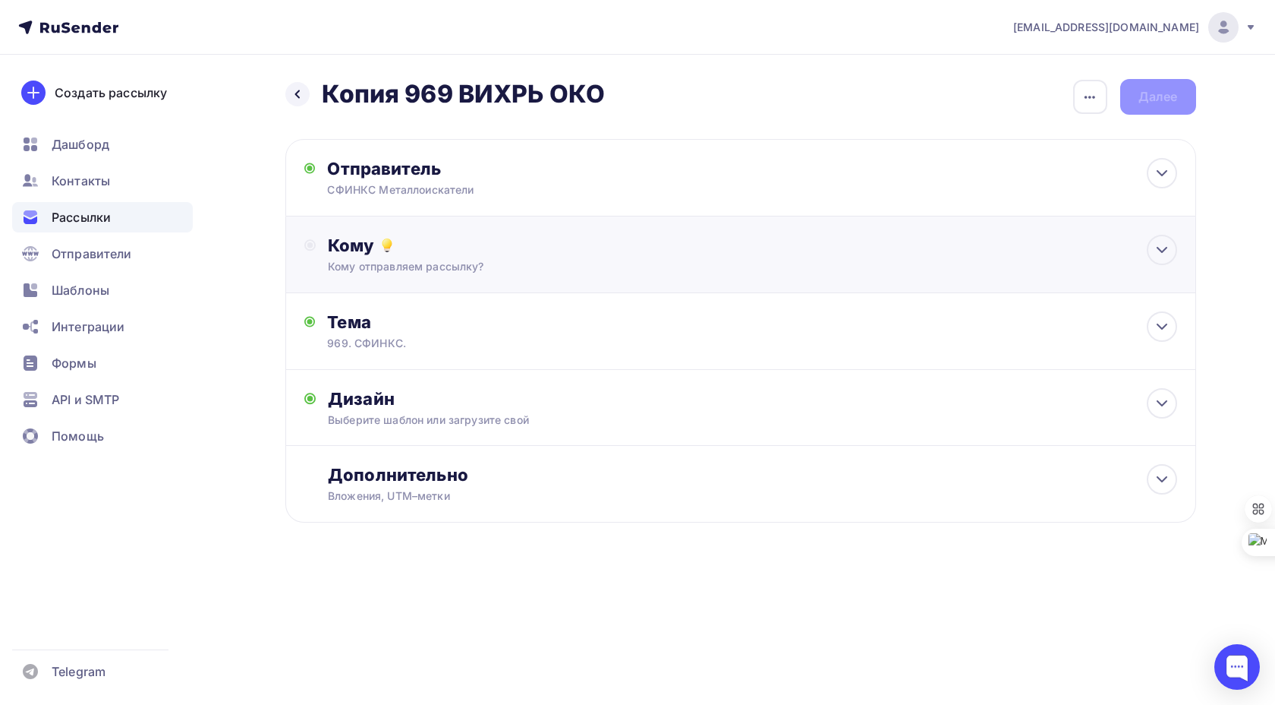
click at [690, 250] on div "Кому" at bounding box center [752, 245] width 849 height 21
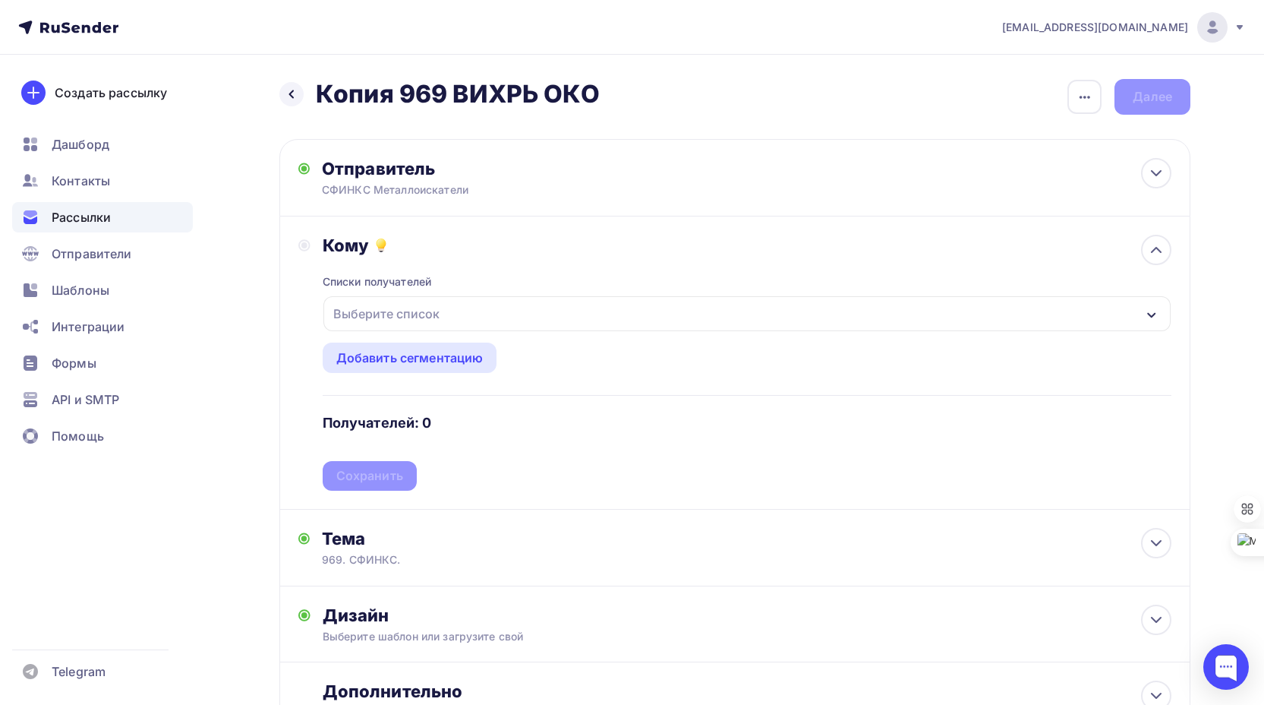
click at [519, 313] on div "Выберите список" at bounding box center [746, 313] width 847 height 35
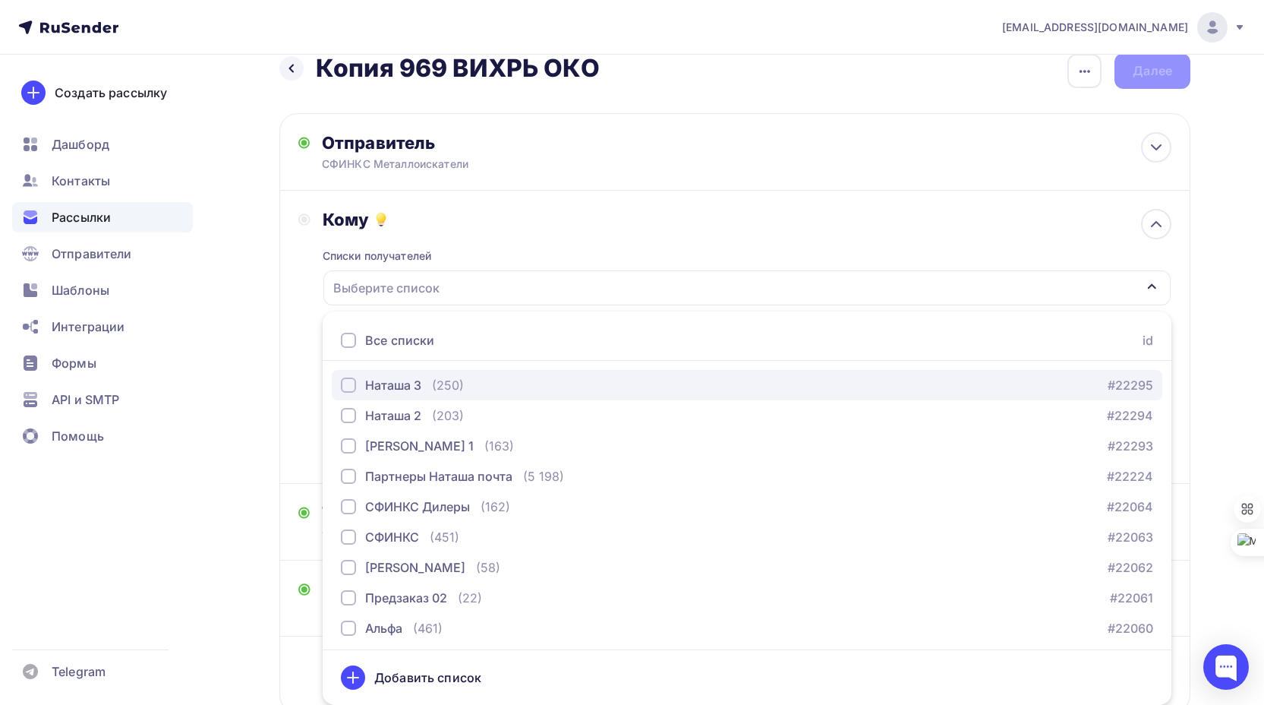
scroll to position [155, 0]
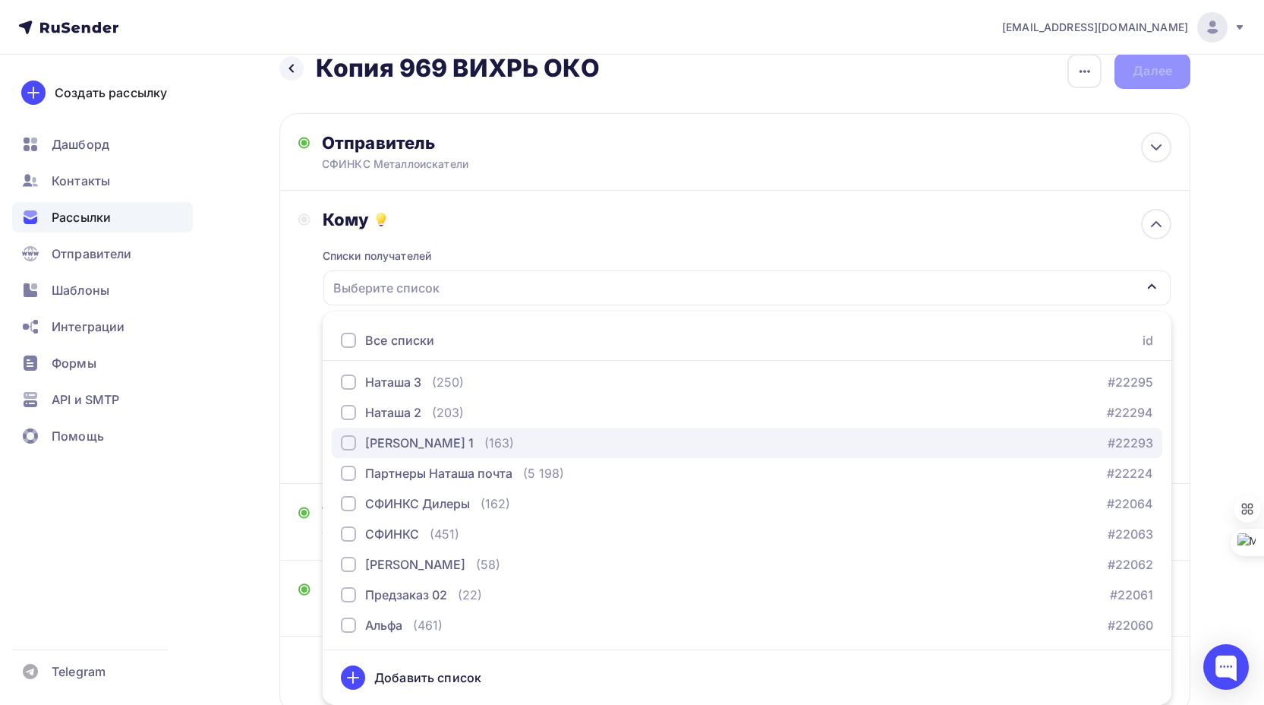
click at [351, 443] on div "button" at bounding box center [348, 442] width 15 height 15
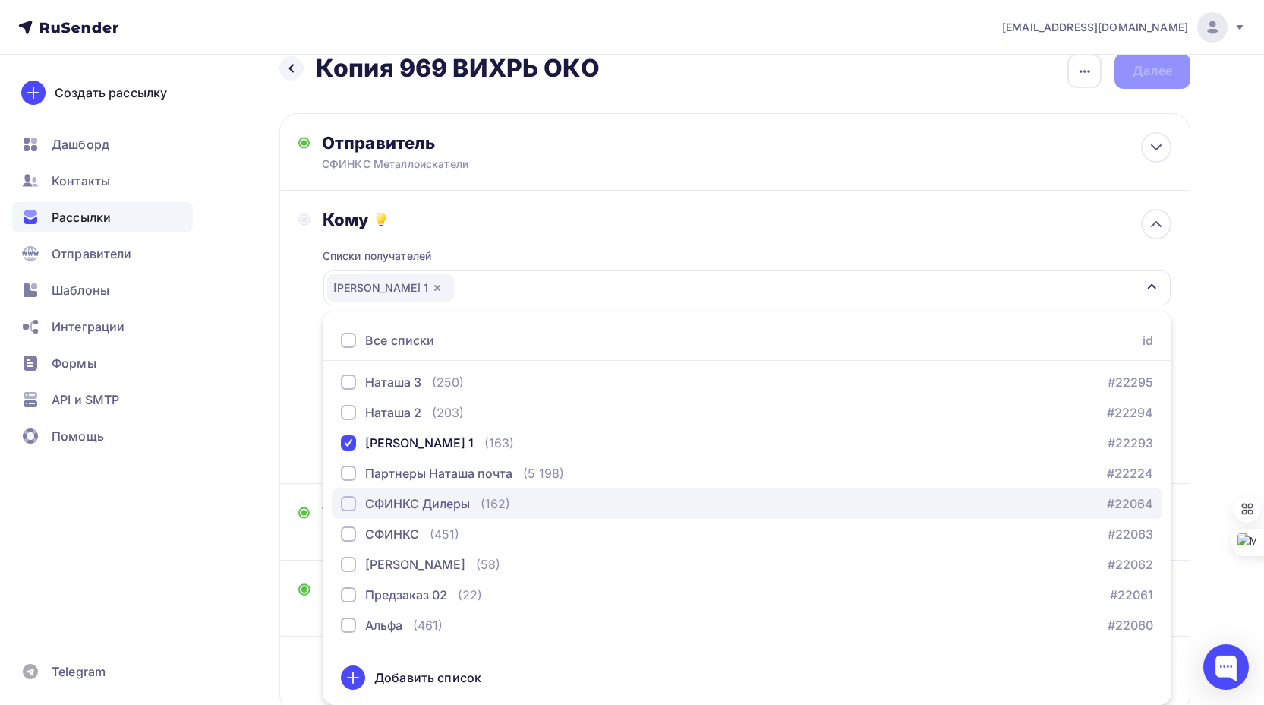
click at [348, 502] on div "button" at bounding box center [348, 503] width 15 height 15
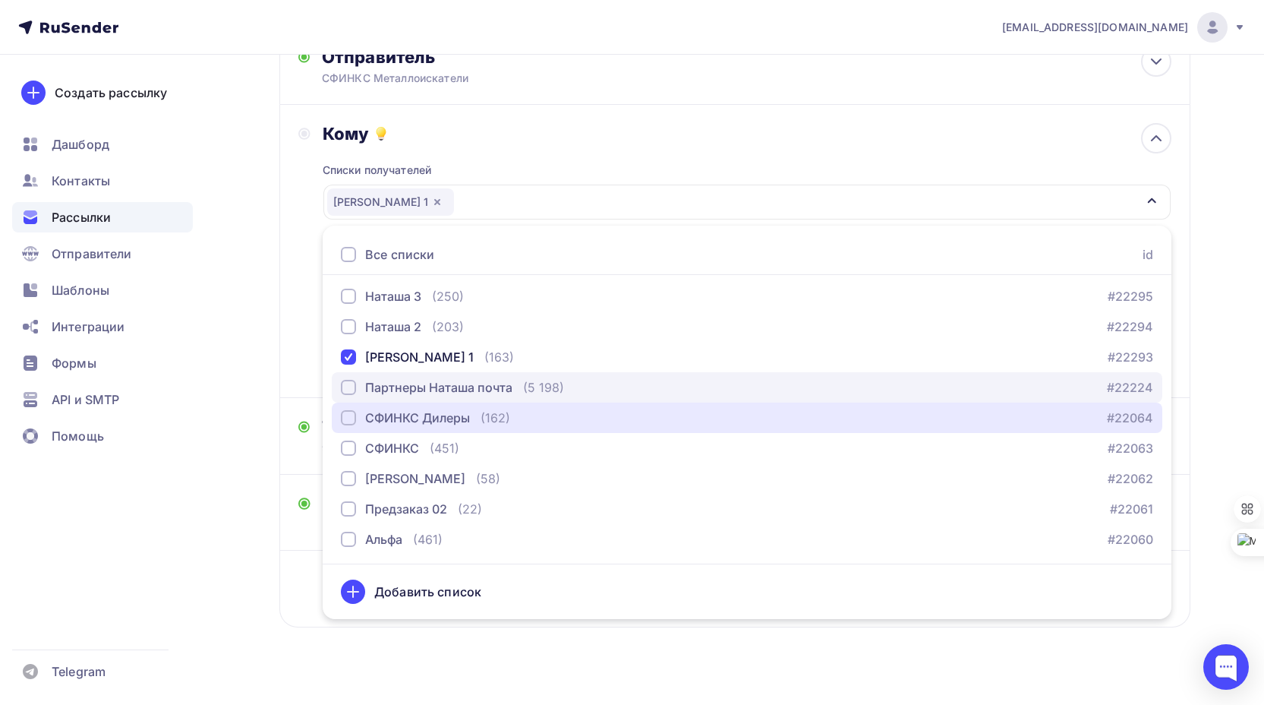
scroll to position [132, 0]
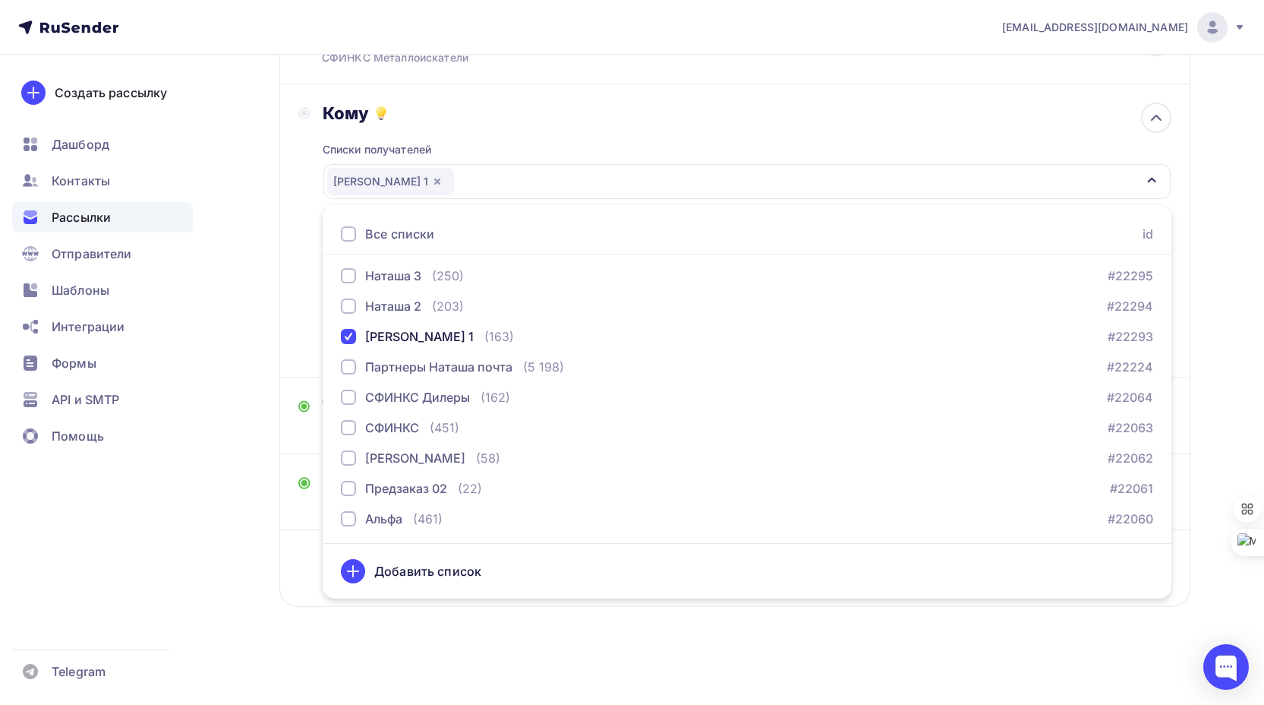
click at [430, 651] on div "Назад Копия 969 ВИХРЬ ОКО Копия 969 ВИХРЬ ОКО Закончить позже Переименовать рас…" at bounding box center [632, 314] width 1244 height 782
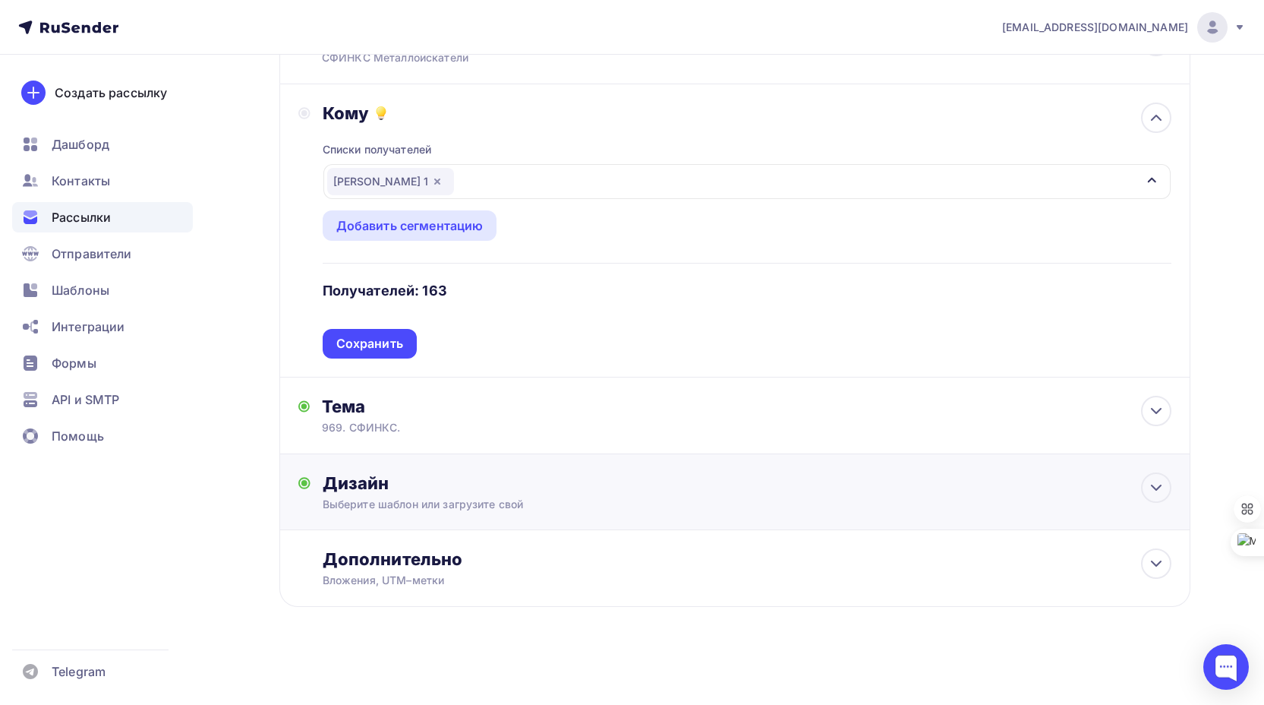
click at [459, 481] on div "Дизайн" at bounding box center [747, 482] width 849 height 21
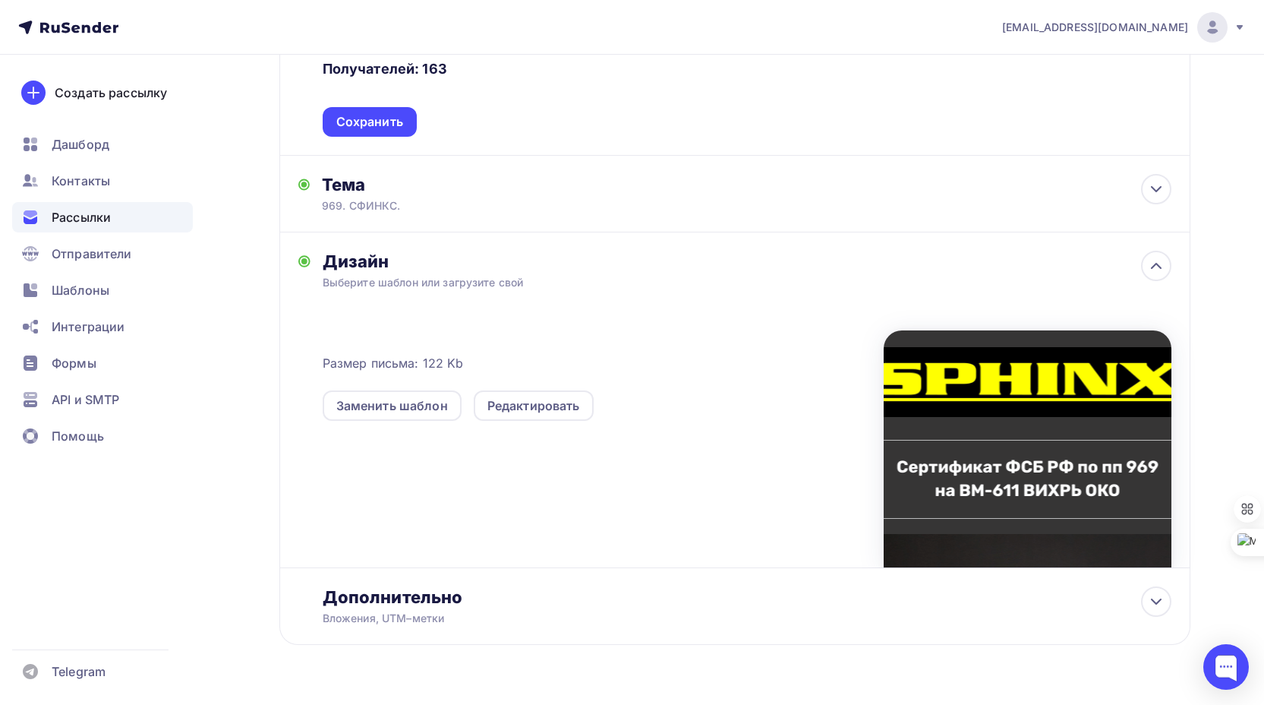
scroll to position [360, 0]
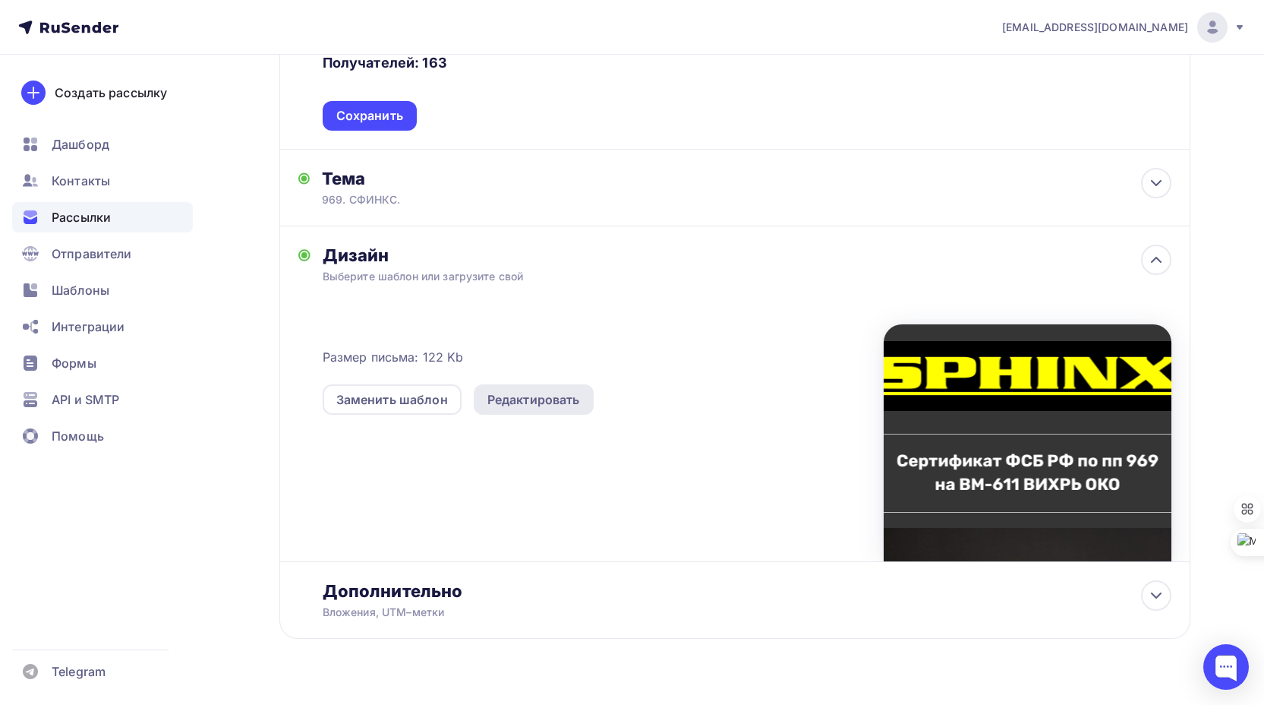
click at [534, 398] on div "Редактировать" at bounding box center [533, 399] width 93 height 18
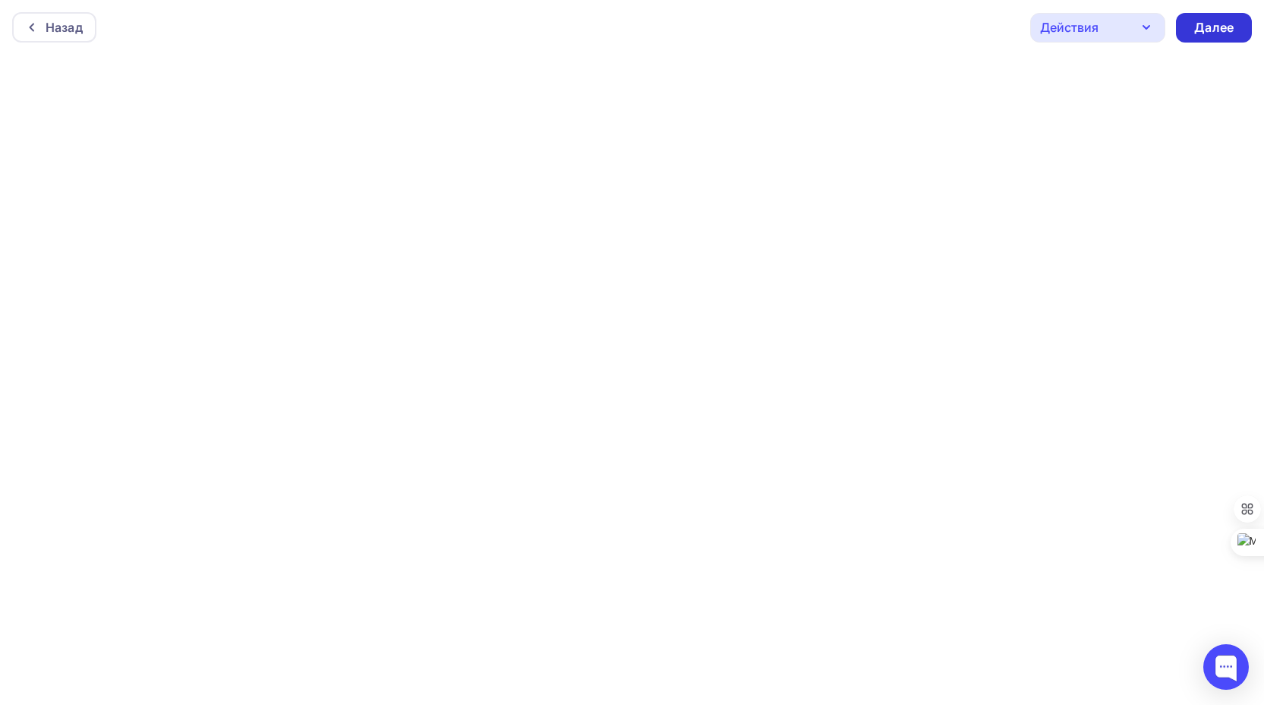
click at [1225, 29] on div "Далее" at bounding box center [1213, 27] width 39 height 17
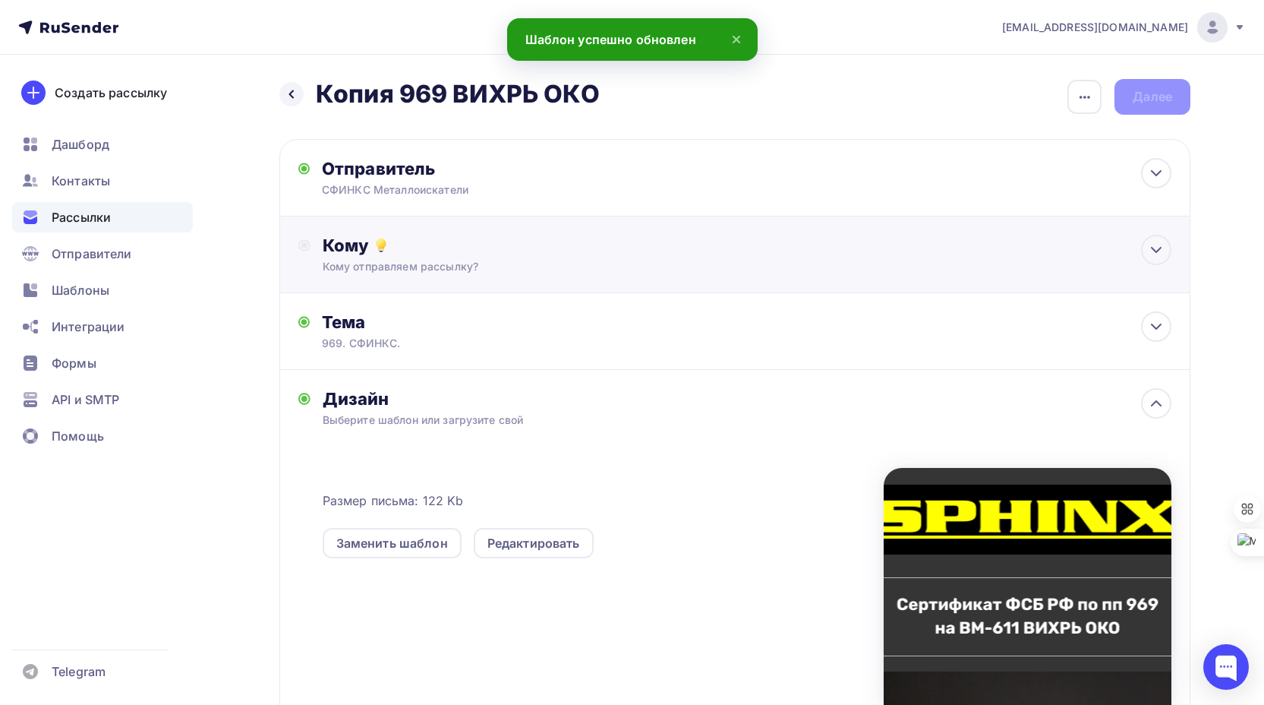
click at [560, 257] on div "Кому Кому отправляем рассылку? Списки получателей Наташа 1 Все списки id Наташа…" at bounding box center [747, 254] width 849 height 39
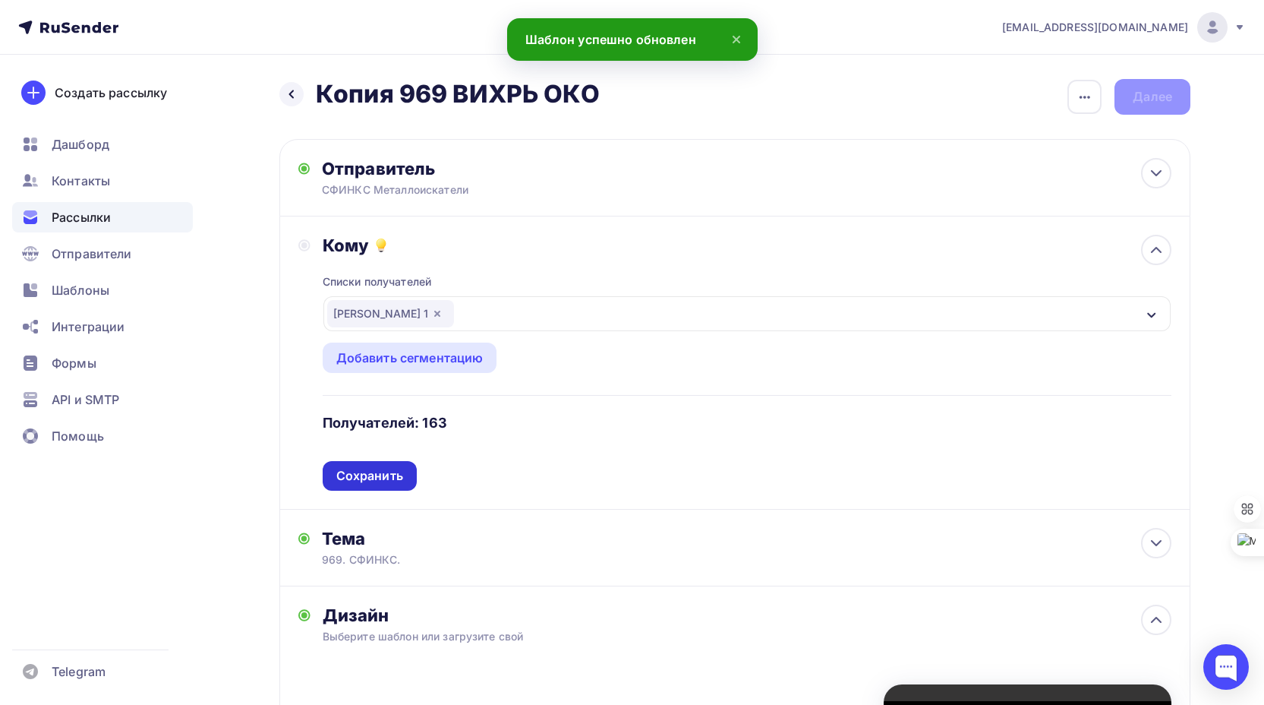
click at [381, 476] on div "Сохранить" at bounding box center [369, 475] width 67 height 17
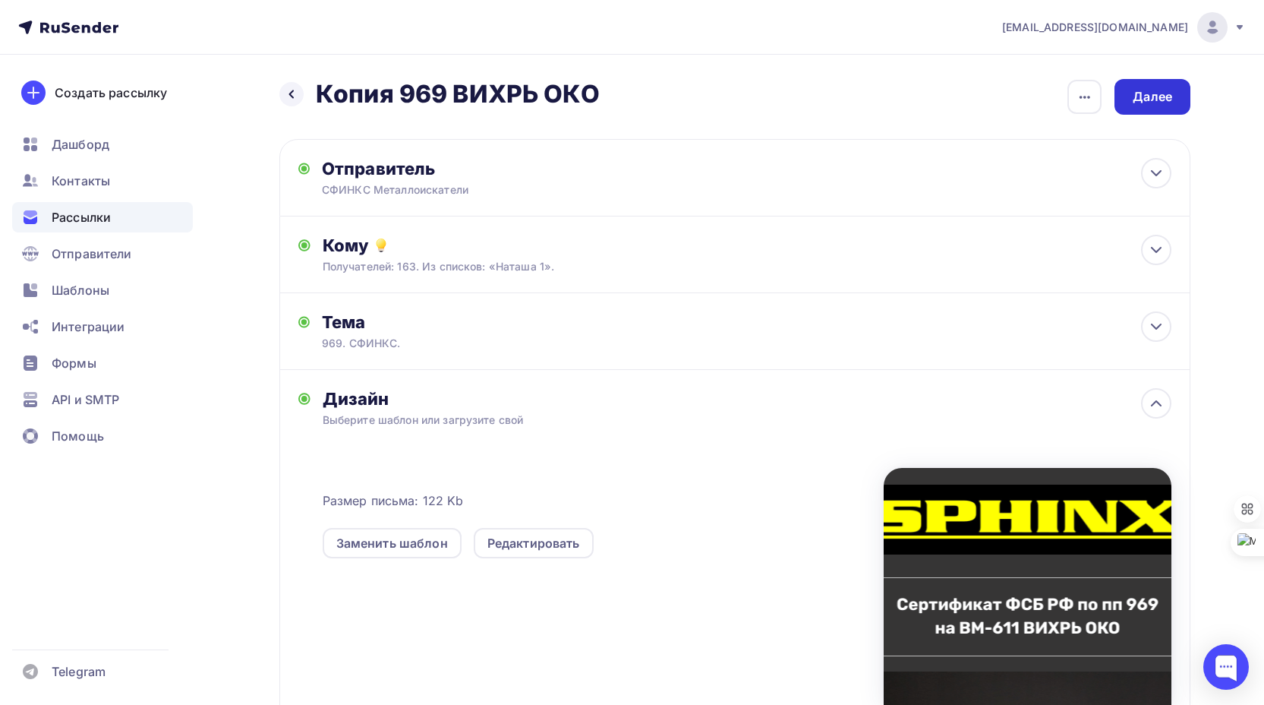
click at [1141, 92] on div "Далее" at bounding box center [1152, 96] width 39 height 17
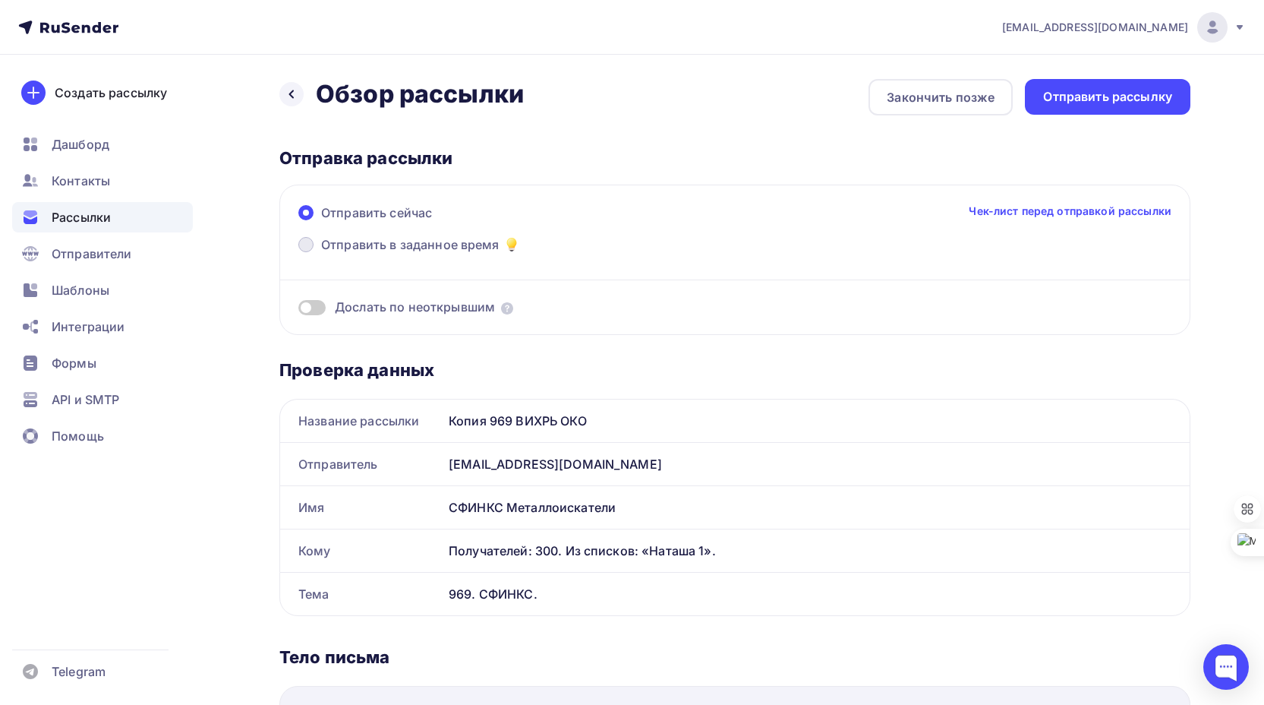
click at [304, 242] on span at bounding box center [305, 244] width 15 height 15
click at [321, 254] on input "Отправить в заданное время" at bounding box center [321, 254] width 0 height 0
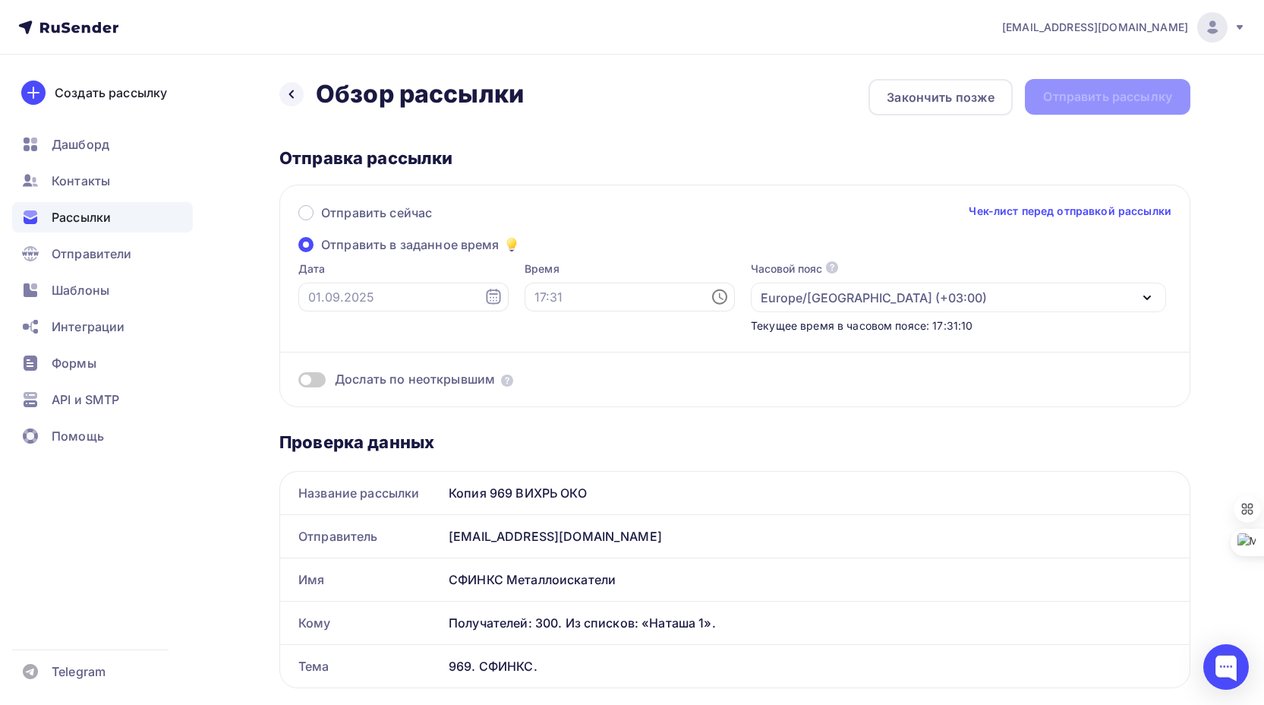
click at [484, 296] on icon at bounding box center [493, 297] width 18 height 18
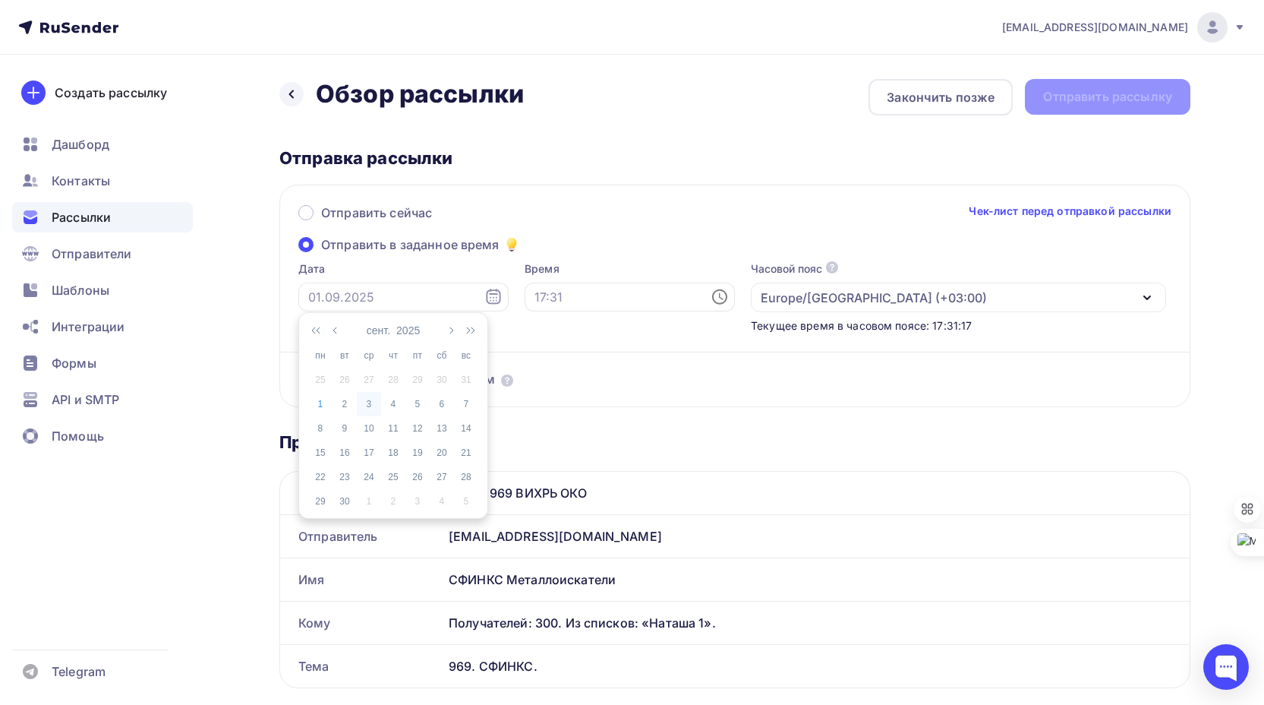
click at [370, 404] on div "3" at bounding box center [369, 404] width 24 height 14
type input "[DATE]"
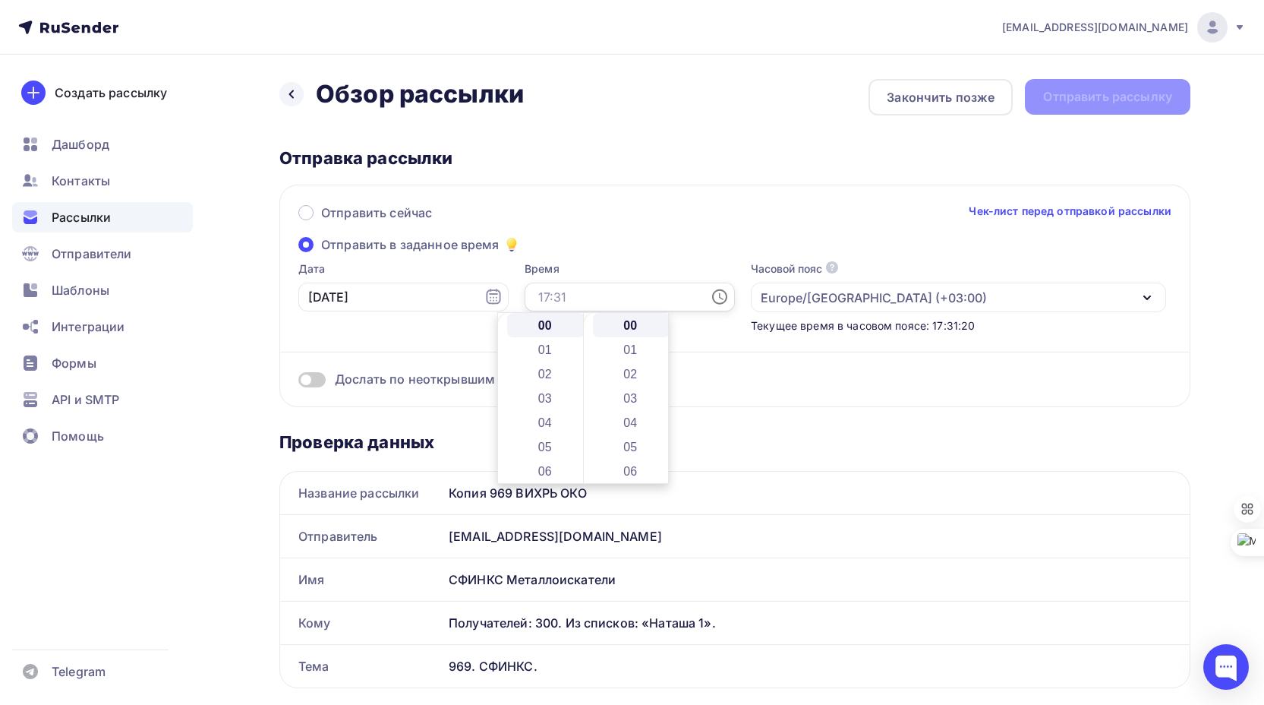
click at [583, 298] on input "text" at bounding box center [630, 296] width 210 height 29
click at [541, 440] on li "08" at bounding box center [546, 443] width 78 height 24
type input "08:00"
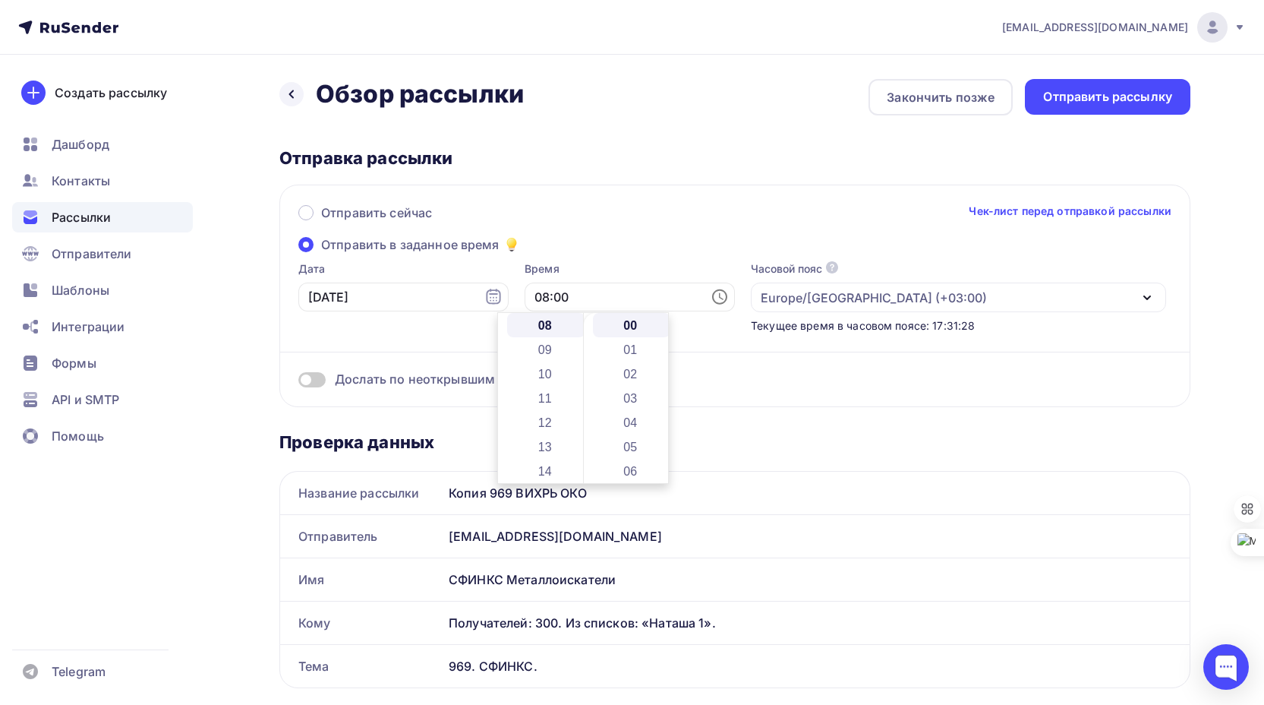
click at [755, 378] on div "Дослать по неоткрывшим" at bounding box center [734, 378] width 873 height 17
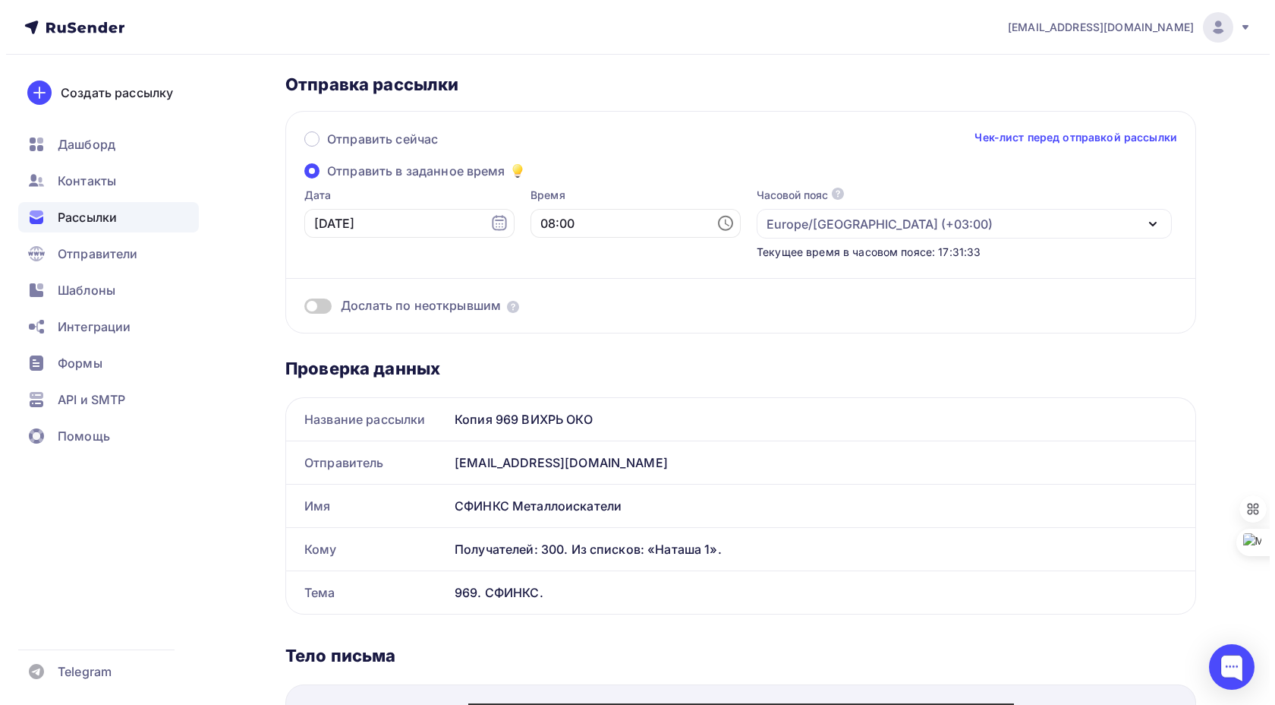
scroll to position [0, 0]
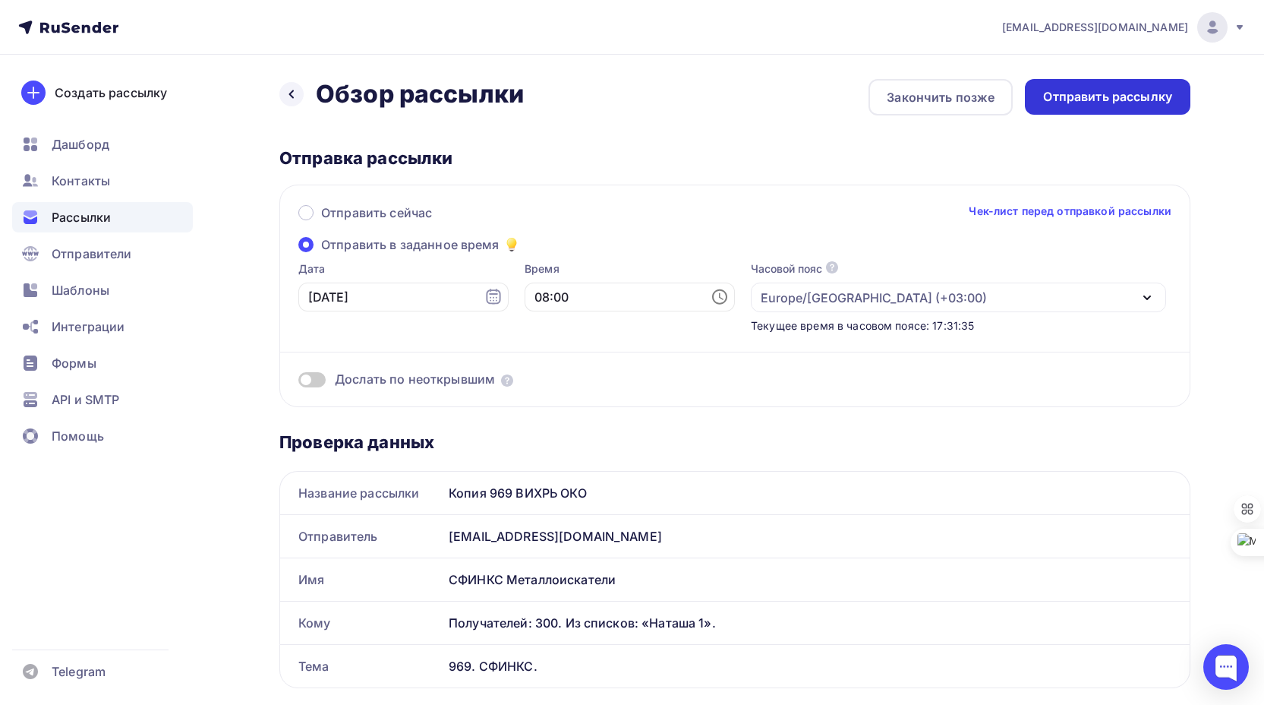
click at [1098, 97] on div "Отправить рассылку" at bounding box center [1107, 96] width 129 height 17
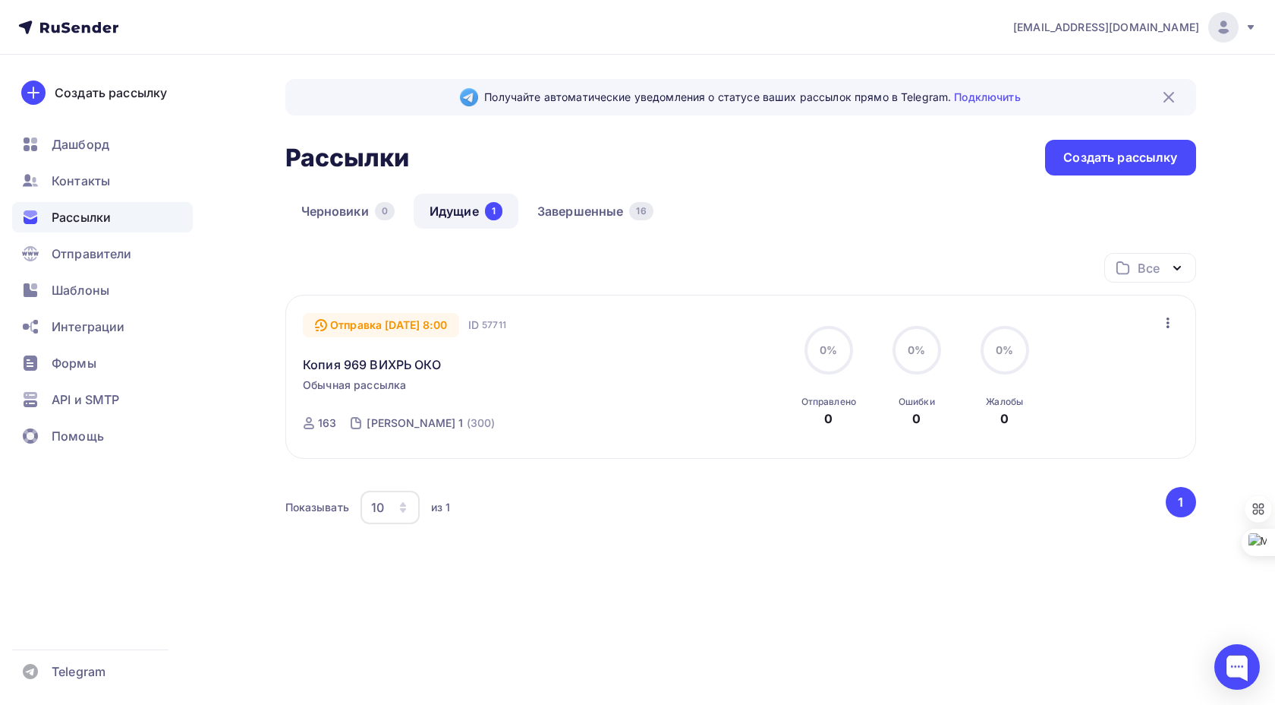
click at [1168, 320] on icon "button" at bounding box center [1168, 323] width 18 height 18
click at [732, 235] on div "Черновики 0 Идущие 1 Завершенные 16" at bounding box center [740, 223] width 911 height 59
click at [97, 217] on span "Рассылки" at bounding box center [81, 217] width 59 height 18
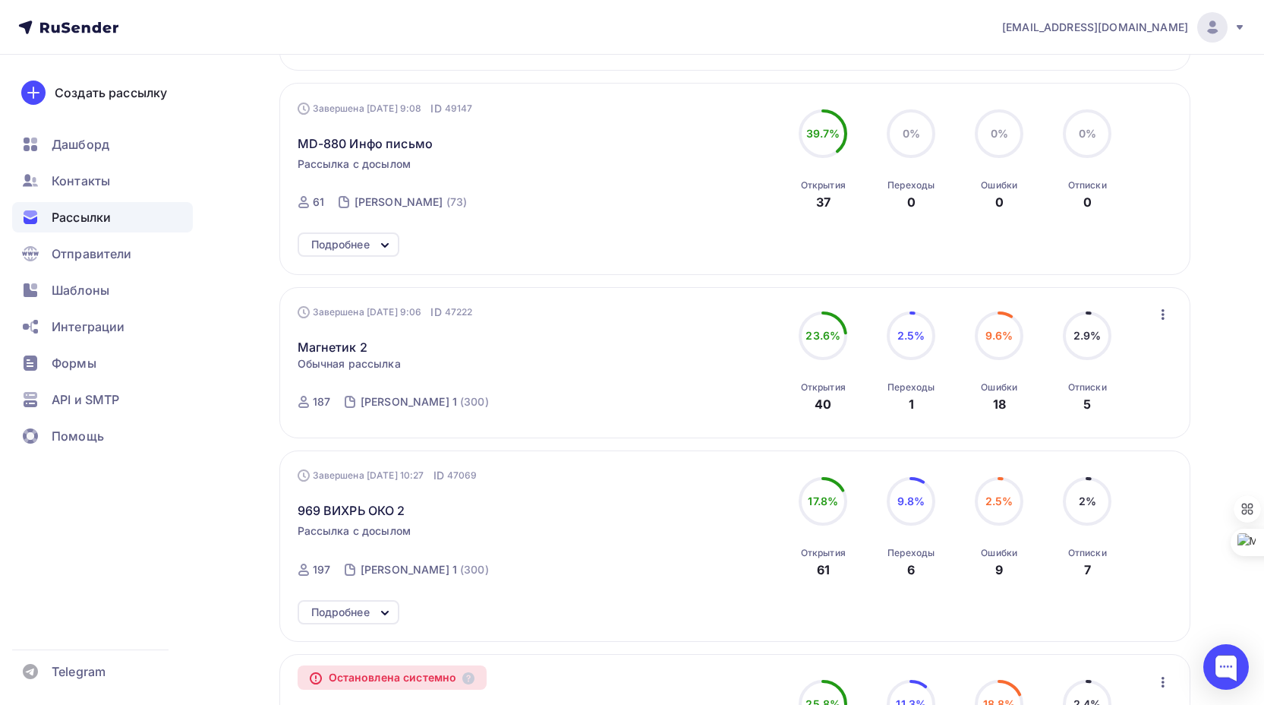
scroll to position [531, 0]
